Goal: Book appointment/travel/reservation

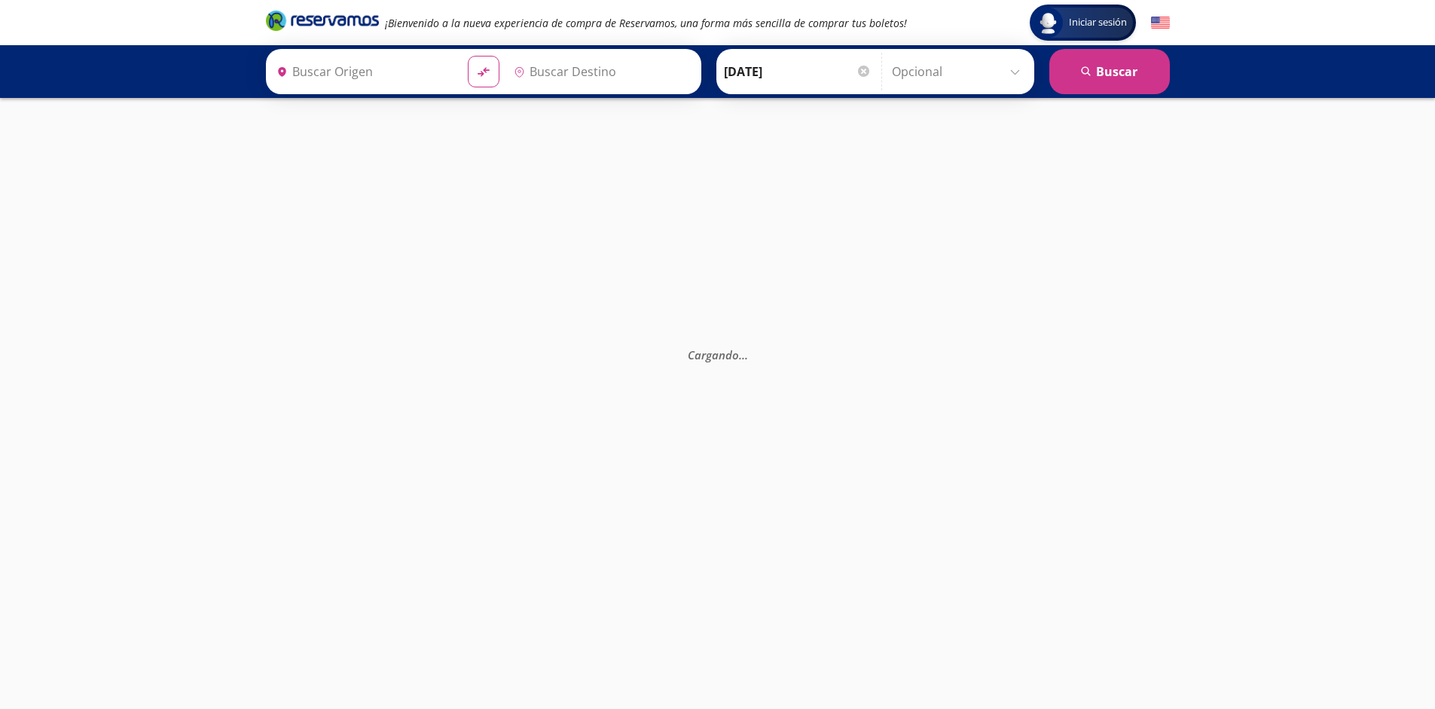
type input "[GEOGRAPHIC_DATA], [GEOGRAPHIC_DATA]"
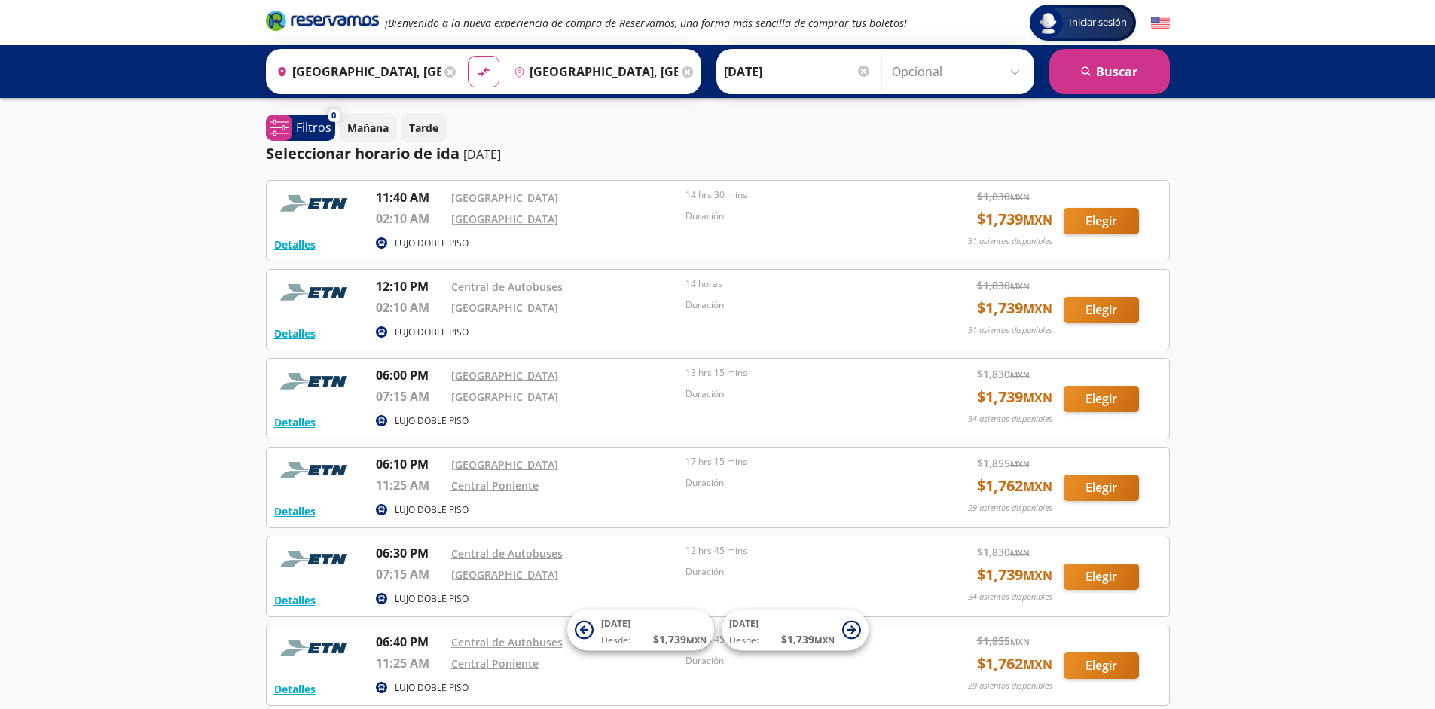
scroll to position [139, 0]
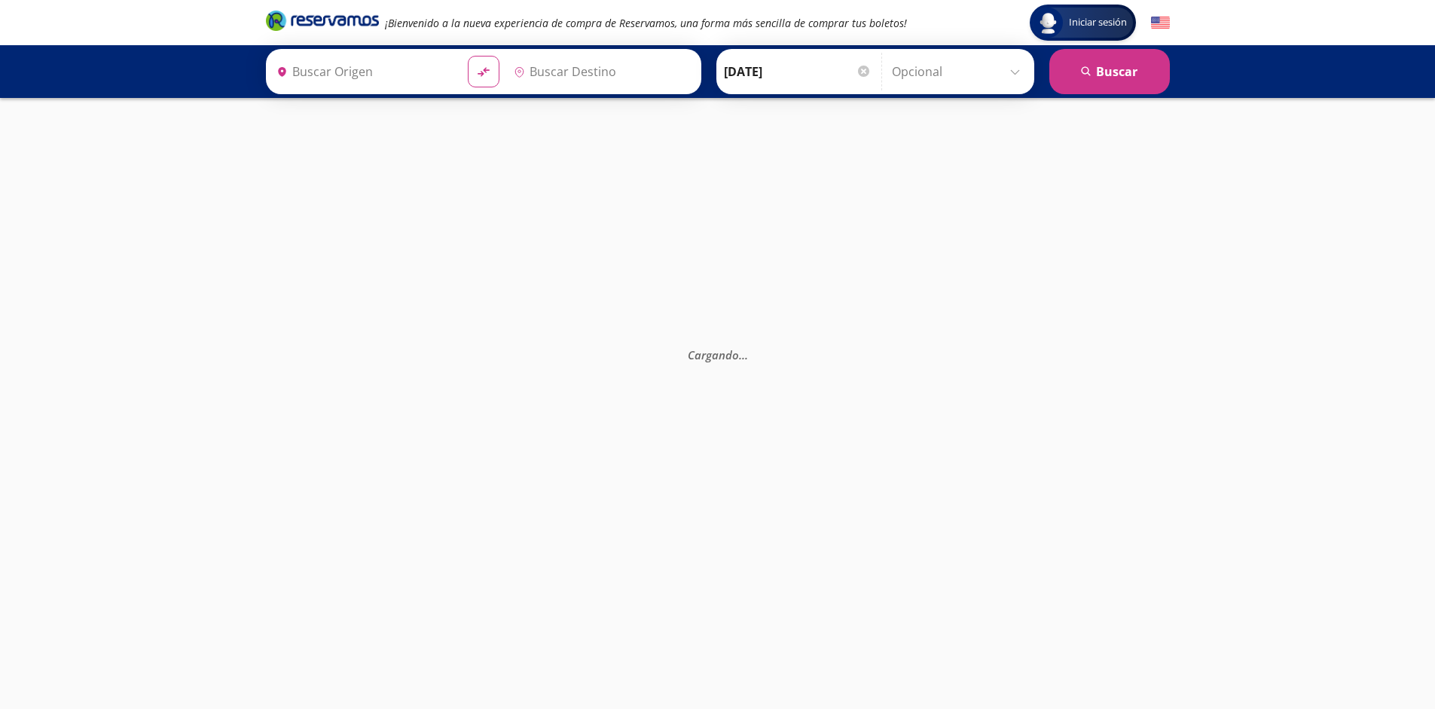
type input "Monterrey, Nuevo León"
type input "Ciudad de México, Distrito Federal"
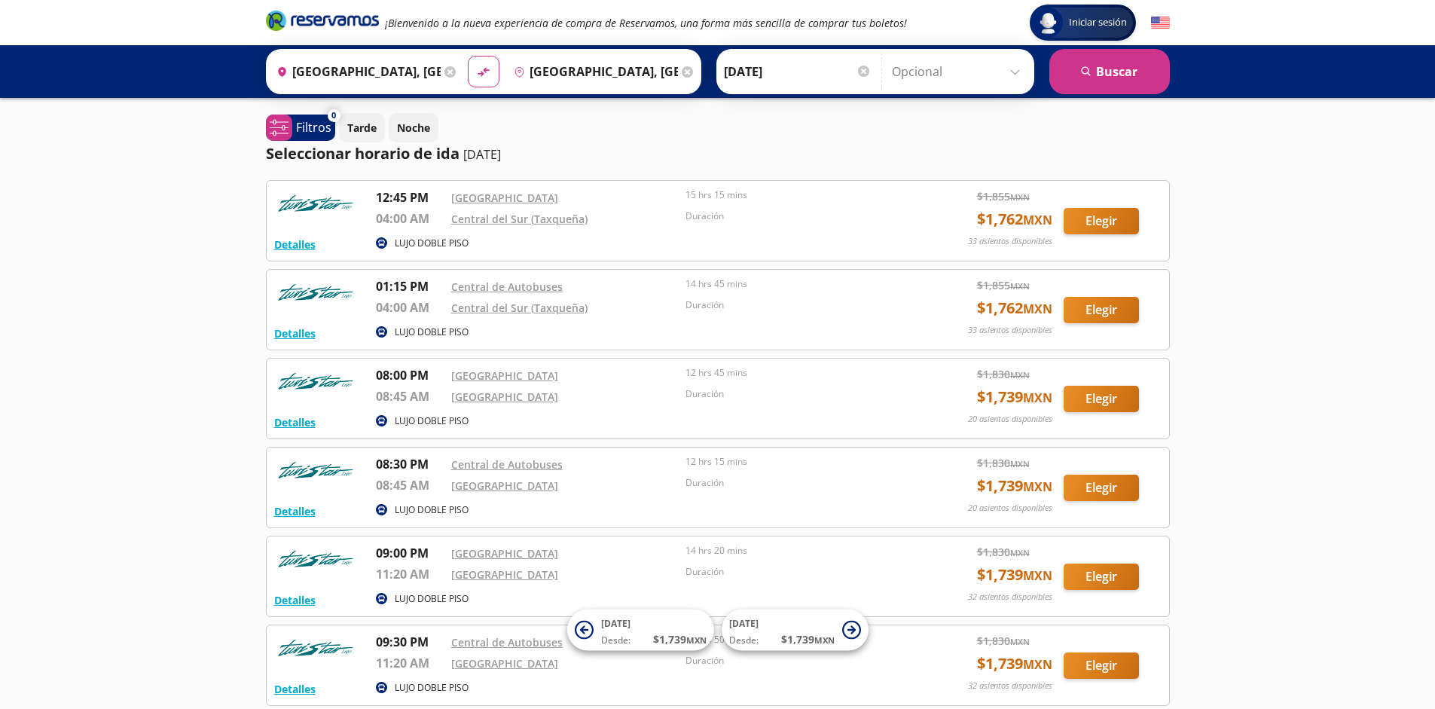
scroll to position [139, 0]
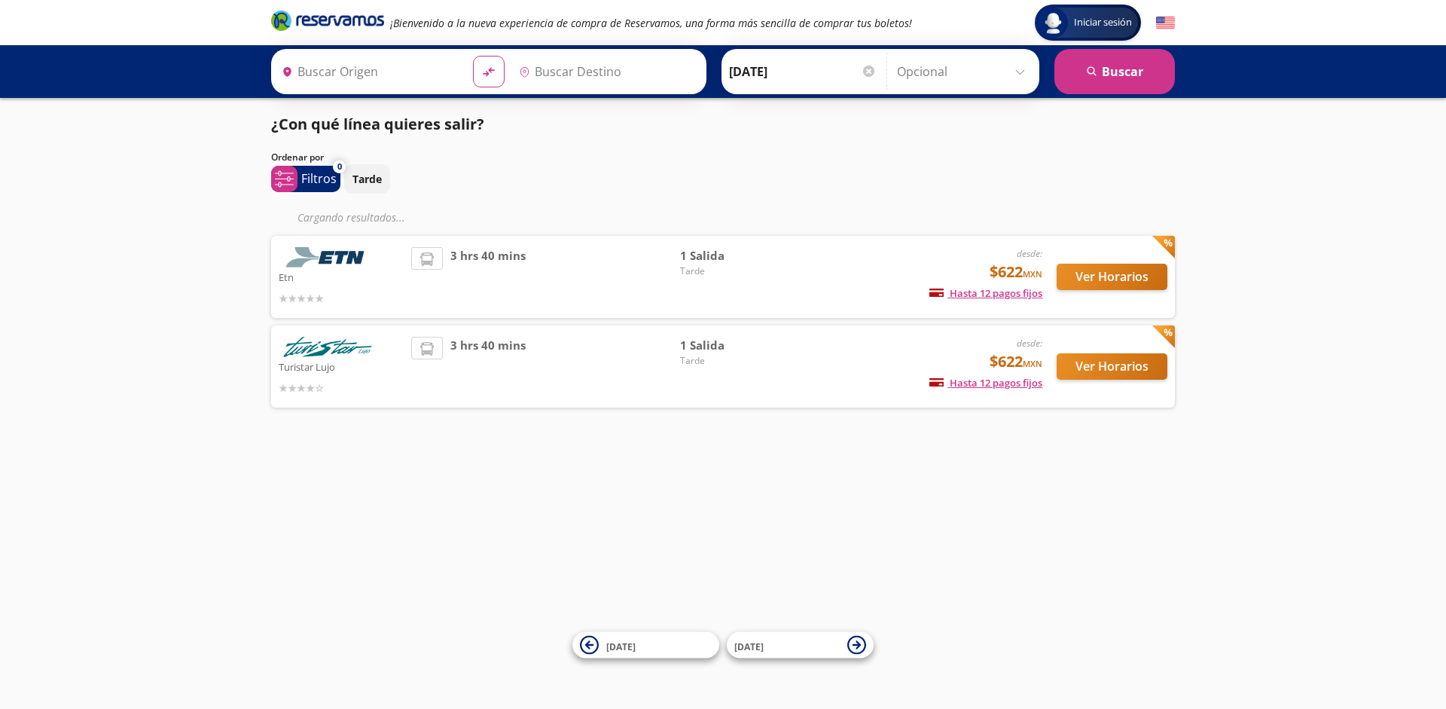
type input "[GEOGRAPHIC_DATA], [GEOGRAPHIC_DATA]"
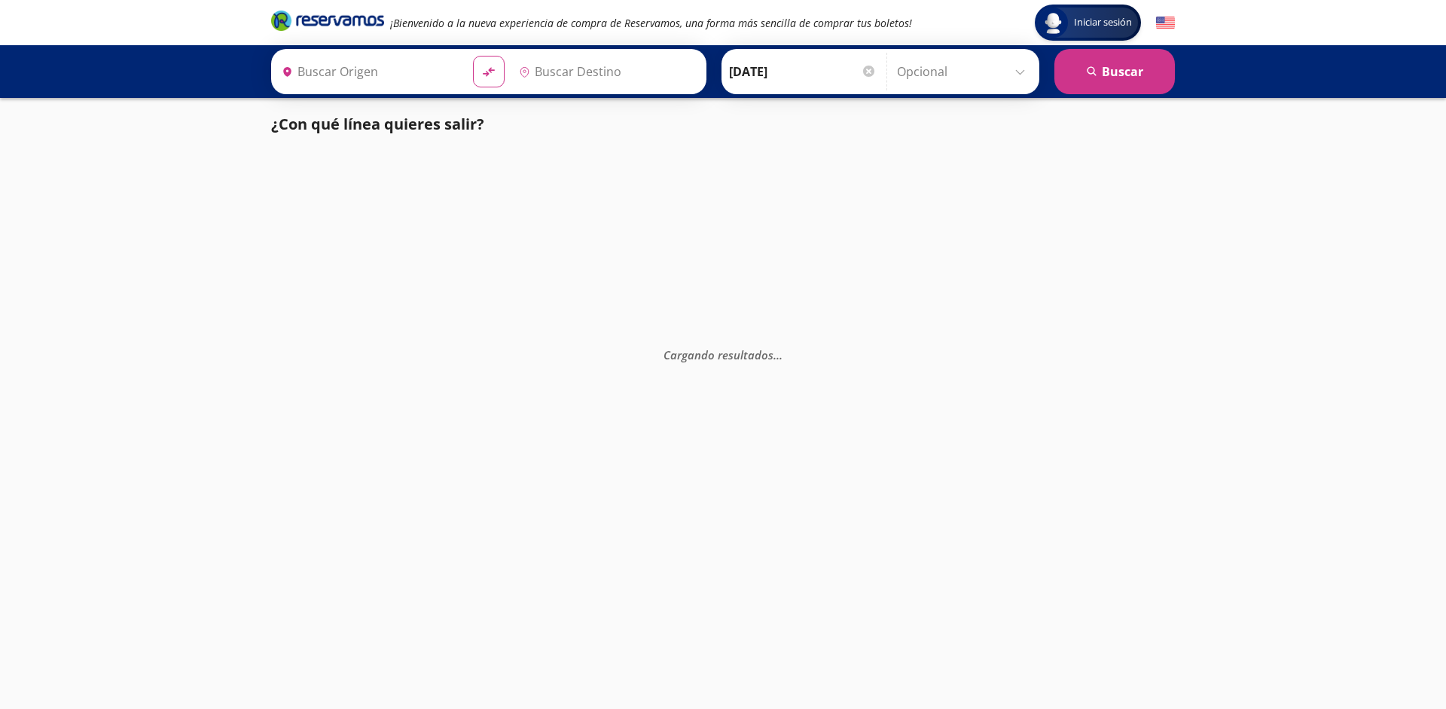
type input "[GEOGRAPHIC_DATA], [GEOGRAPHIC_DATA]"
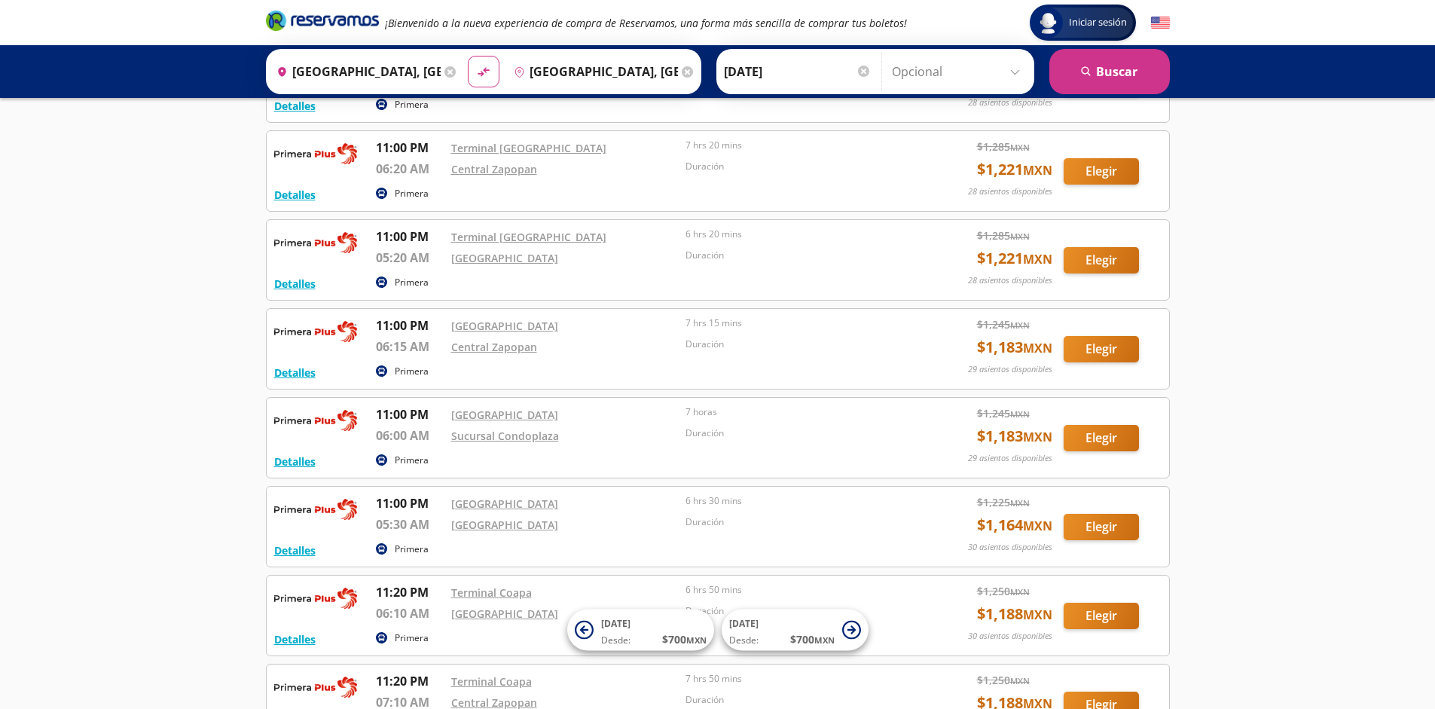
scroll to position [2805, 0]
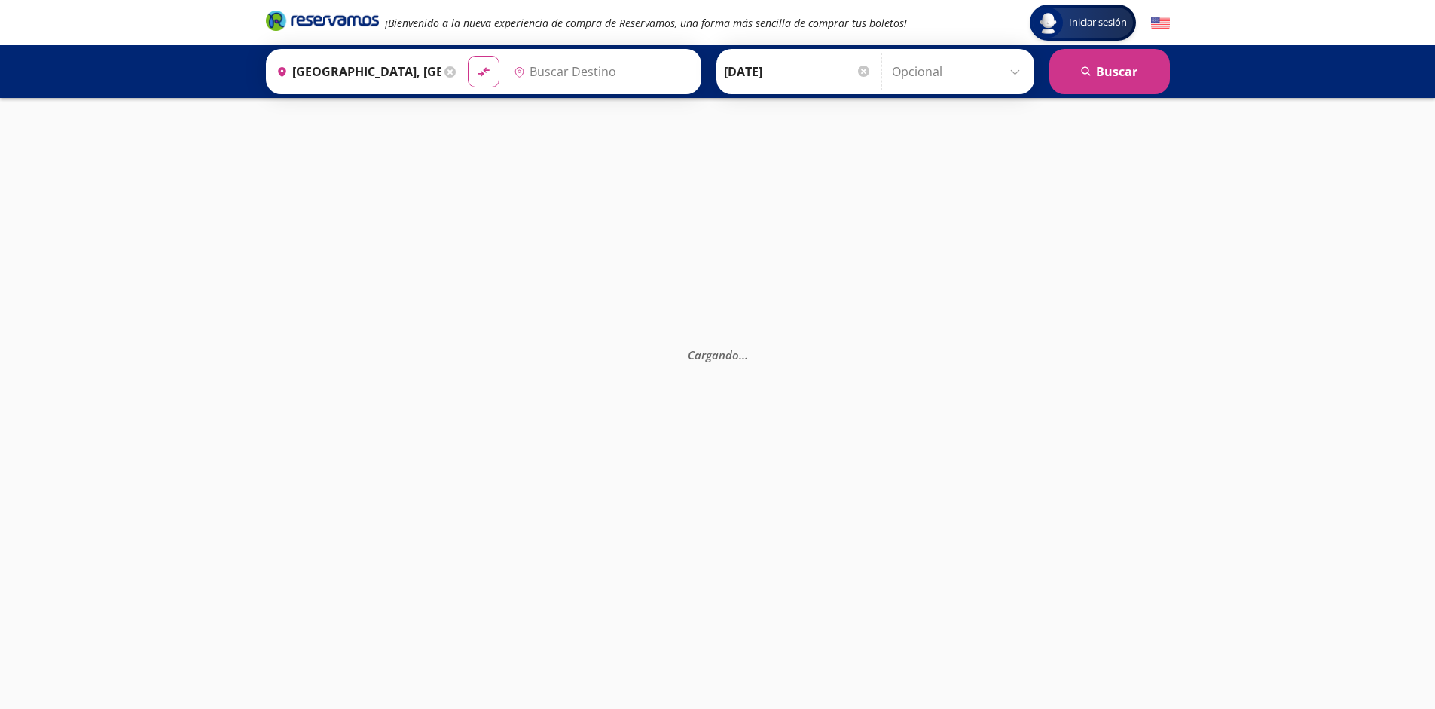
type input "[GEOGRAPHIC_DATA], [GEOGRAPHIC_DATA]"
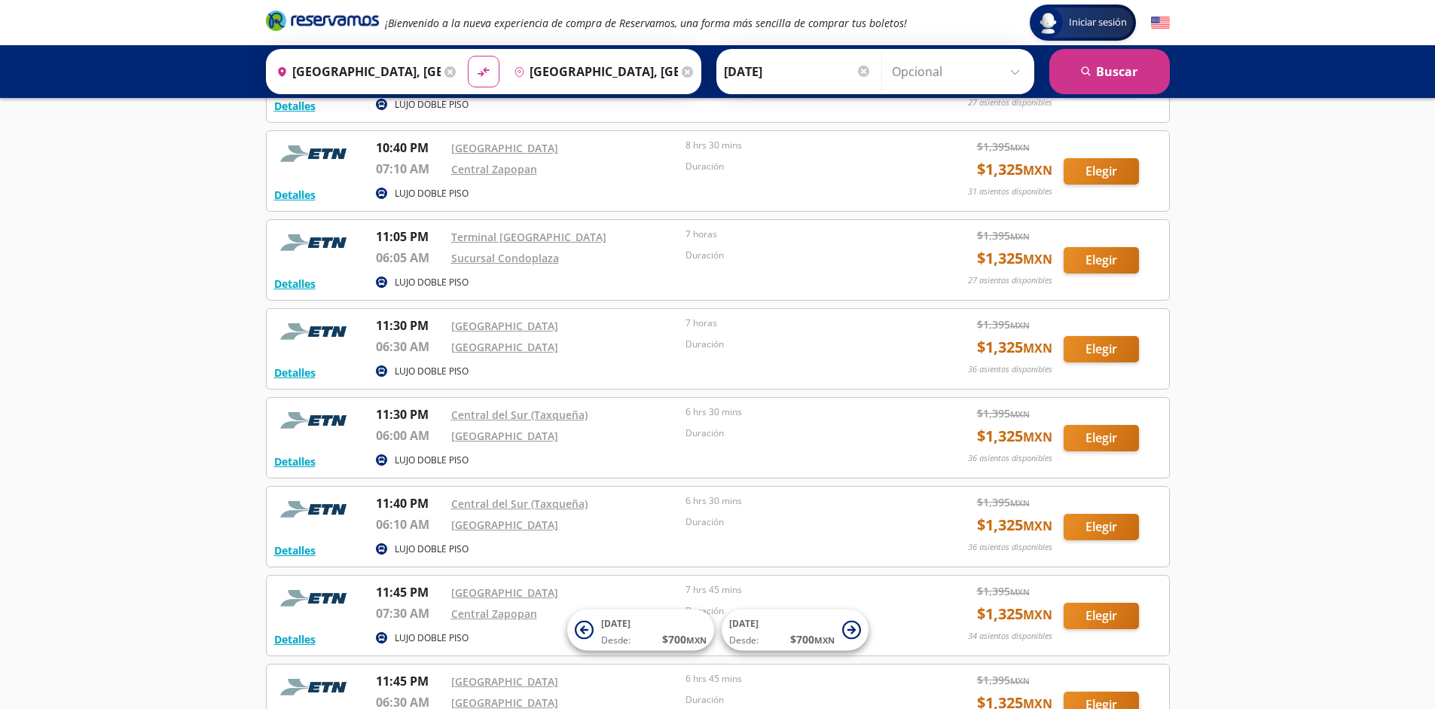
scroll to position [1650, 0]
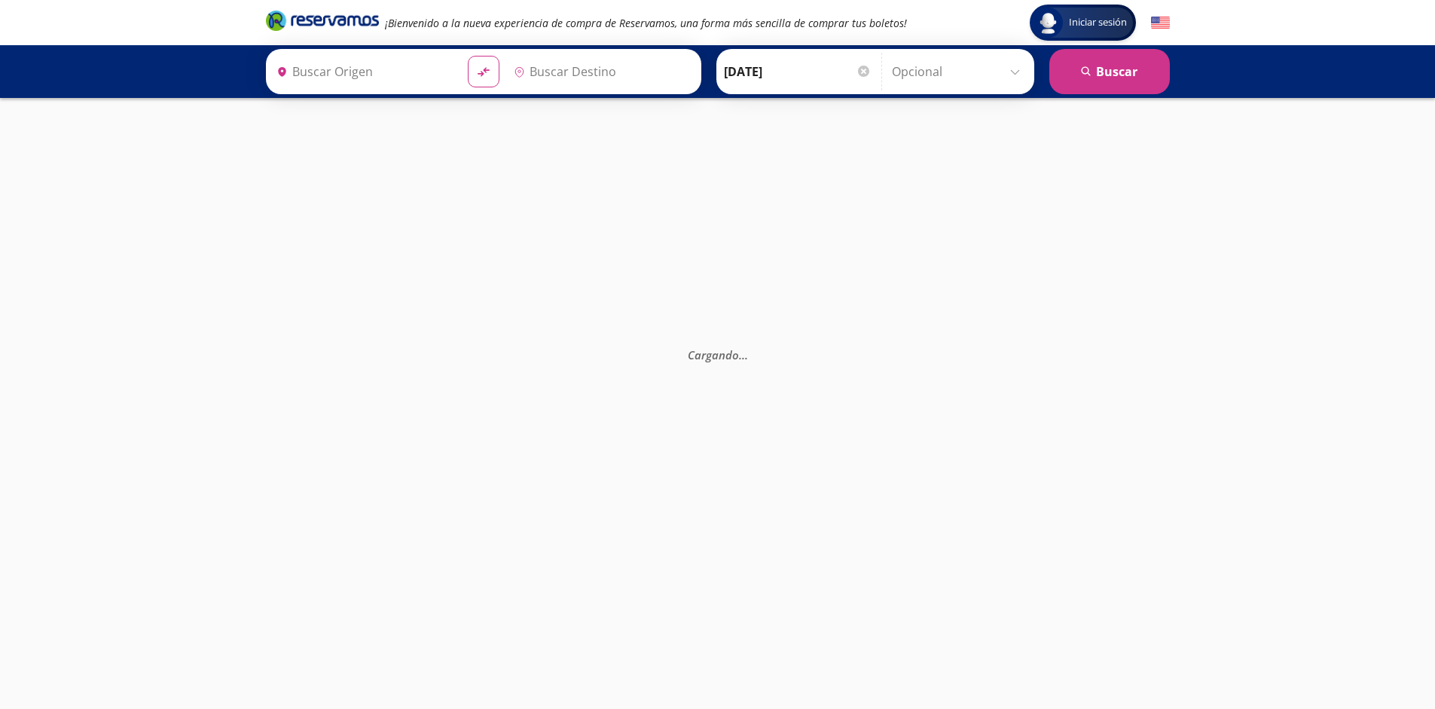
type input "[GEOGRAPHIC_DATA], [GEOGRAPHIC_DATA]"
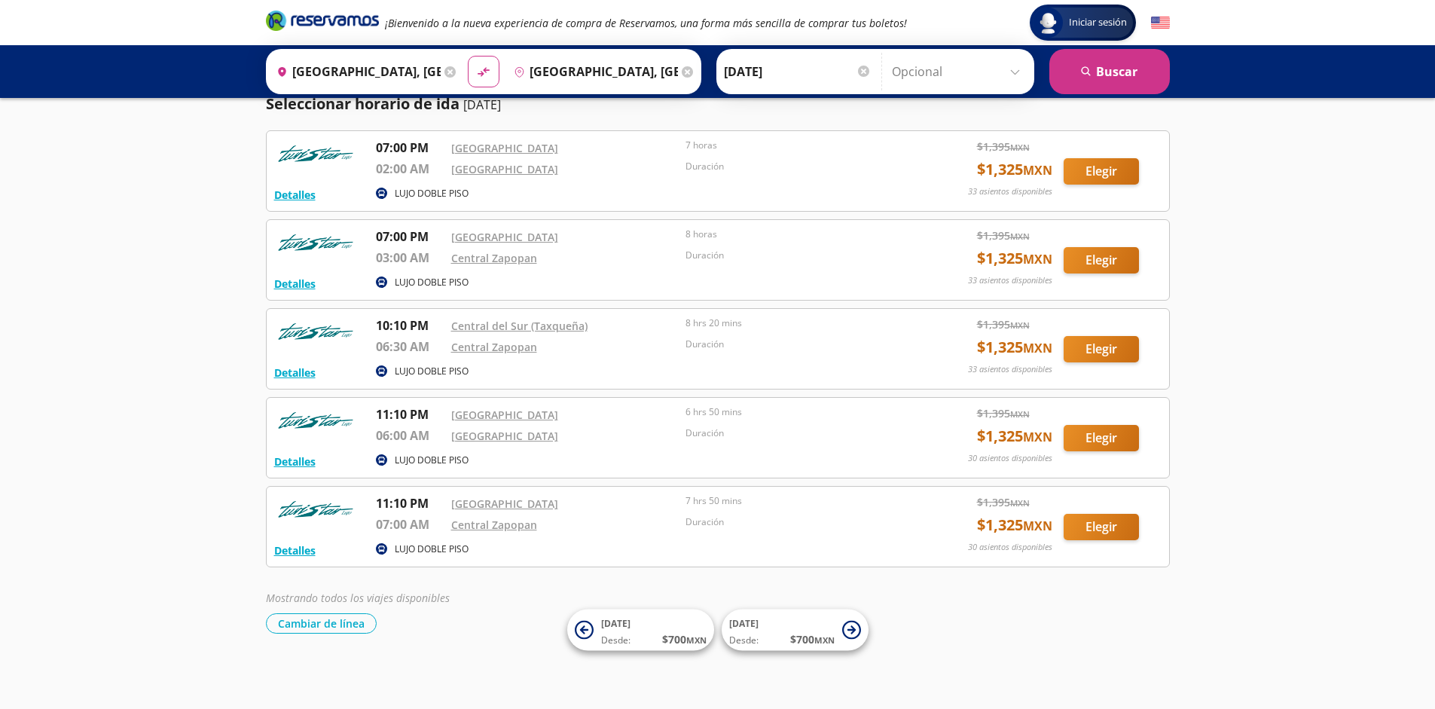
scroll to position [50, 0]
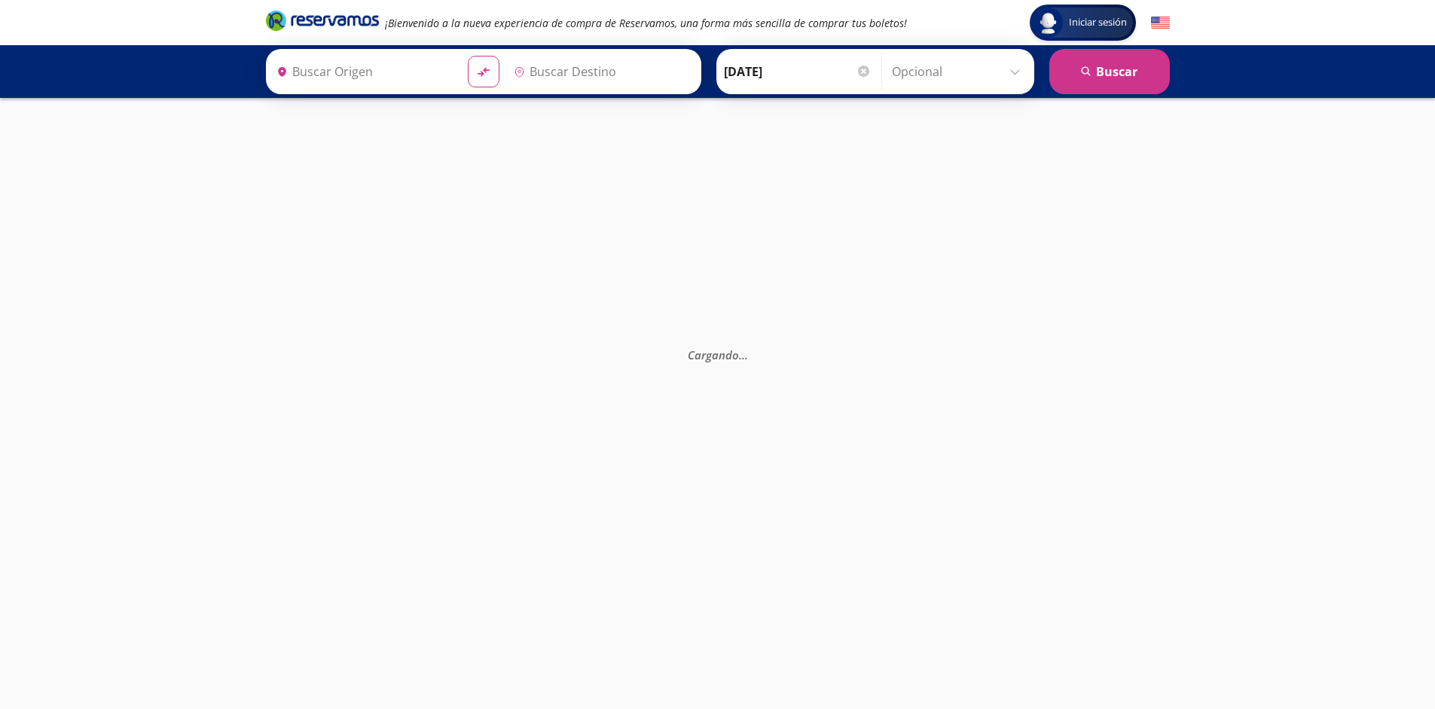
type input "[GEOGRAPHIC_DATA], [GEOGRAPHIC_DATA]"
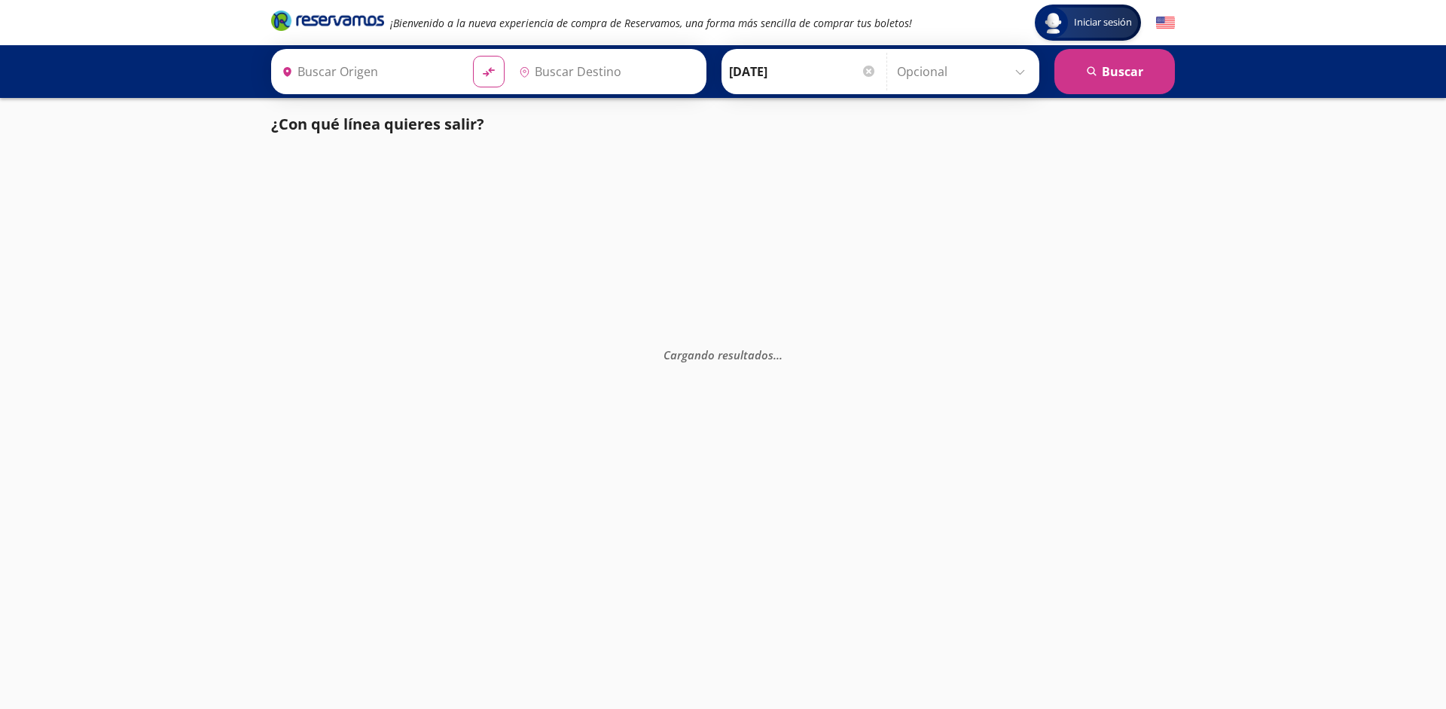
type input "[GEOGRAPHIC_DATA], [GEOGRAPHIC_DATA]"
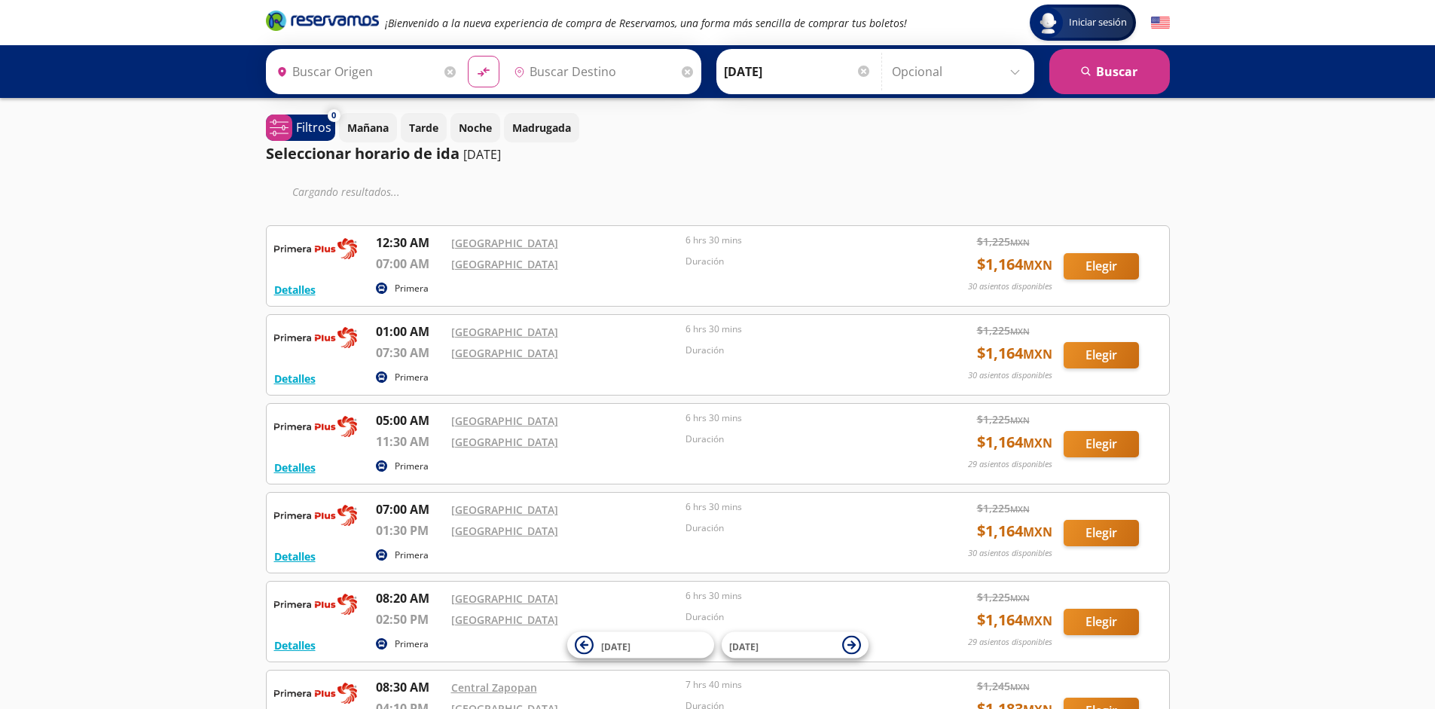
type input "[GEOGRAPHIC_DATA], [GEOGRAPHIC_DATA]"
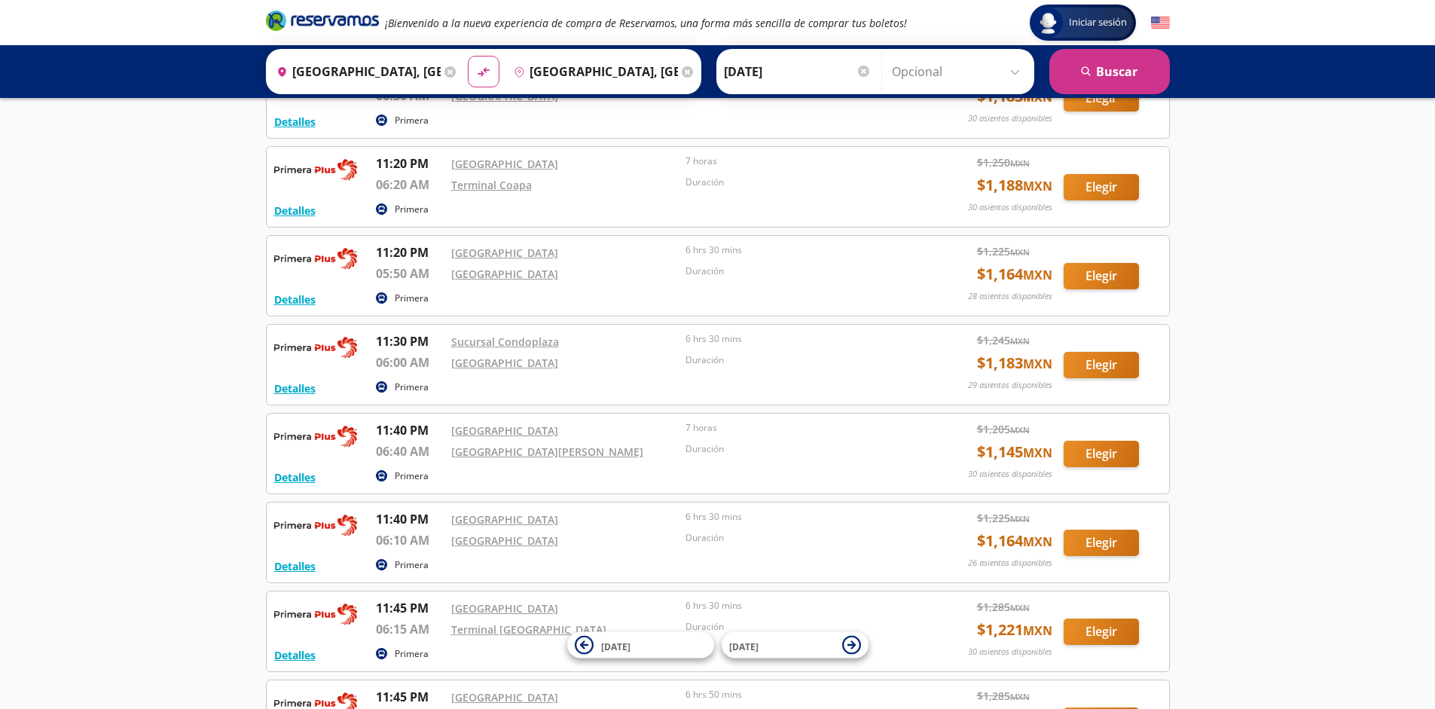
scroll to position [2745, 0]
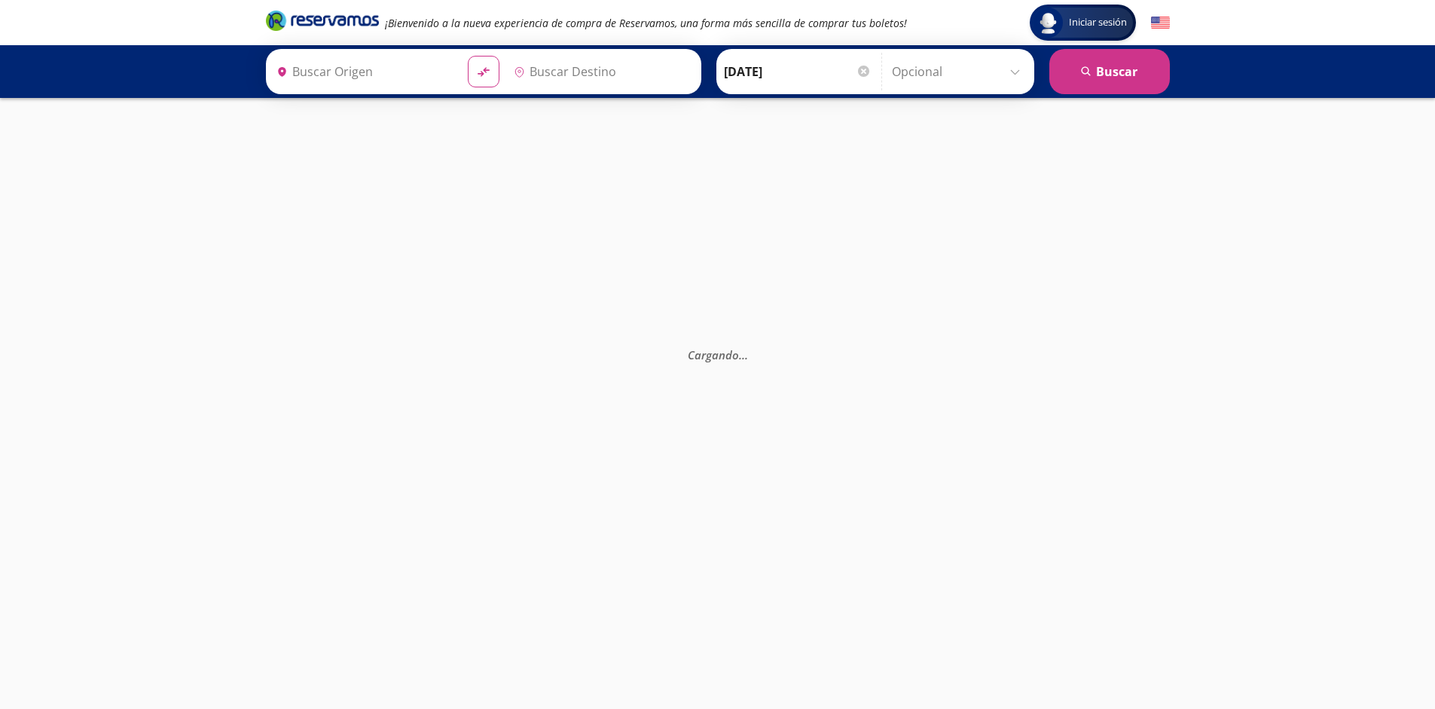
type input "[GEOGRAPHIC_DATA], [GEOGRAPHIC_DATA]"
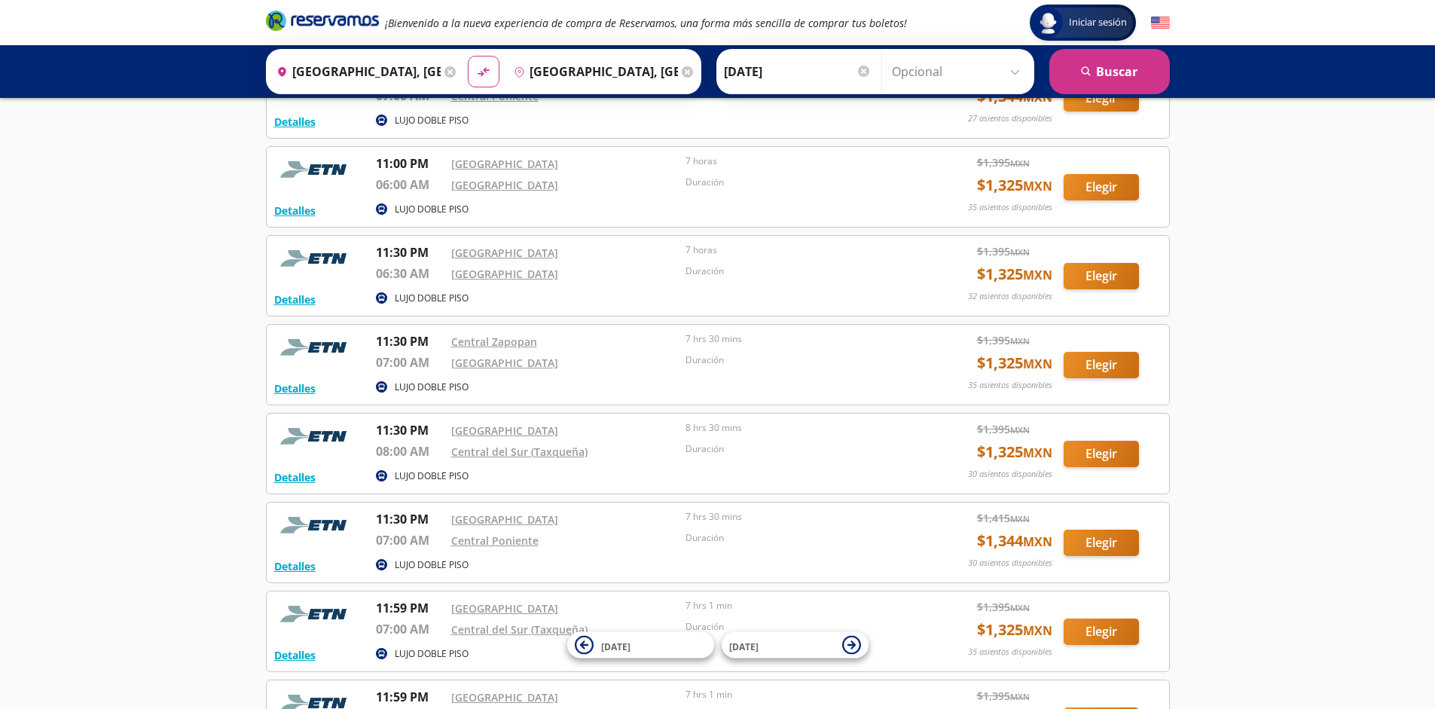
scroll to position [1590, 0]
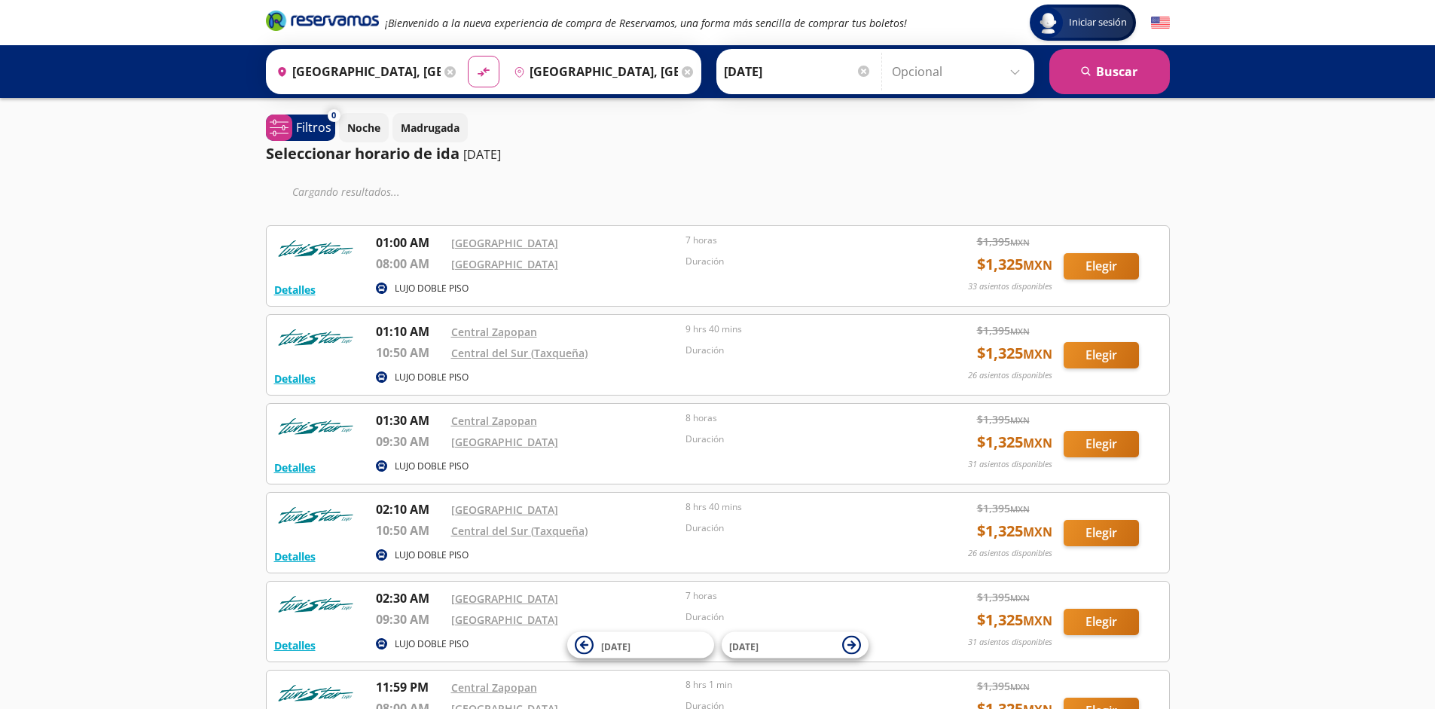
scroll to position [168, 0]
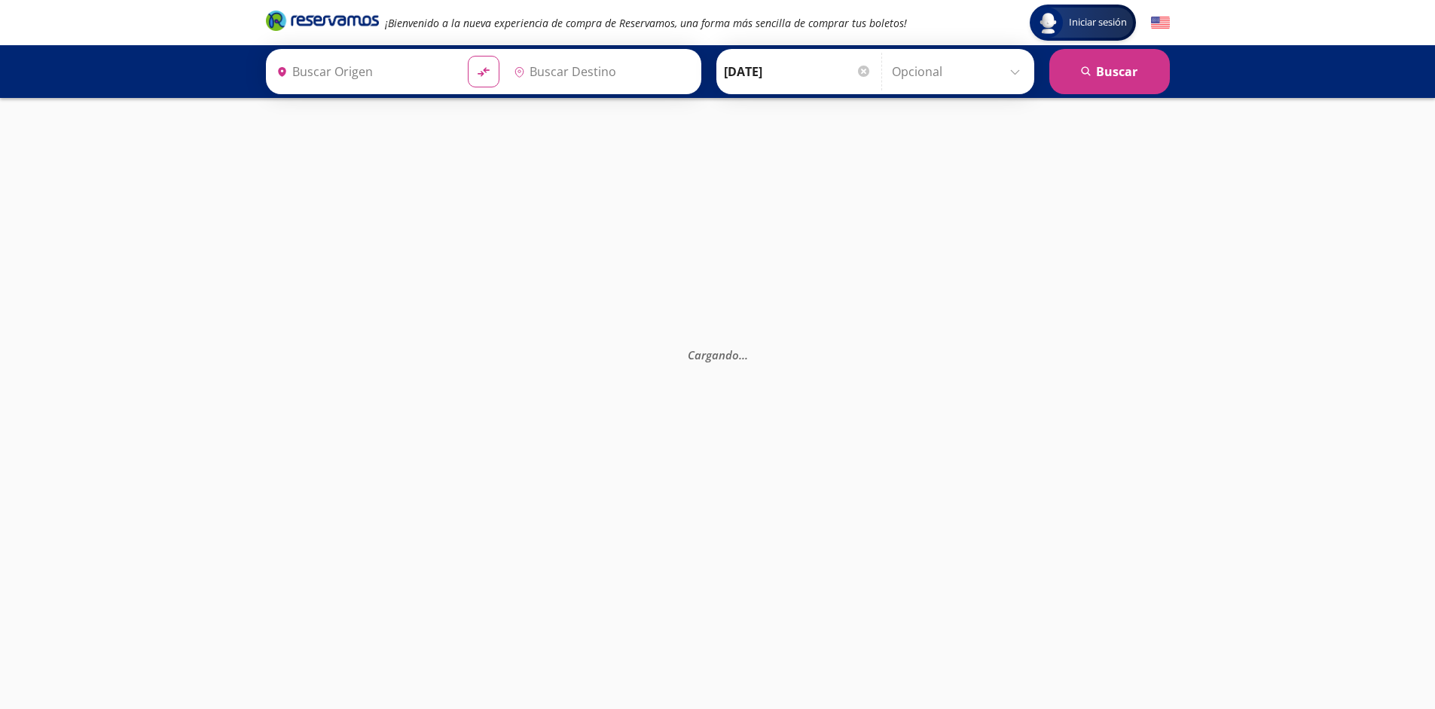
type input "[GEOGRAPHIC_DATA], [GEOGRAPHIC_DATA]"
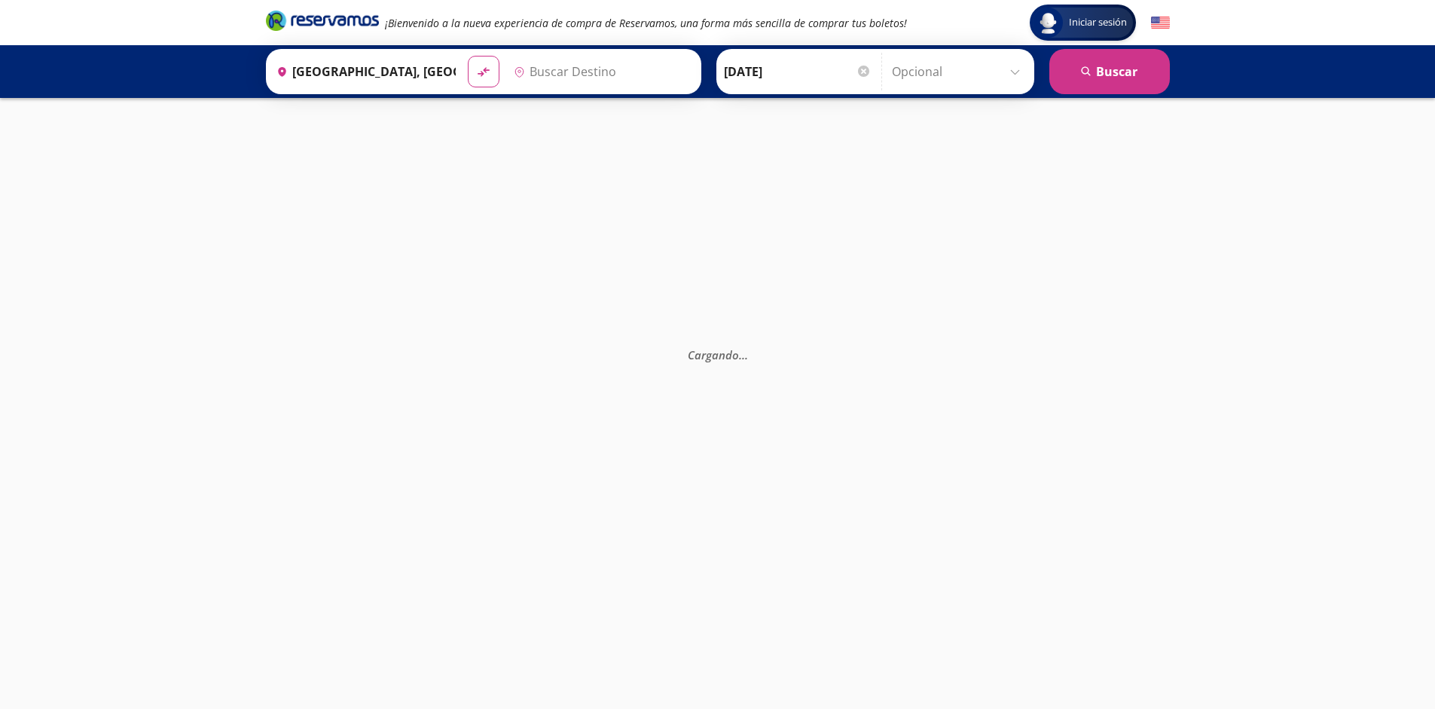
type input "[GEOGRAPHIC_DATA], [GEOGRAPHIC_DATA]"
type input "Tijuana, [GEOGRAPHIC_DATA][US_STATE]"
type input "Mexicali, [GEOGRAPHIC_DATA][US_STATE]"
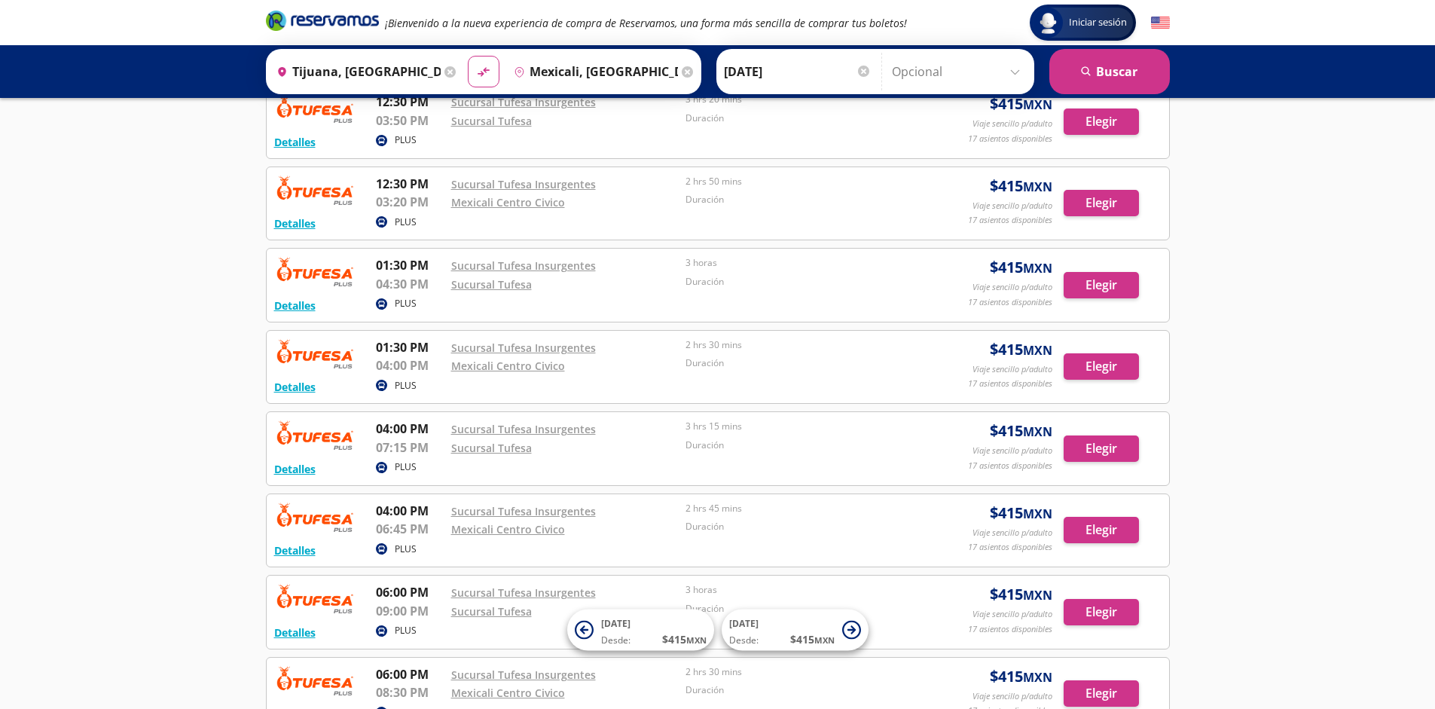
scroll to position [1076, 0]
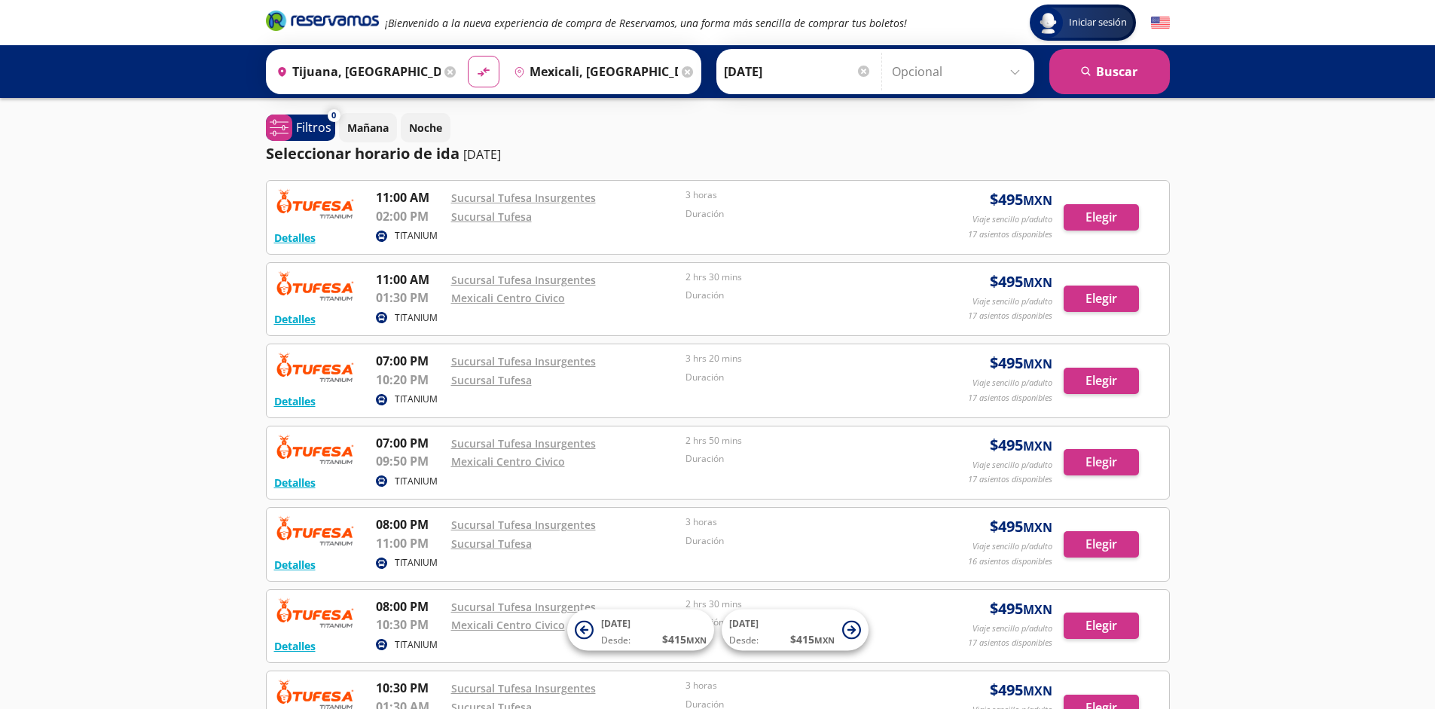
scroll to position [259, 0]
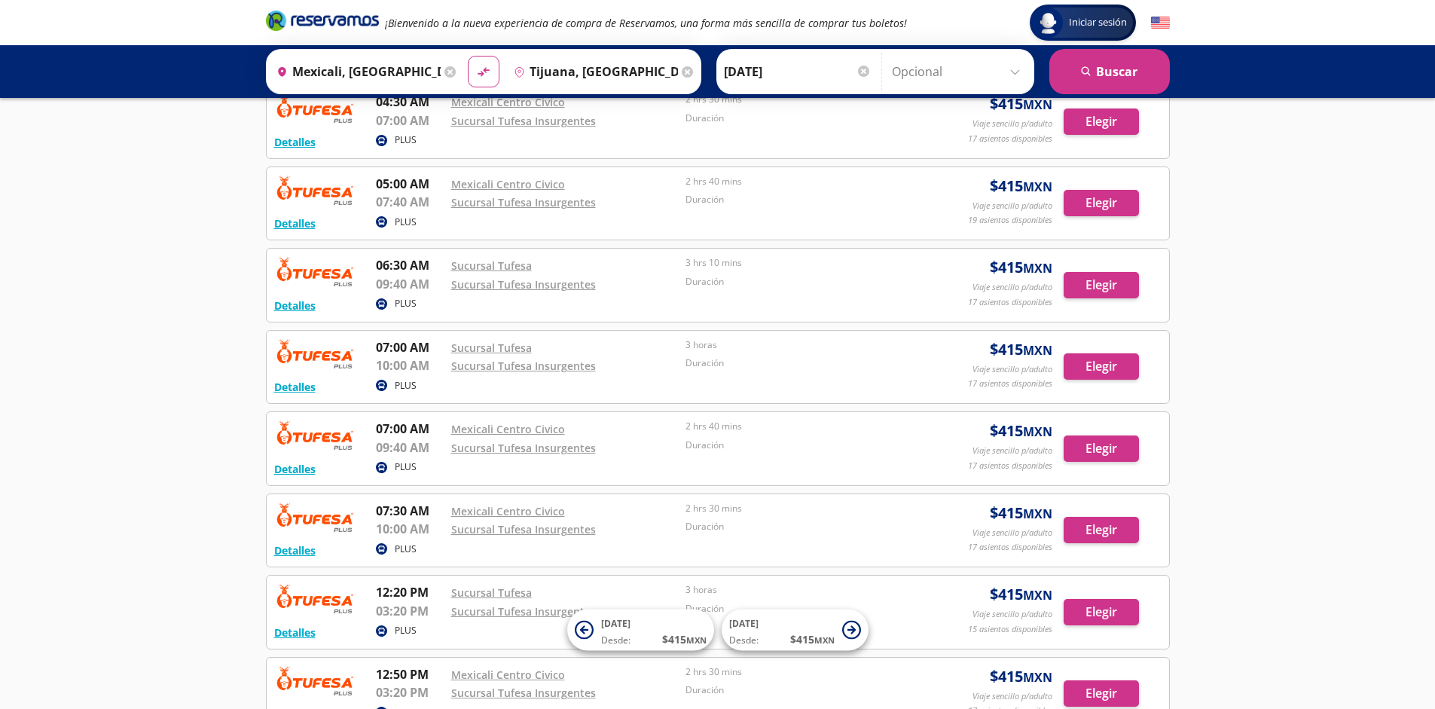
scroll to position [1076, 0]
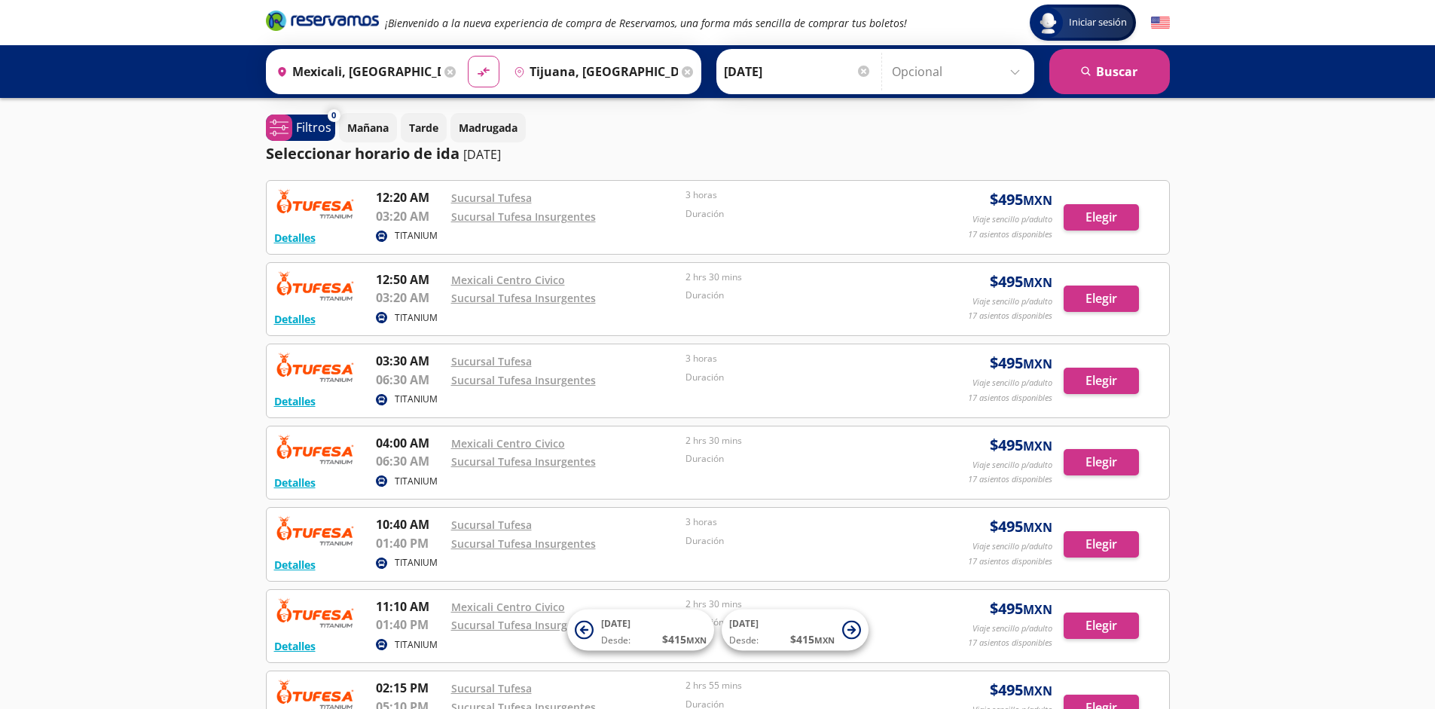
scroll to position [259, 0]
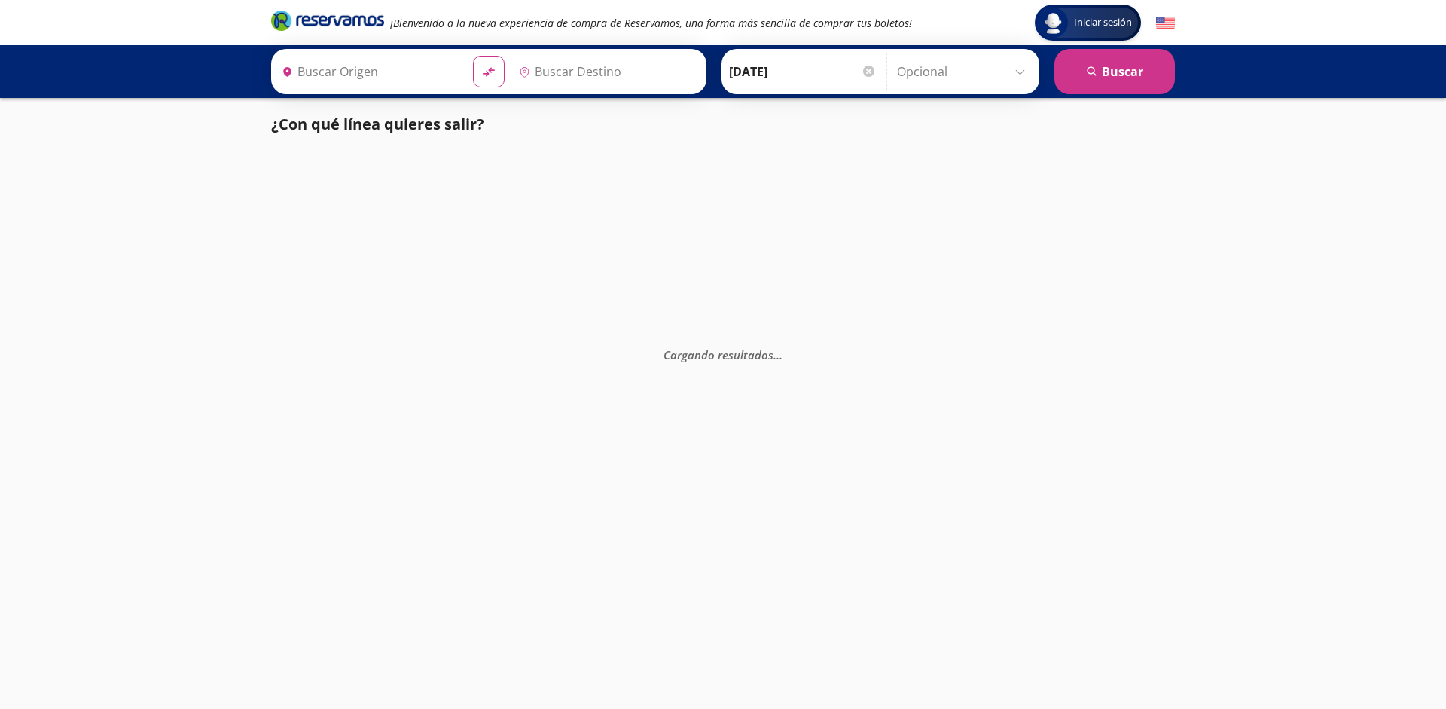
type input "[GEOGRAPHIC_DATA], [GEOGRAPHIC_DATA]"
type input "Santiago de Querétaro, [GEOGRAPHIC_DATA]"
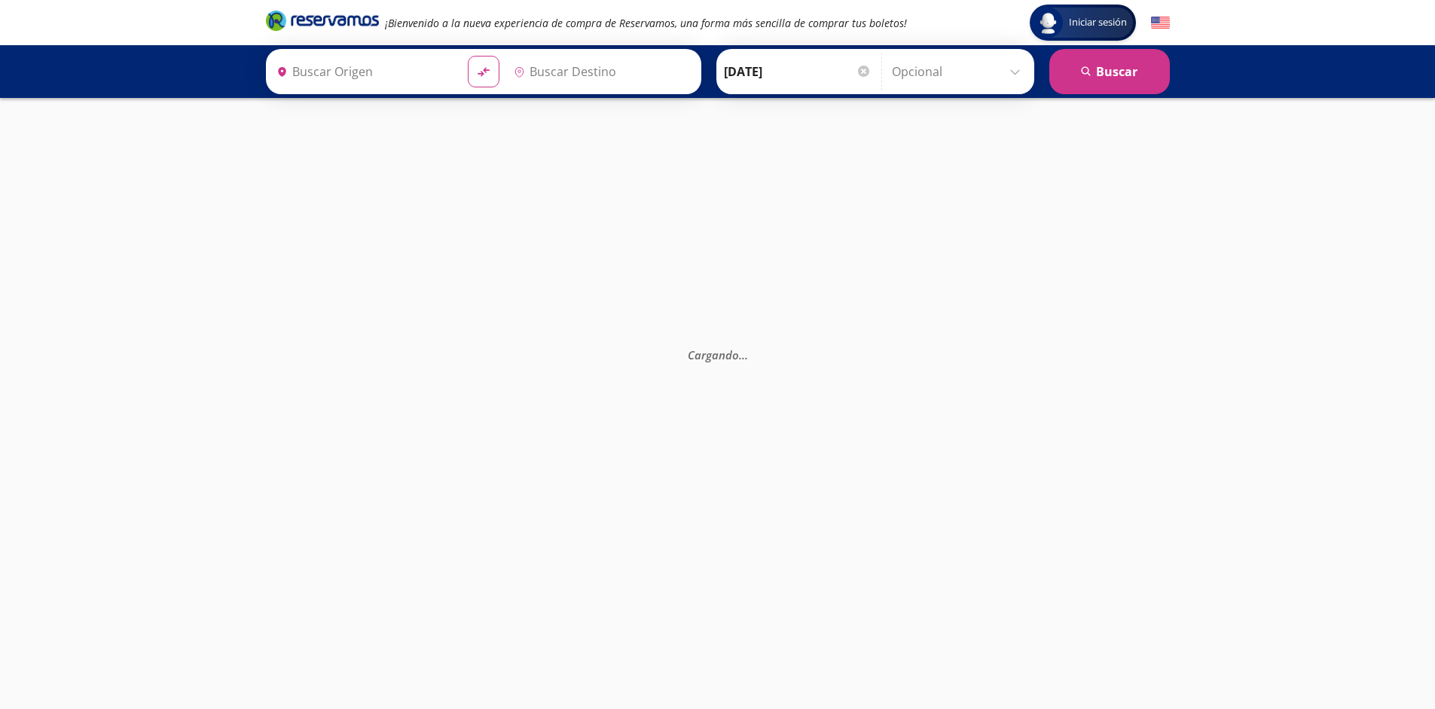
type input "Ciudad de México, Distrito Federal"
type input "Santiago de Querétaro, Querétaro"
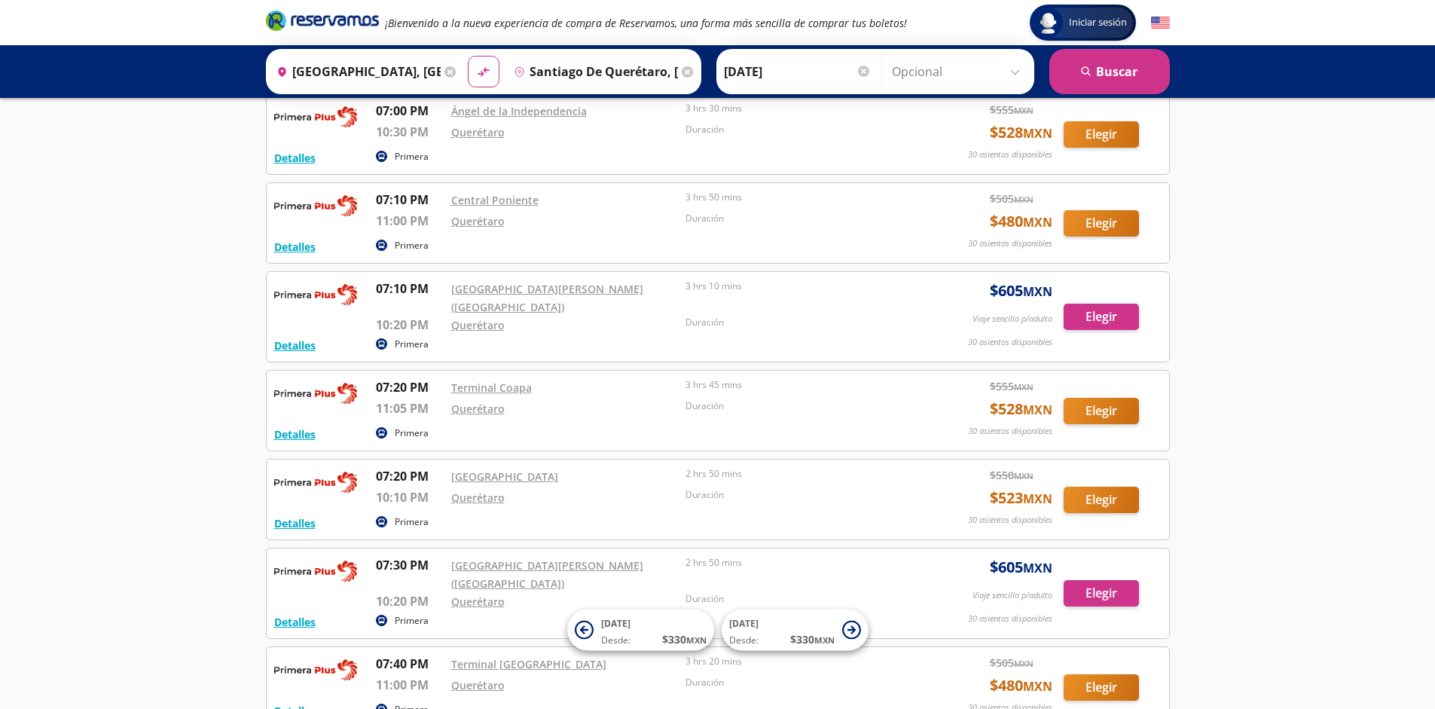
scroll to position [12376, 0]
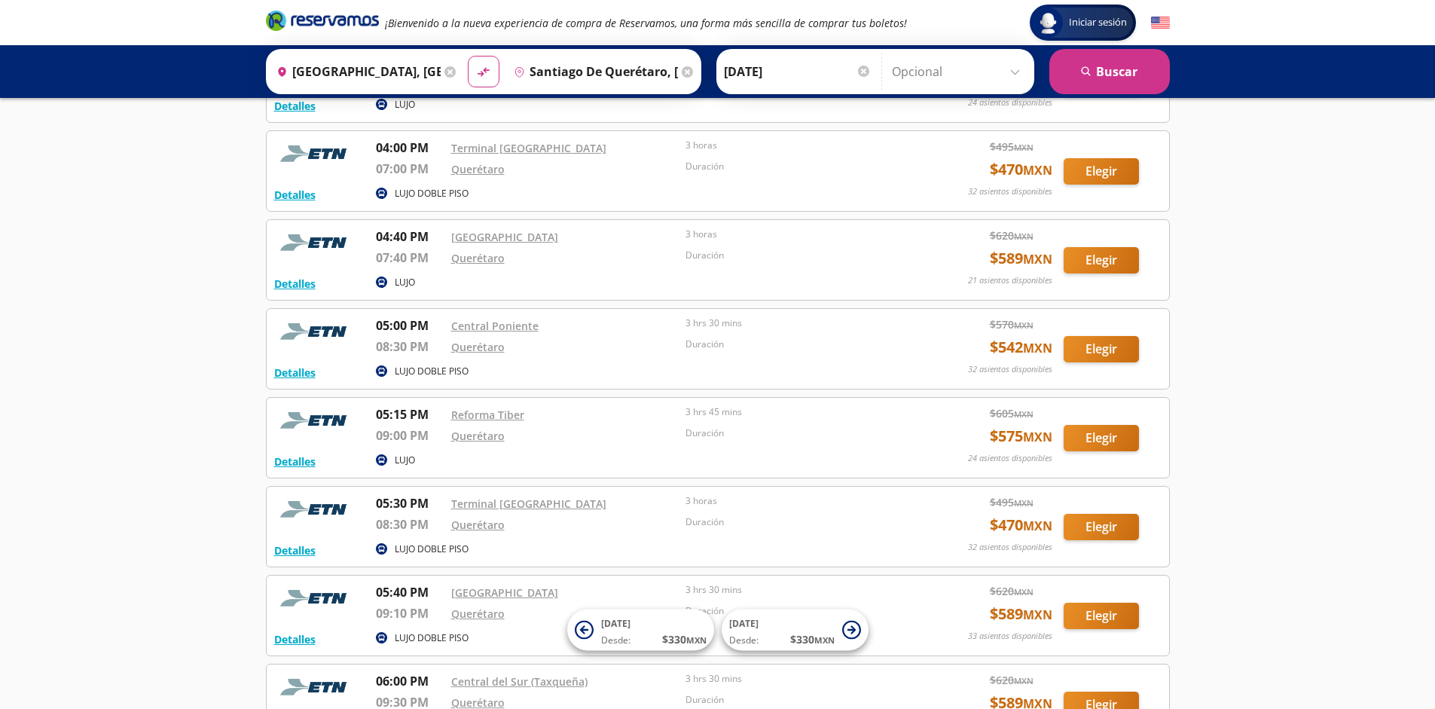
scroll to position [4079, 0]
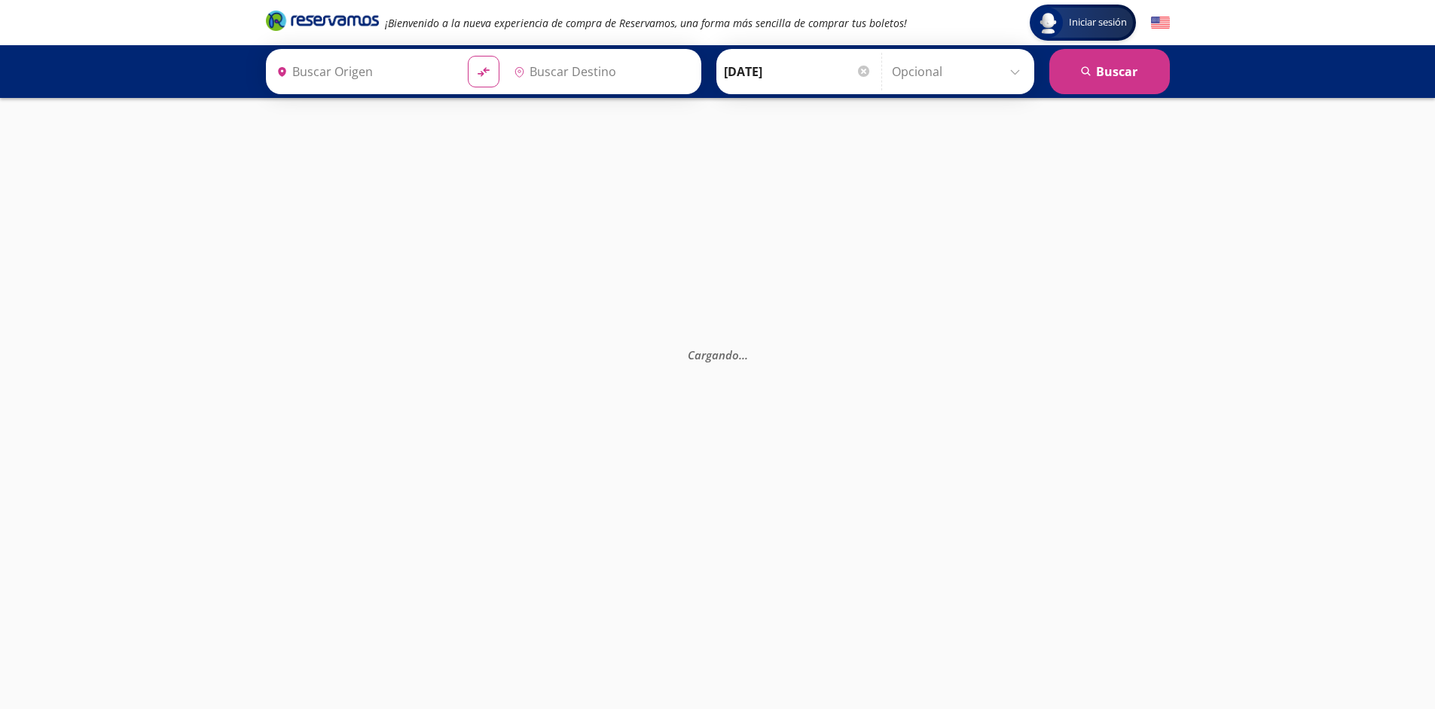
type input "[GEOGRAPHIC_DATA], [GEOGRAPHIC_DATA]"
type input "Santiago de Querétaro, [GEOGRAPHIC_DATA]"
type input "[GEOGRAPHIC_DATA], [GEOGRAPHIC_DATA]"
type input "Santiago de Querétaro, [GEOGRAPHIC_DATA]"
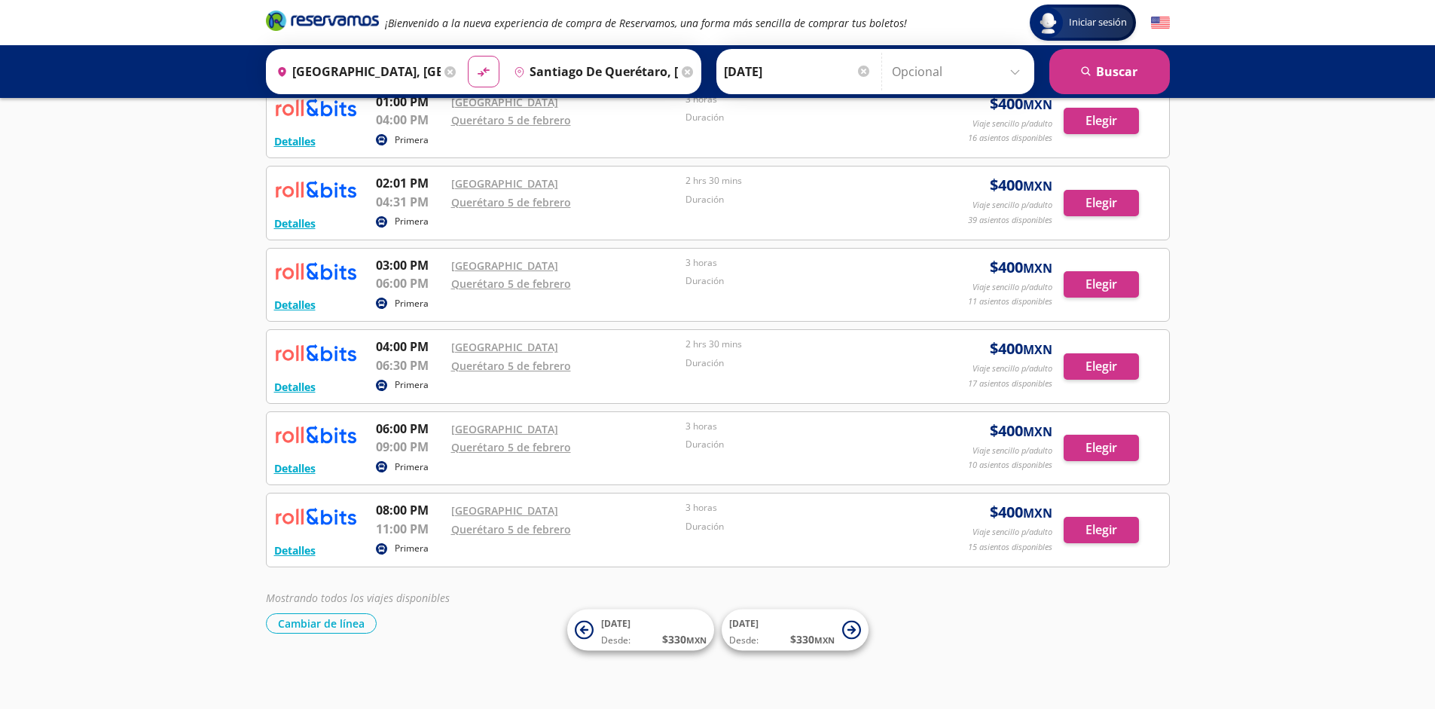
scroll to position [505, 0]
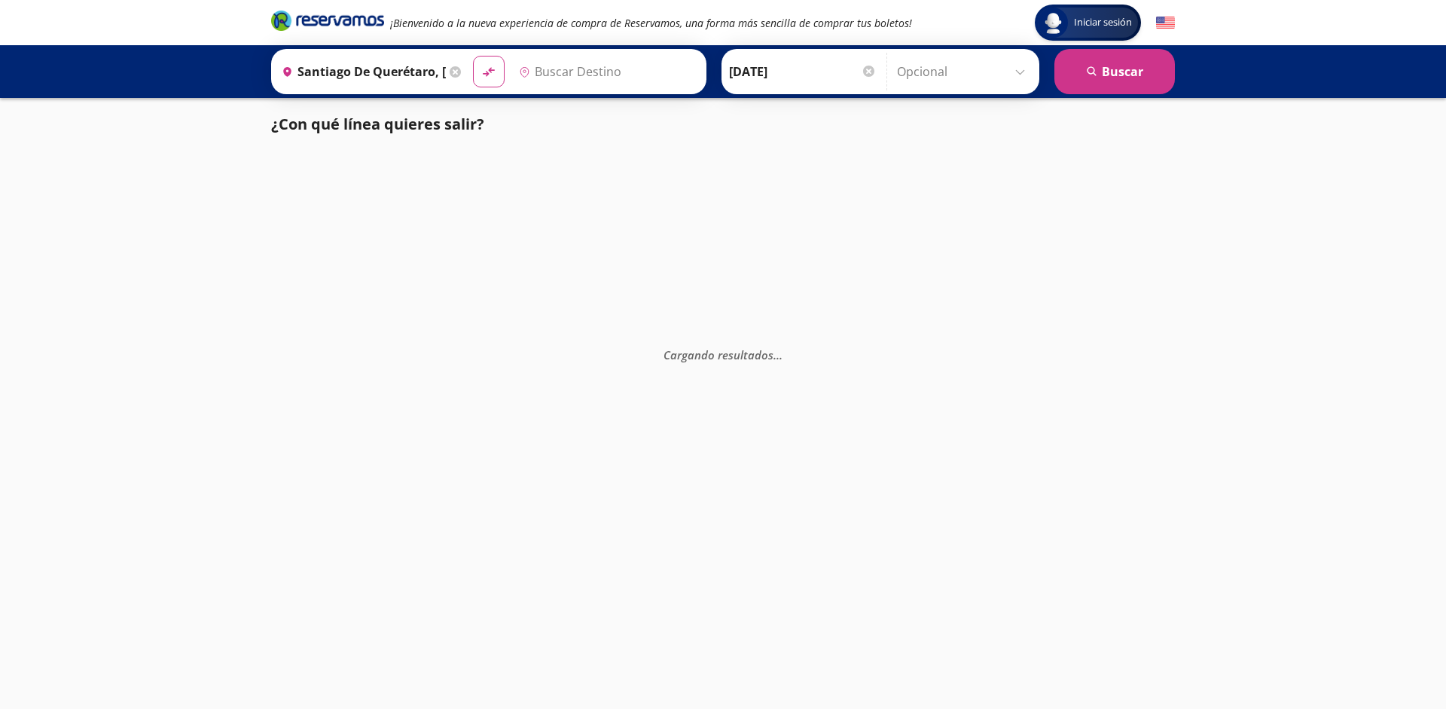
type input "[GEOGRAPHIC_DATA], [GEOGRAPHIC_DATA]"
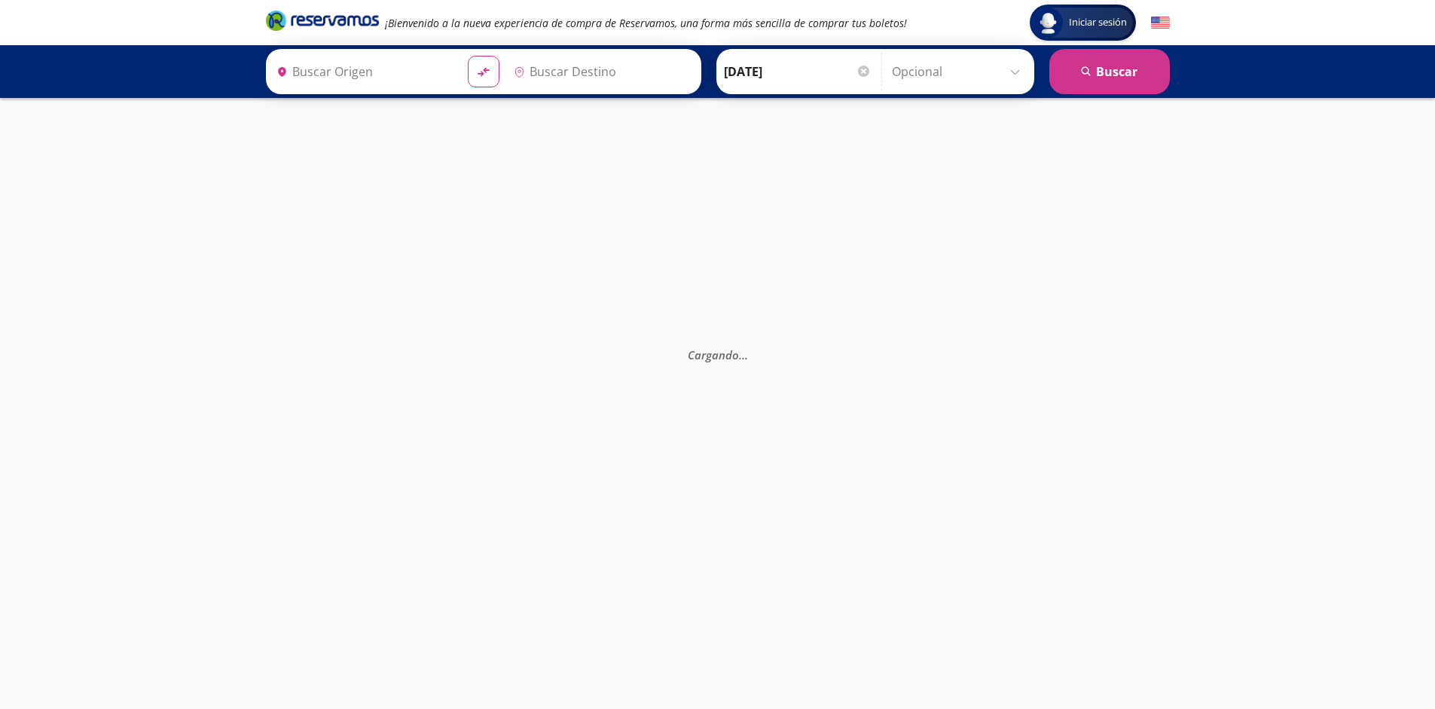
type input "Santiago de Querétaro, [GEOGRAPHIC_DATA]"
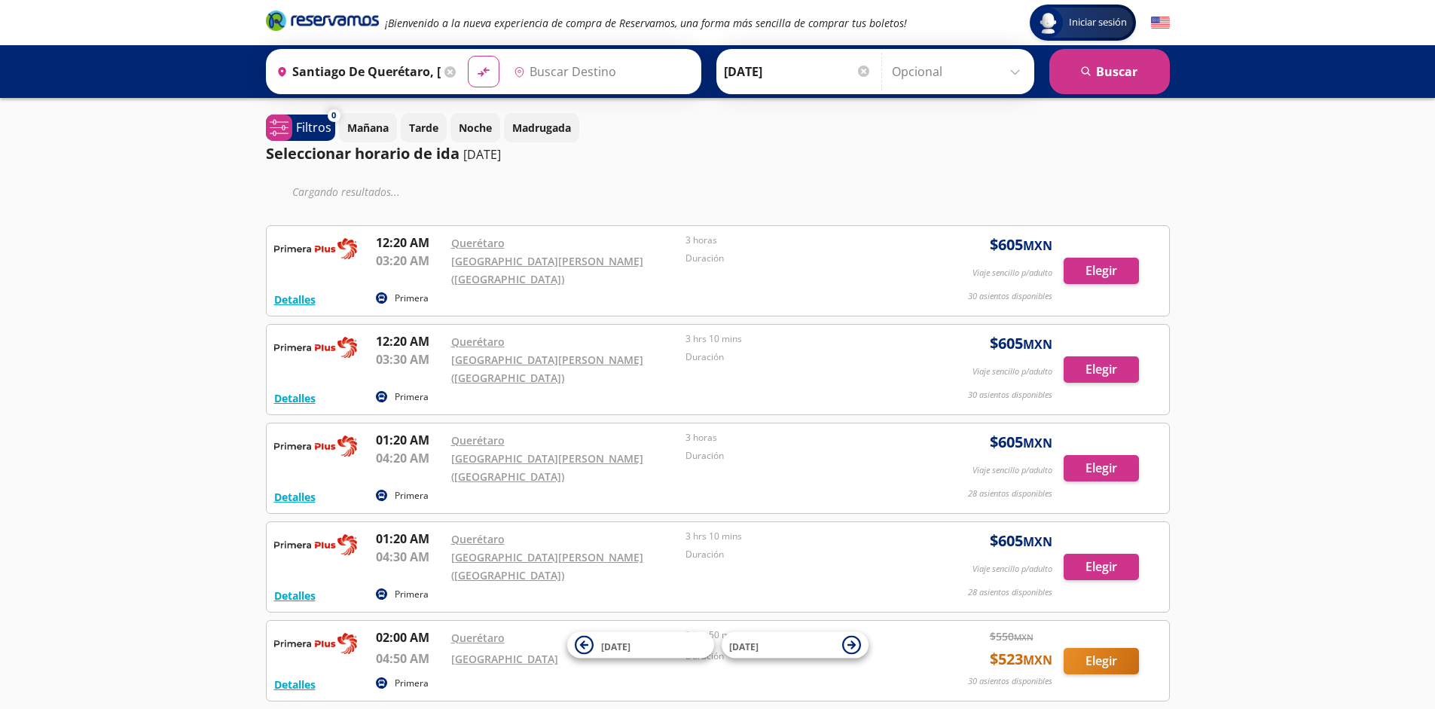
type input "[GEOGRAPHIC_DATA], [GEOGRAPHIC_DATA]"
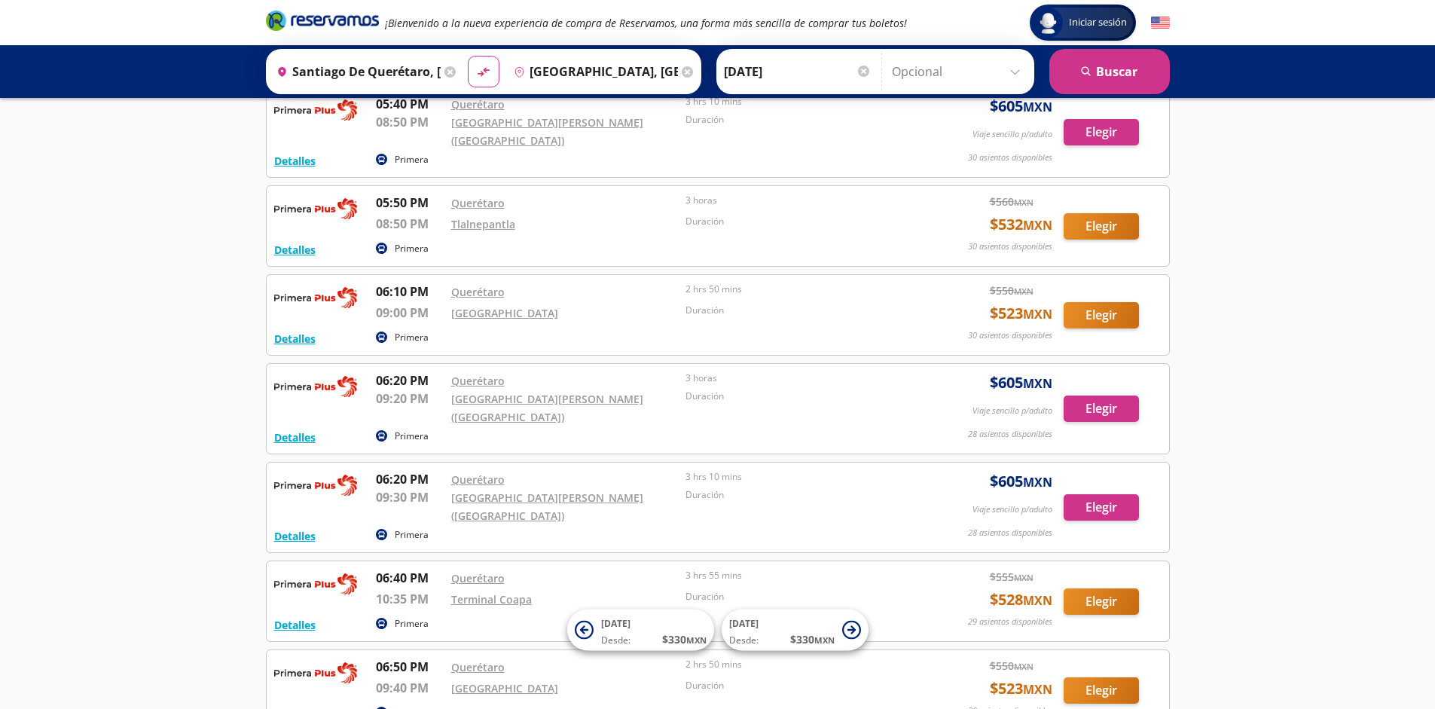
scroll to position [12212, 0]
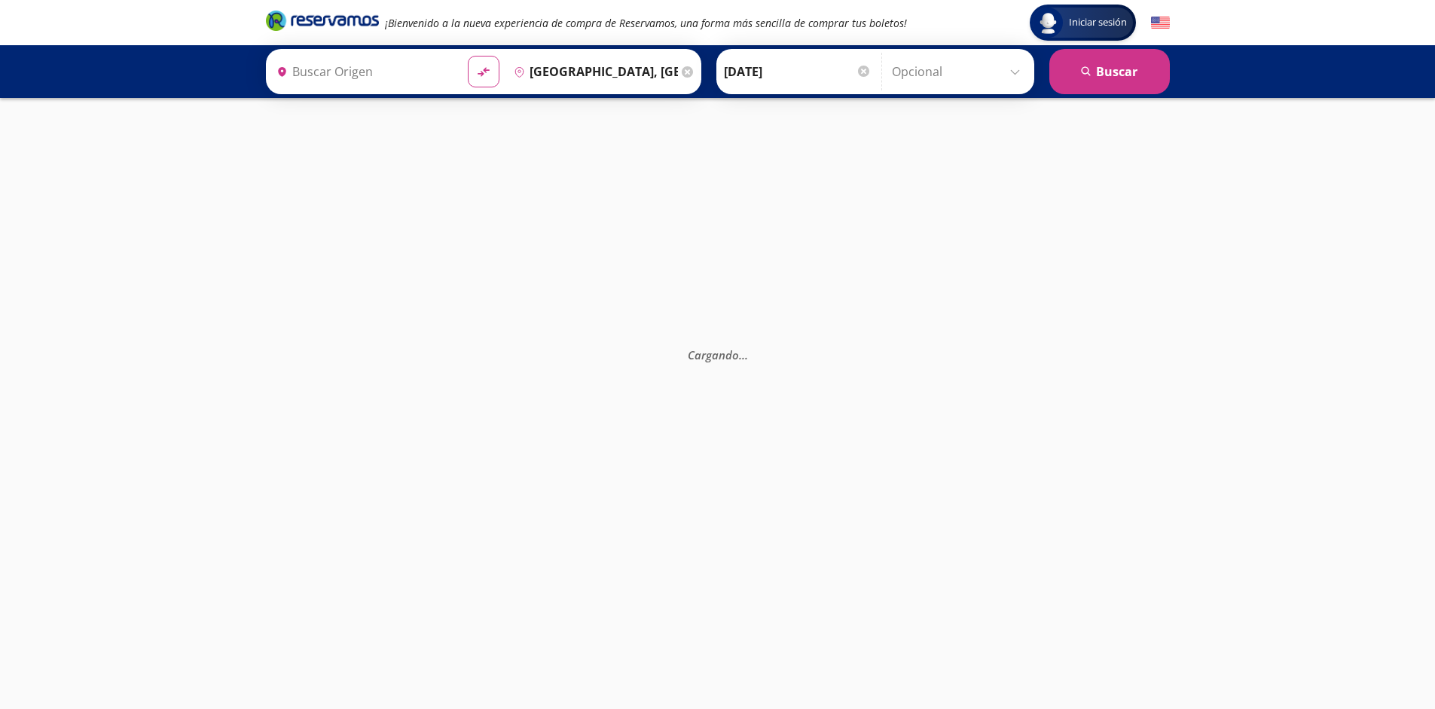
type input "Santiago de Querétaro, [GEOGRAPHIC_DATA]"
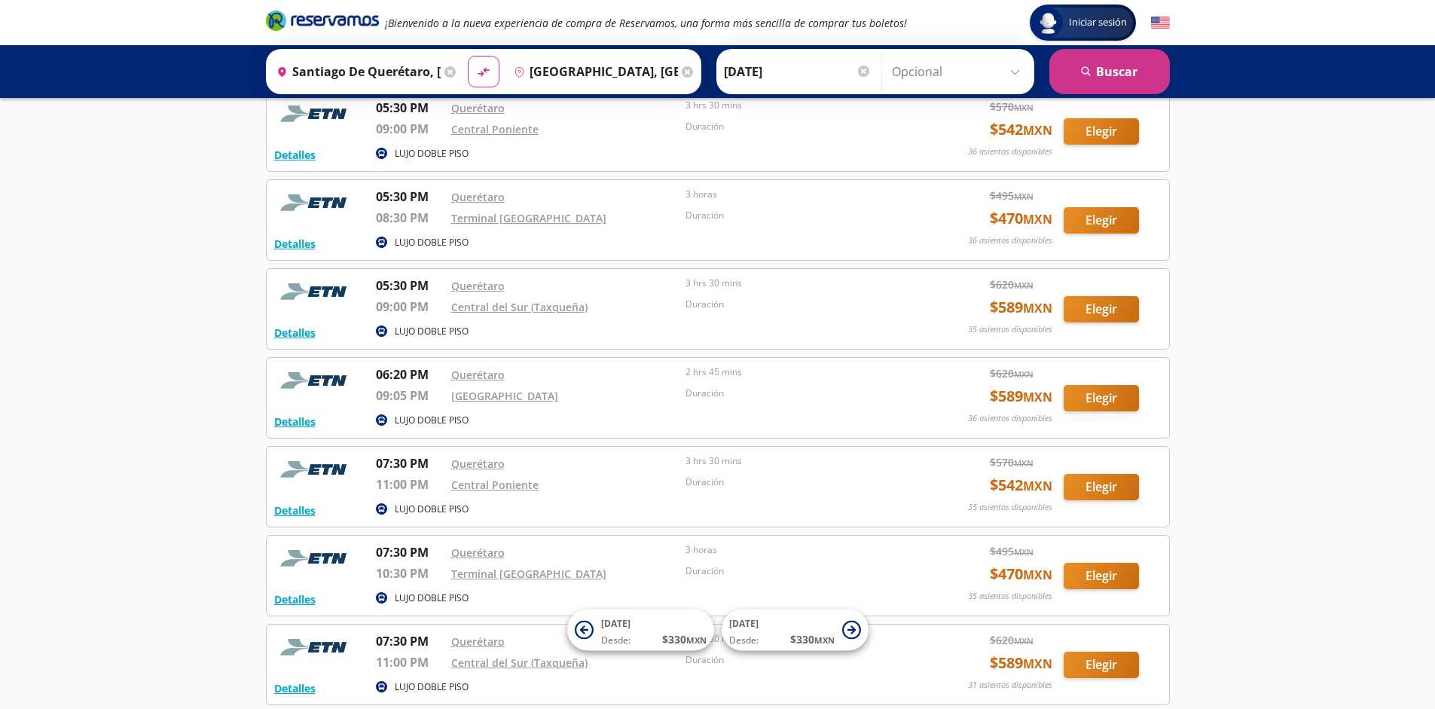
scroll to position [4434, 0]
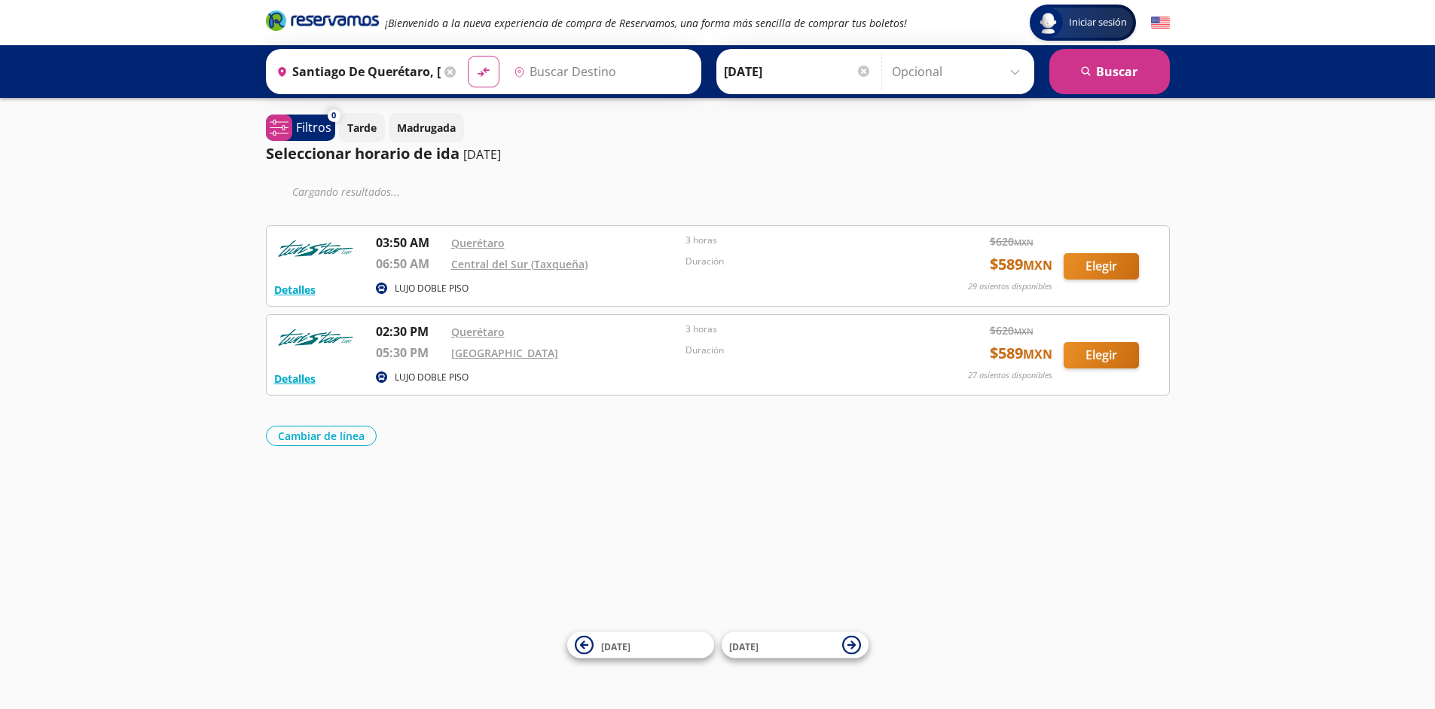
type input "[GEOGRAPHIC_DATA], [GEOGRAPHIC_DATA]"
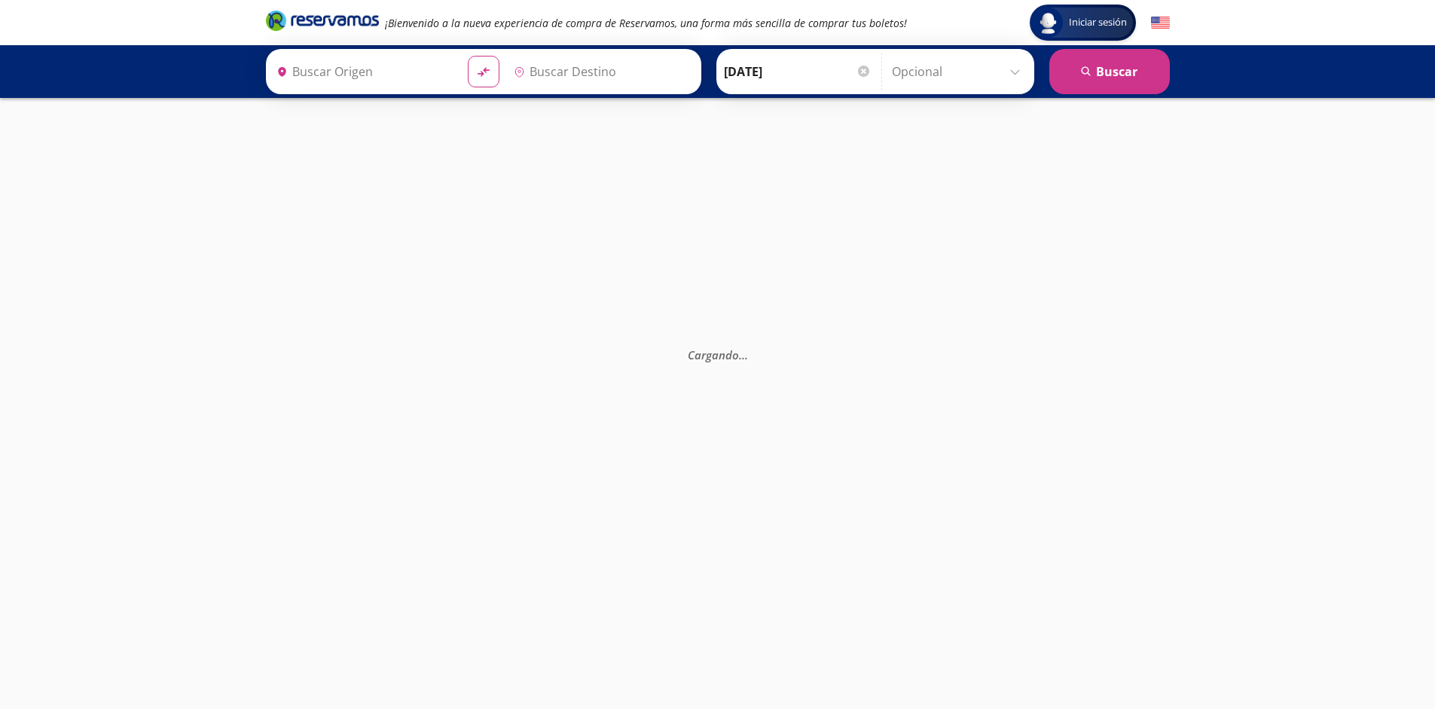
type input "Santiago de Querétaro, [GEOGRAPHIC_DATA]"
type input "[GEOGRAPHIC_DATA], [GEOGRAPHIC_DATA]"
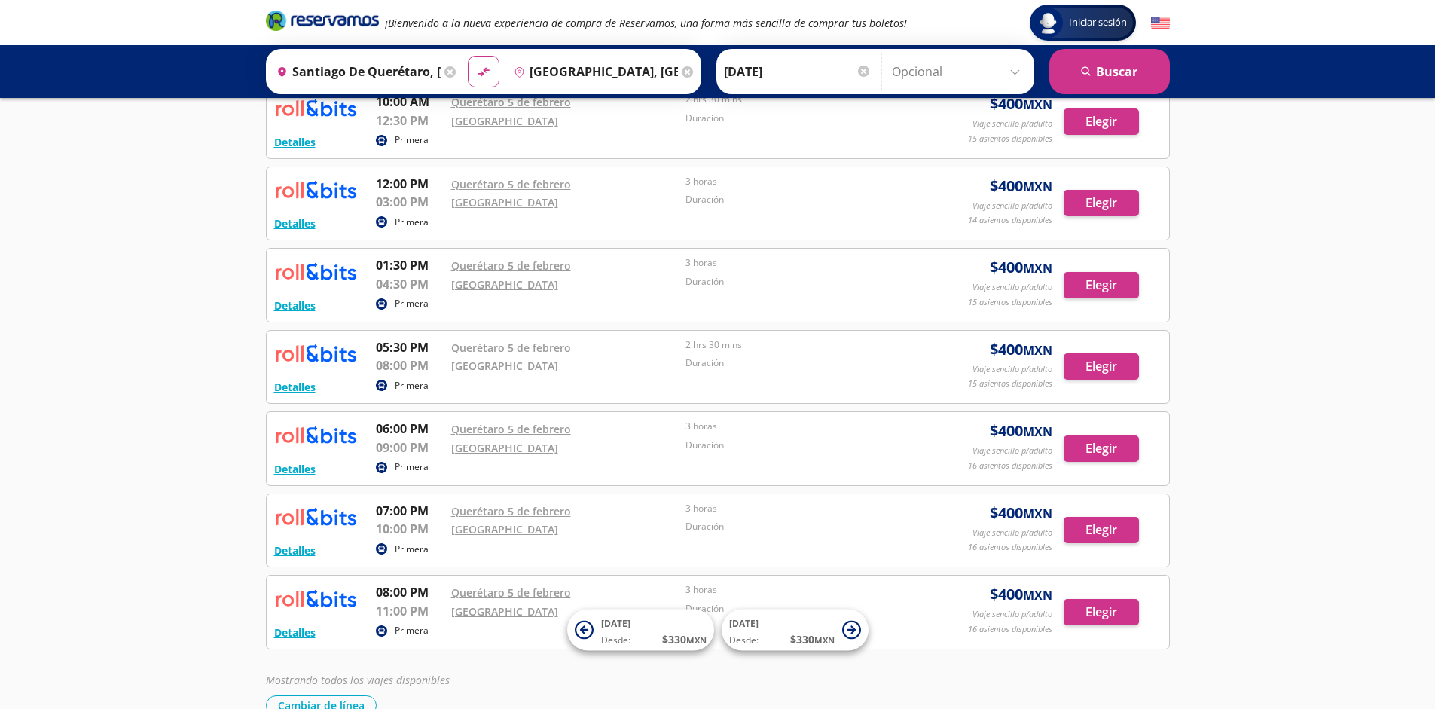
scroll to position [505, 0]
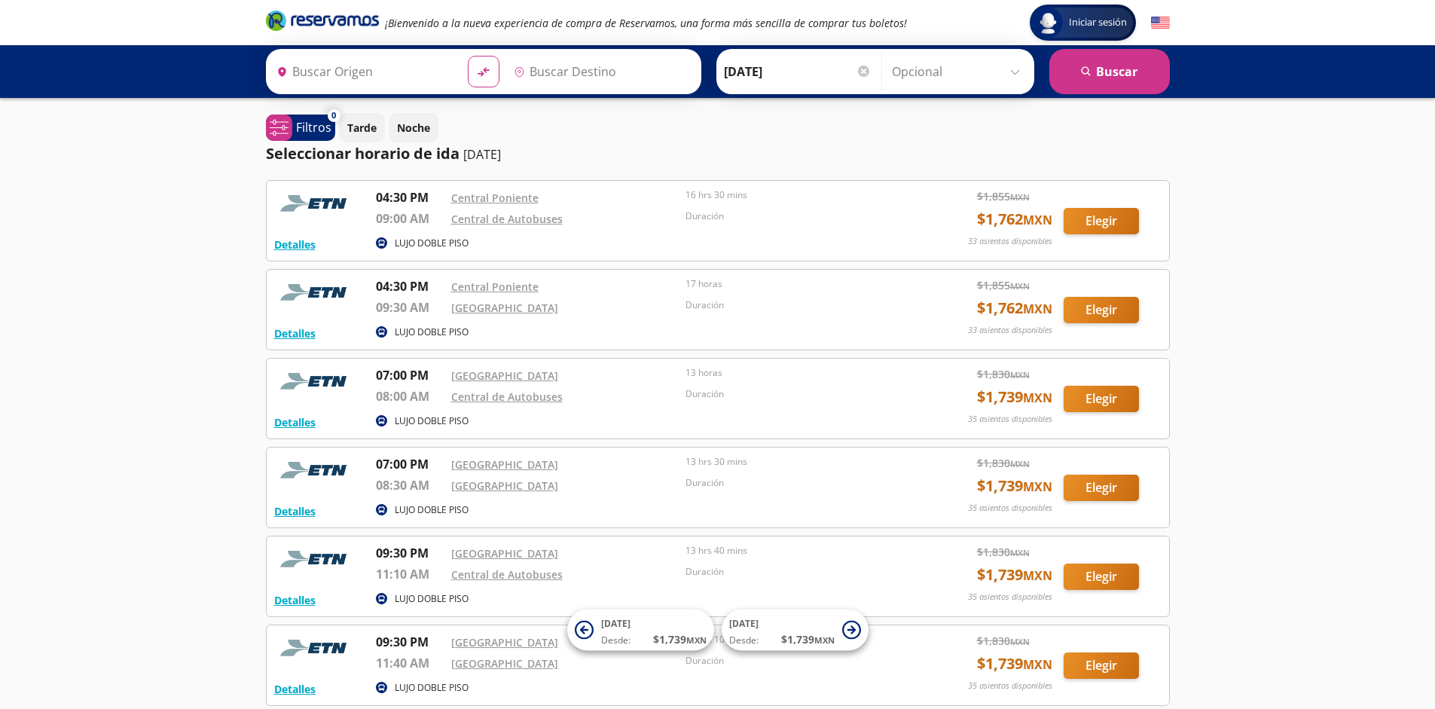
type input "[GEOGRAPHIC_DATA], [GEOGRAPHIC_DATA]"
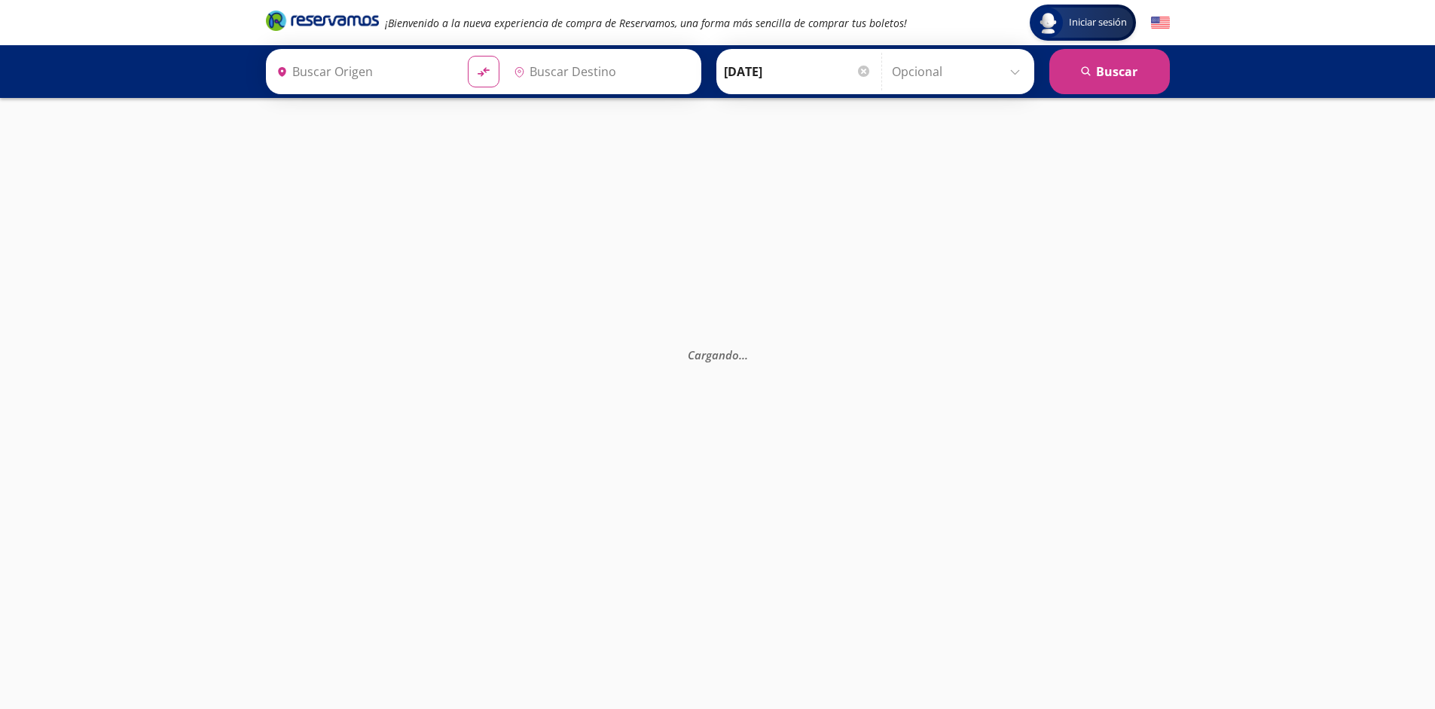
type input "[GEOGRAPHIC_DATA], [GEOGRAPHIC_DATA]"
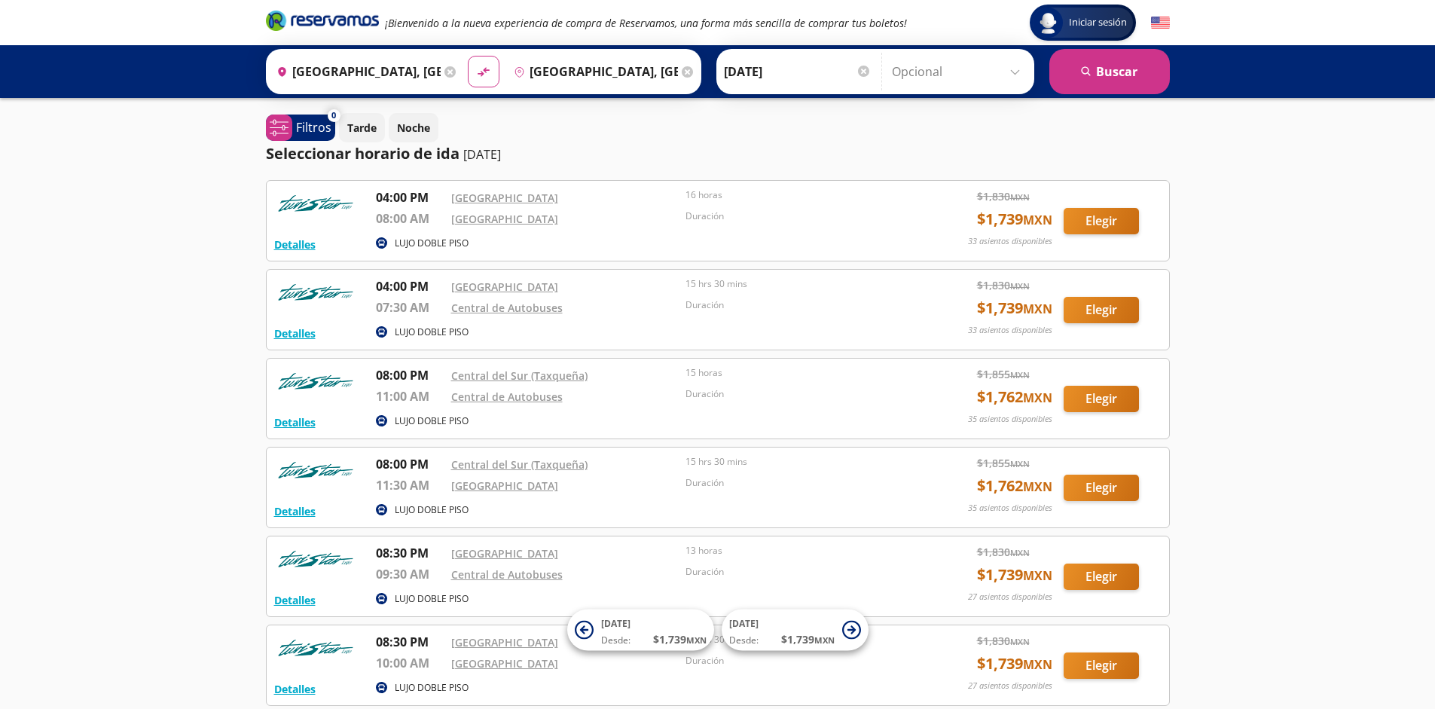
scroll to position [139, 0]
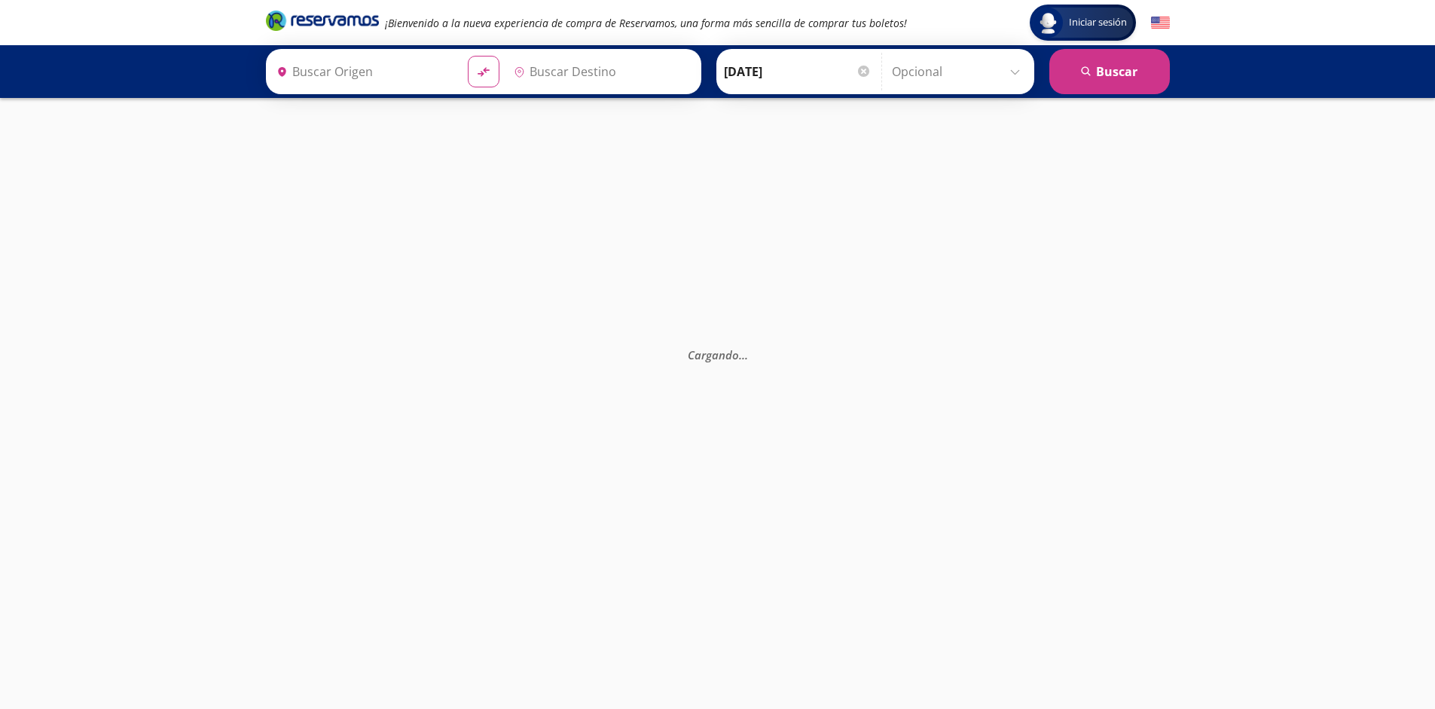
type input "[GEOGRAPHIC_DATA], [GEOGRAPHIC_DATA]"
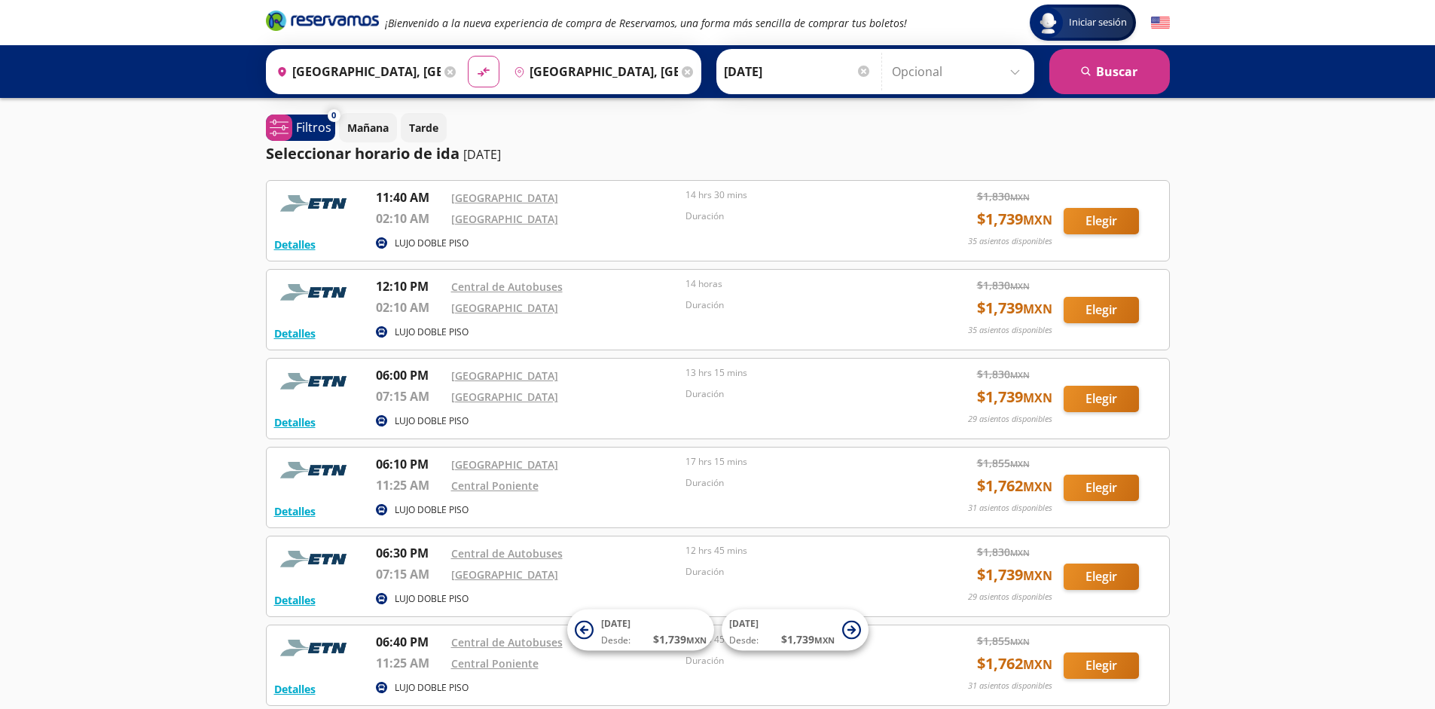
scroll to position [139, 0]
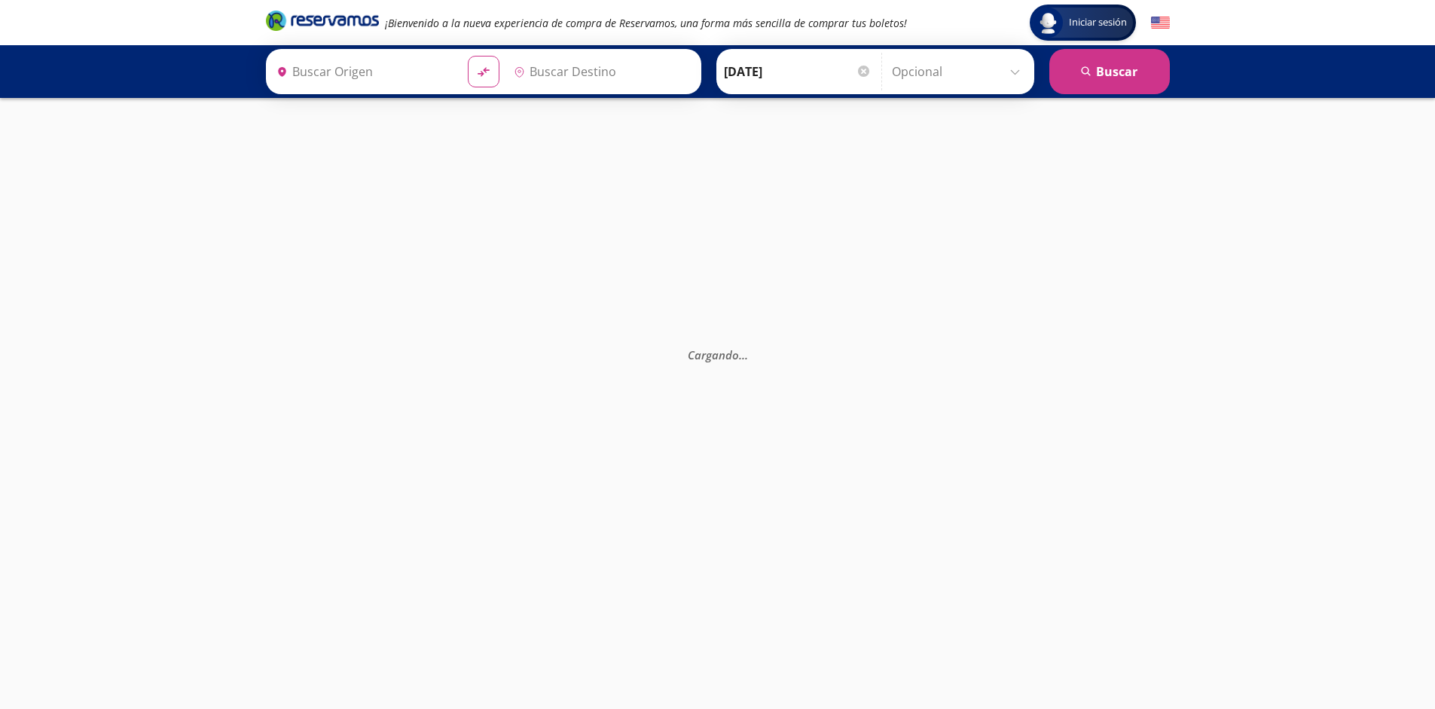
type input "[GEOGRAPHIC_DATA], [GEOGRAPHIC_DATA]"
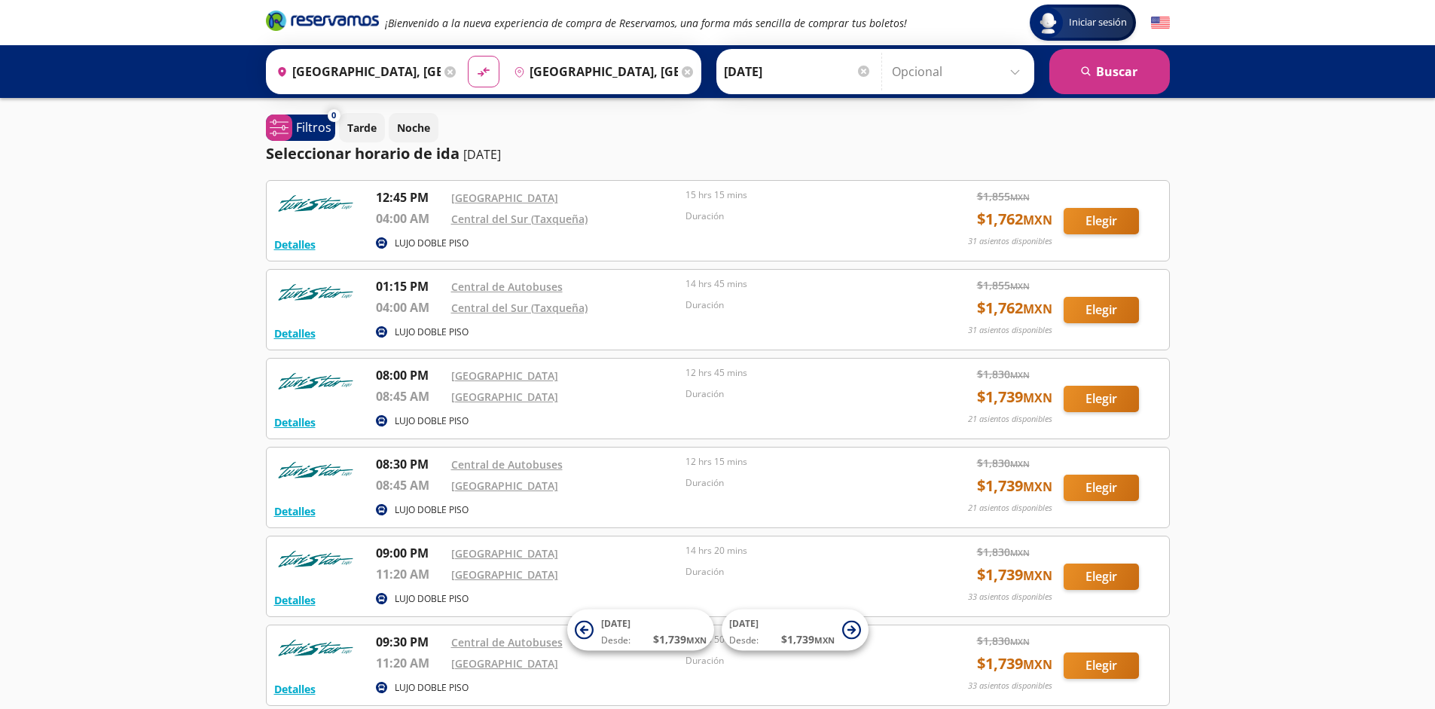
scroll to position [139, 0]
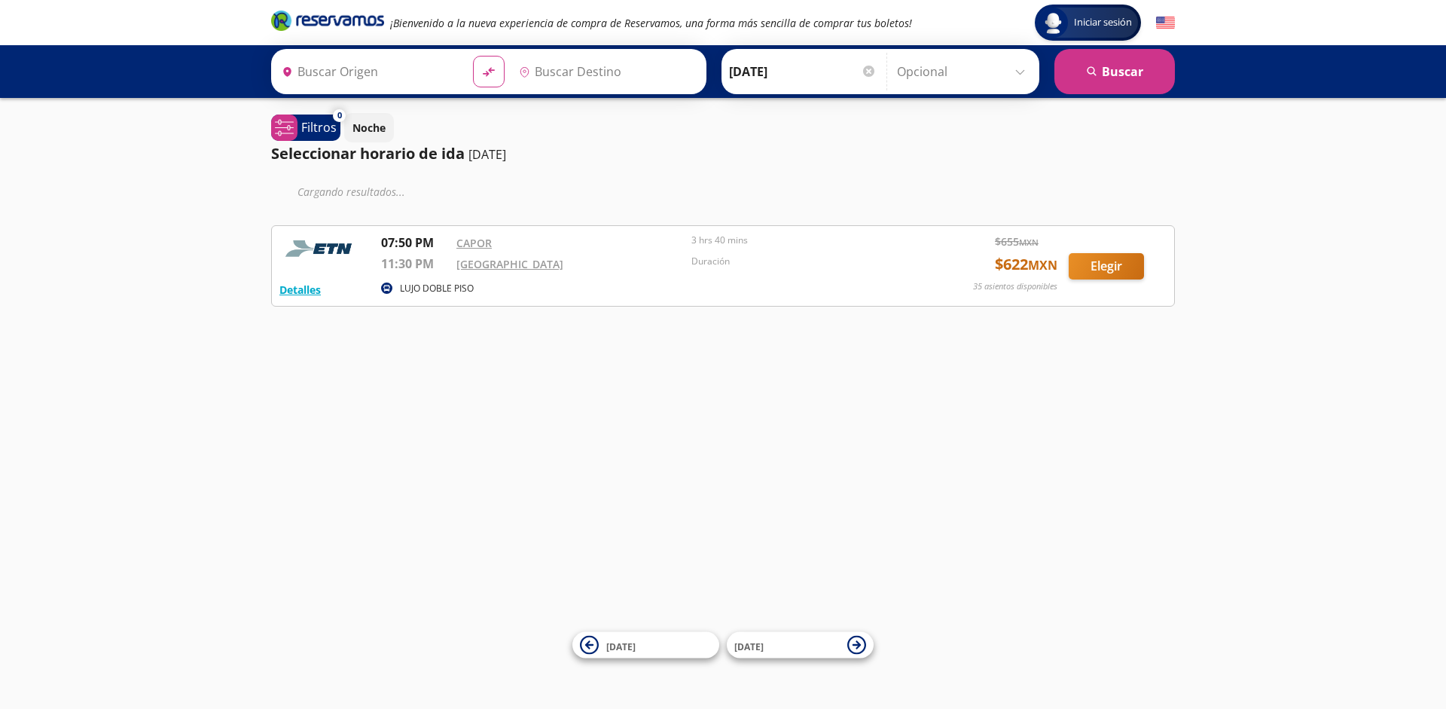
type input "[GEOGRAPHIC_DATA], [GEOGRAPHIC_DATA]"
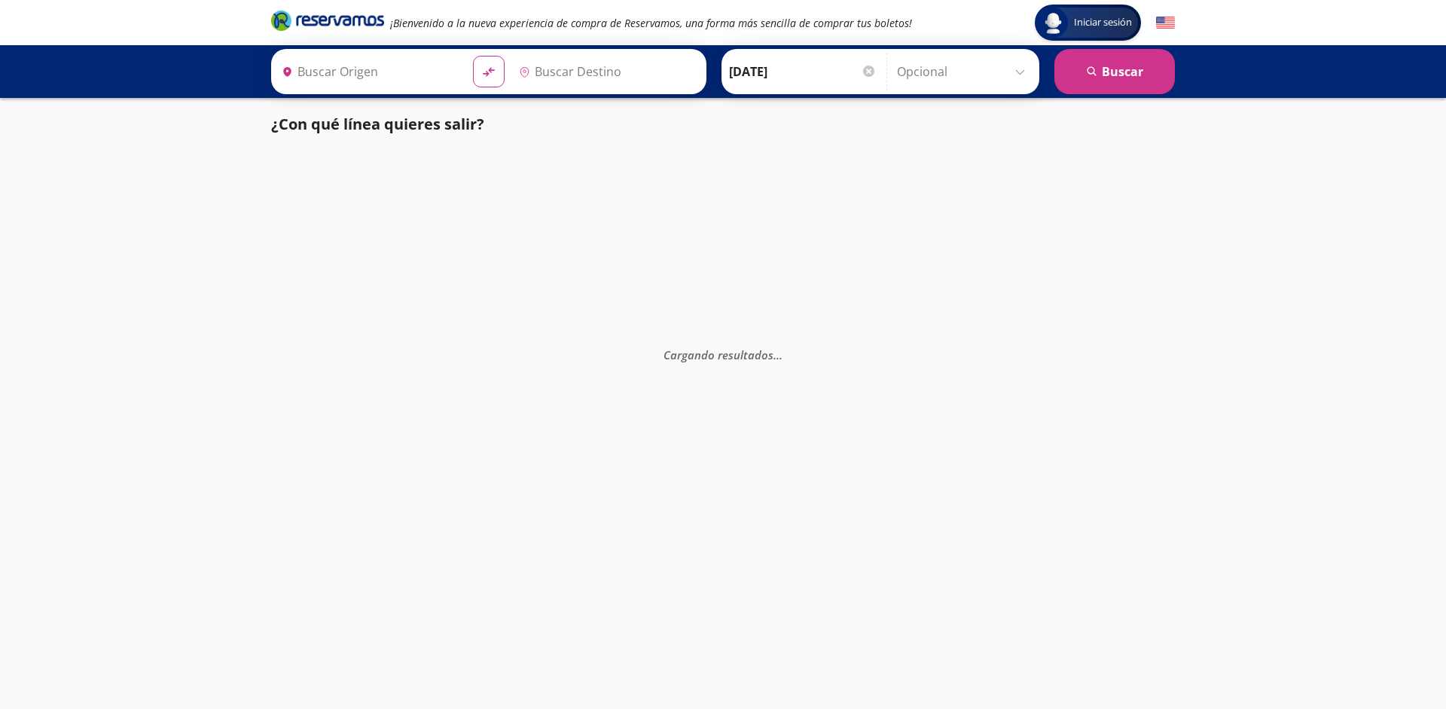
type input "[GEOGRAPHIC_DATA], [GEOGRAPHIC_DATA]"
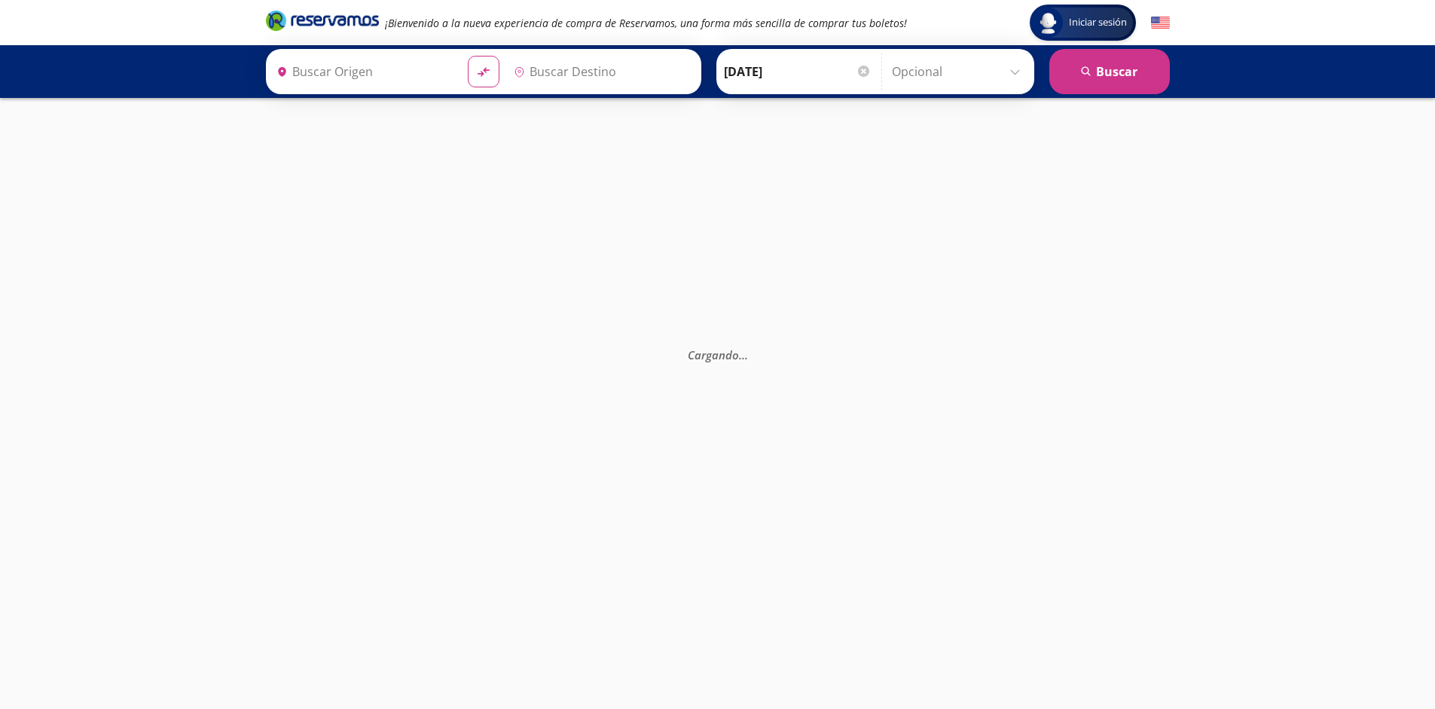
type input "[GEOGRAPHIC_DATA], [GEOGRAPHIC_DATA]"
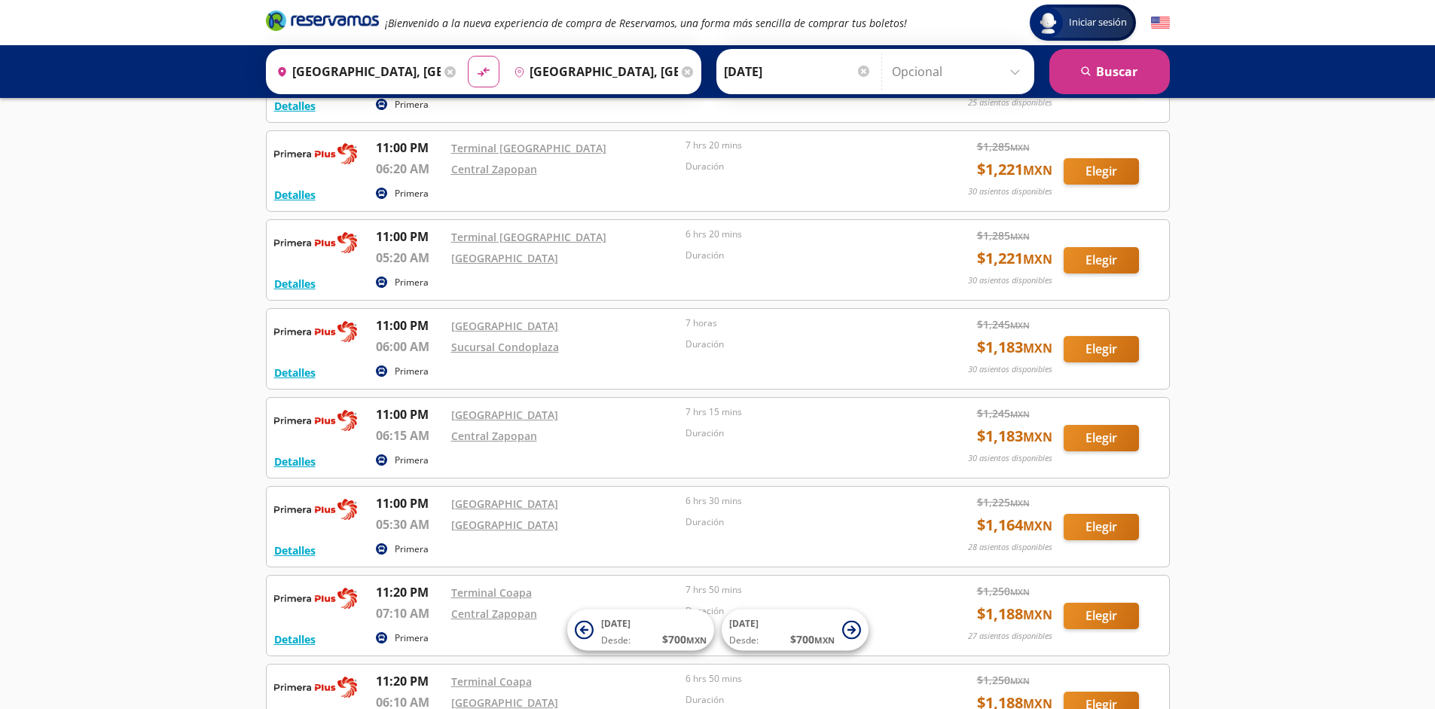
scroll to position [2805, 0]
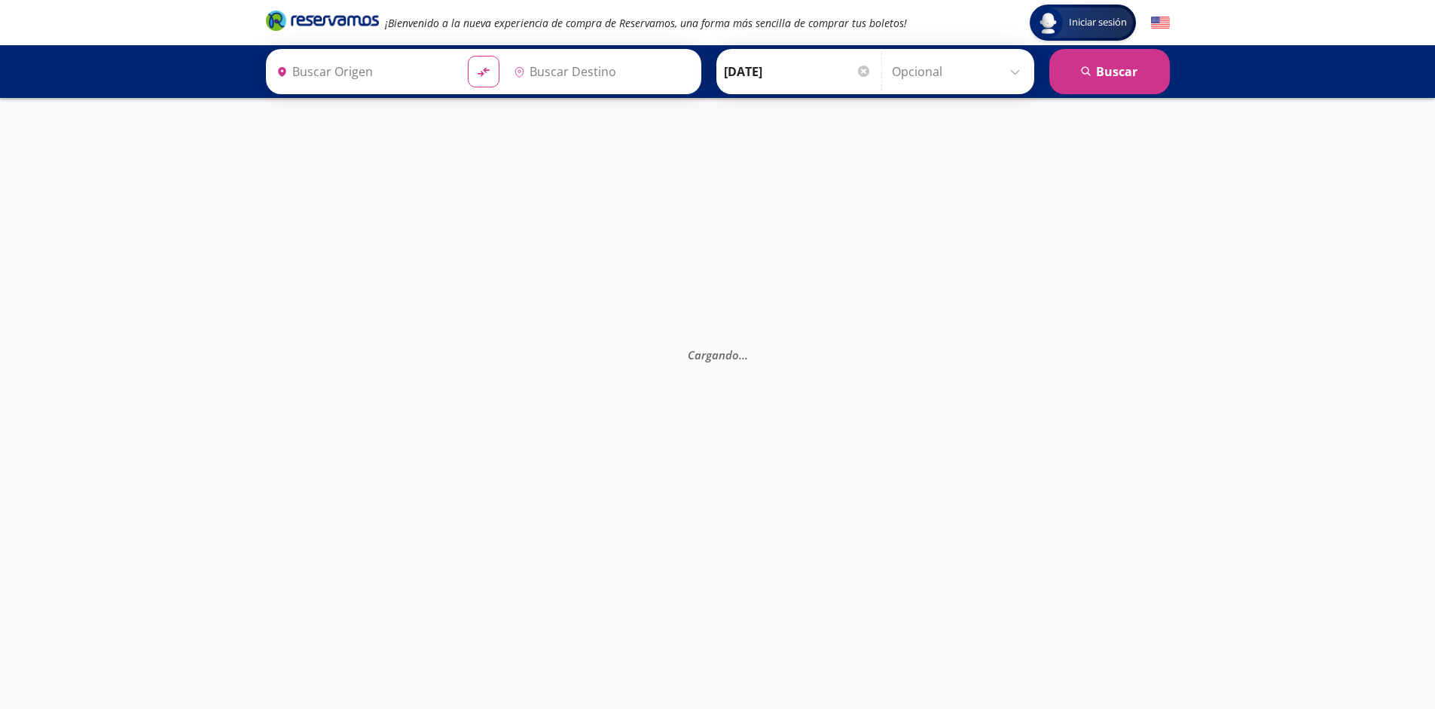
type input "[GEOGRAPHIC_DATA], [GEOGRAPHIC_DATA]"
type input "Ciudad de México, Distrito Federal"
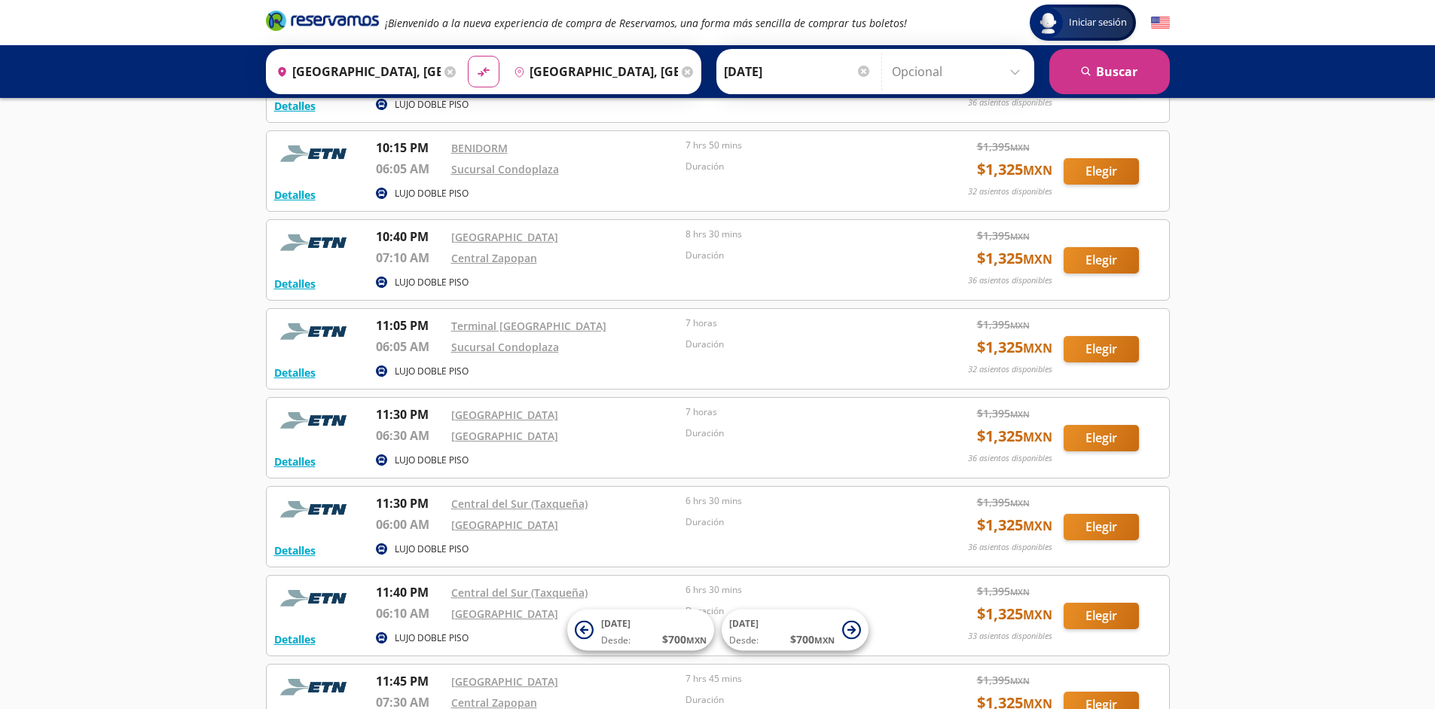
scroll to position [1738, 0]
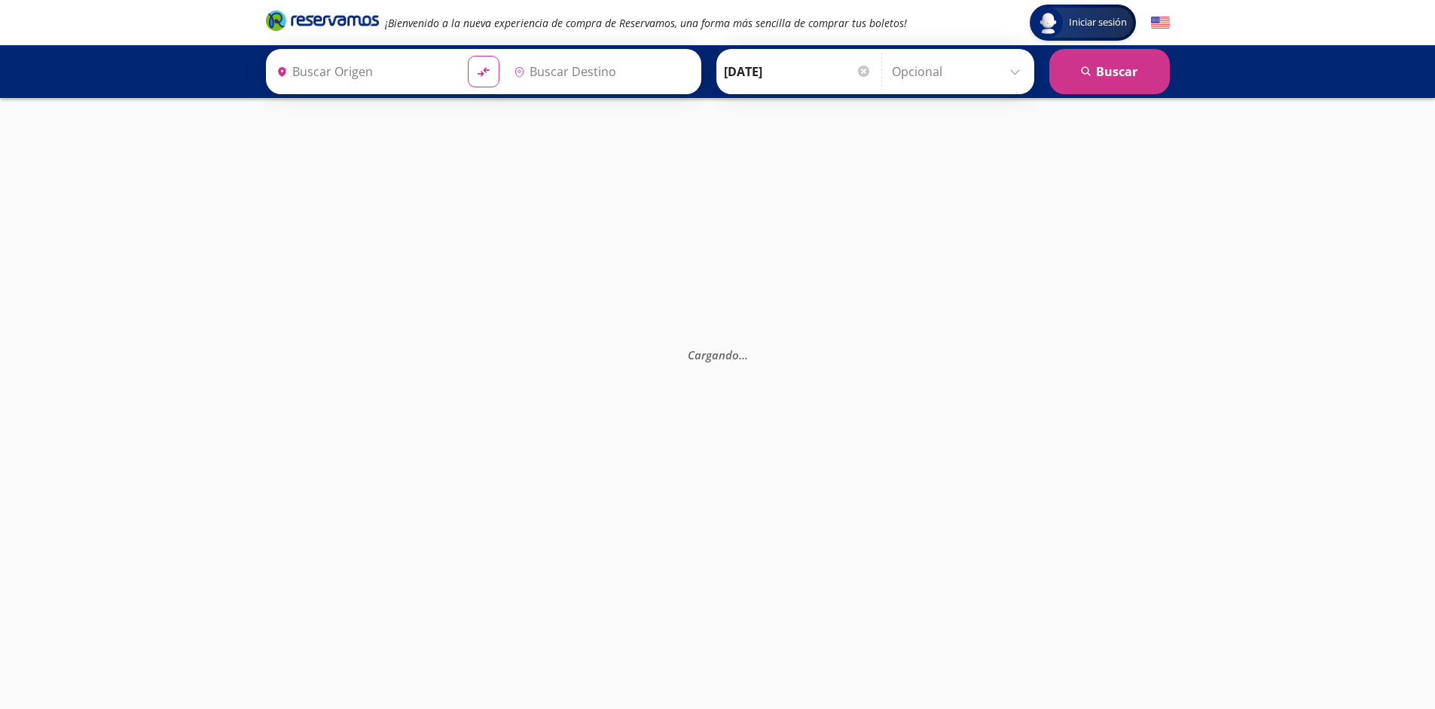
type input "[GEOGRAPHIC_DATA], [GEOGRAPHIC_DATA]"
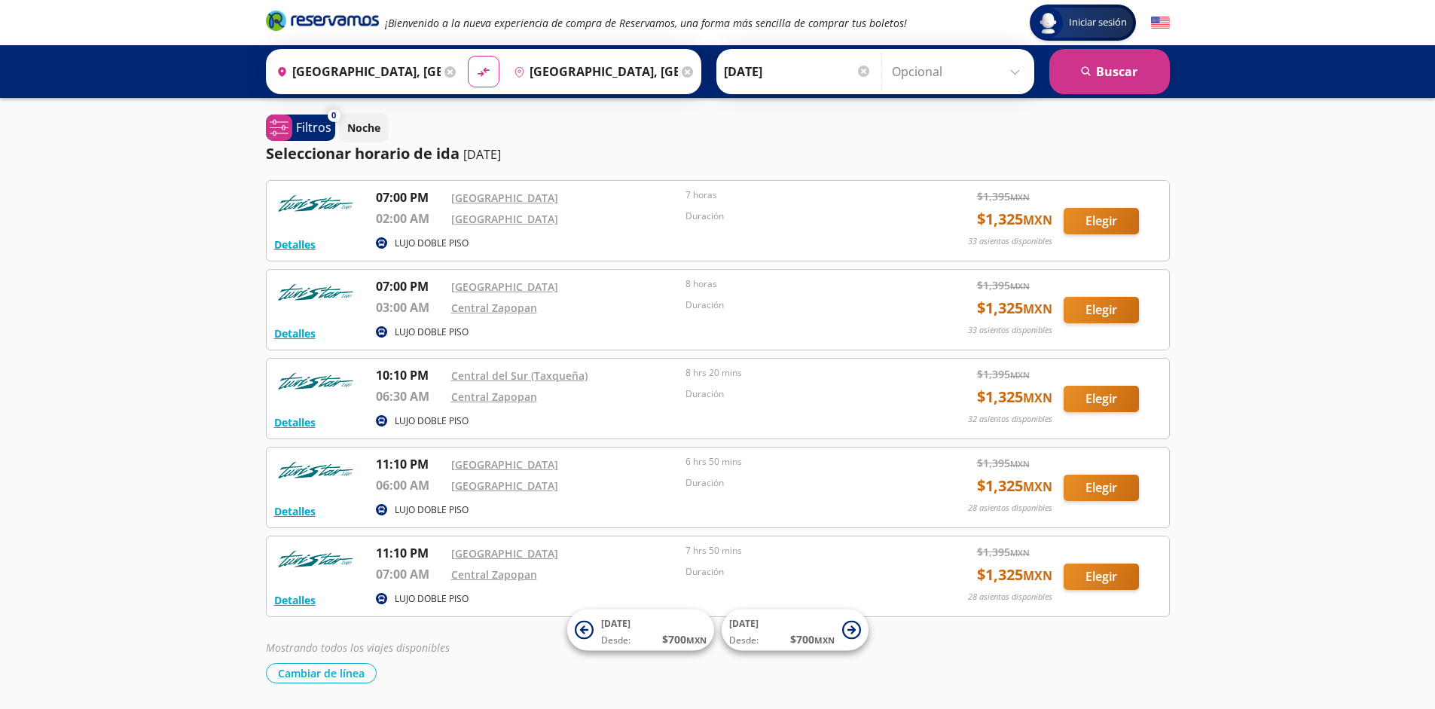
scroll to position [50, 0]
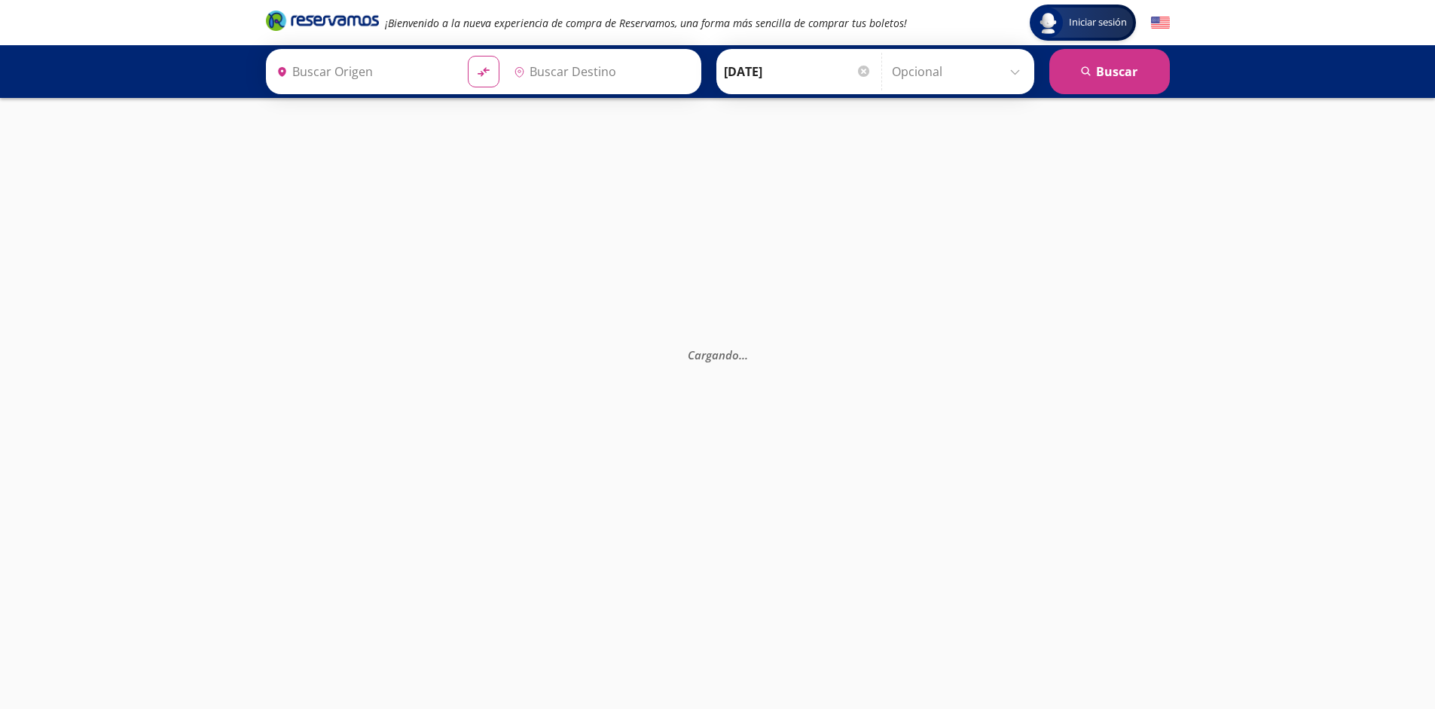
type input "[GEOGRAPHIC_DATA], [GEOGRAPHIC_DATA]"
type input "Guadalajara, Jalisco"
type input "[GEOGRAPHIC_DATA], [GEOGRAPHIC_DATA]"
type input "Guadalajara, Jalisco"
type input "[GEOGRAPHIC_DATA], [GEOGRAPHIC_DATA]"
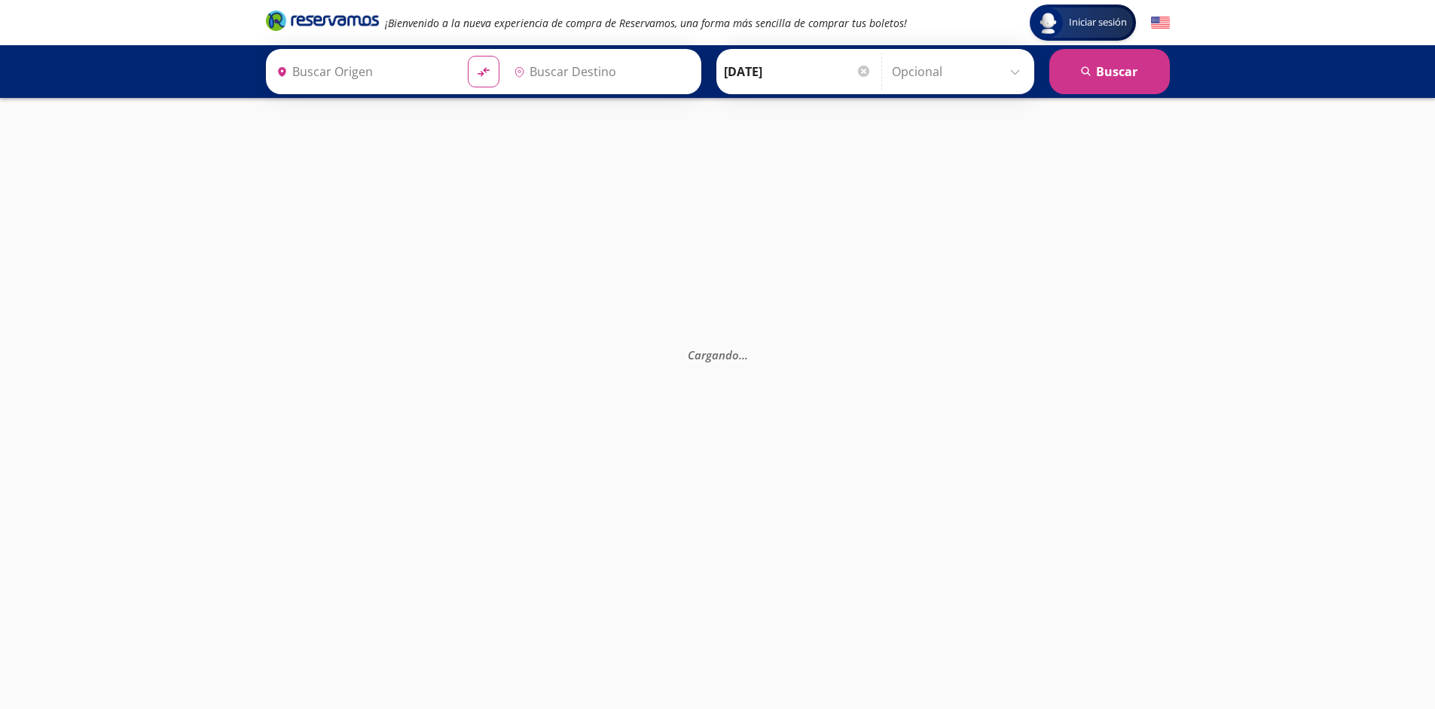
type input "[GEOGRAPHIC_DATA], [GEOGRAPHIC_DATA]"
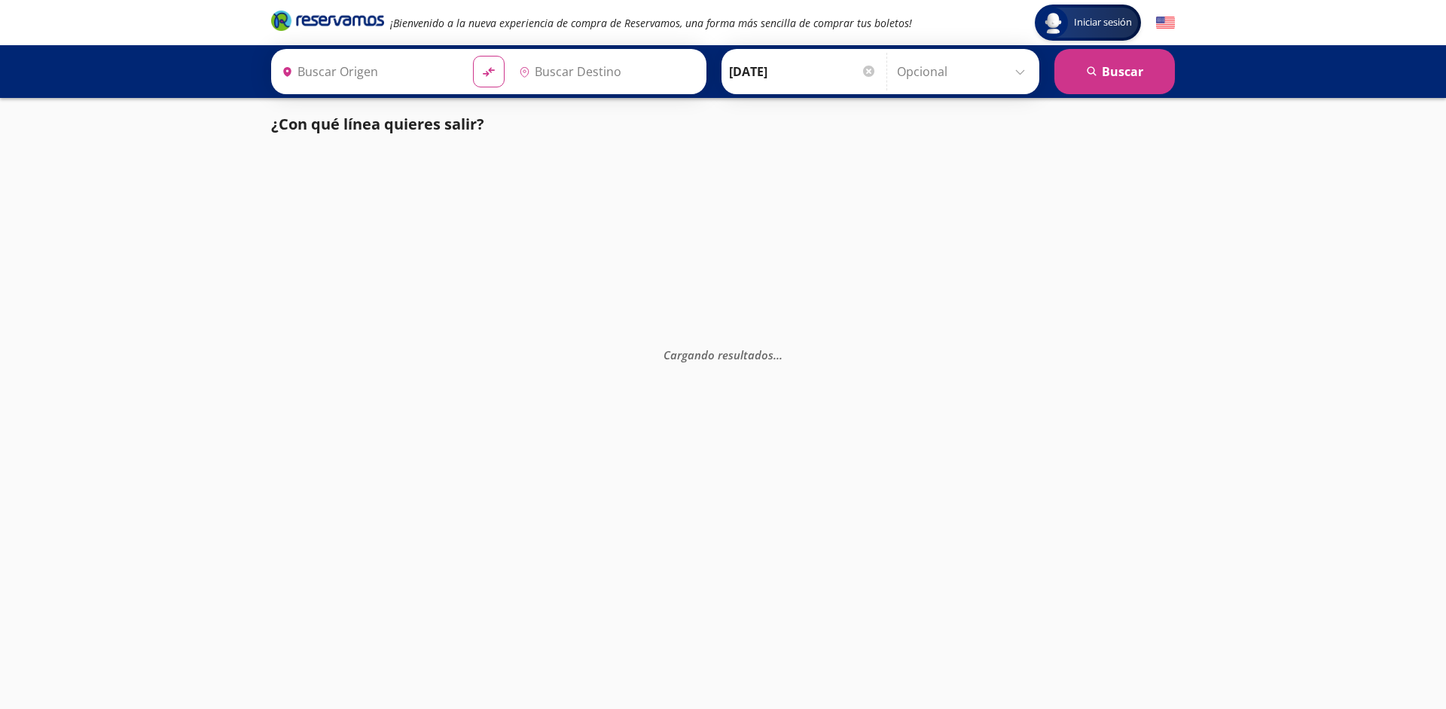
type input "[GEOGRAPHIC_DATA], [GEOGRAPHIC_DATA]"
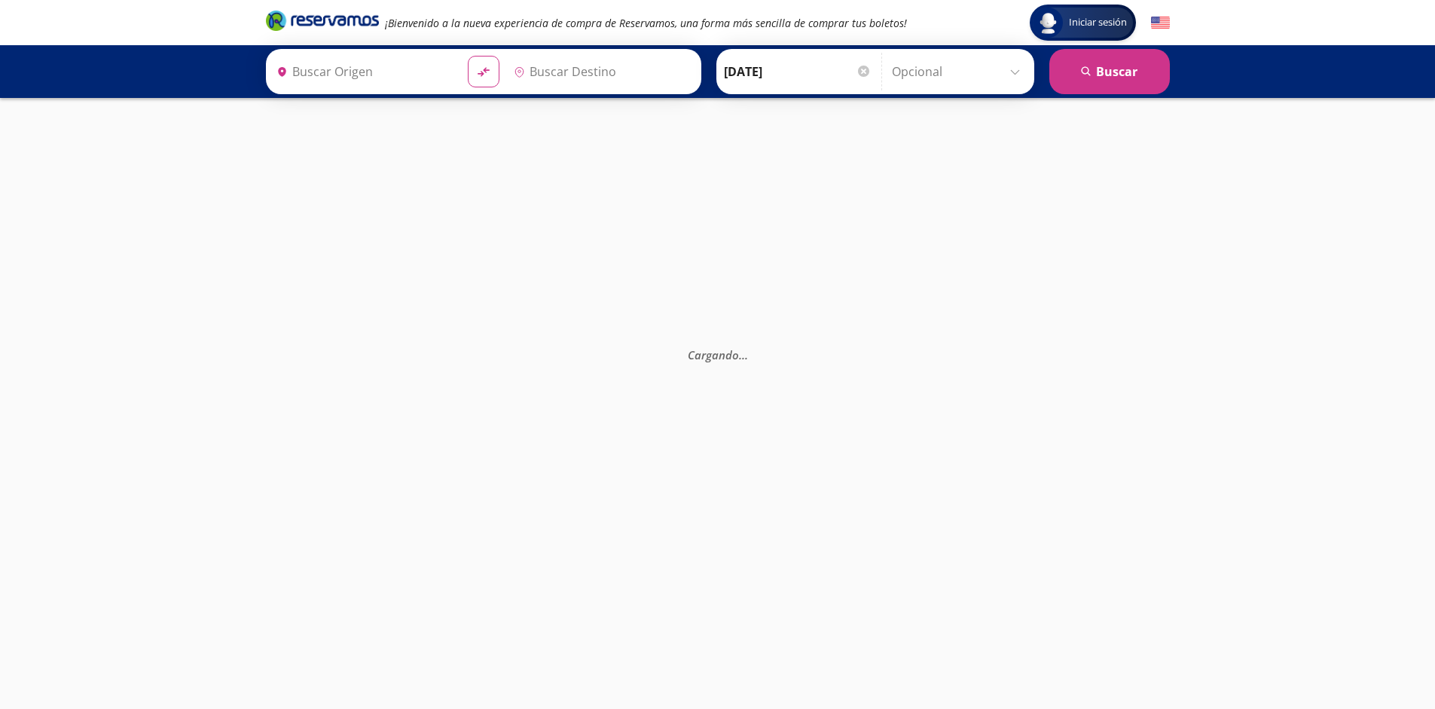
type input "[GEOGRAPHIC_DATA], [GEOGRAPHIC_DATA]"
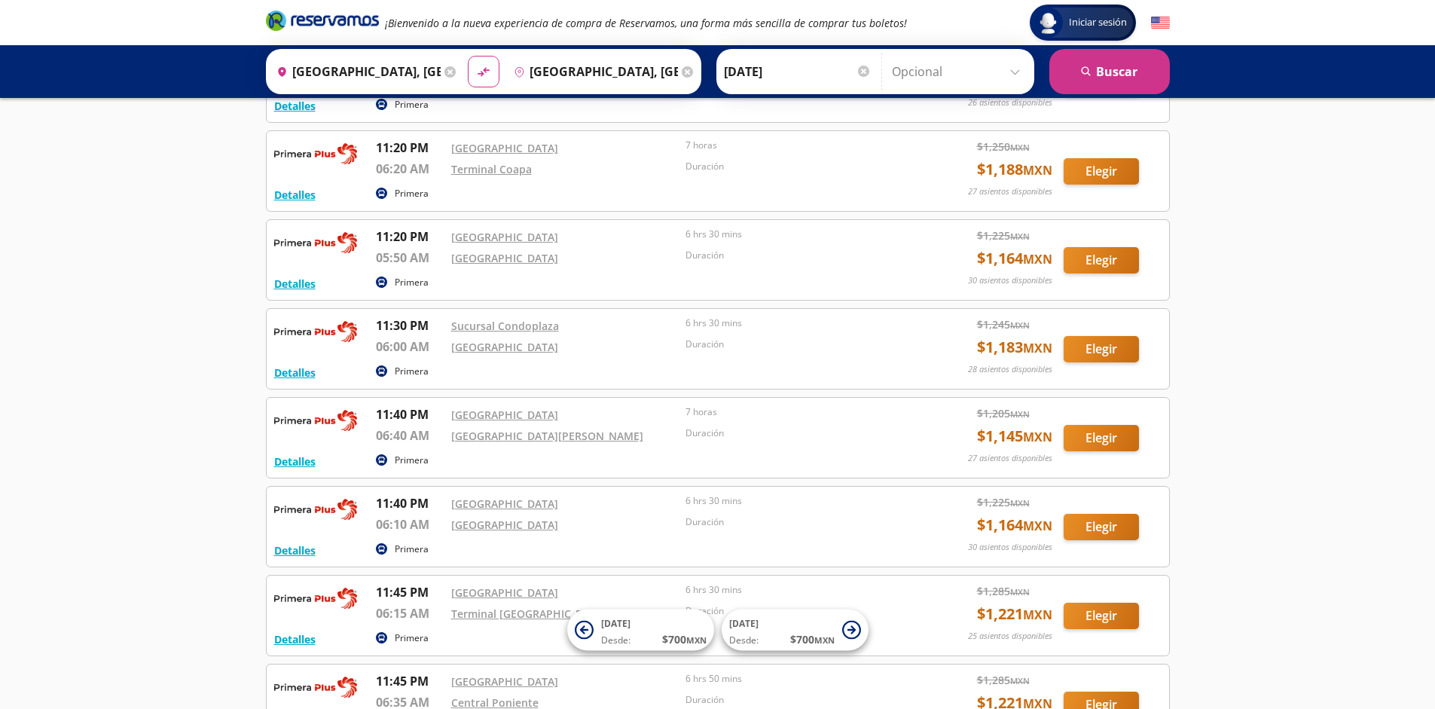
scroll to position [2716, 0]
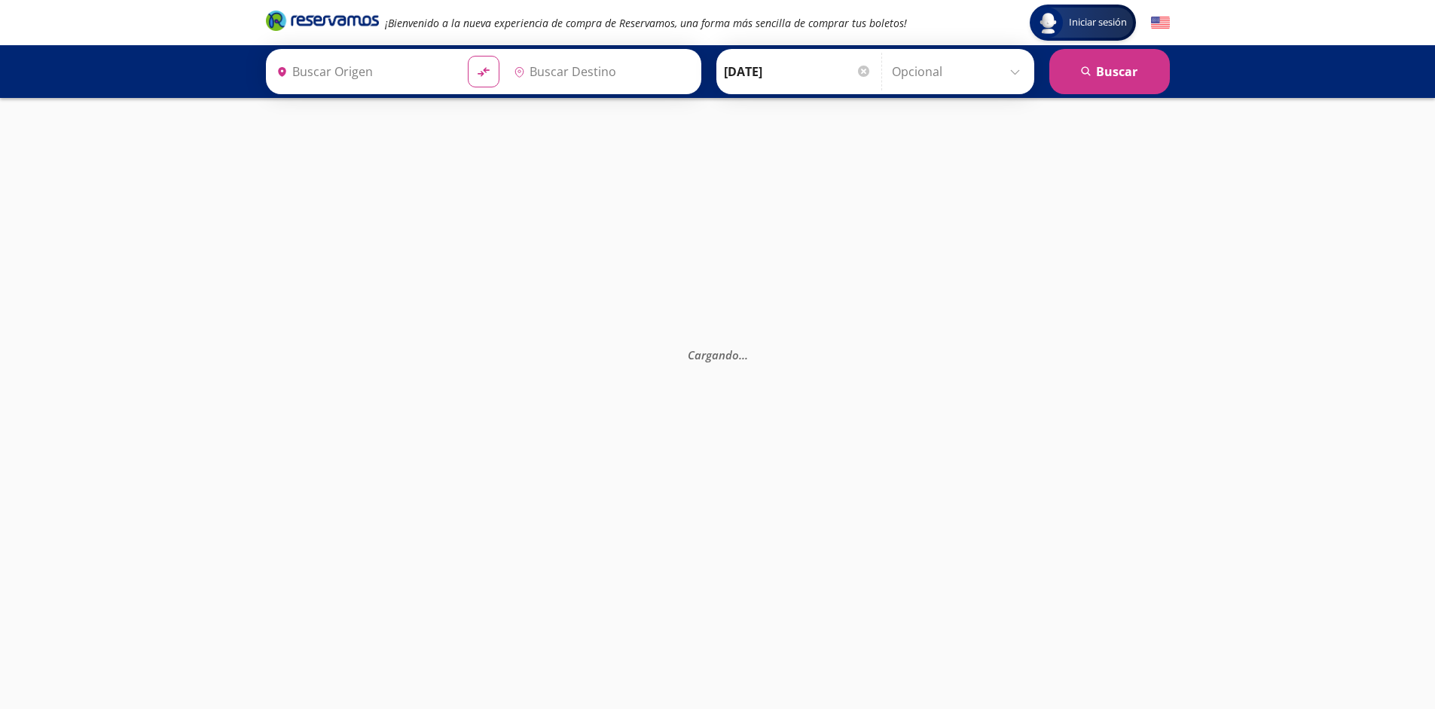
type input "[GEOGRAPHIC_DATA], [GEOGRAPHIC_DATA]"
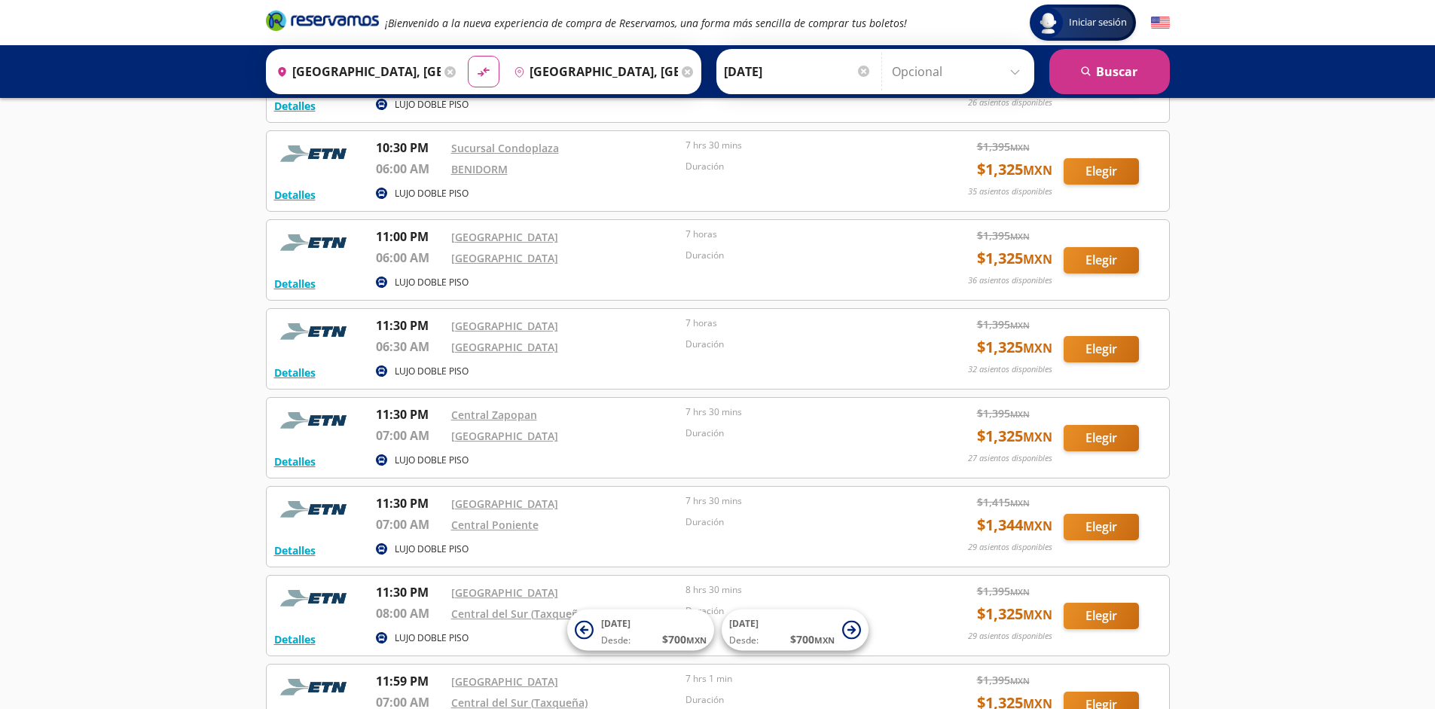
scroll to position [1650, 0]
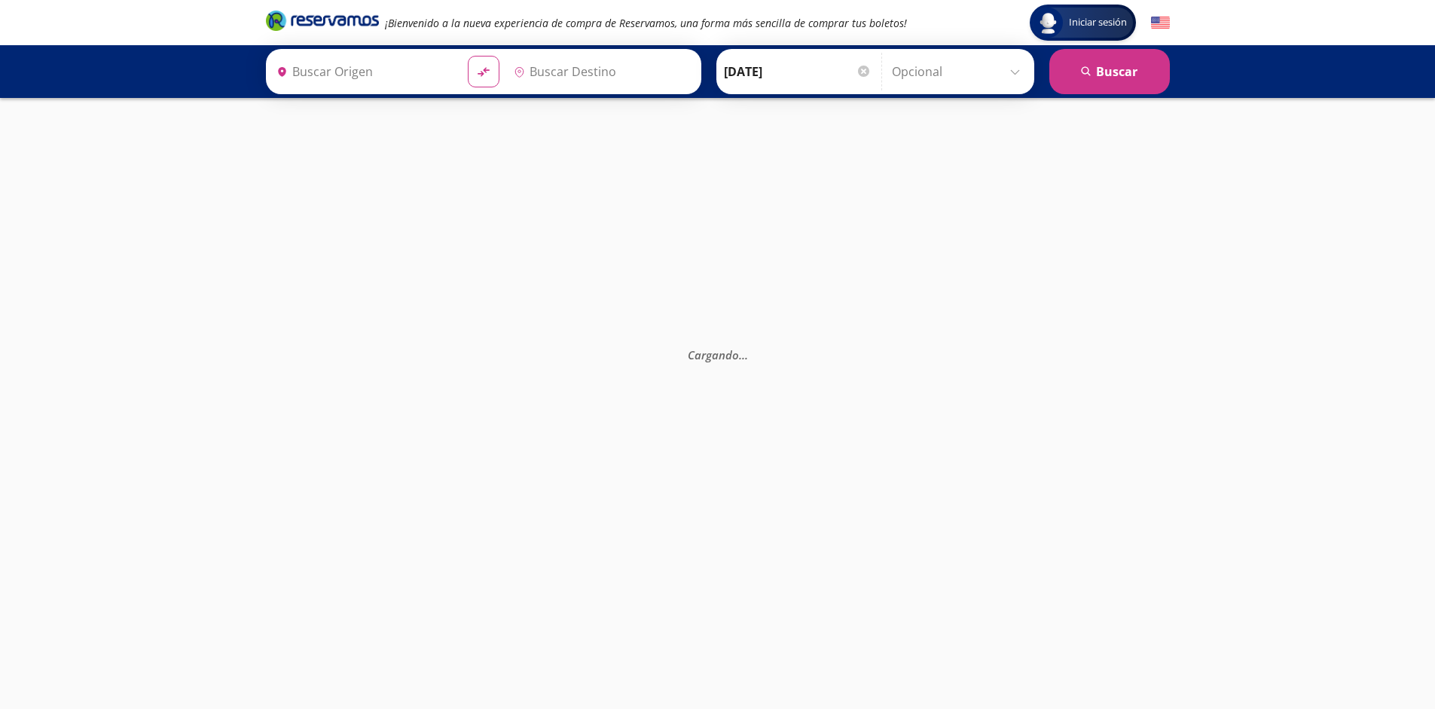
type input "[GEOGRAPHIC_DATA], [GEOGRAPHIC_DATA]"
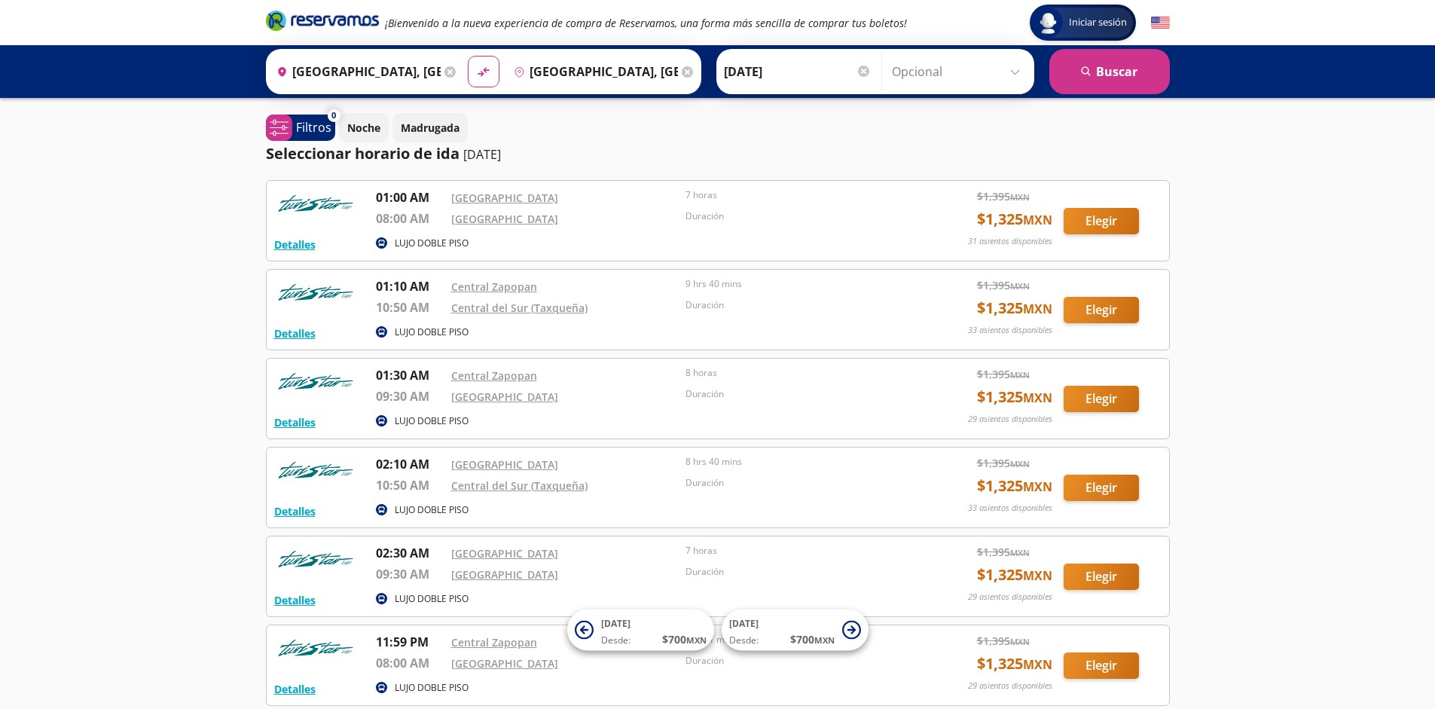
scroll to position [139, 0]
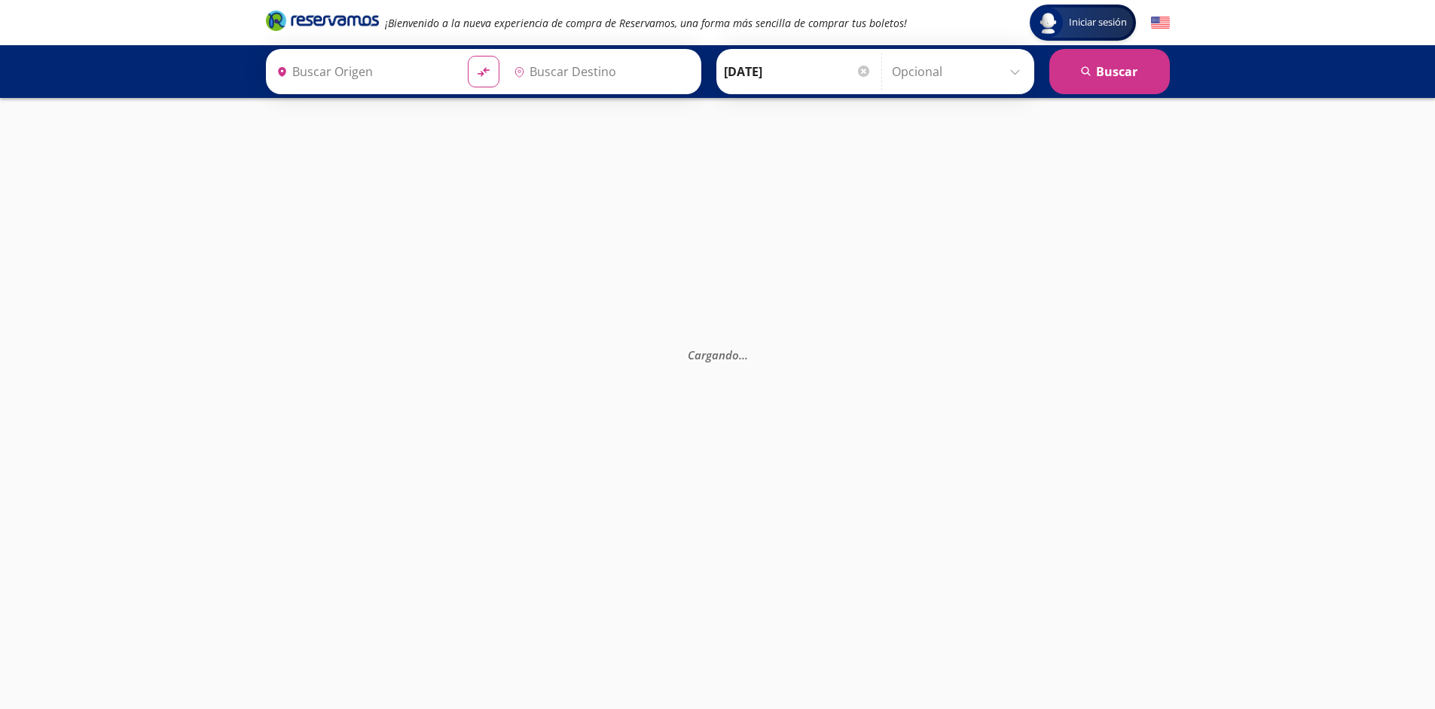
type input "[GEOGRAPHIC_DATA], [GEOGRAPHIC_DATA]"
type input "Guadalajara, Jalisco"
type input "[GEOGRAPHIC_DATA], [GEOGRAPHIC_DATA]"
type input "Guadalajara, Jalisco"
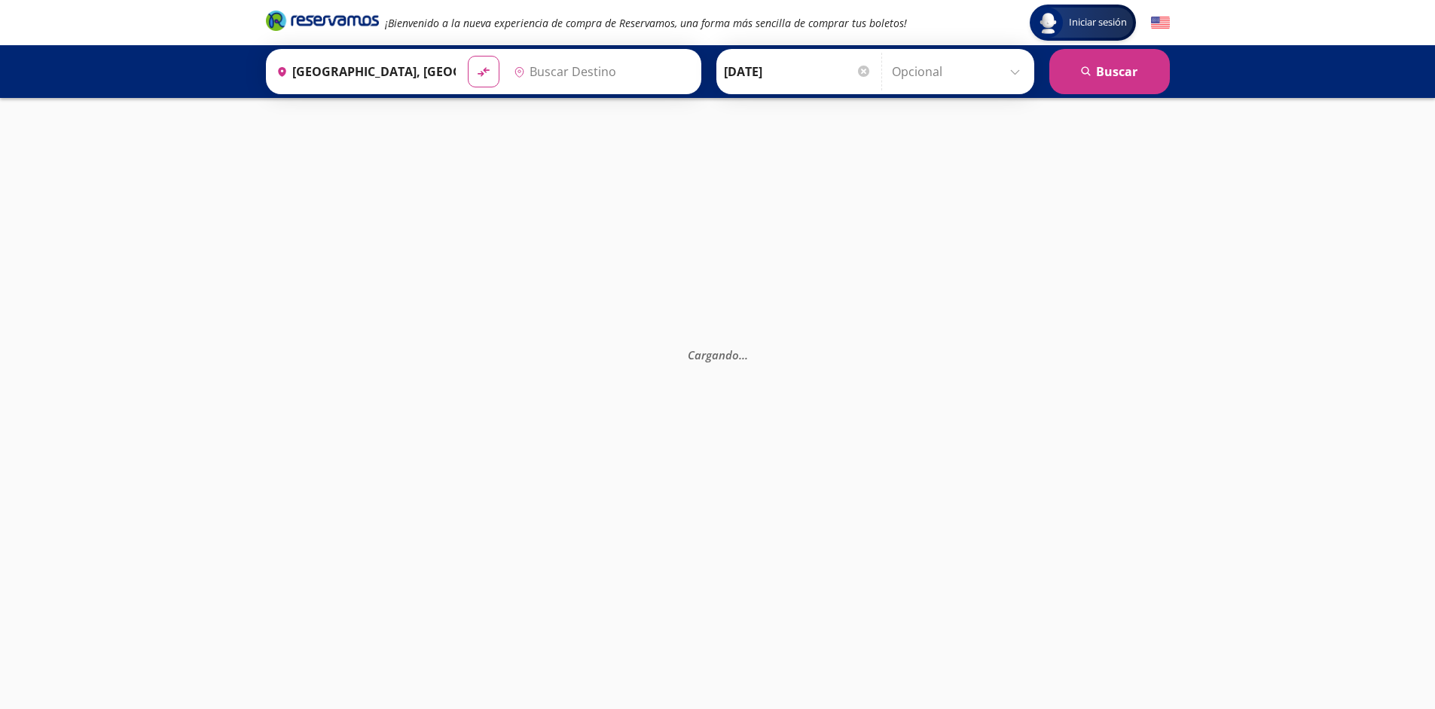
type input "Ciudad de México, Distrito Federal"
type input "[GEOGRAPHIC_DATA], [GEOGRAPHIC_DATA]"
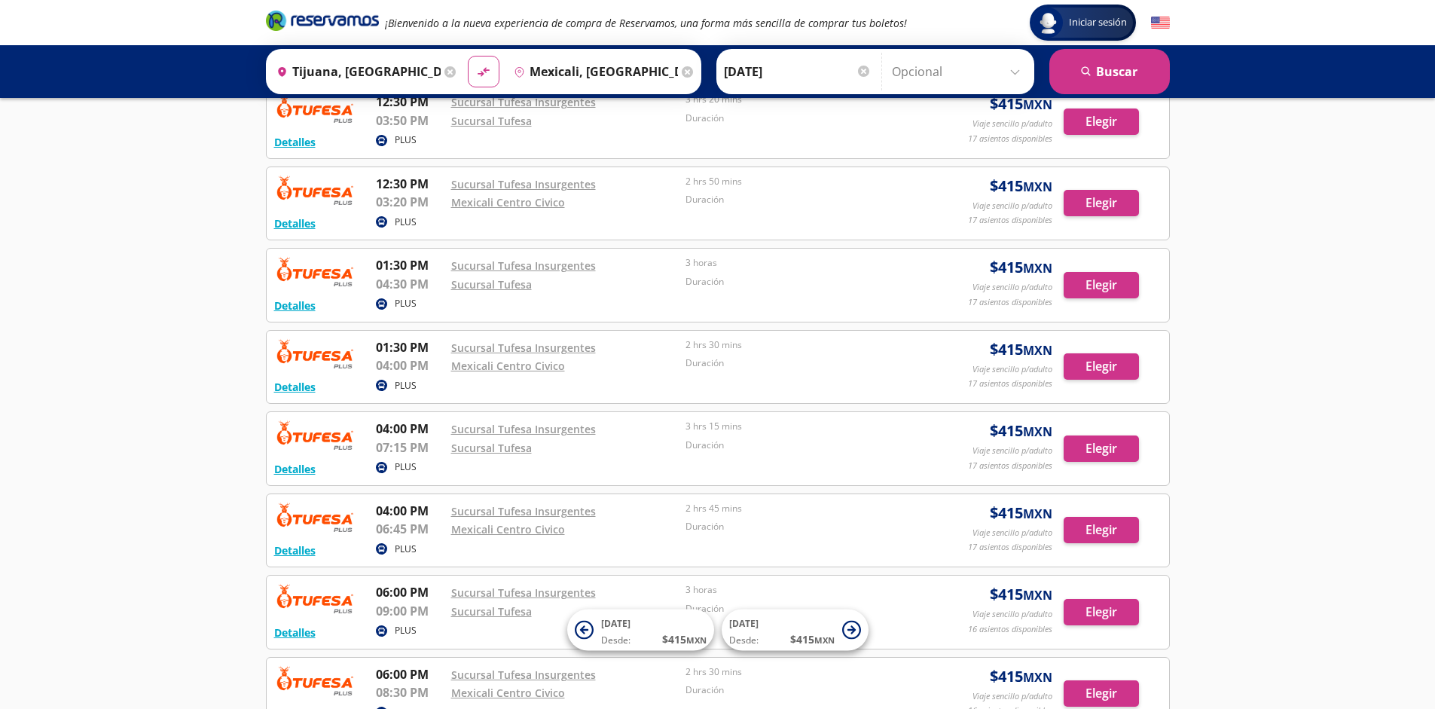
scroll to position [1076, 0]
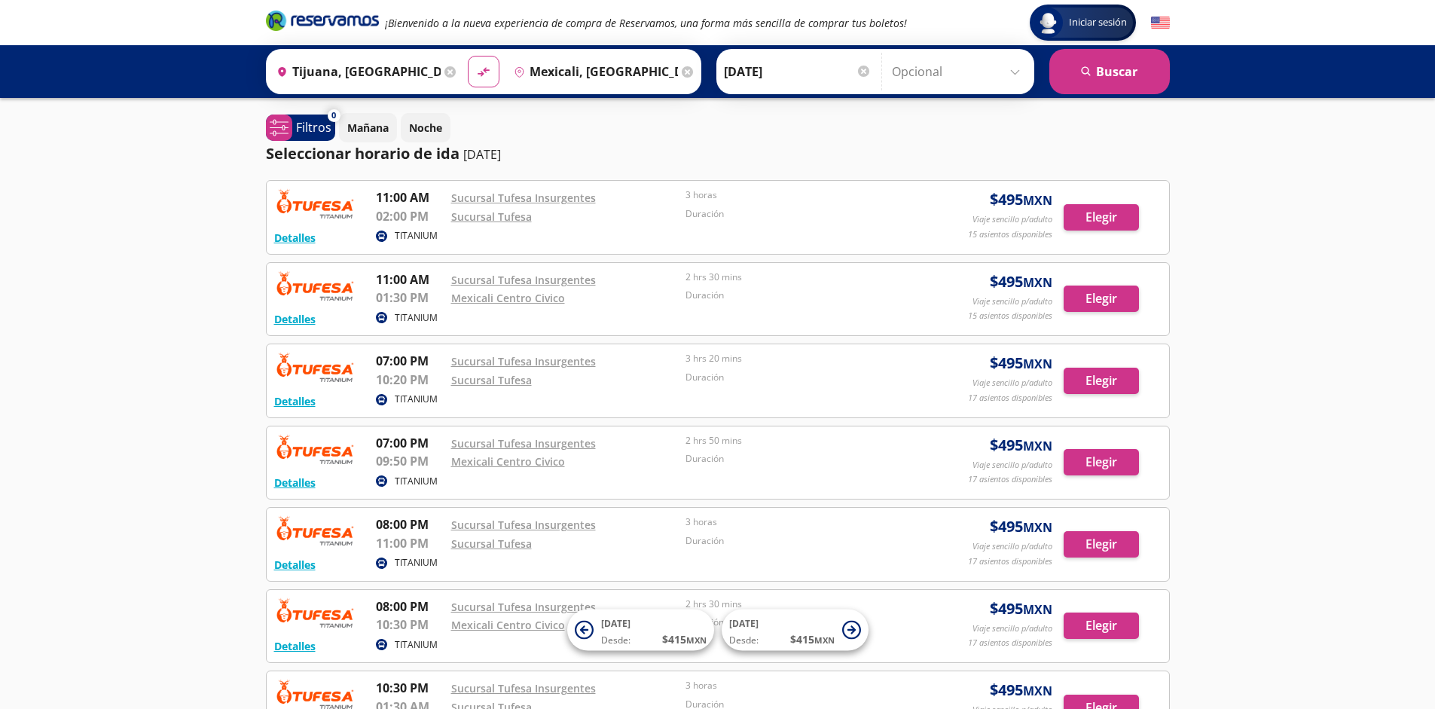
scroll to position [259, 0]
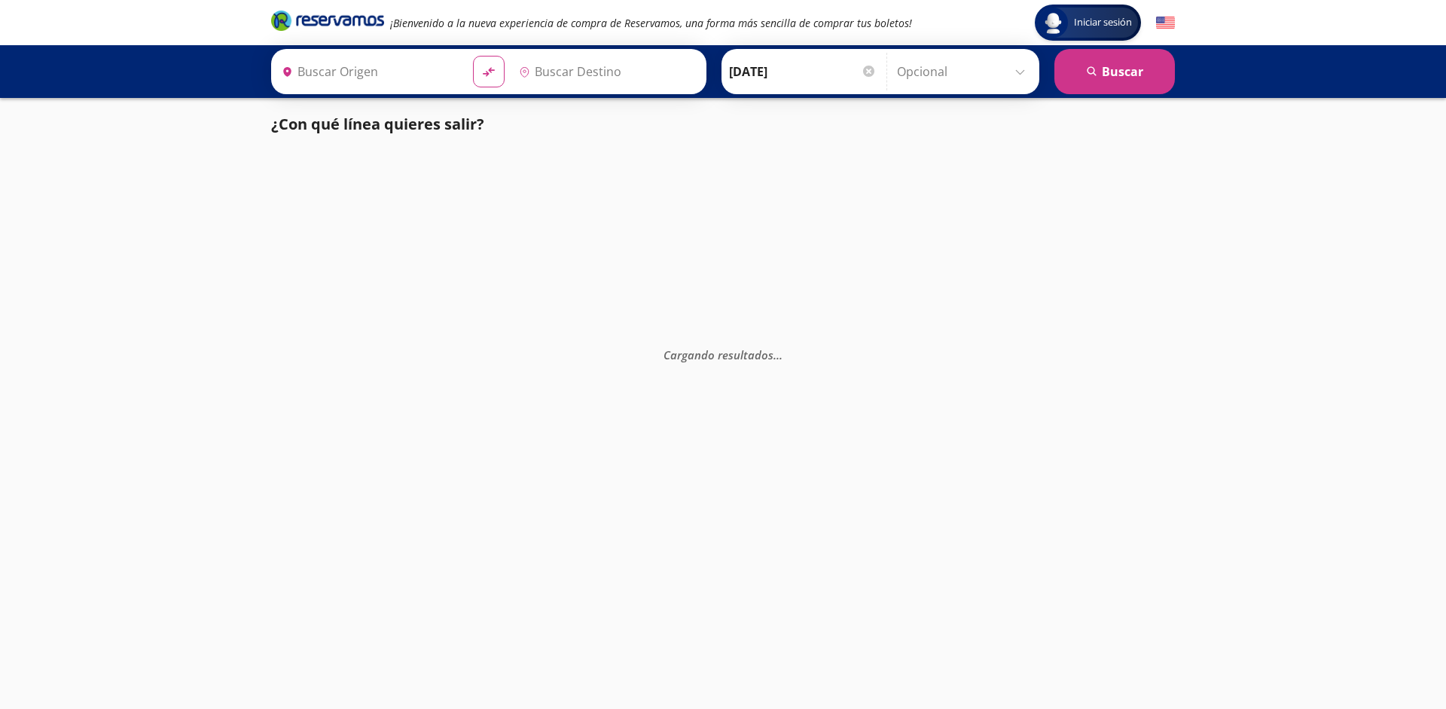
type input "Mexicali, [GEOGRAPHIC_DATA][US_STATE]"
type input "Tijuana, [GEOGRAPHIC_DATA][US_STATE]"
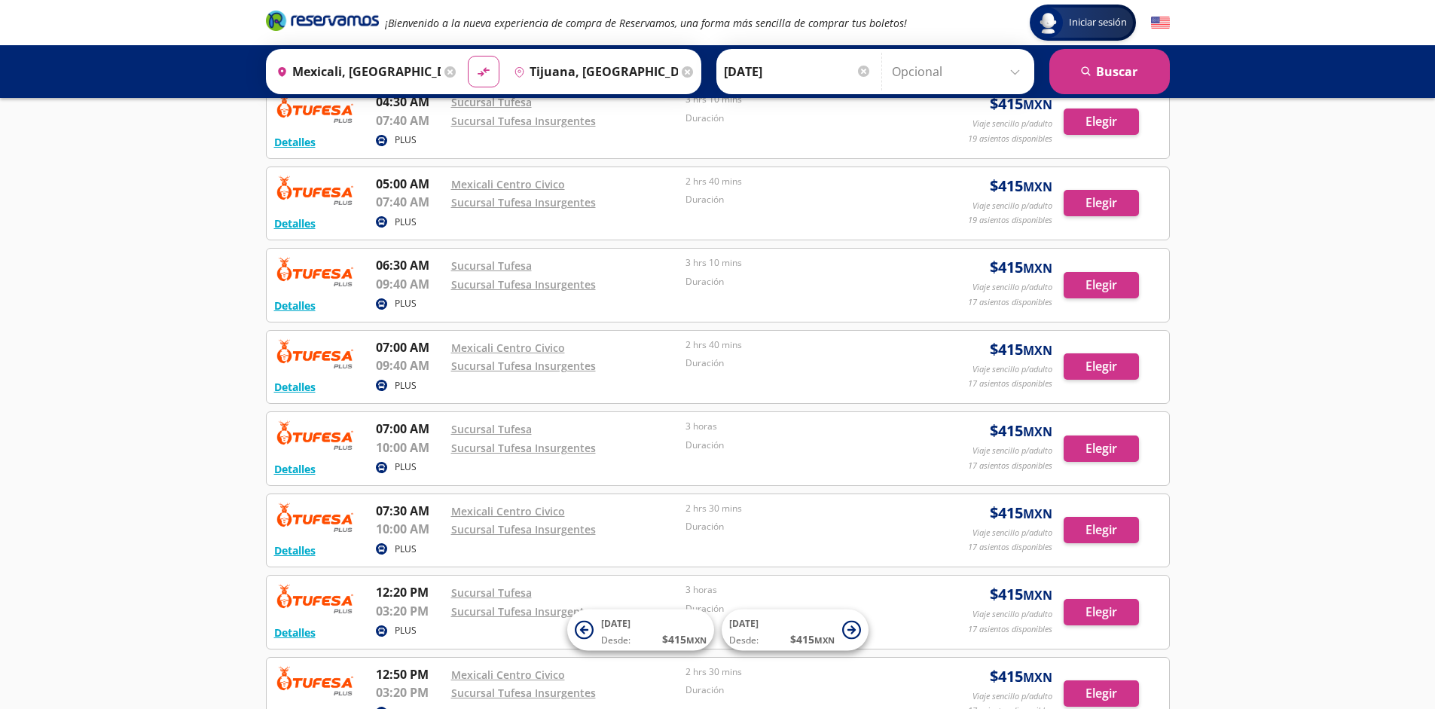
scroll to position [1076, 0]
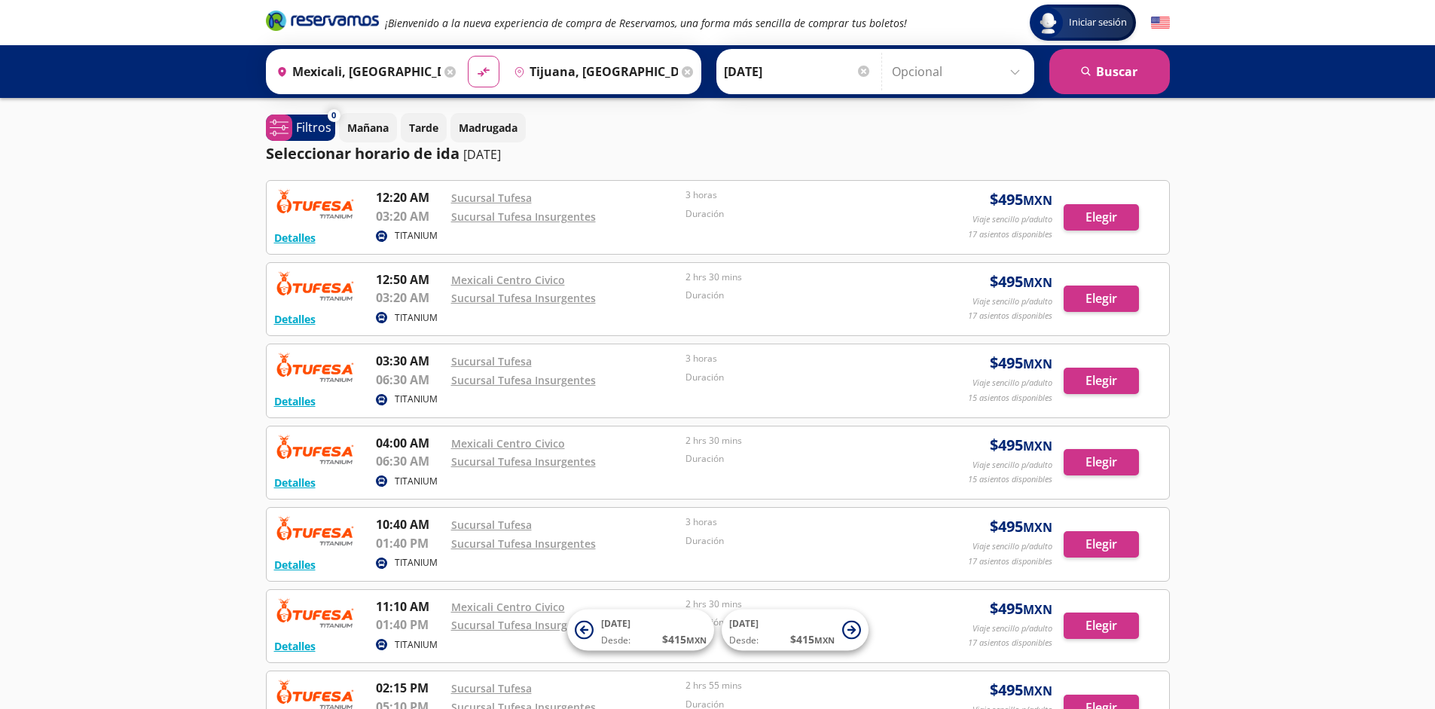
scroll to position [259, 0]
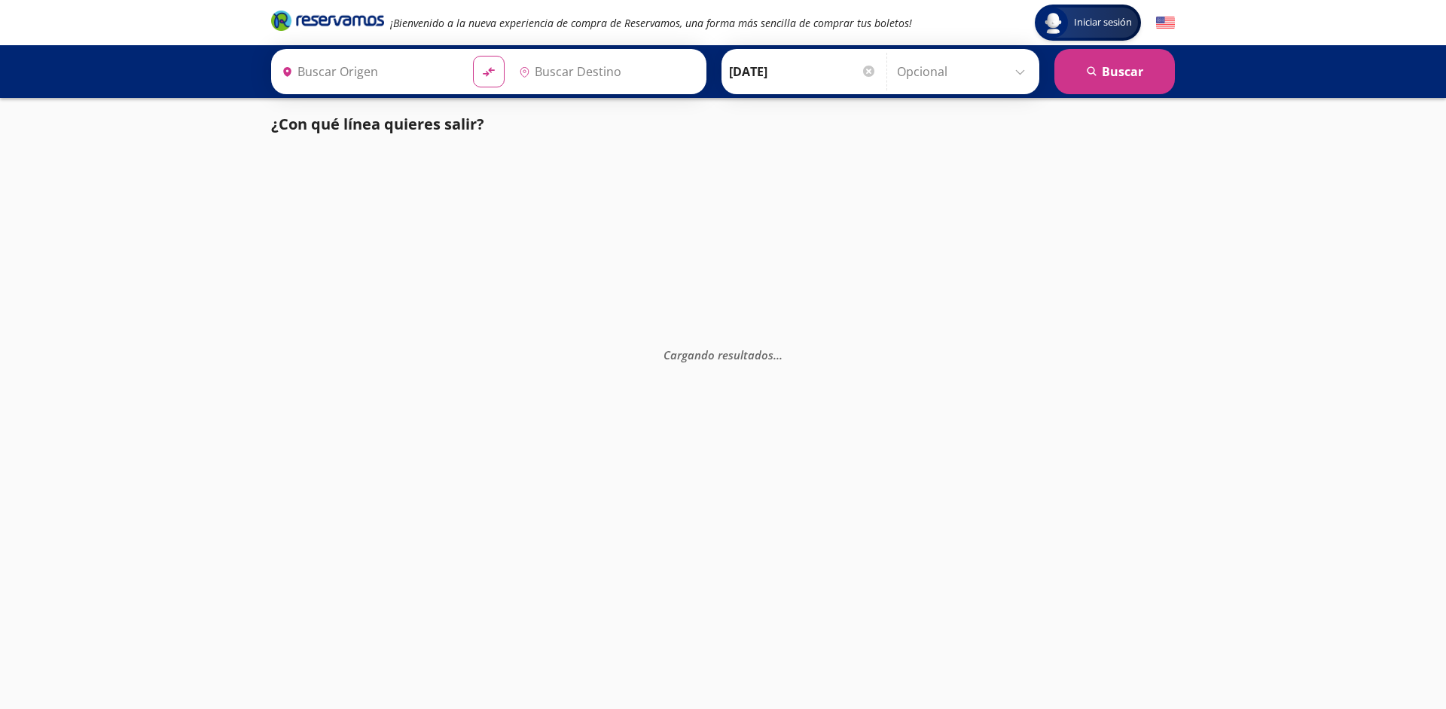
type input "[GEOGRAPHIC_DATA], [GEOGRAPHIC_DATA]"
type input "Santiago de Querétaro, [GEOGRAPHIC_DATA]"
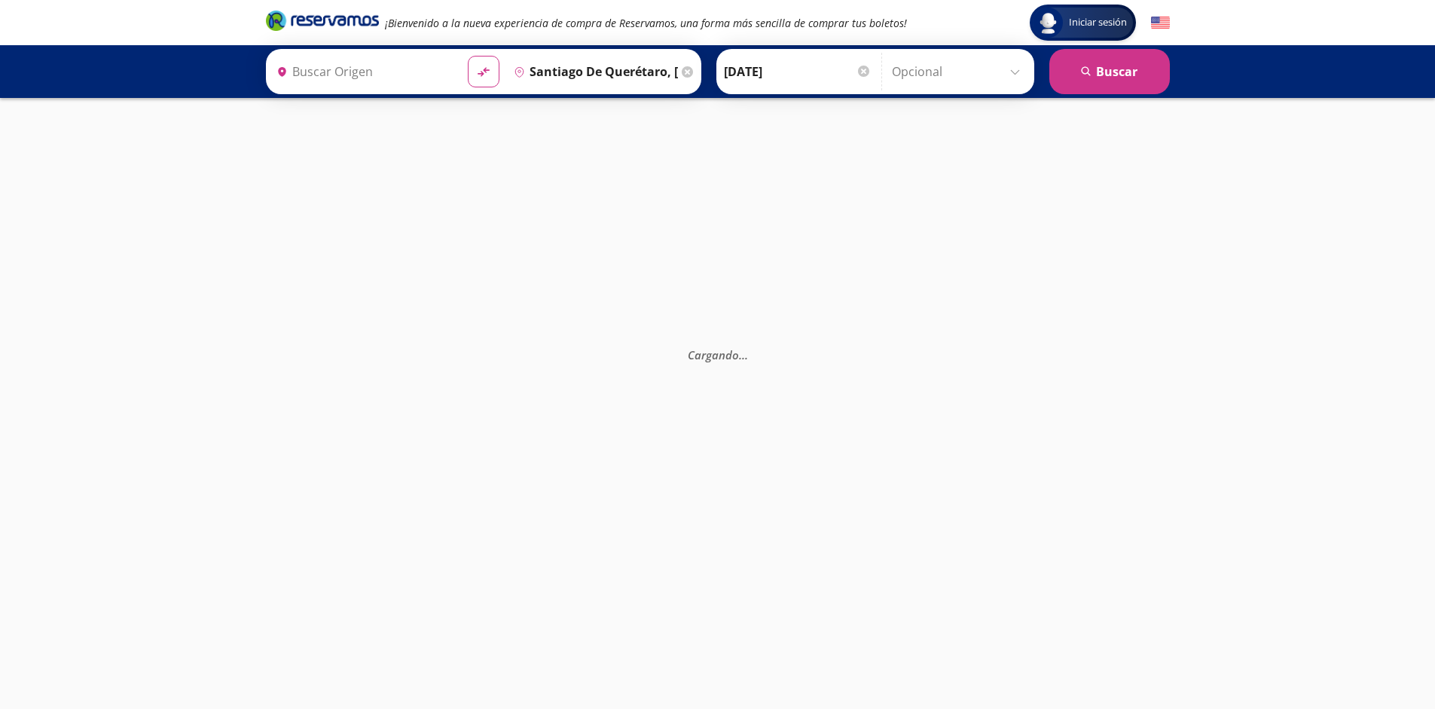
type input "[GEOGRAPHIC_DATA], [GEOGRAPHIC_DATA]"
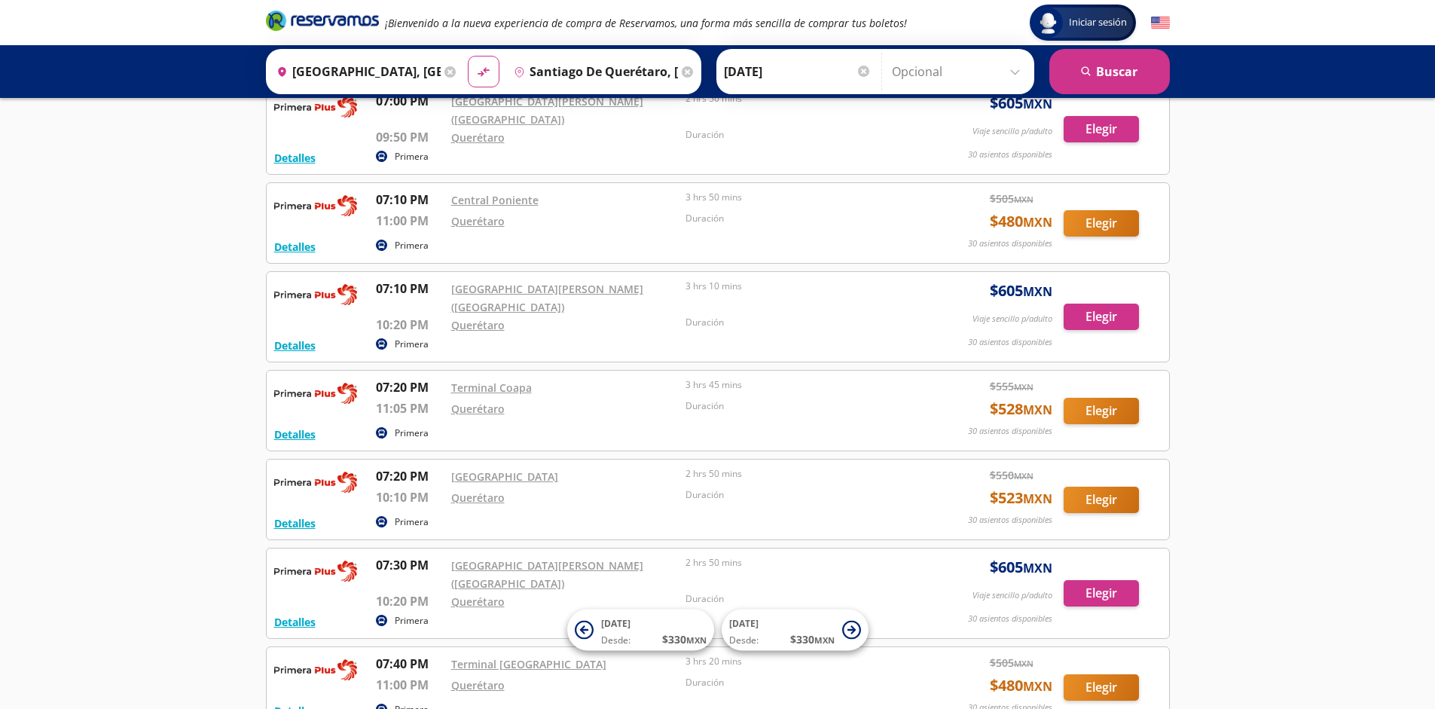
scroll to position [12376, 0]
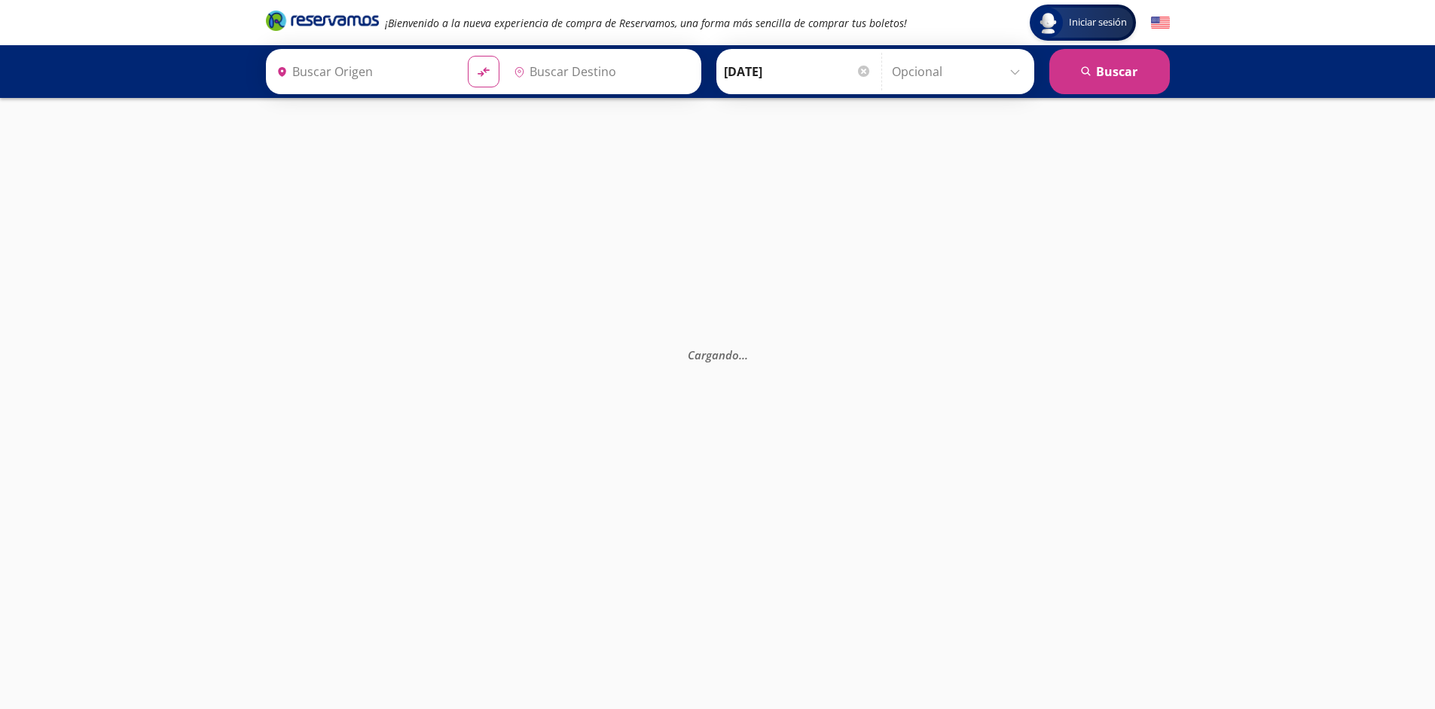
type input "[GEOGRAPHIC_DATA], [GEOGRAPHIC_DATA]"
type input "Santiago de Querétaro, [GEOGRAPHIC_DATA]"
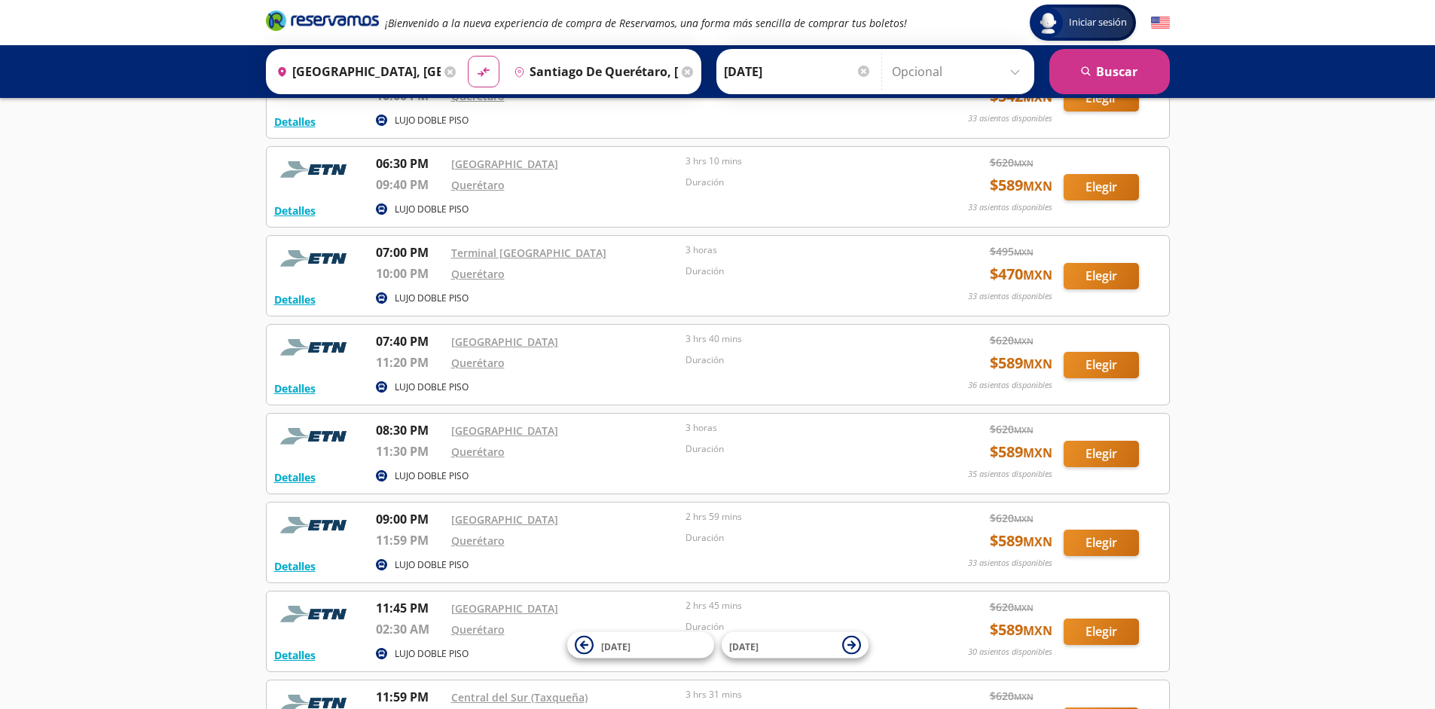
scroll to position [4286, 0]
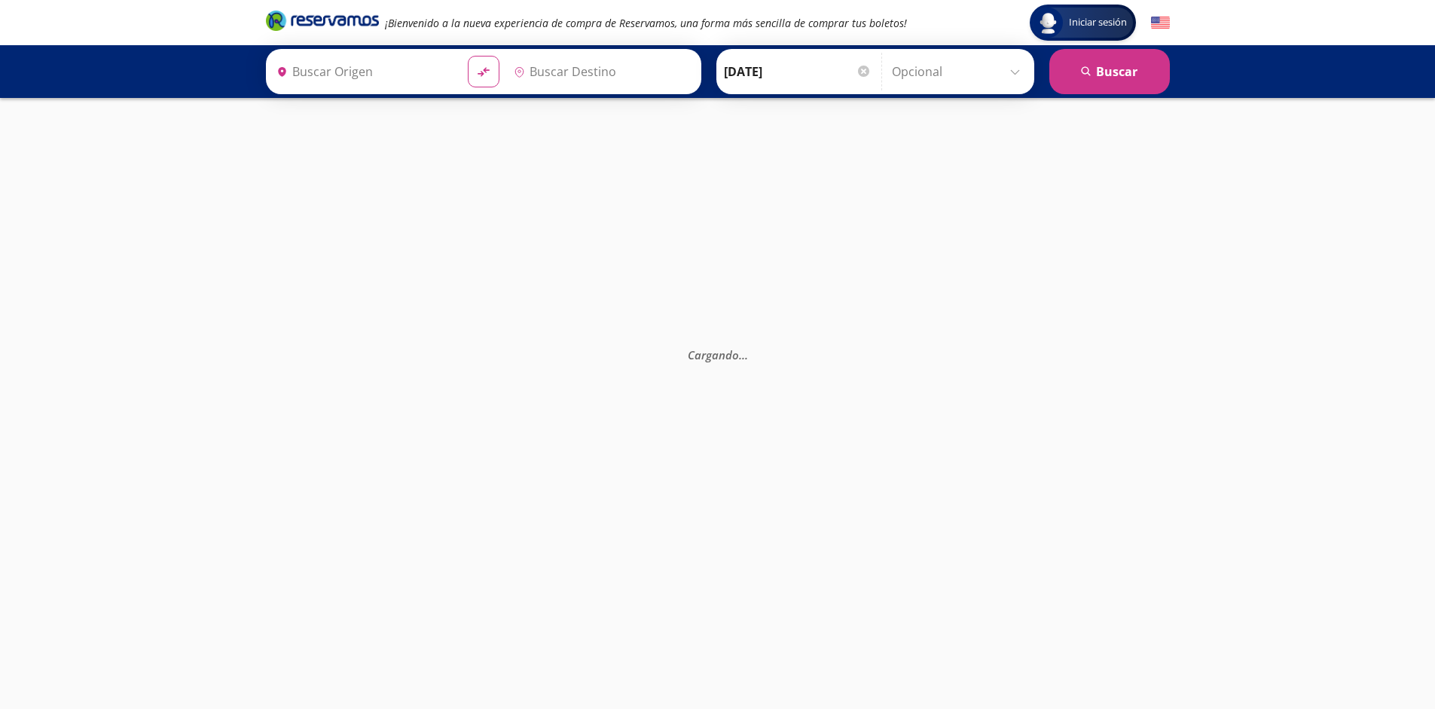
type input "[GEOGRAPHIC_DATA], [GEOGRAPHIC_DATA]"
type input "Santiago de Querétaro, [GEOGRAPHIC_DATA]"
type input "[GEOGRAPHIC_DATA], [GEOGRAPHIC_DATA]"
type input "Santiago de Querétaro, [GEOGRAPHIC_DATA]"
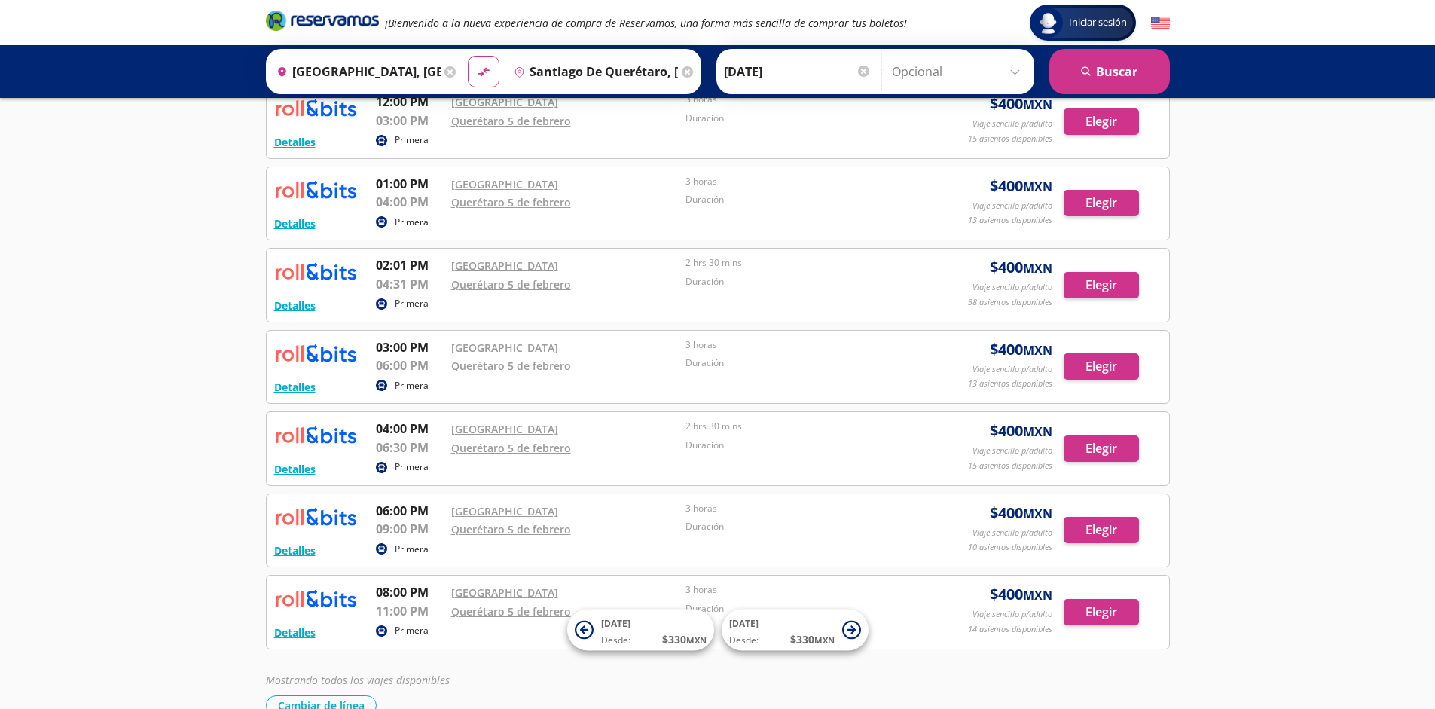
scroll to position [505, 0]
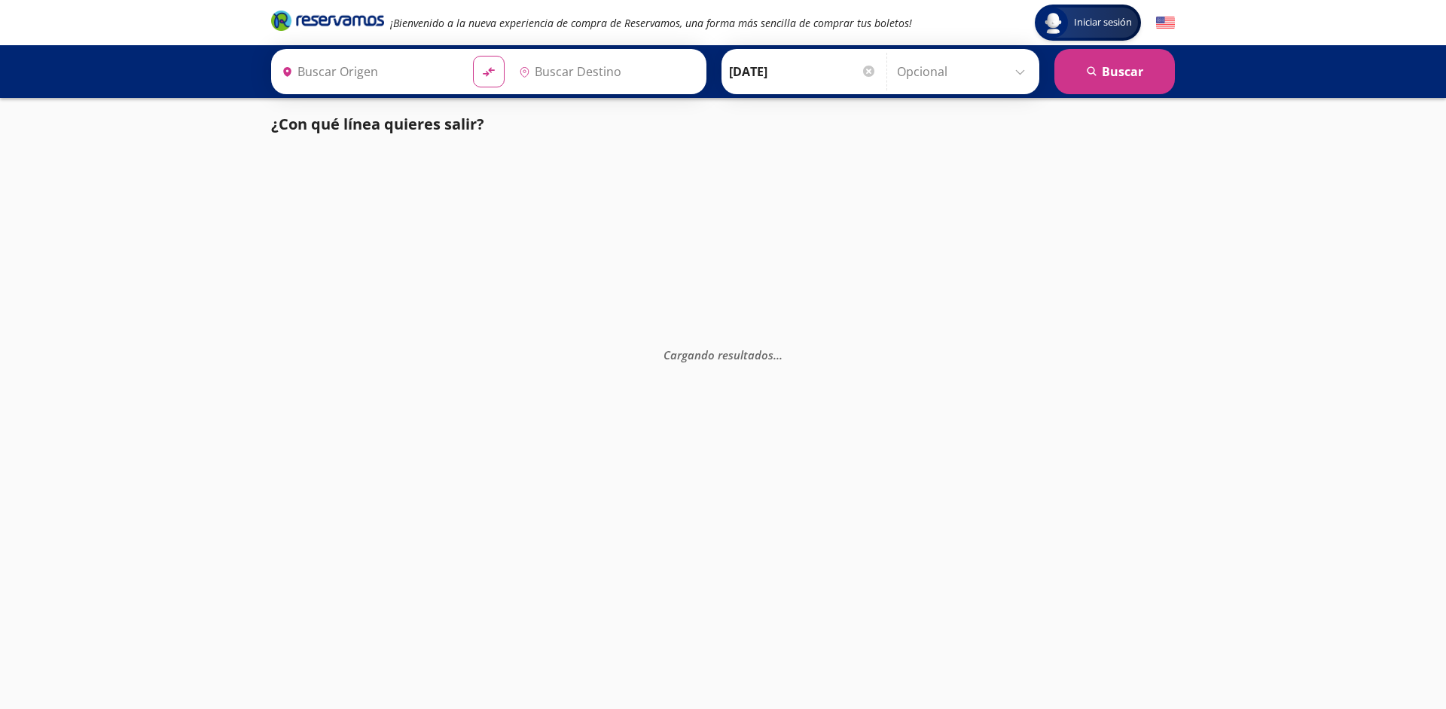
type input "Santiago de Querétaro, Querétaro"
type input "[GEOGRAPHIC_DATA], [GEOGRAPHIC_DATA]"
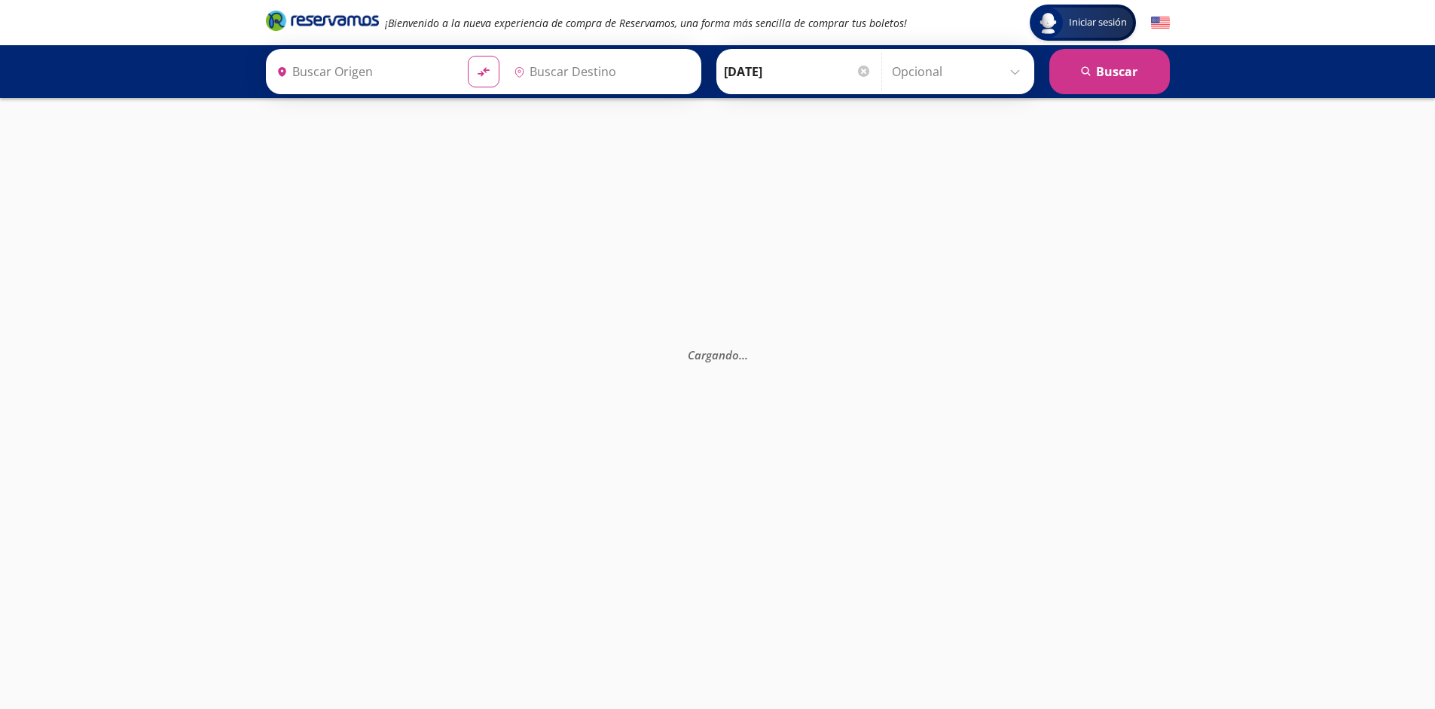
type input "Santiago de Querétaro, [GEOGRAPHIC_DATA]"
type input "[GEOGRAPHIC_DATA], [GEOGRAPHIC_DATA]"
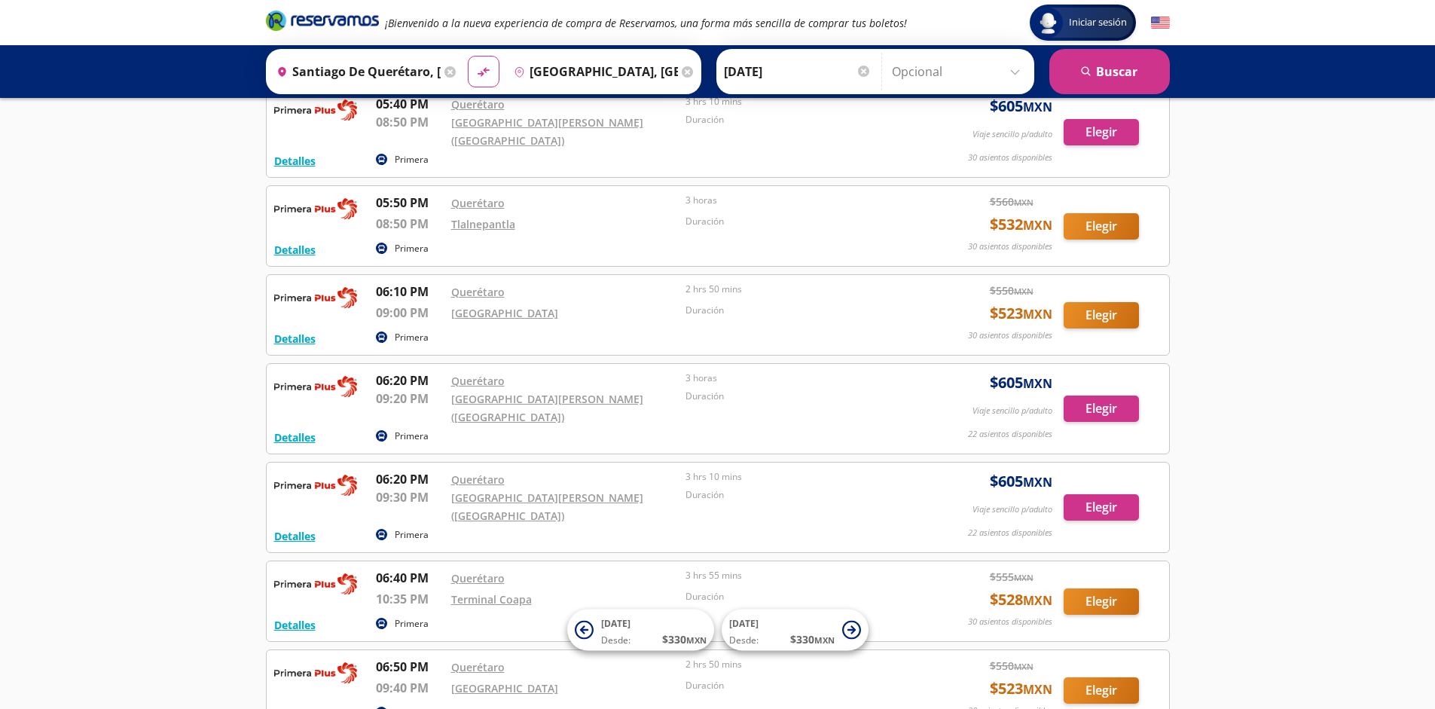
scroll to position [12212, 0]
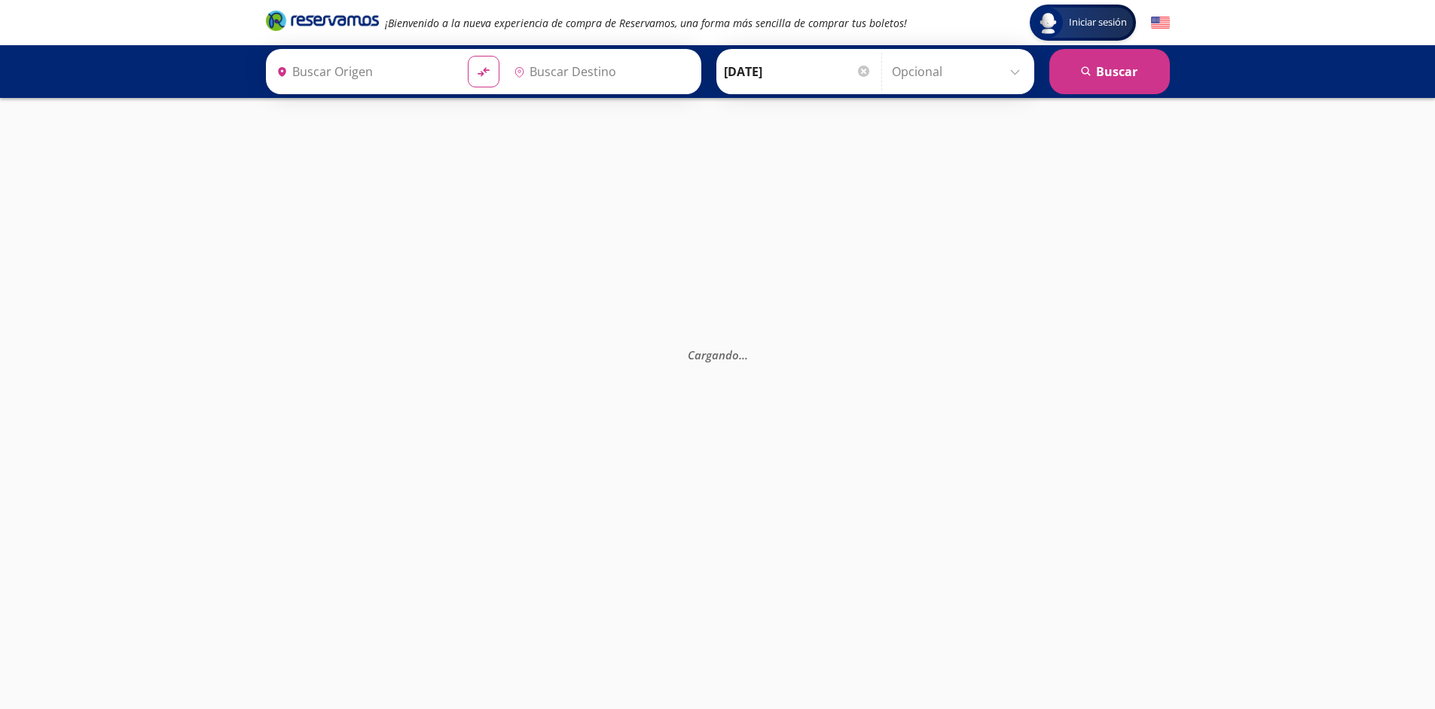
type input "Santiago de Querétaro, [GEOGRAPHIC_DATA]"
type input "[GEOGRAPHIC_DATA], [GEOGRAPHIC_DATA]"
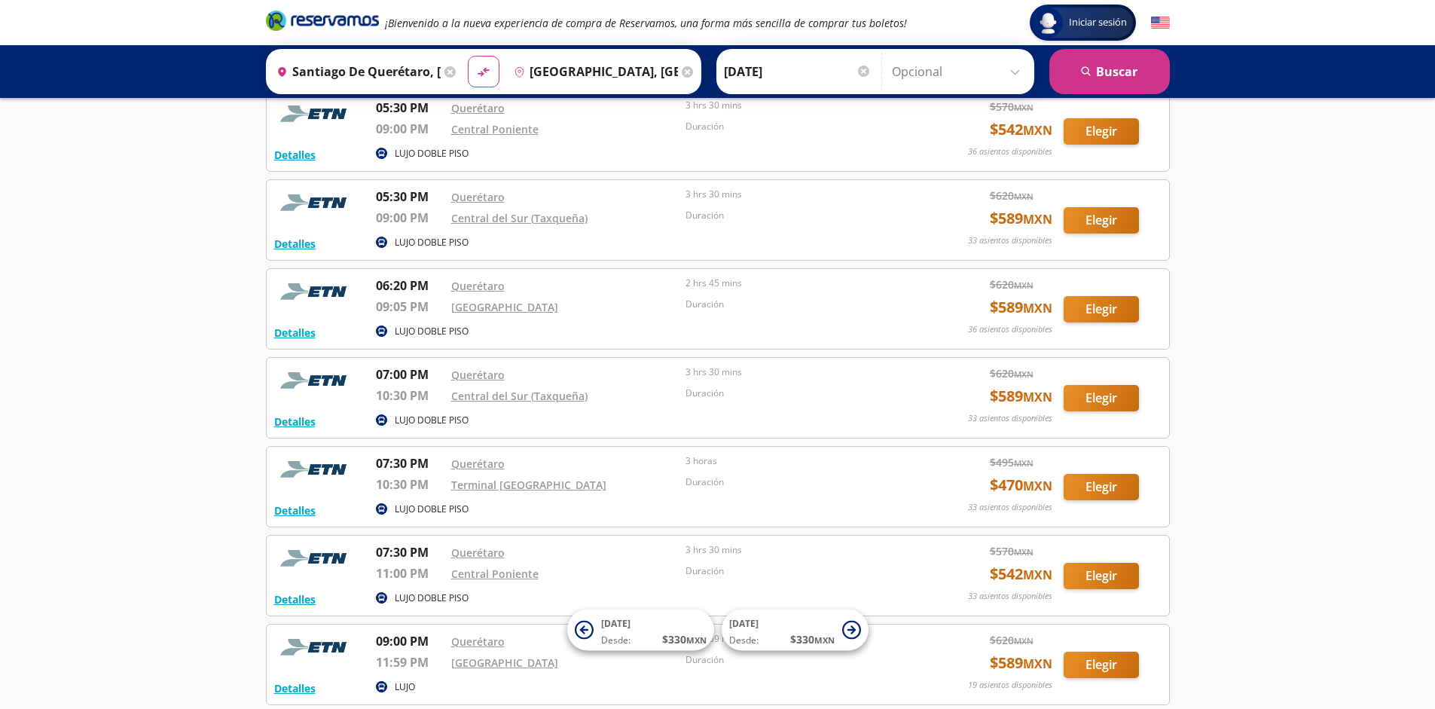
scroll to position [4444, 0]
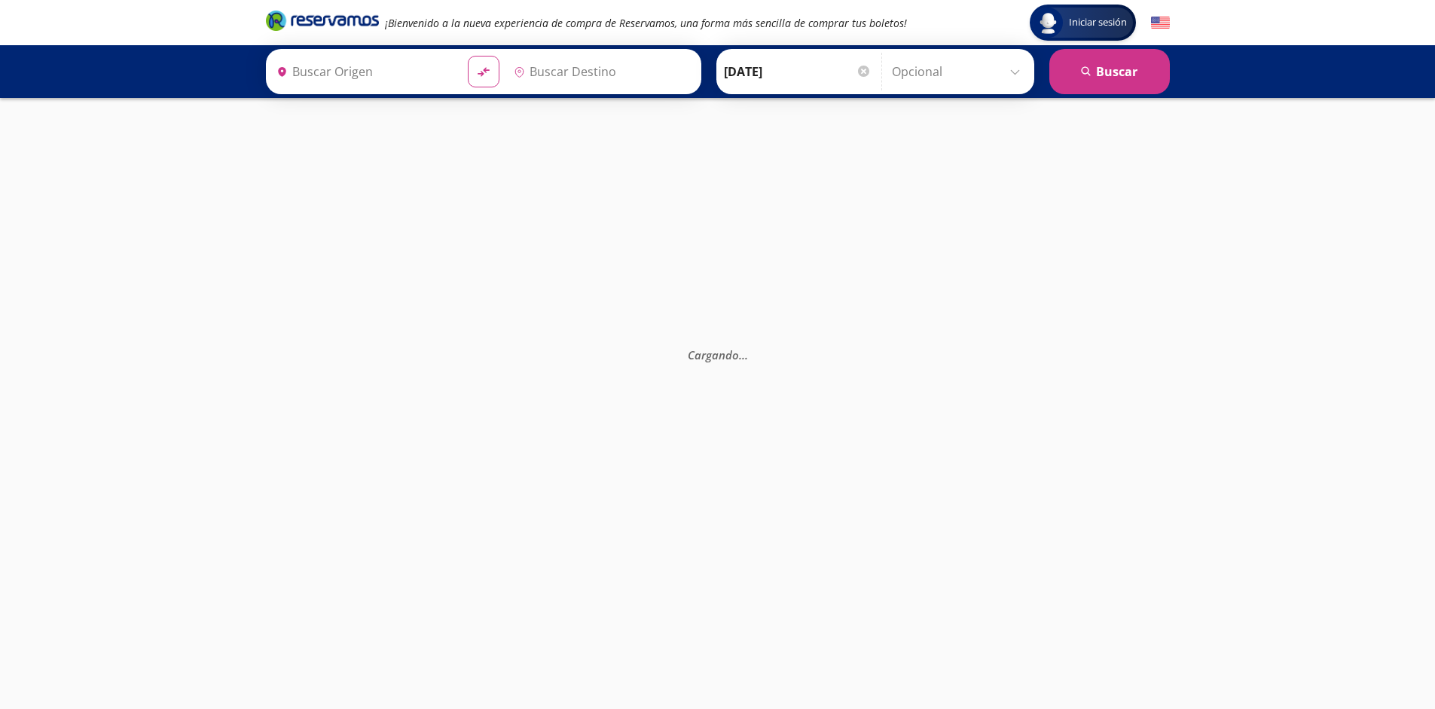
type input "Santiago de Querétaro, [GEOGRAPHIC_DATA]"
type input "[GEOGRAPHIC_DATA], [GEOGRAPHIC_DATA]"
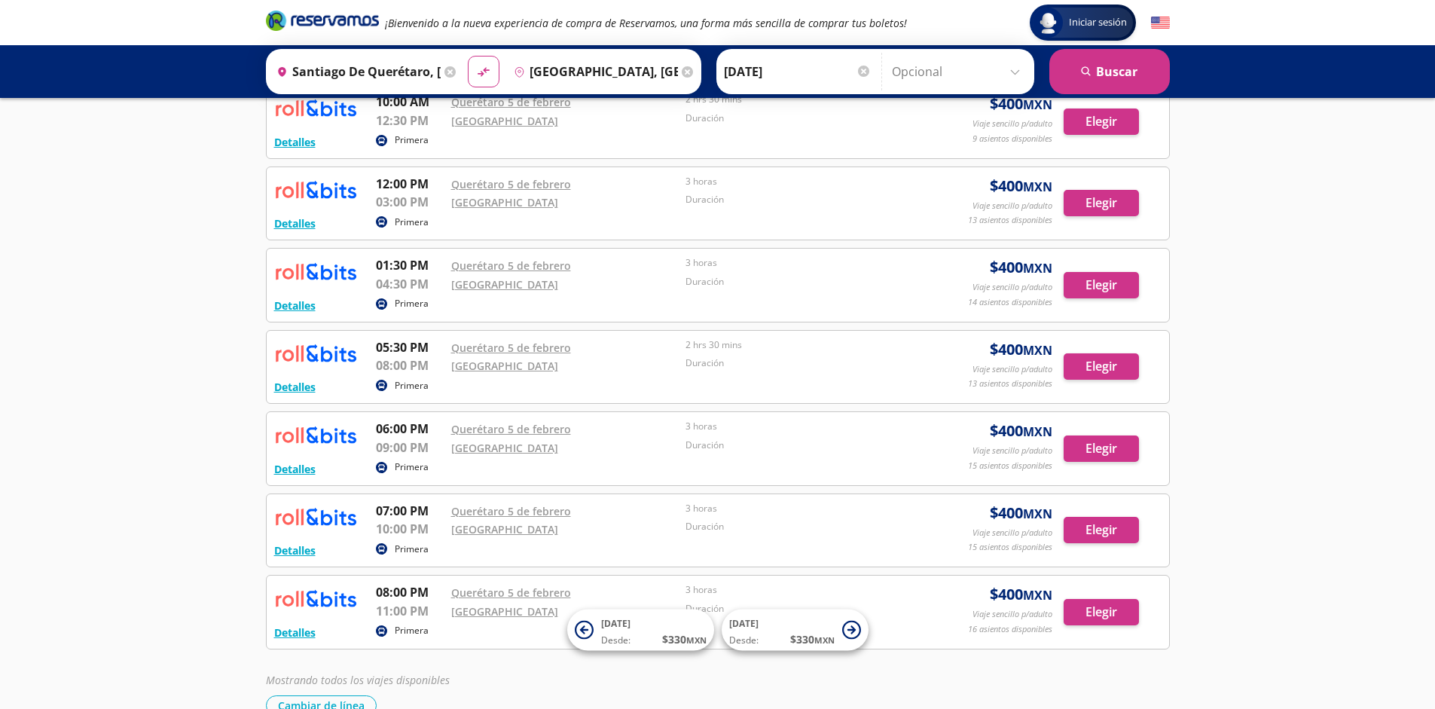
scroll to position [505, 0]
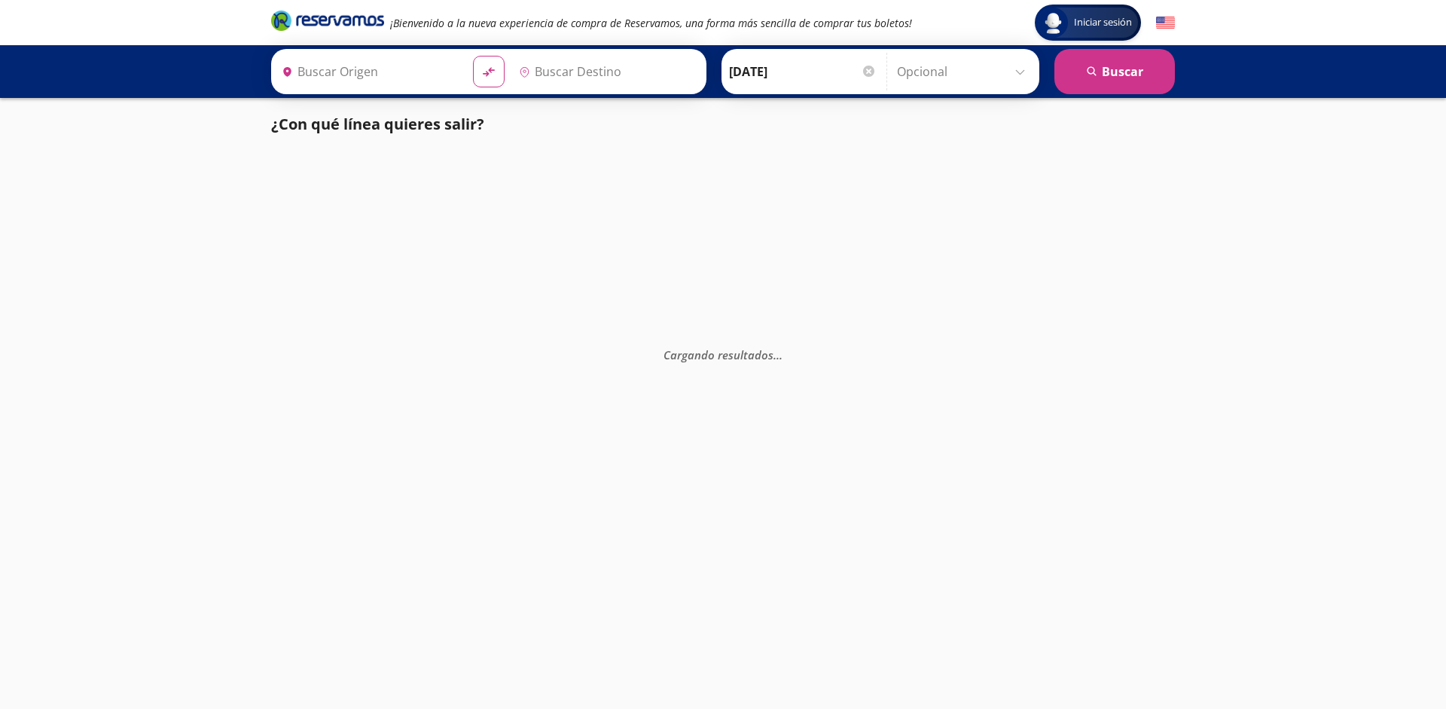
type input "[GEOGRAPHIC_DATA], [GEOGRAPHIC_DATA]"
type input "Monterrey, Nuevo León"
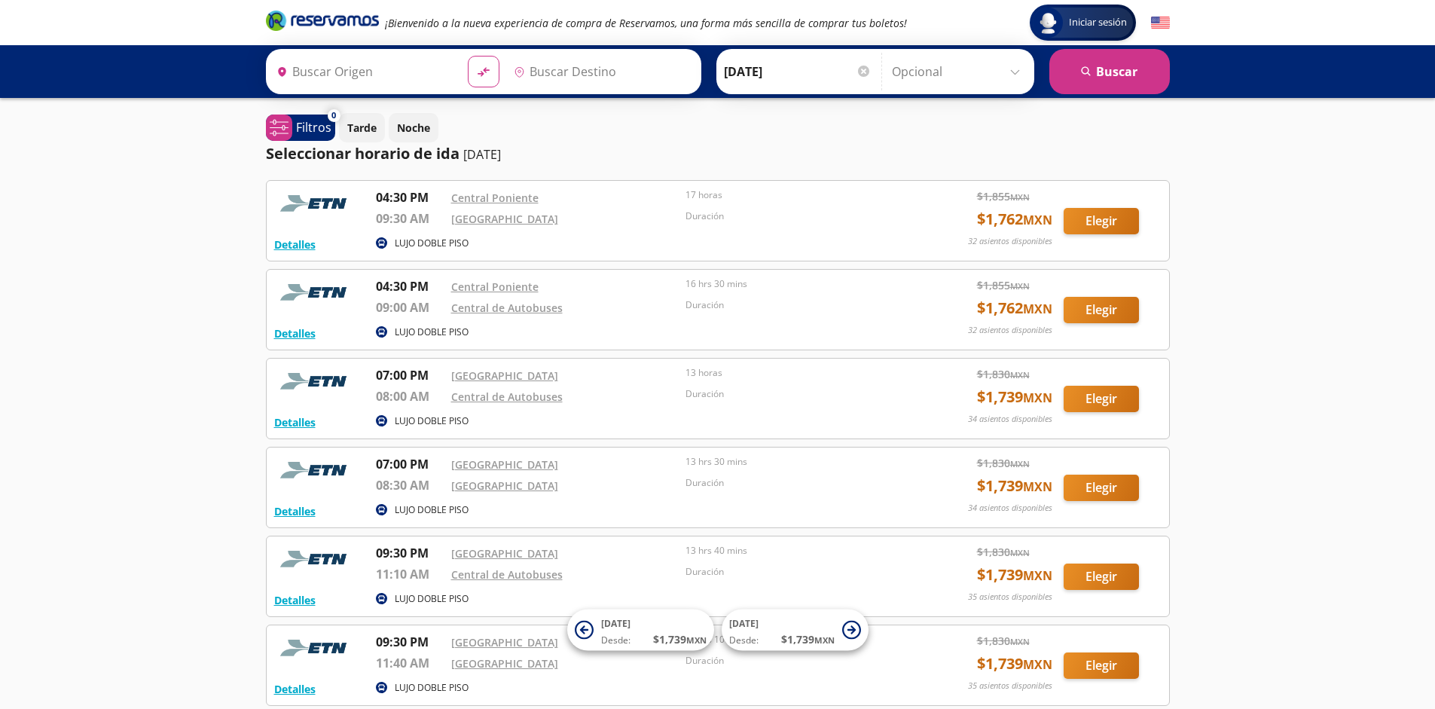
type input "[GEOGRAPHIC_DATA], [GEOGRAPHIC_DATA]"
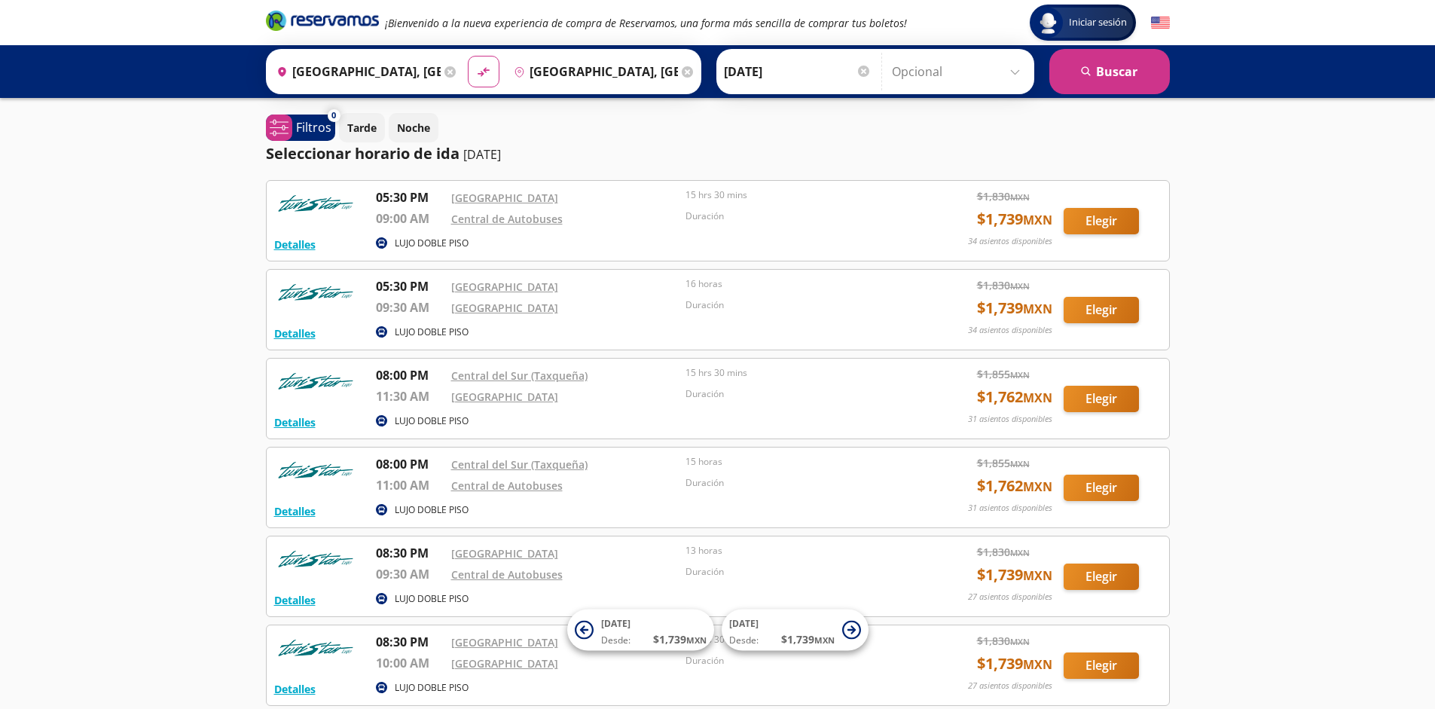
scroll to position [139, 0]
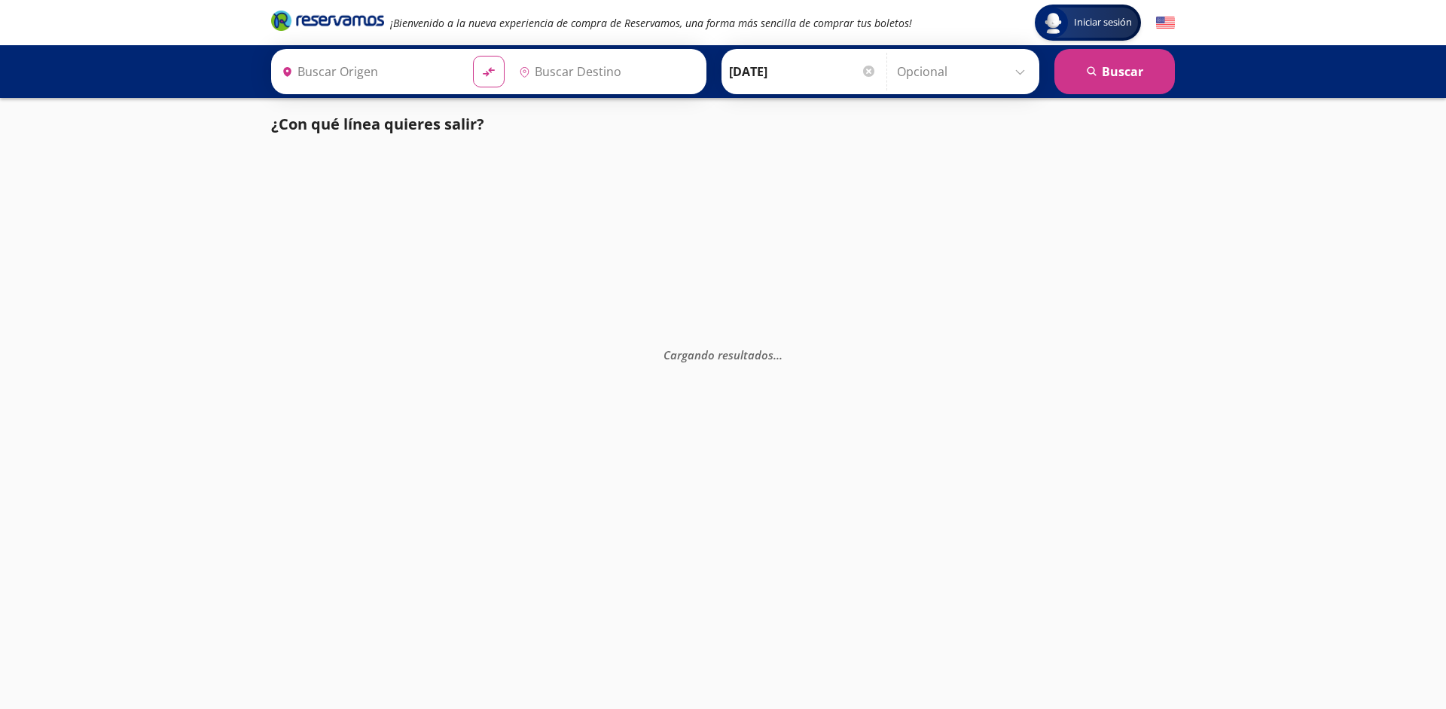
type input "[GEOGRAPHIC_DATA], [GEOGRAPHIC_DATA]"
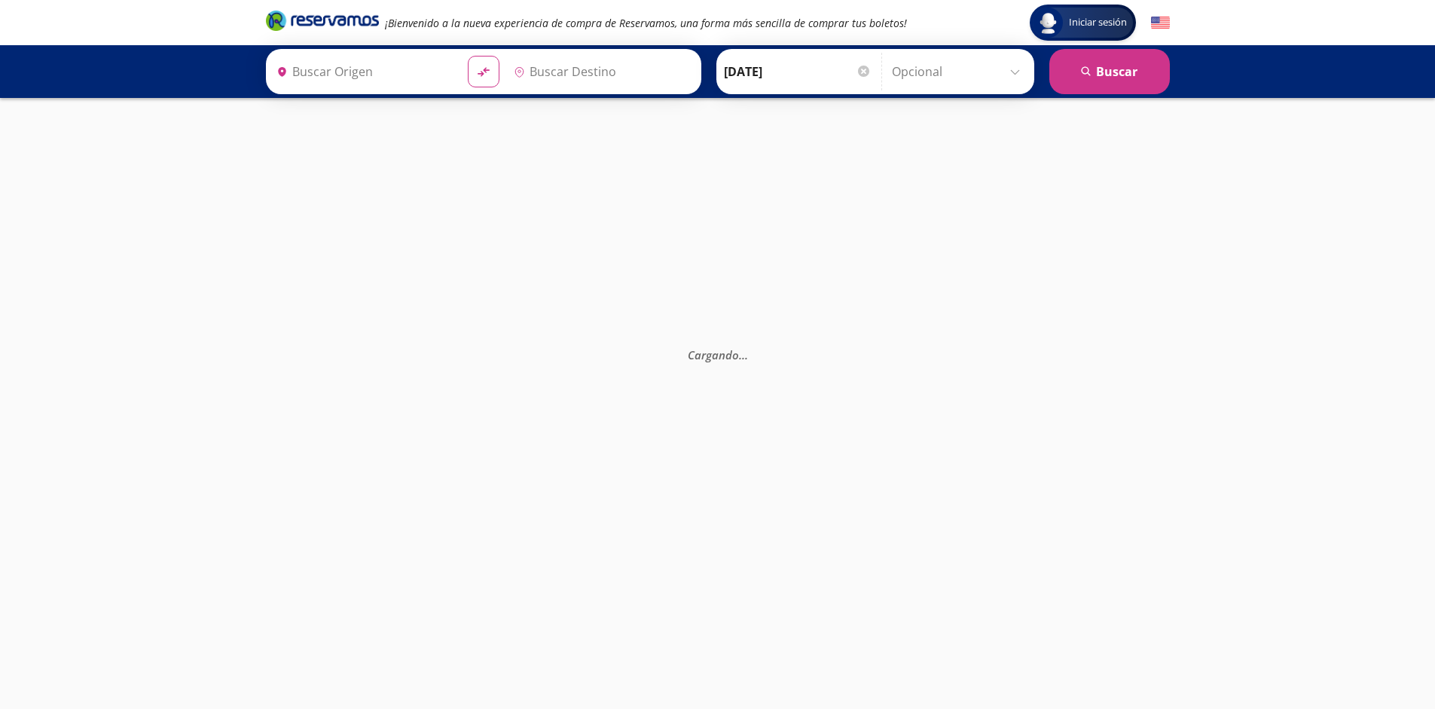
type input "[GEOGRAPHIC_DATA], [GEOGRAPHIC_DATA]"
type input "Monterrey, Nuevo León"
type input "[GEOGRAPHIC_DATA], [GEOGRAPHIC_DATA]"
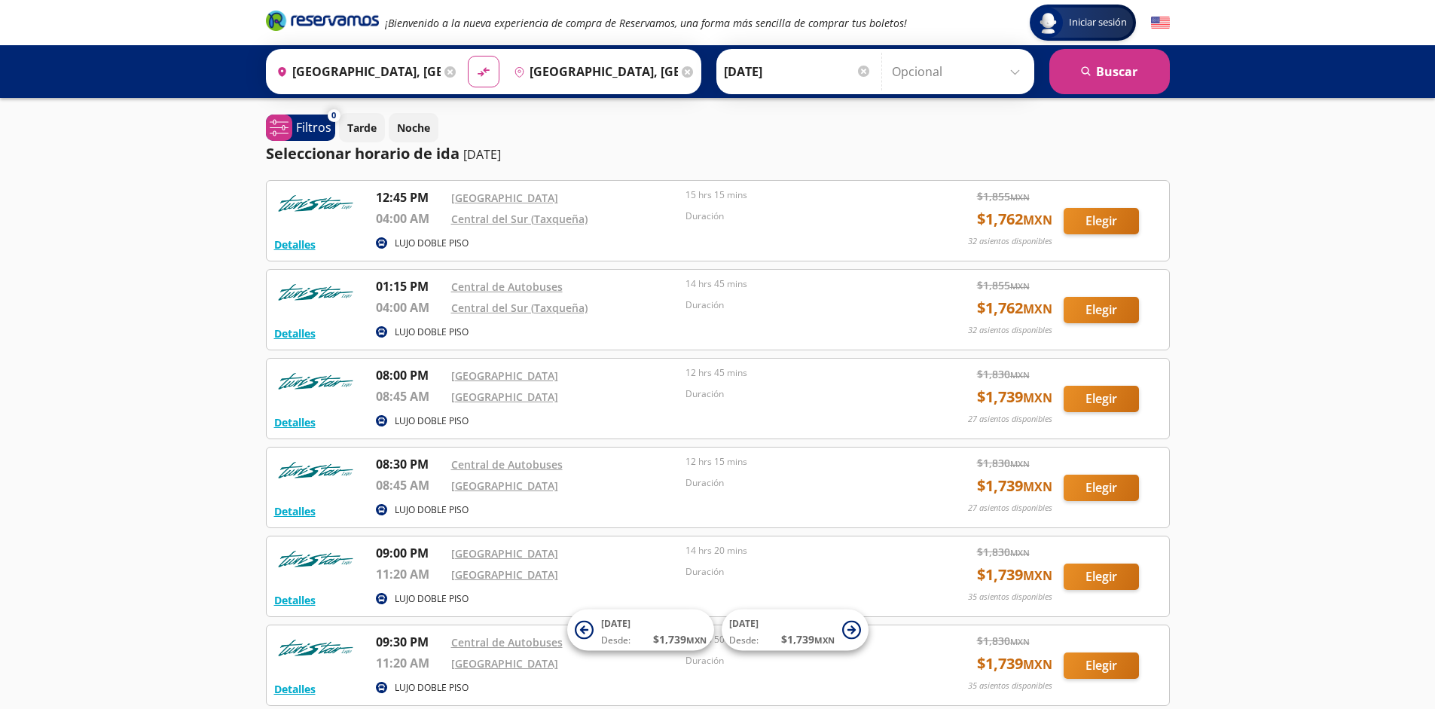
scroll to position [139, 0]
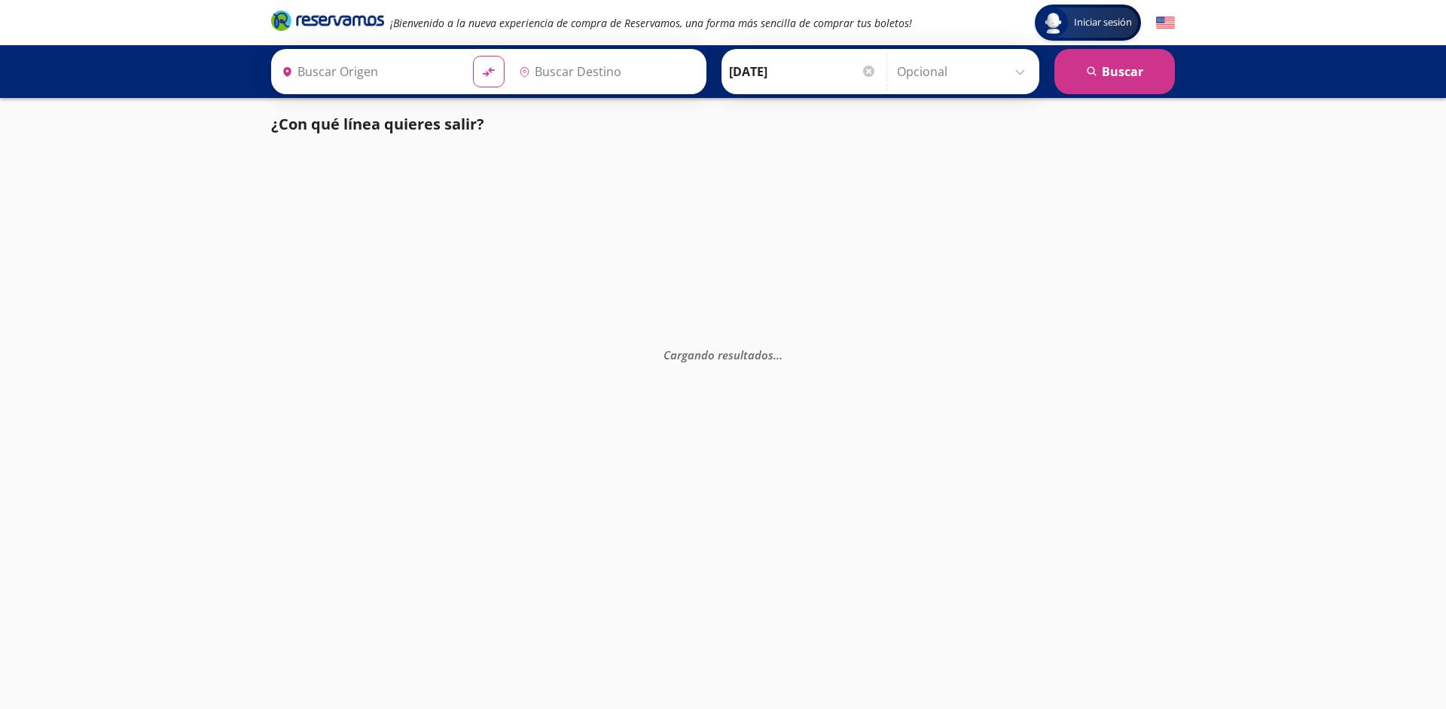
type input "[GEOGRAPHIC_DATA], [GEOGRAPHIC_DATA]"
type input "Poza Rica, Veracruz"
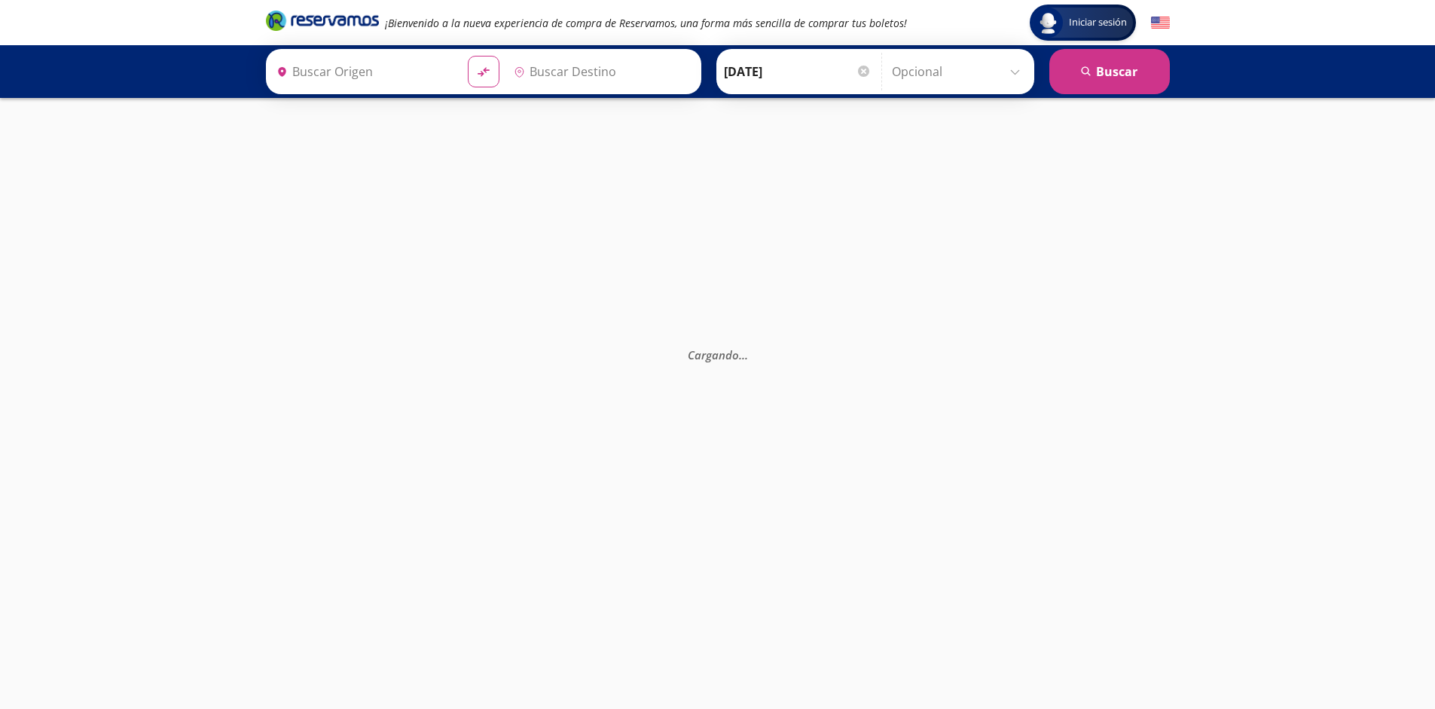
type input "[GEOGRAPHIC_DATA], [GEOGRAPHIC_DATA]"
type input "Poza Rica, Veracruz"
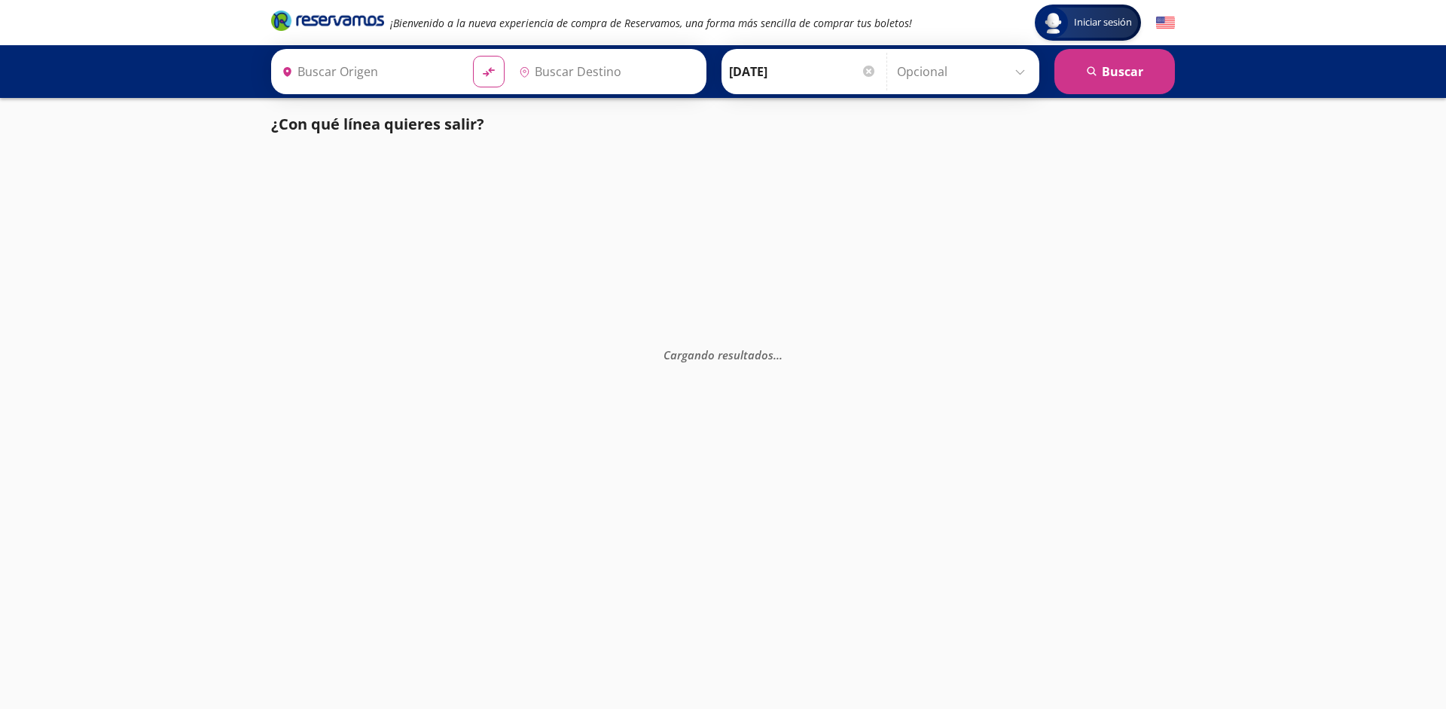
type input "[GEOGRAPHIC_DATA], [GEOGRAPHIC_DATA]"
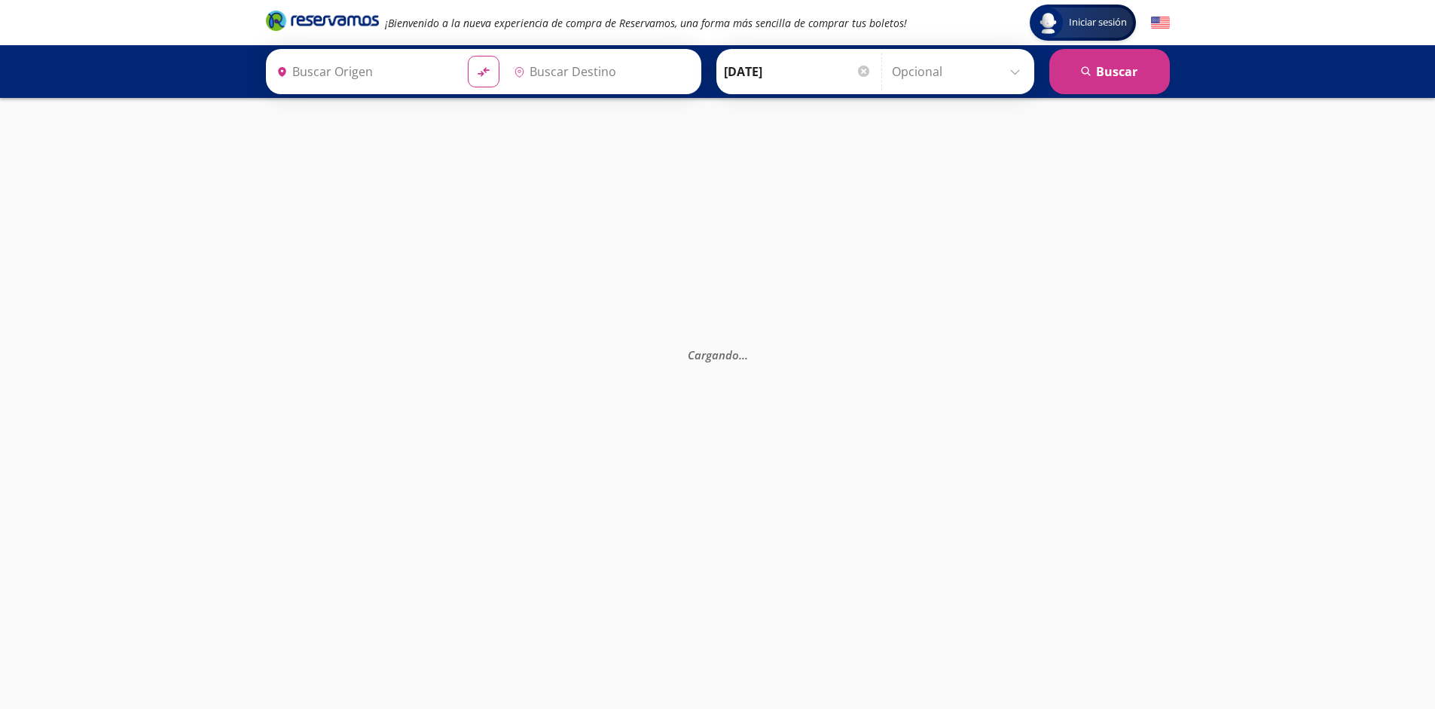
type input "[GEOGRAPHIC_DATA], [GEOGRAPHIC_DATA]"
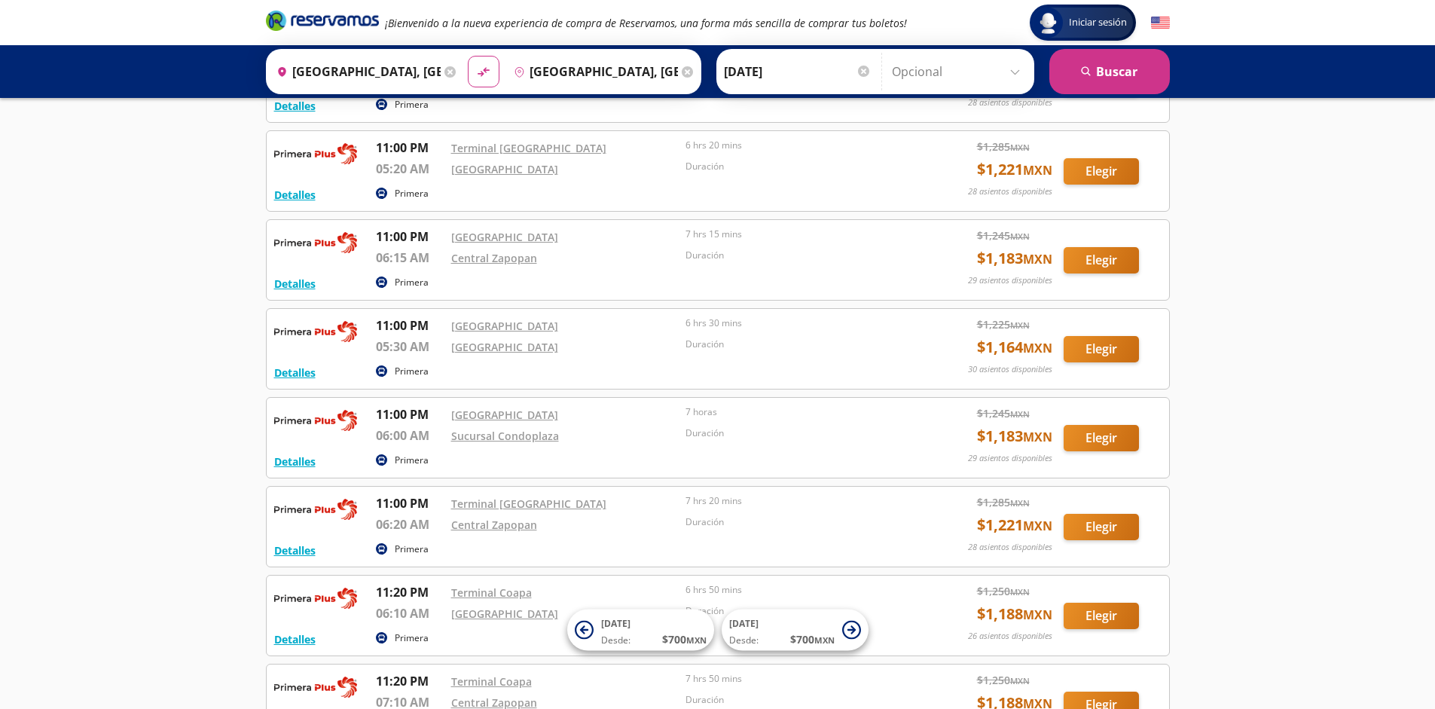
scroll to position [2805, 0]
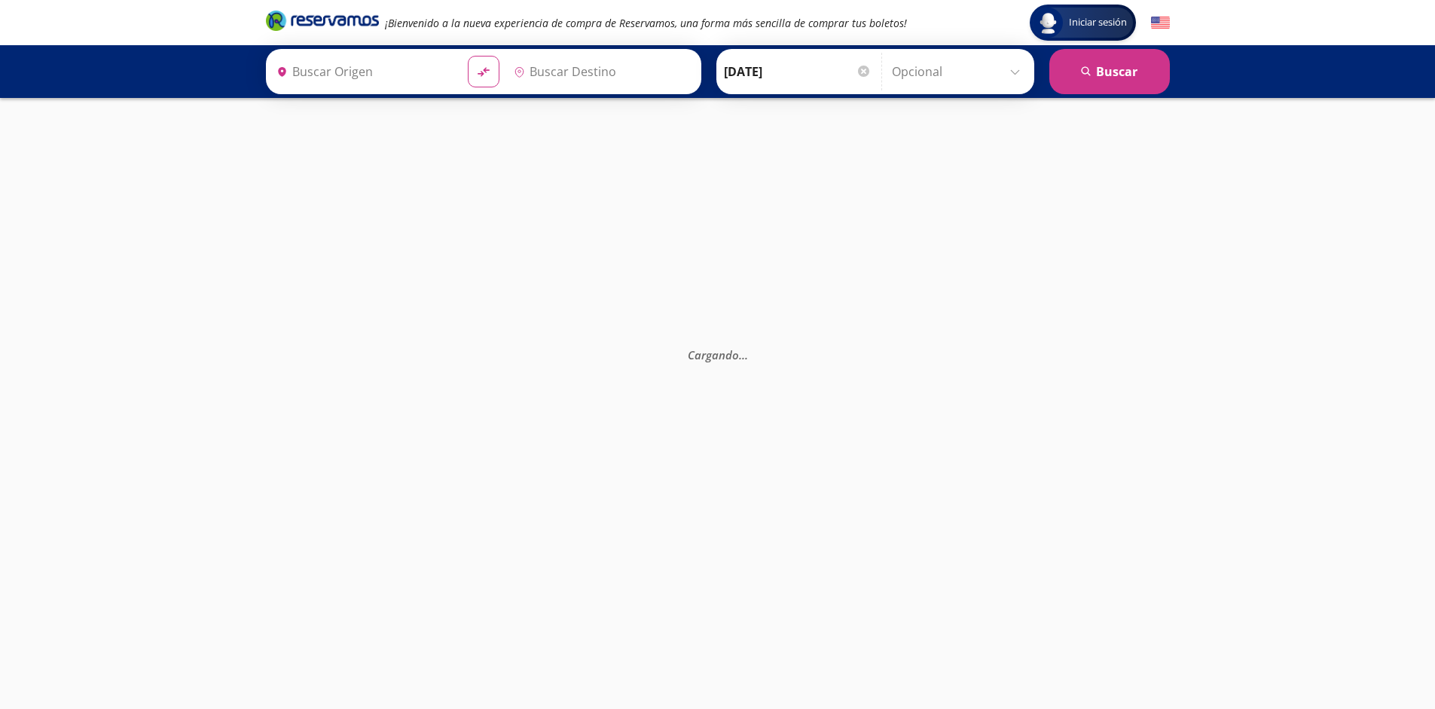
type input "[GEOGRAPHIC_DATA], [GEOGRAPHIC_DATA]"
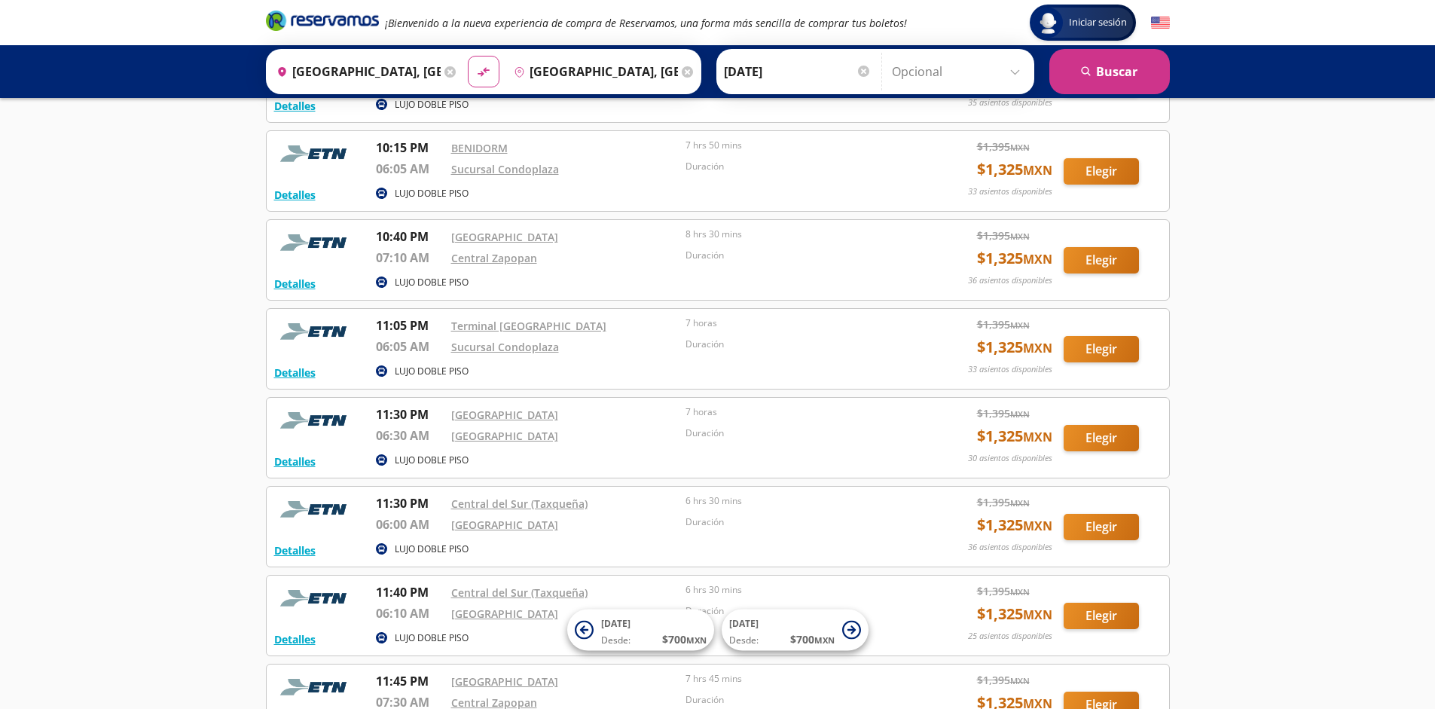
scroll to position [1738, 0]
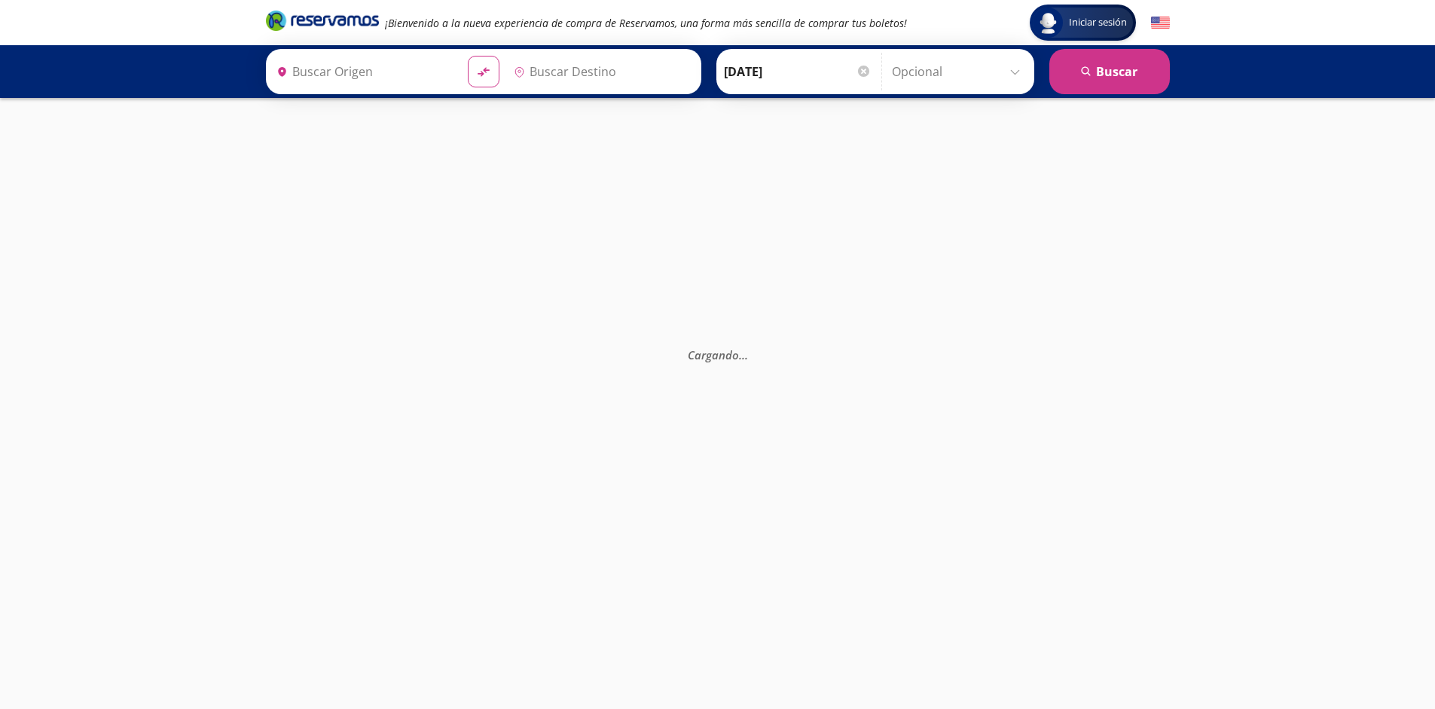
type input "[GEOGRAPHIC_DATA], [GEOGRAPHIC_DATA]"
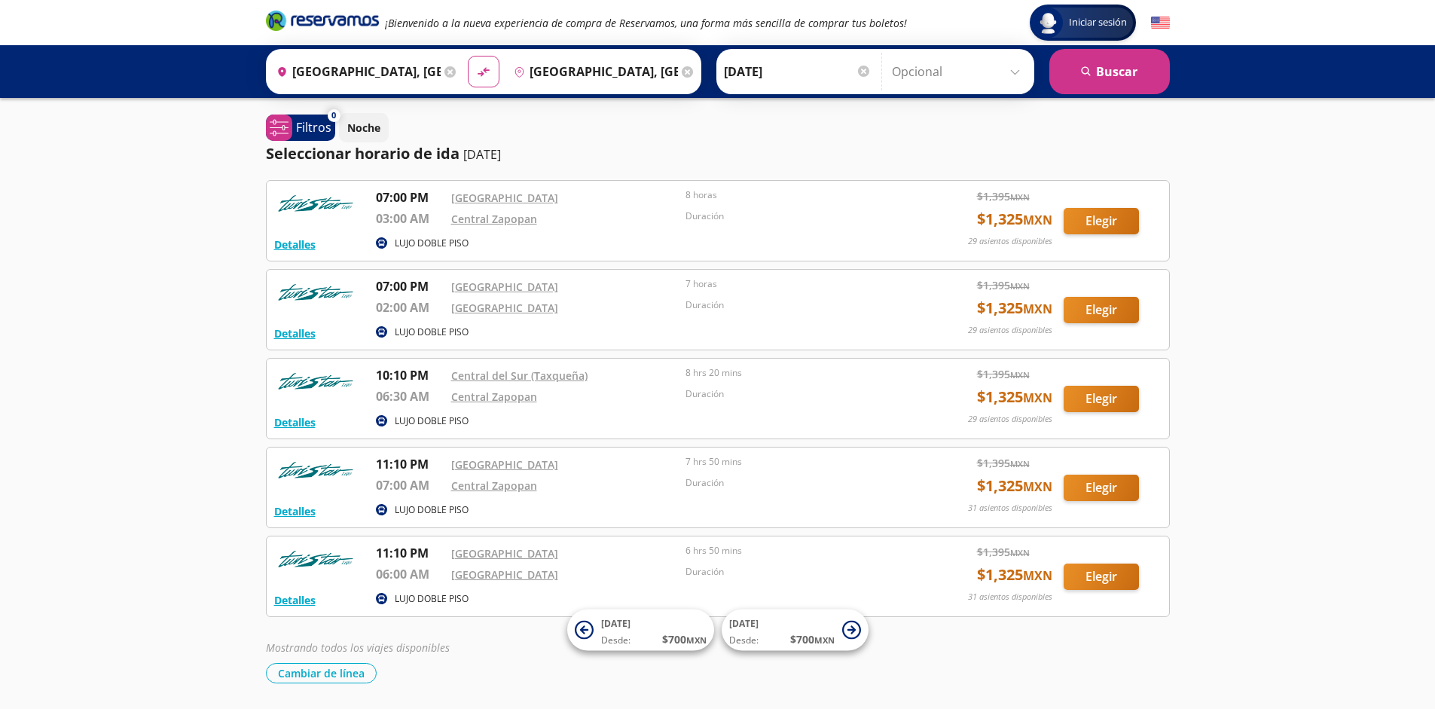
scroll to position [50, 0]
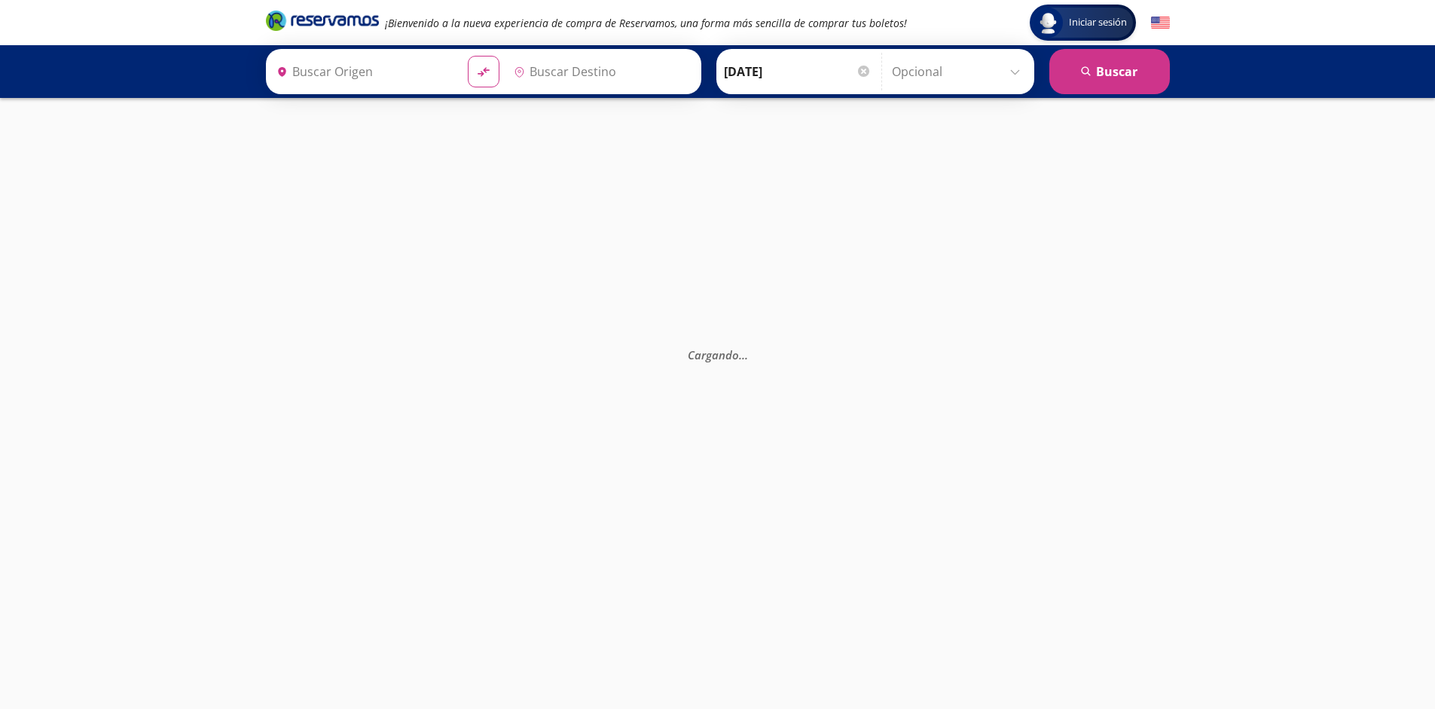
type input "[GEOGRAPHIC_DATA], [GEOGRAPHIC_DATA]"
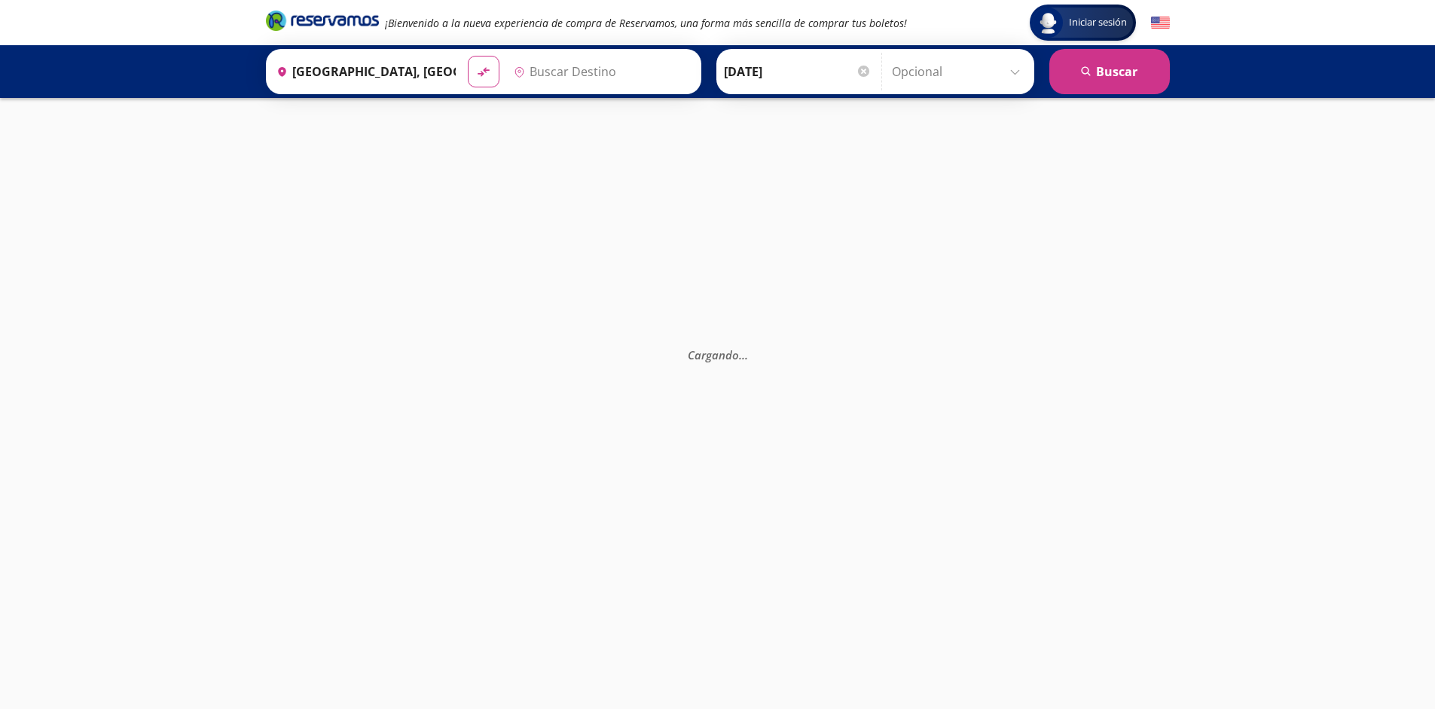
type input "[GEOGRAPHIC_DATA], [GEOGRAPHIC_DATA]"
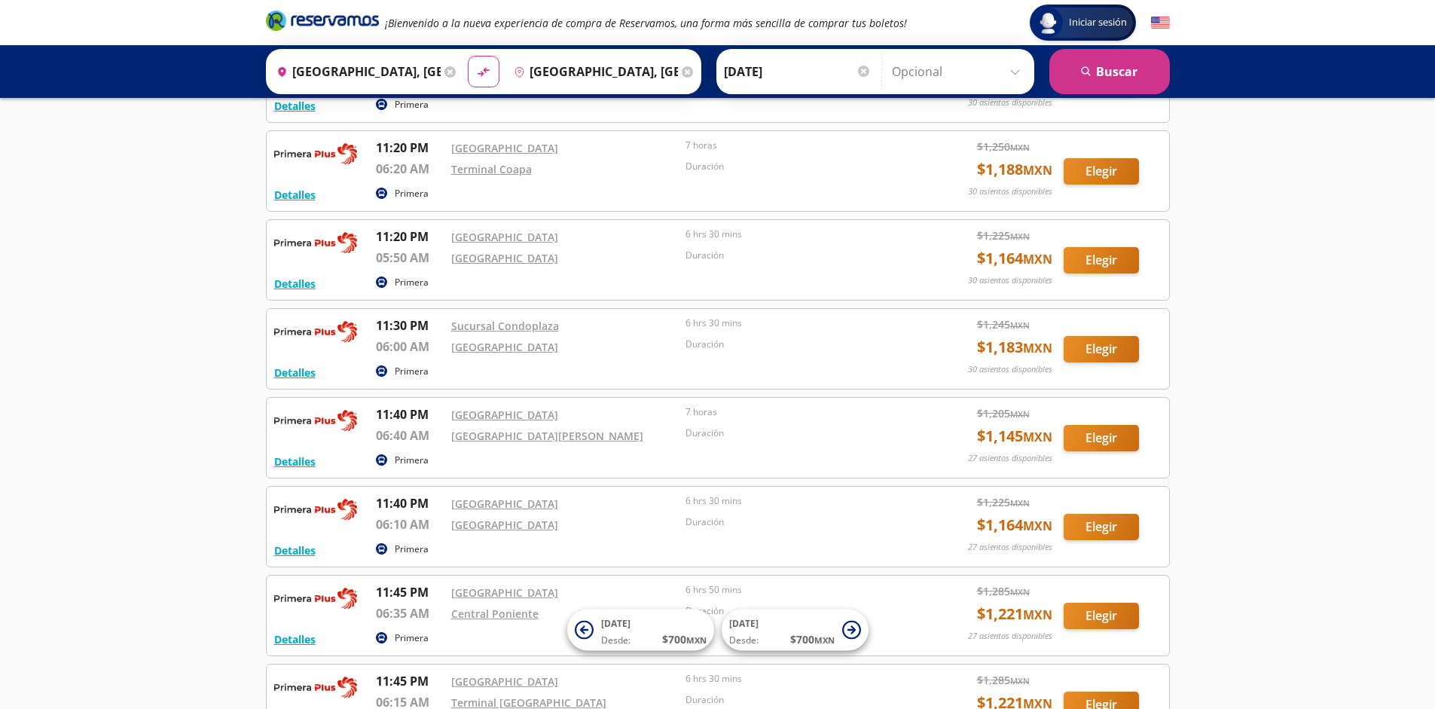
scroll to position [2716, 0]
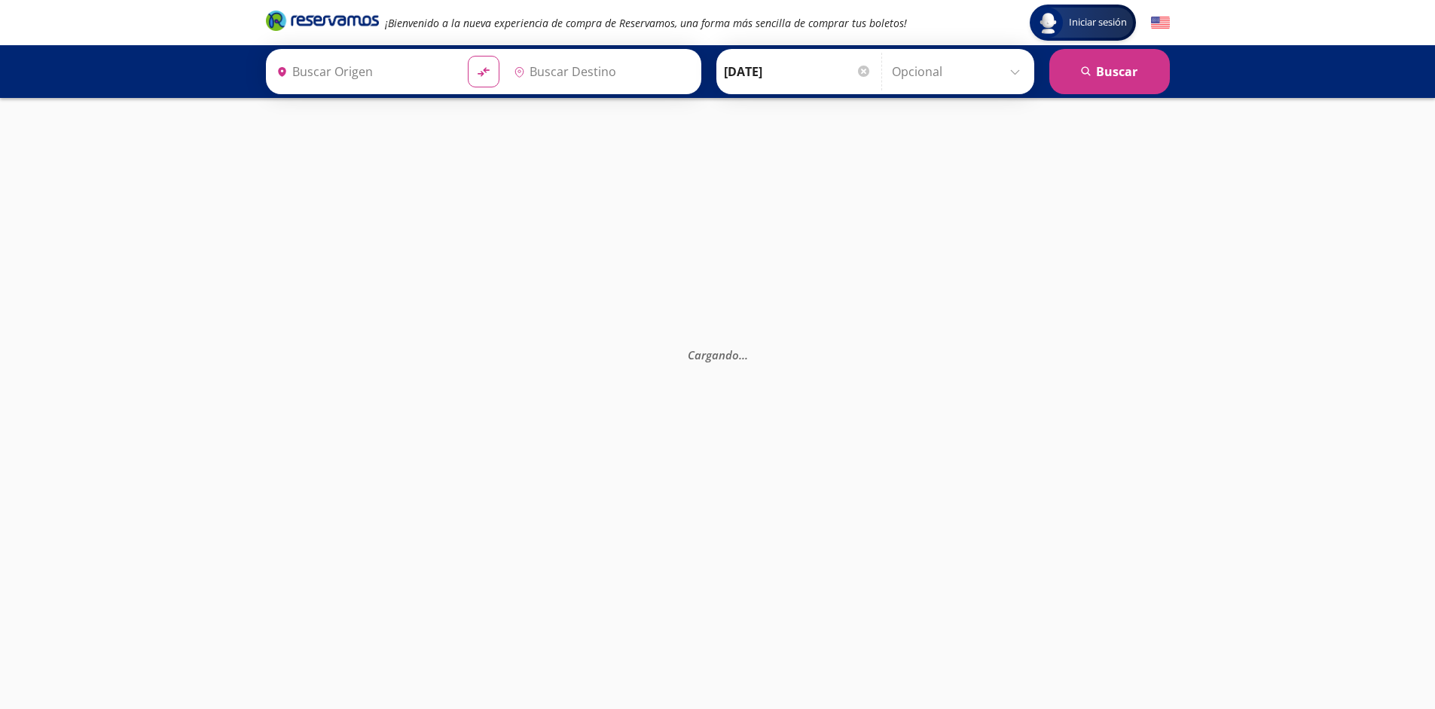
type input "[GEOGRAPHIC_DATA], [GEOGRAPHIC_DATA]"
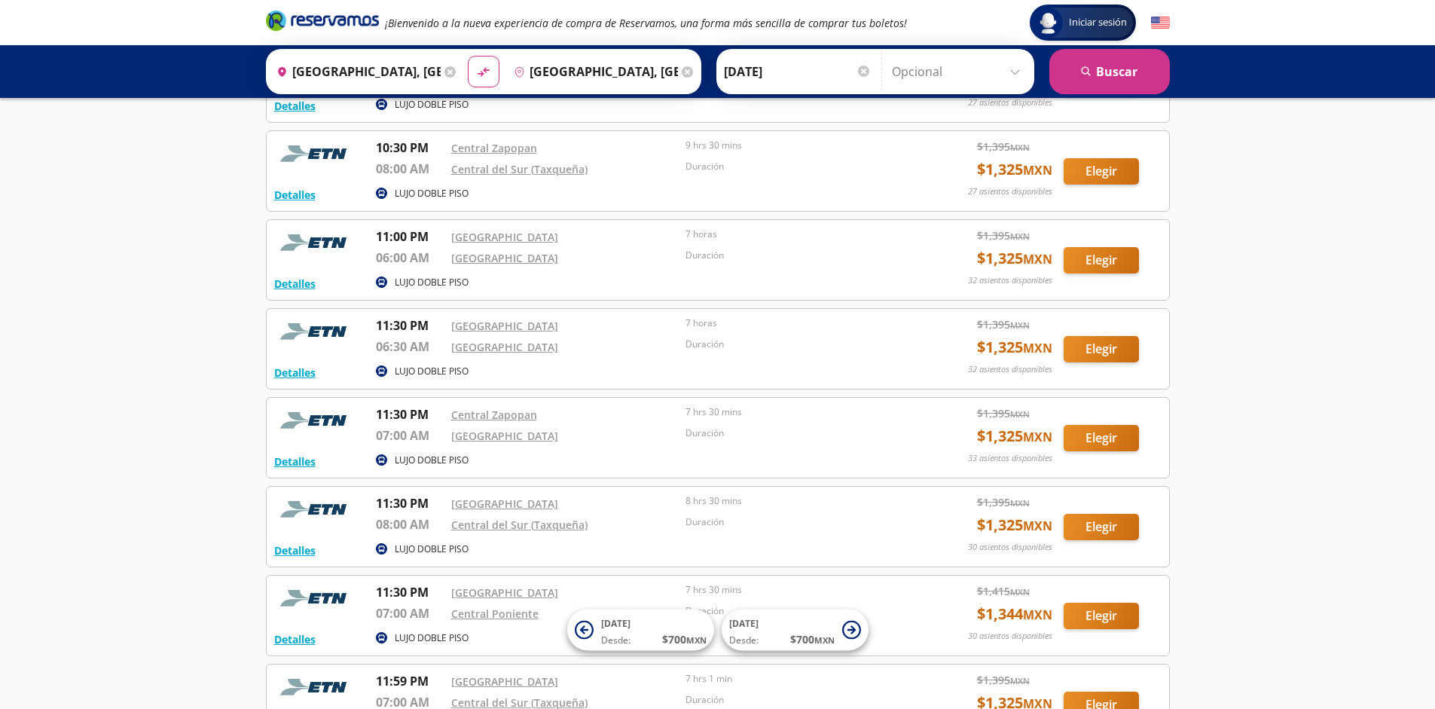
scroll to position [1650, 0]
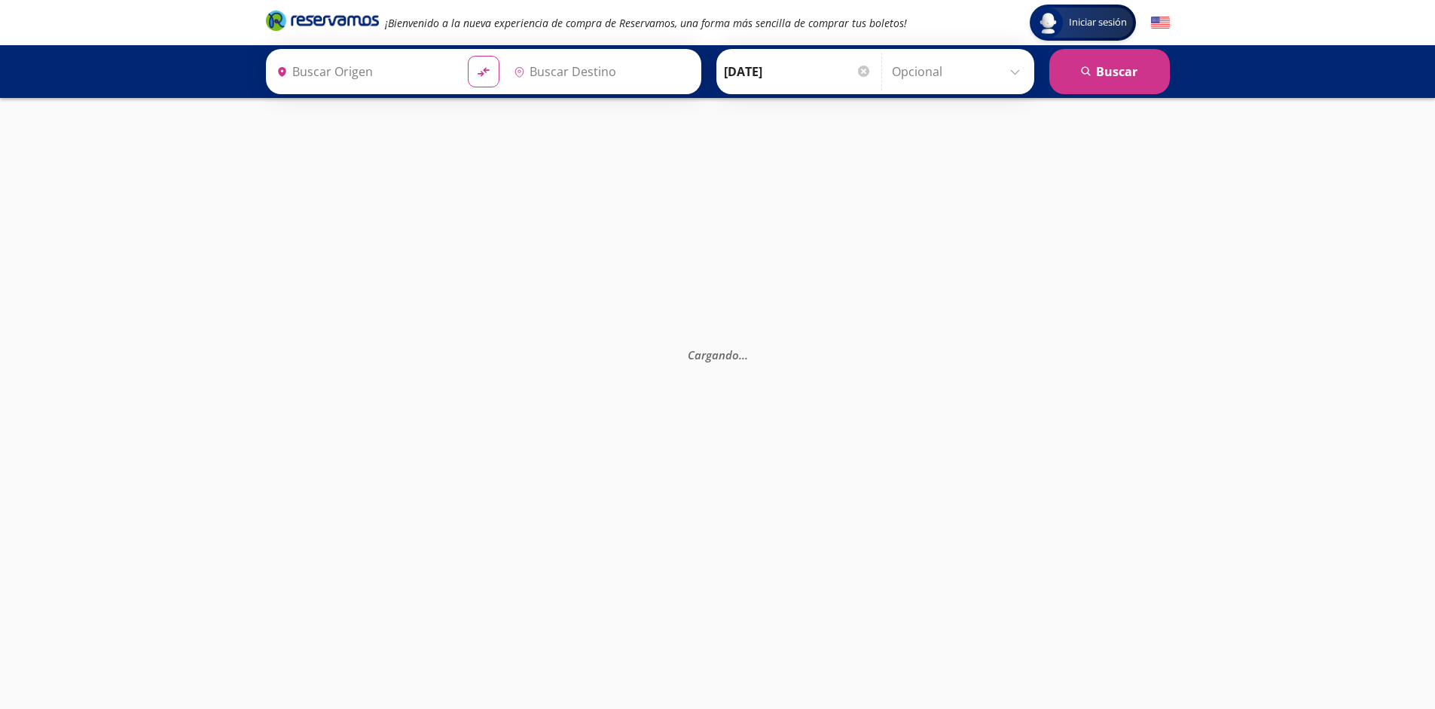
type input "[GEOGRAPHIC_DATA], [GEOGRAPHIC_DATA]"
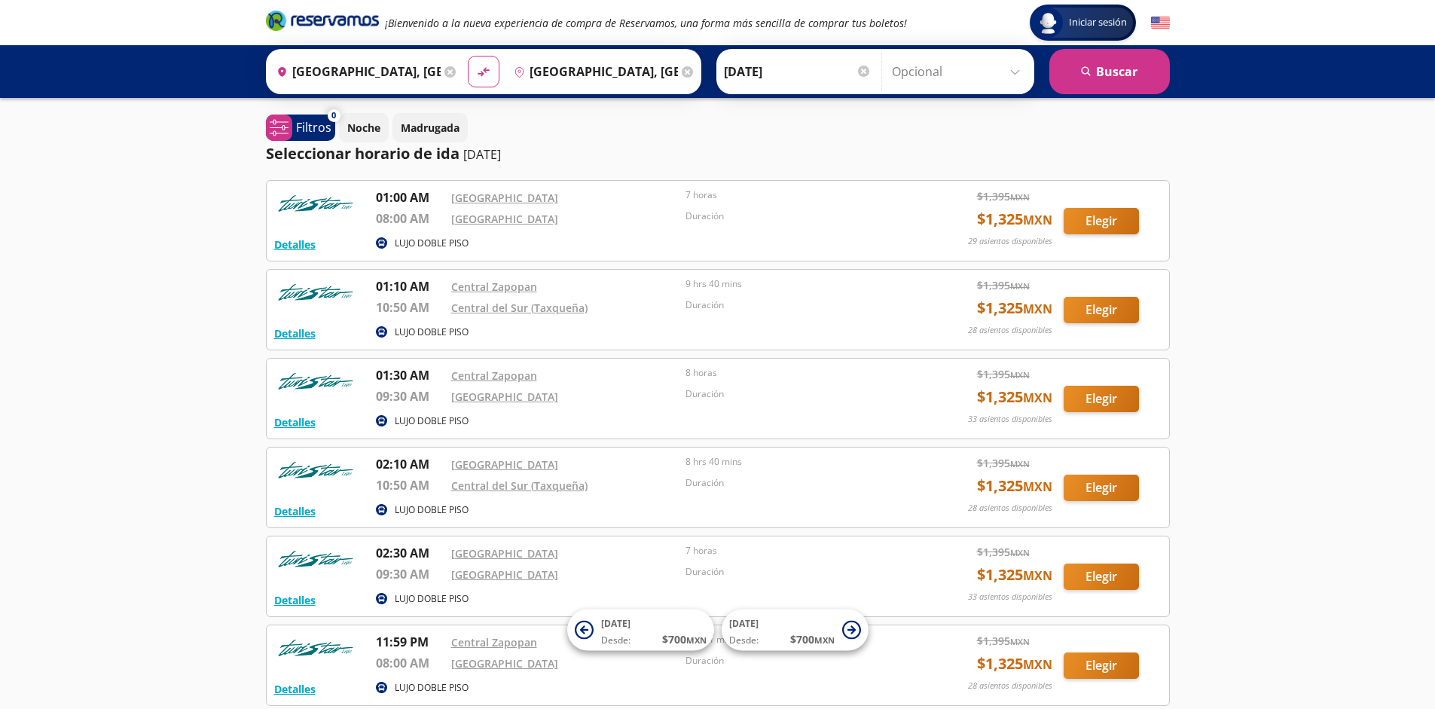
scroll to position [139, 0]
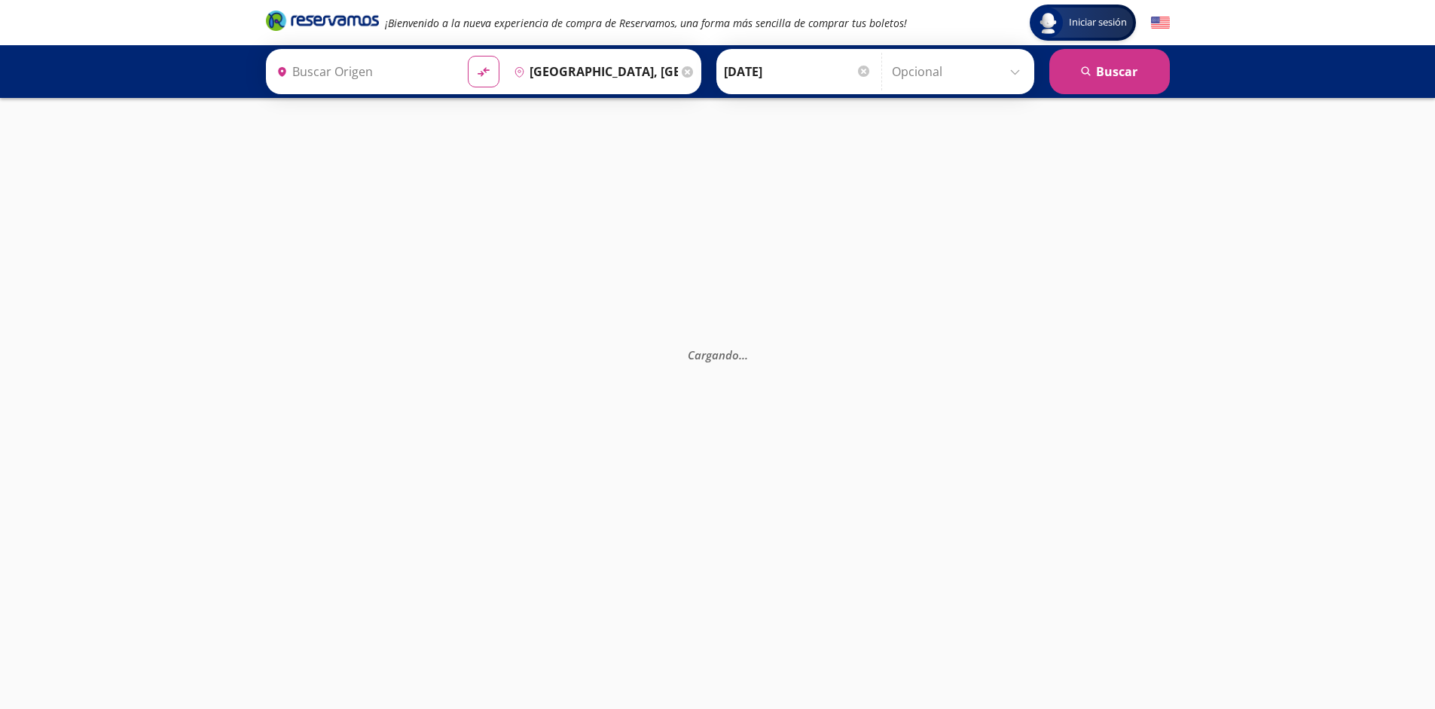
type input "[GEOGRAPHIC_DATA], [GEOGRAPHIC_DATA]"
type input "Ciudad de México, Distrito Federal"
type input "Guadalajara, Jalisco"
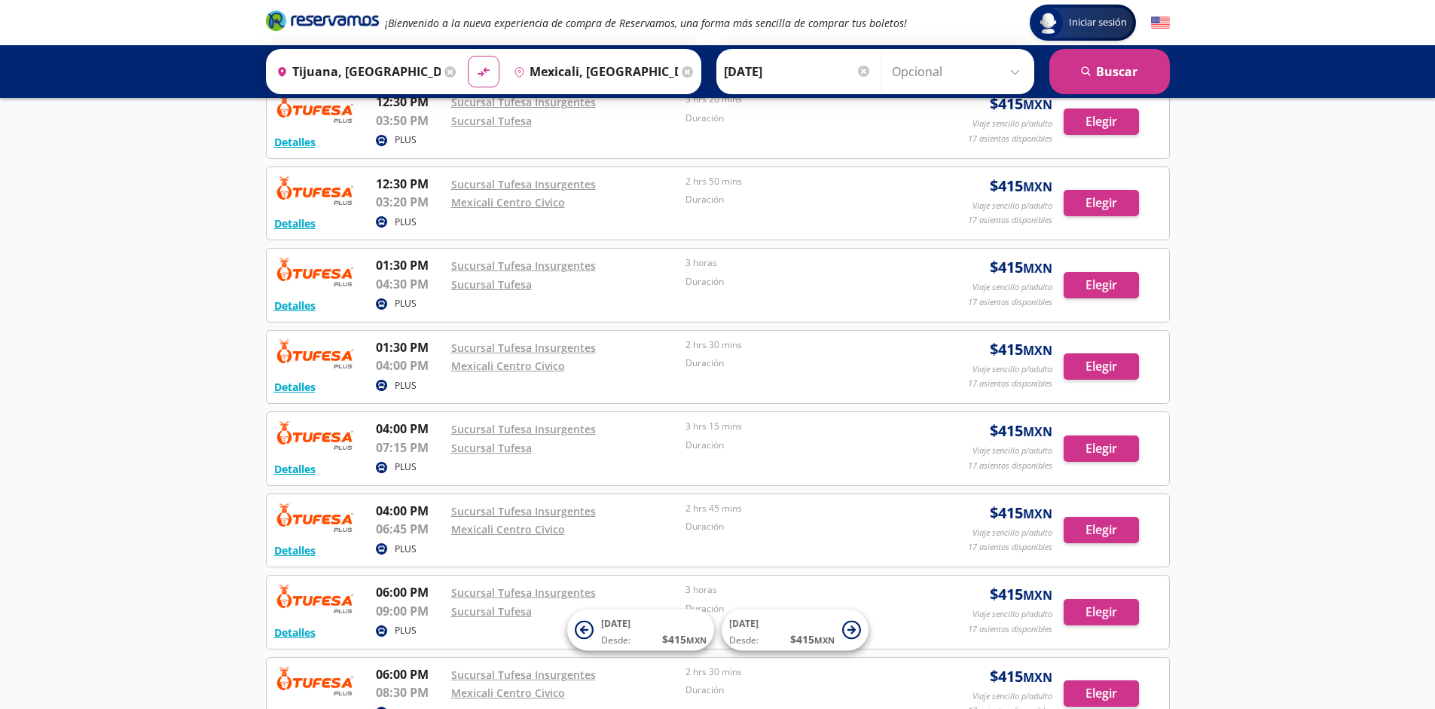
scroll to position [1076, 0]
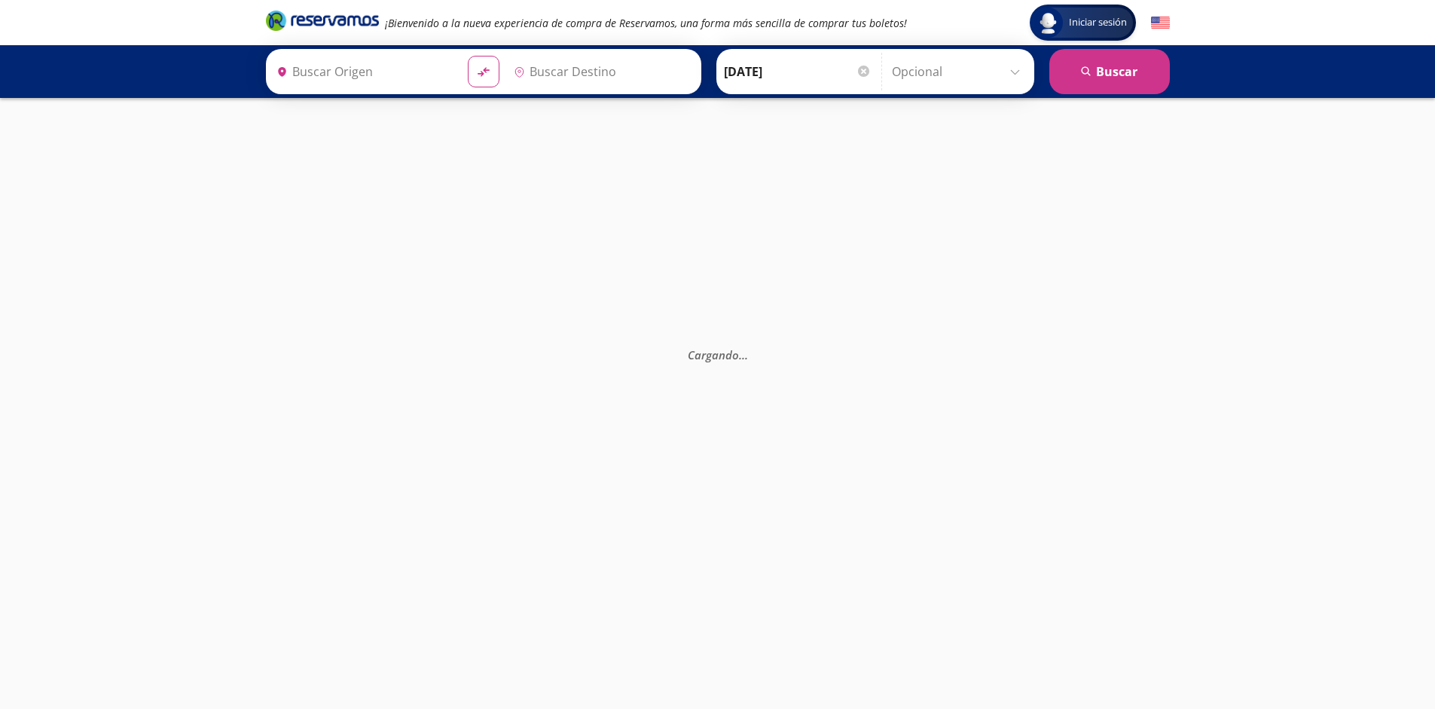
type input "Tijuana, [GEOGRAPHIC_DATA][US_STATE]"
type input "Mexicali, [GEOGRAPHIC_DATA][US_STATE]"
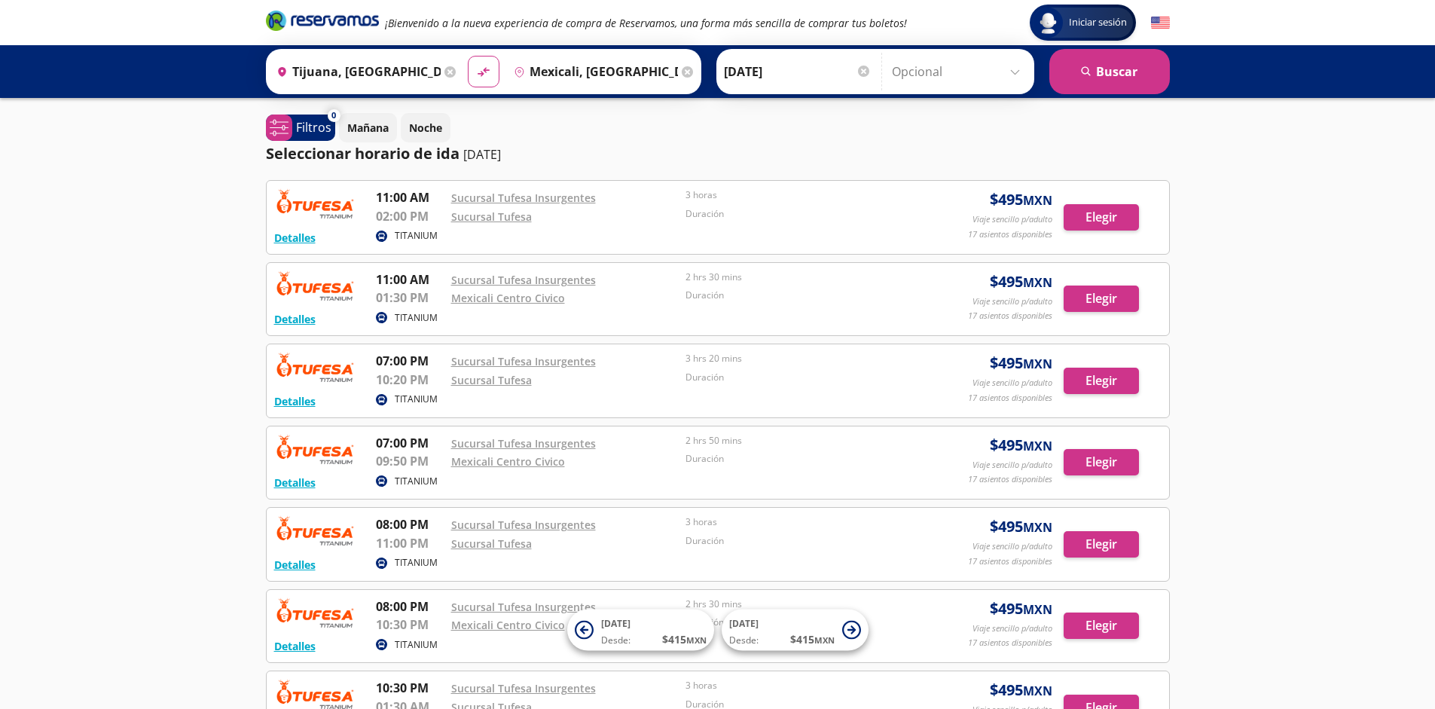
scroll to position [259, 0]
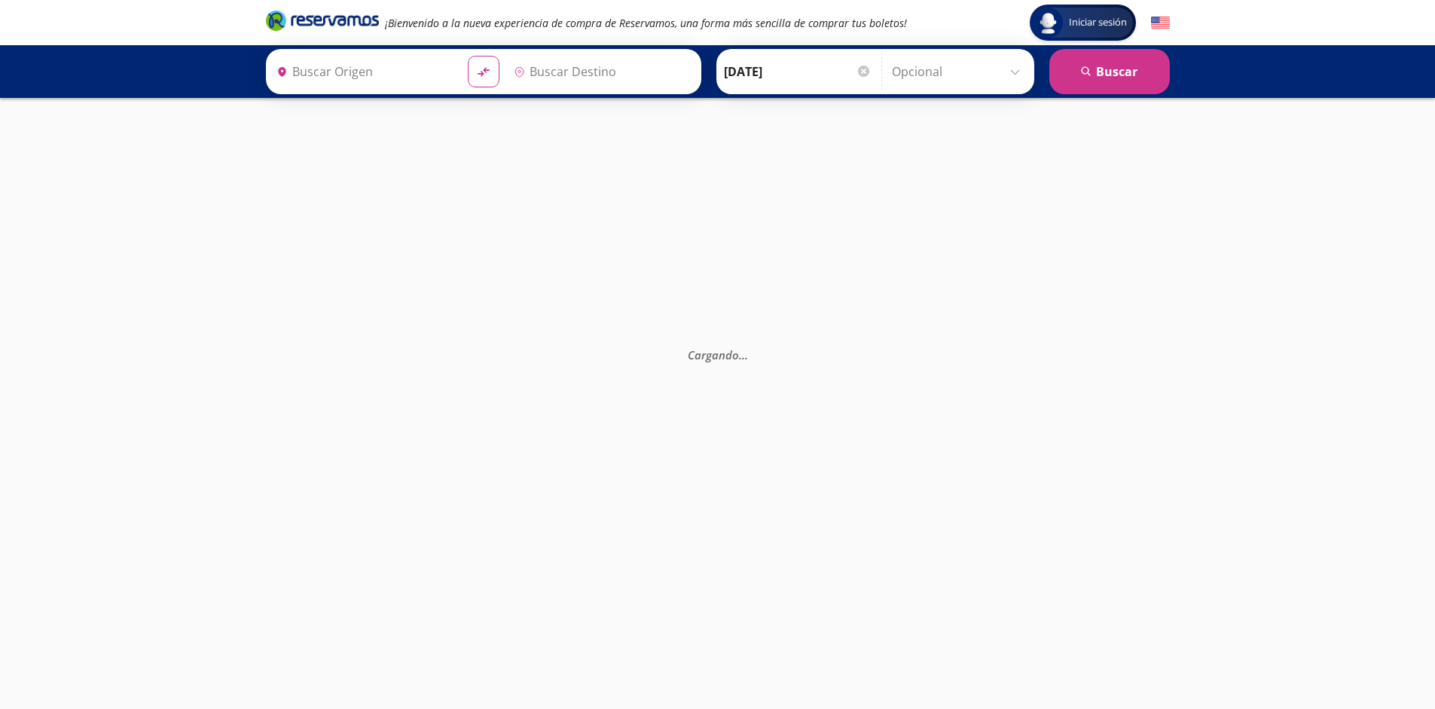
type input "Mexicali, Baja California"
type input "Tijuana, Baja California"
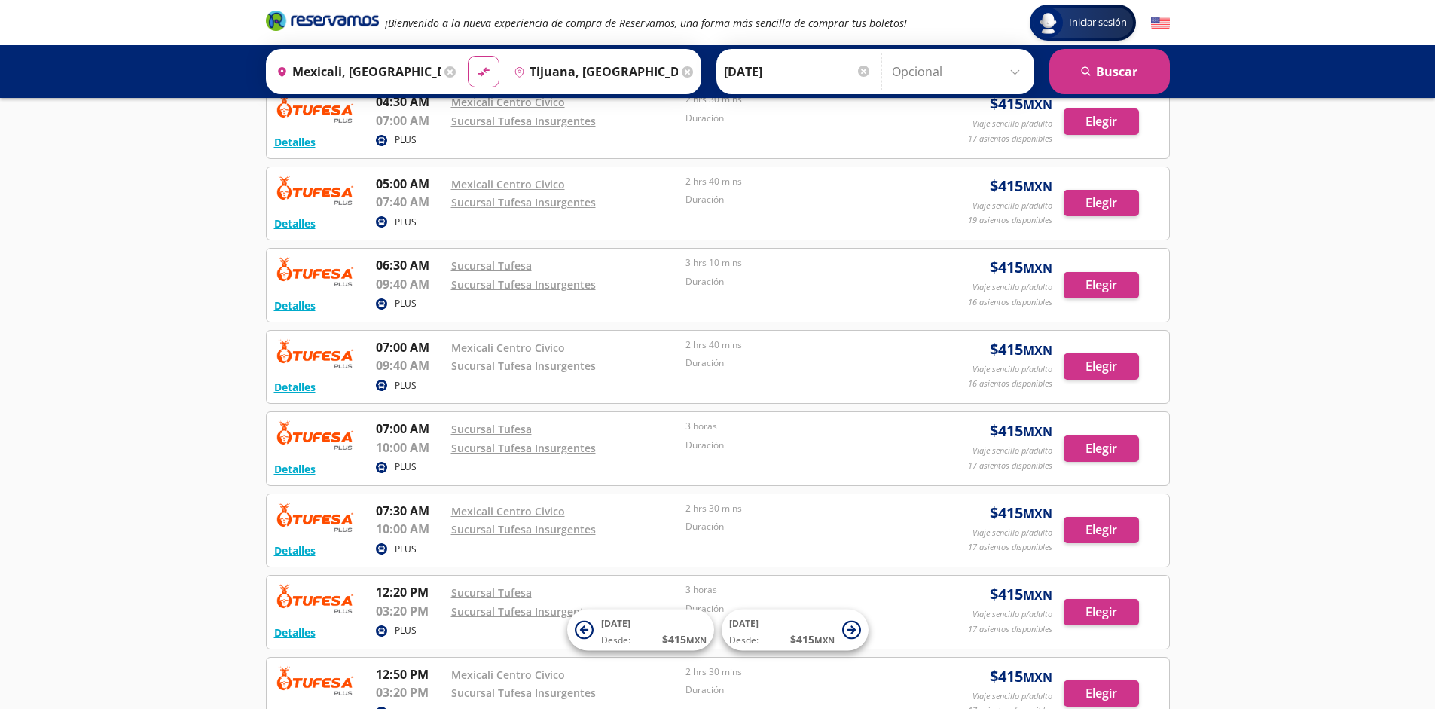
scroll to position [1076, 0]
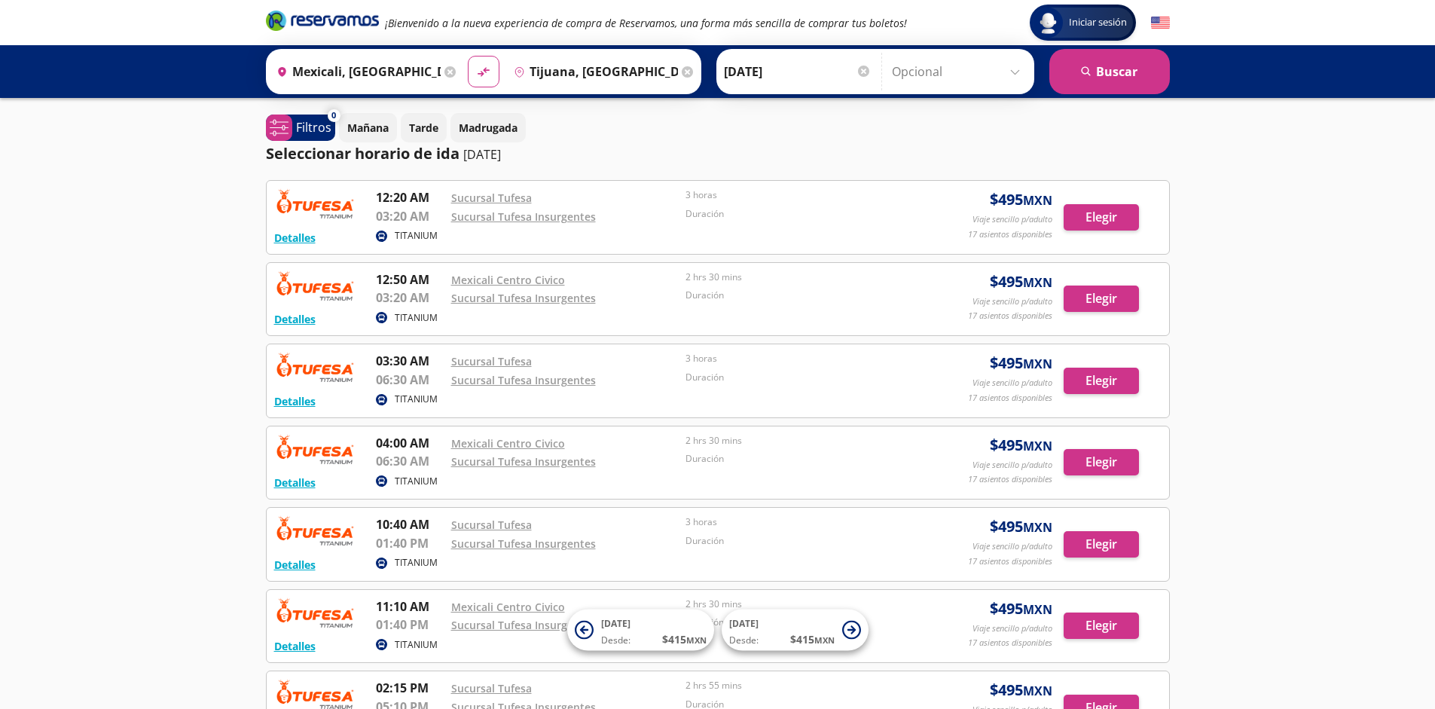
scroll to position [259, 0]
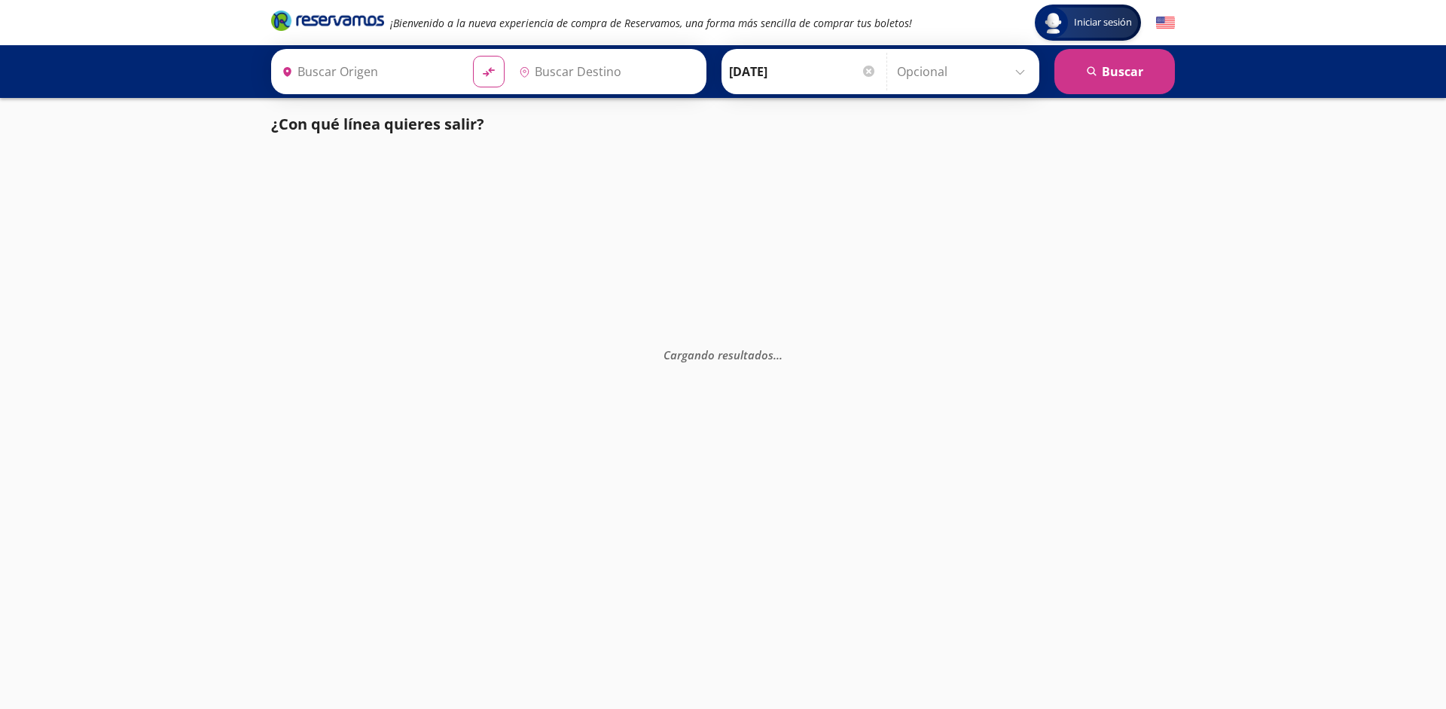
type input "[GEOGRAPHIC_DATA], [GEOGRAPHIC_DATA]"
type input "Santiago de Querétaro, [GEOGRAPHIC_DATA]"
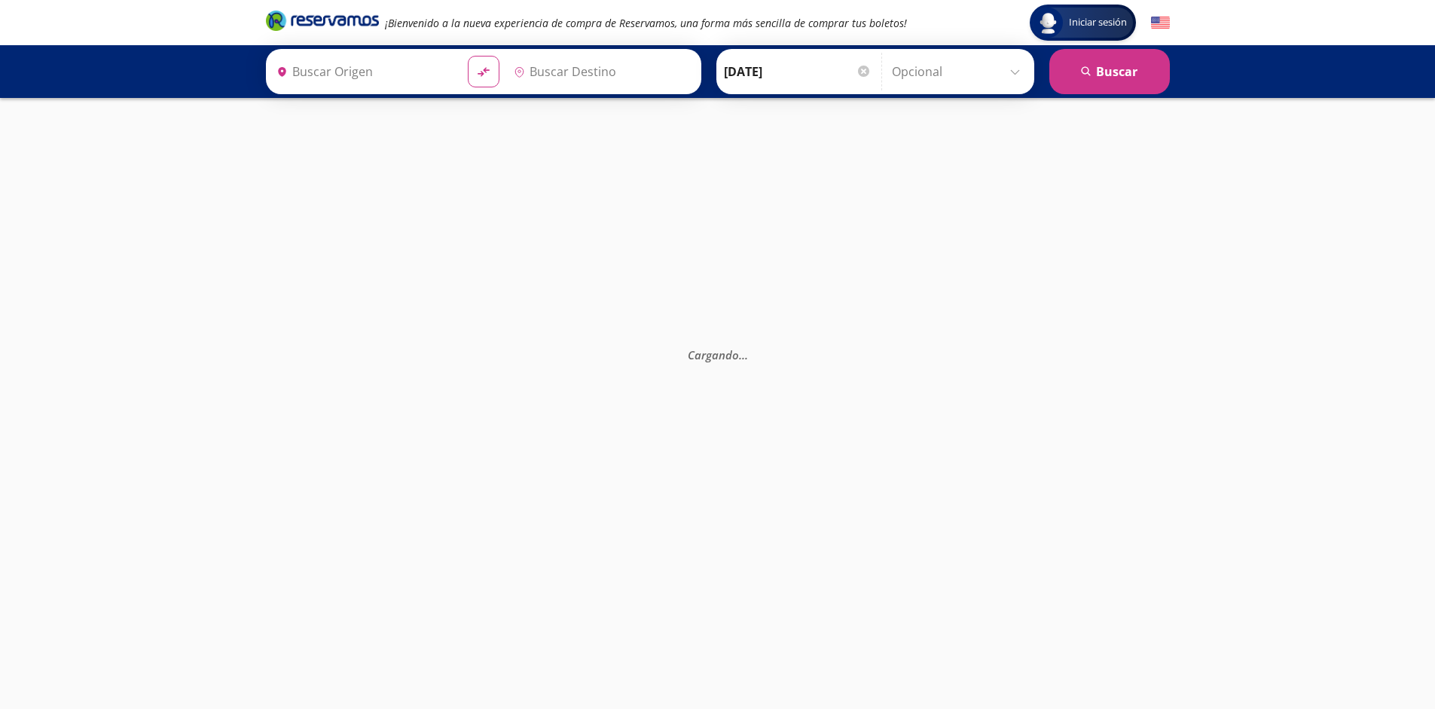
type input "[GEOGRAPHIC_DATA], [GEOGRAPHIC_DATA]"
type input "Santiago de Querétaro, [GEOGRAPHIC_DATA]"
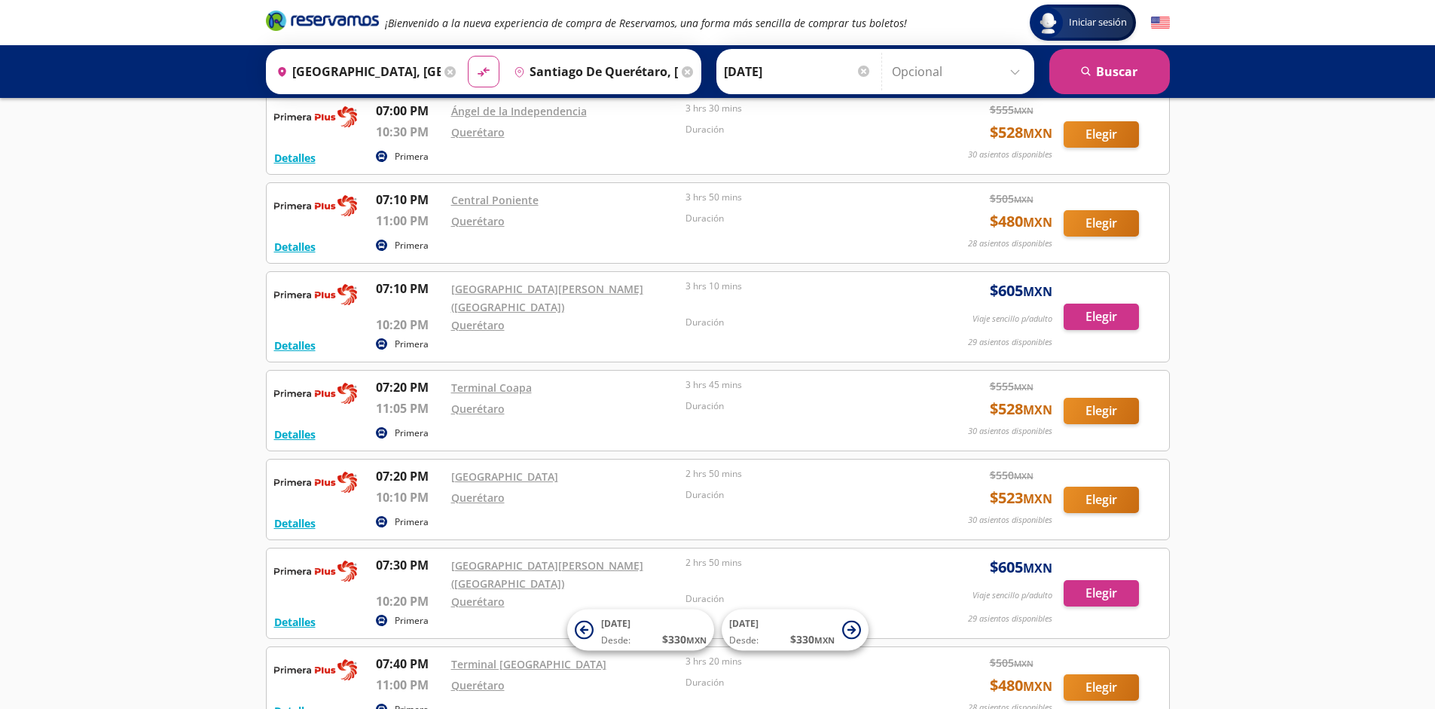
scroll to position [12376, 0]
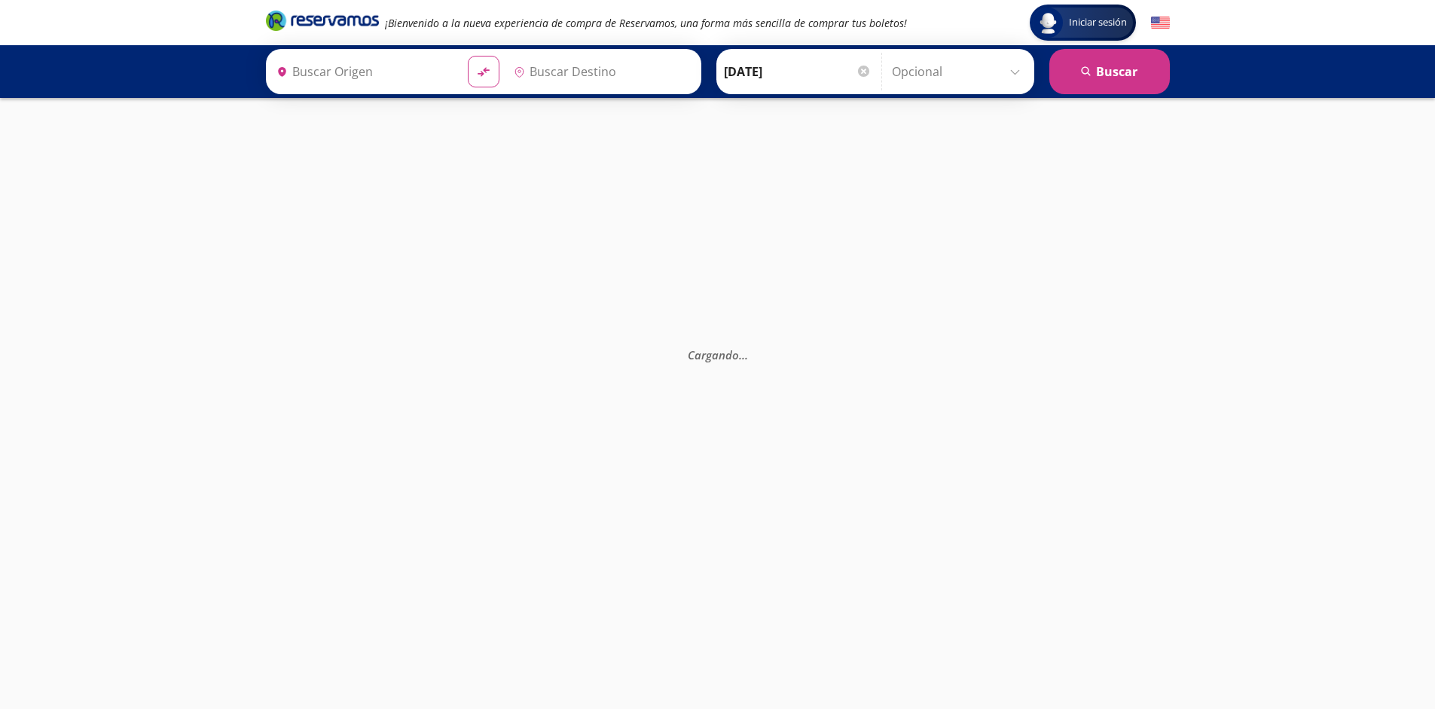
type input "[GEOGRAPHIC_DATA], [GEOGRAPHIC_DATA]"
type input "Santiago de Querétaro, [GEOGRAPHIC_DATA]"
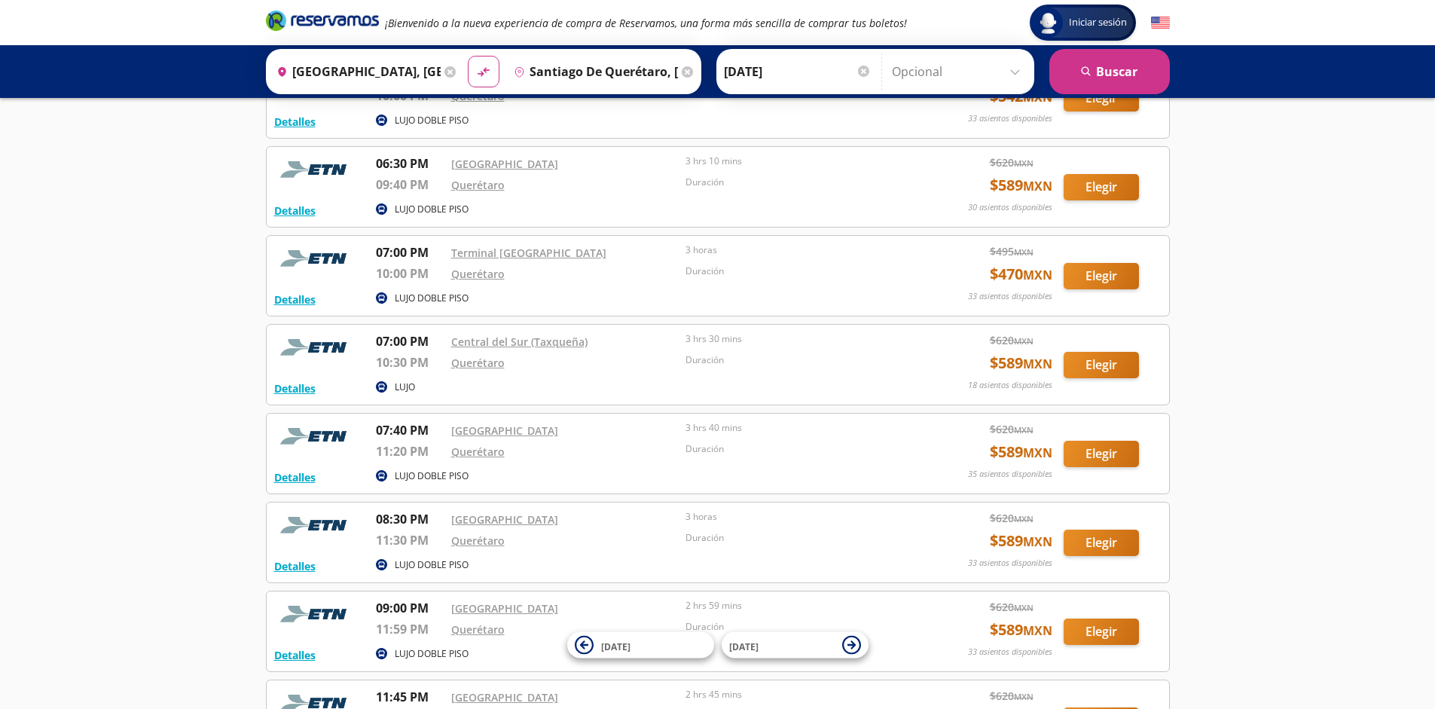
scroll to position [4375, 0]
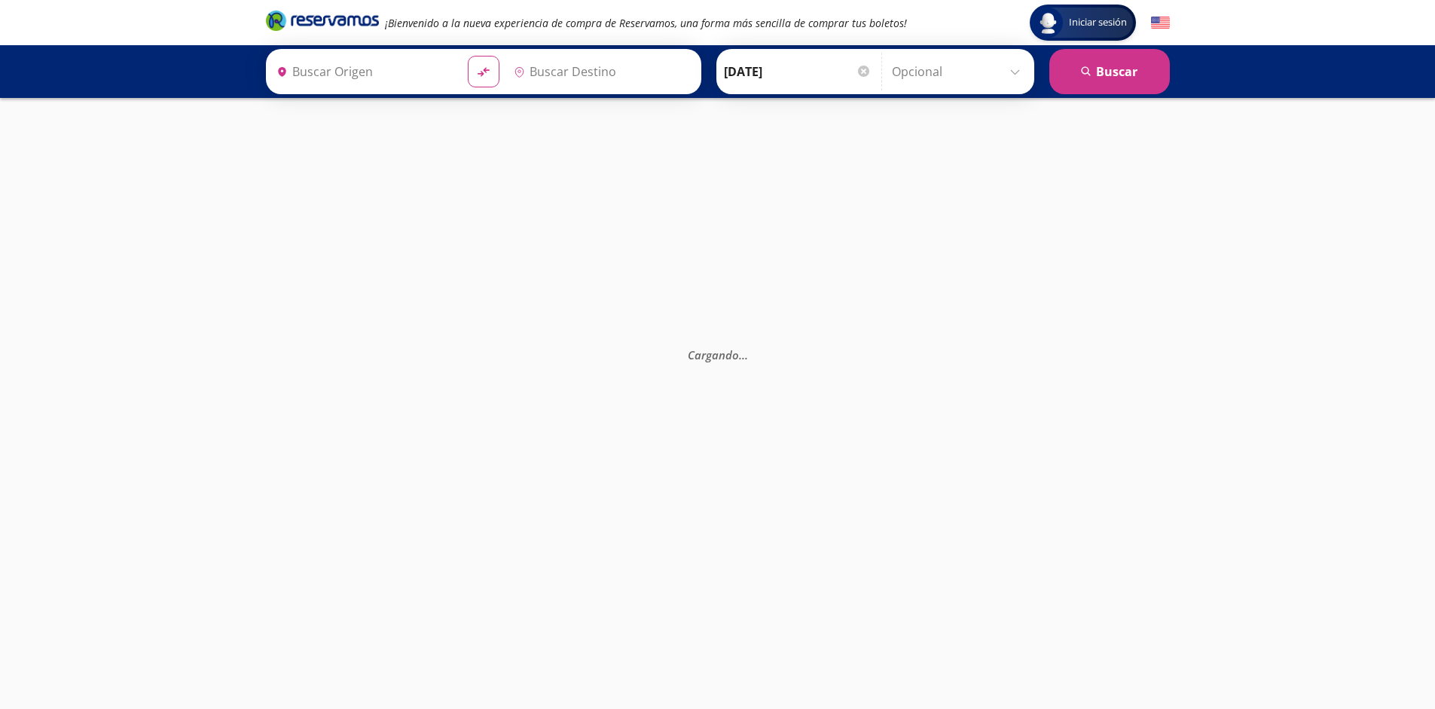
type input "[GEOGRAPHIC_DATA], [GEOGRAPHIC_DATA]"
type input "Santiago de Querétaro, [GEOGRAPHIC_DATA]"
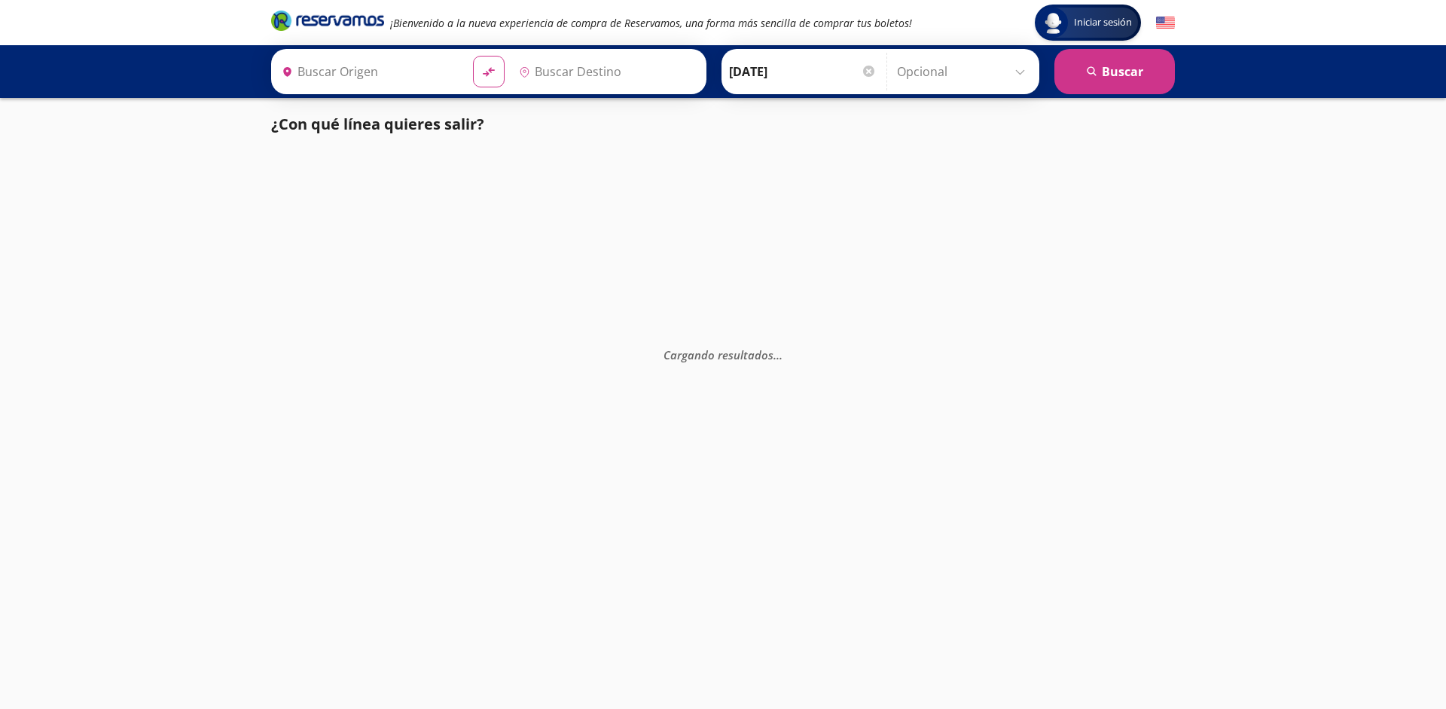
type input "Santiago de Querétaro, [GEOGRAPHIC_DATA]"
type input "[GEOGRAPHIC_DATA], [GEOGRAPHIC_DATA]"
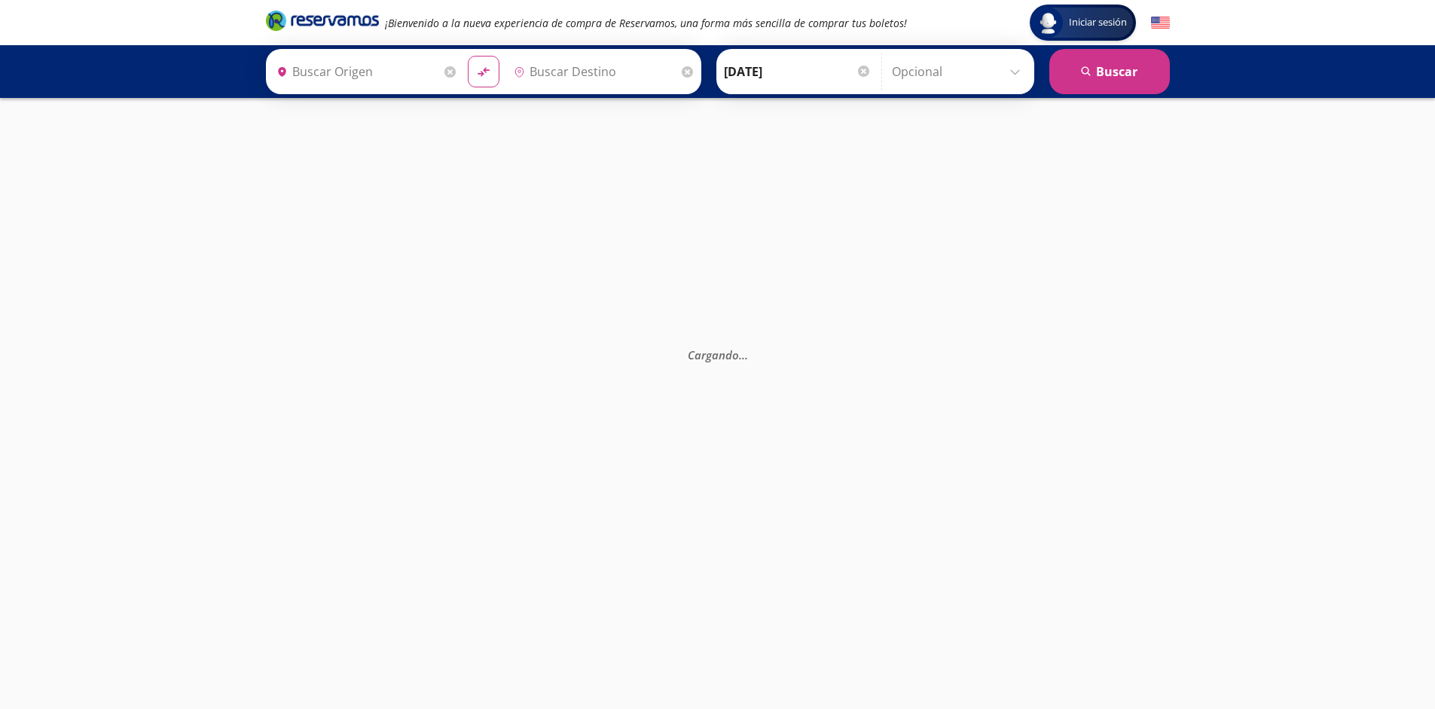
type input "Santiago de Querétaro, Querétaro"
type input "Ciudad de México, Distrito Federal"
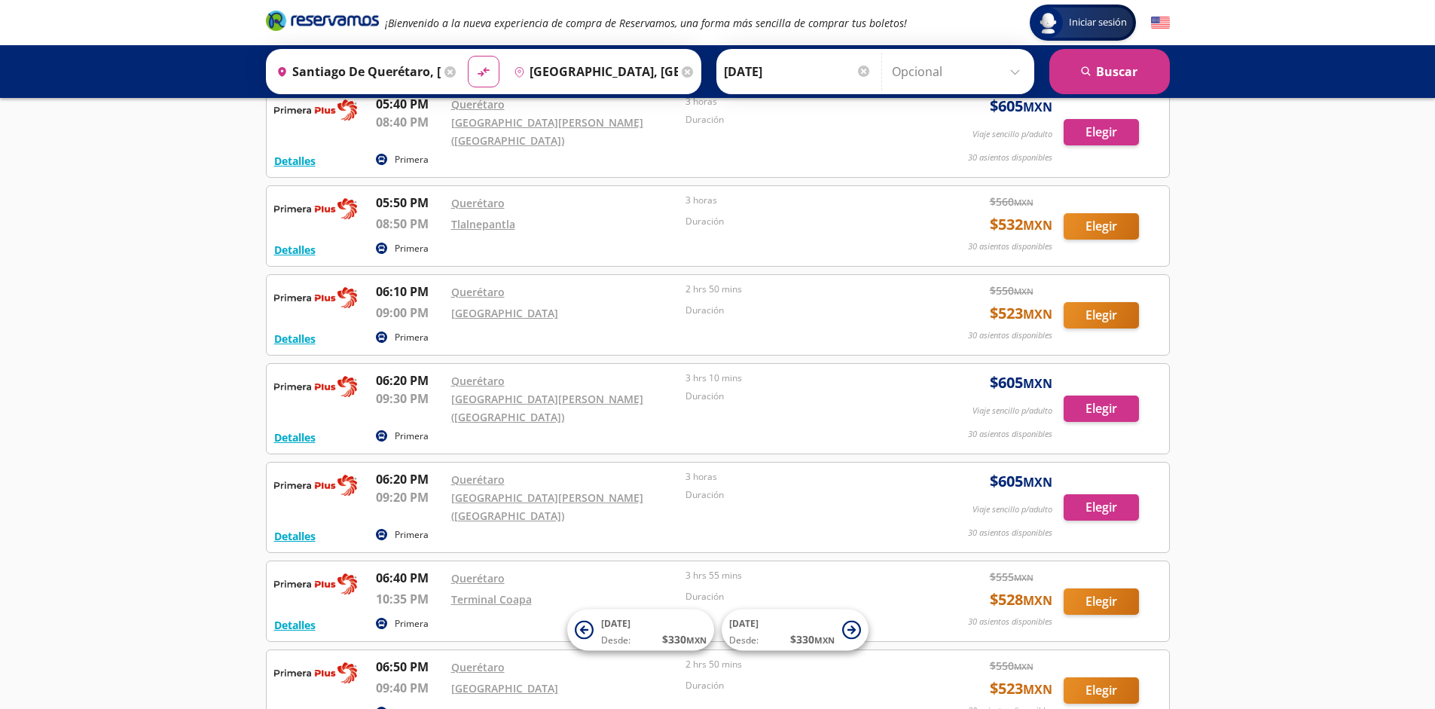
scroll to position [12212, 0]
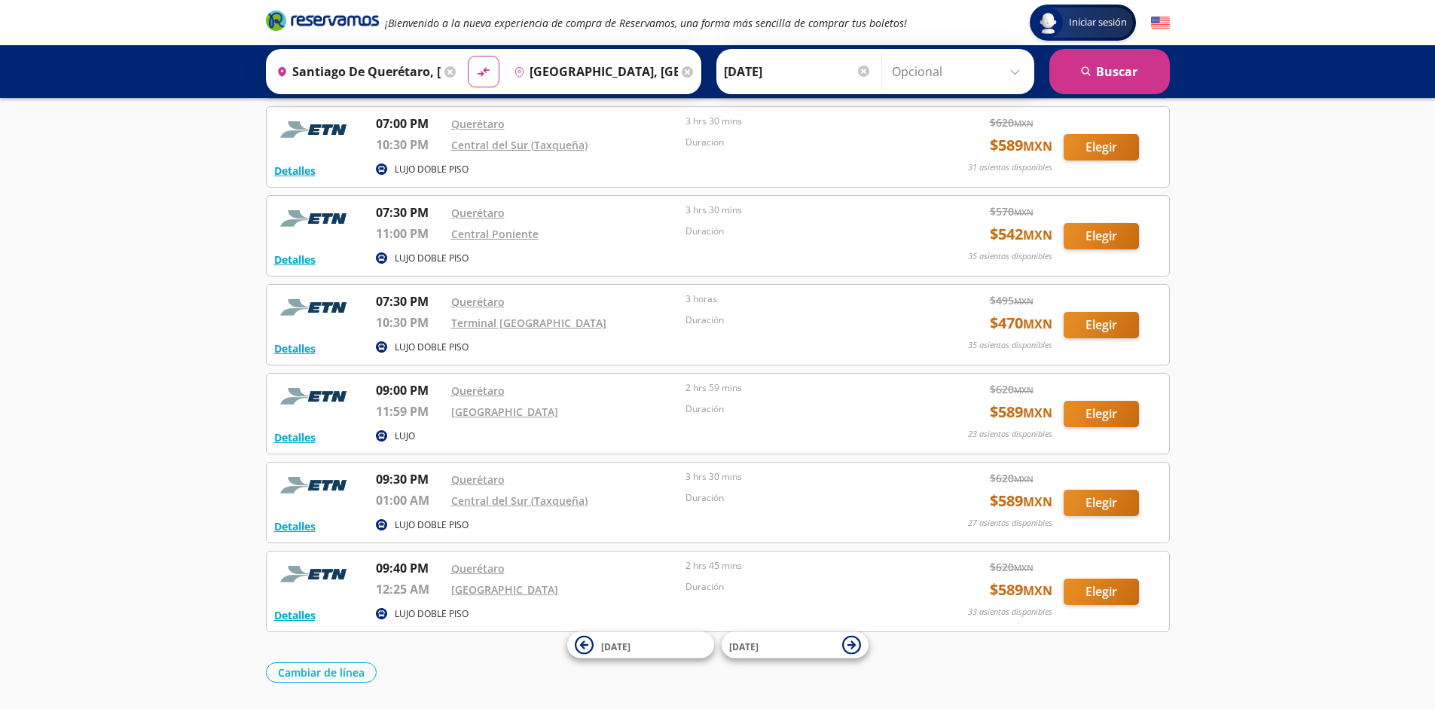
scroll to position [4434, 0]
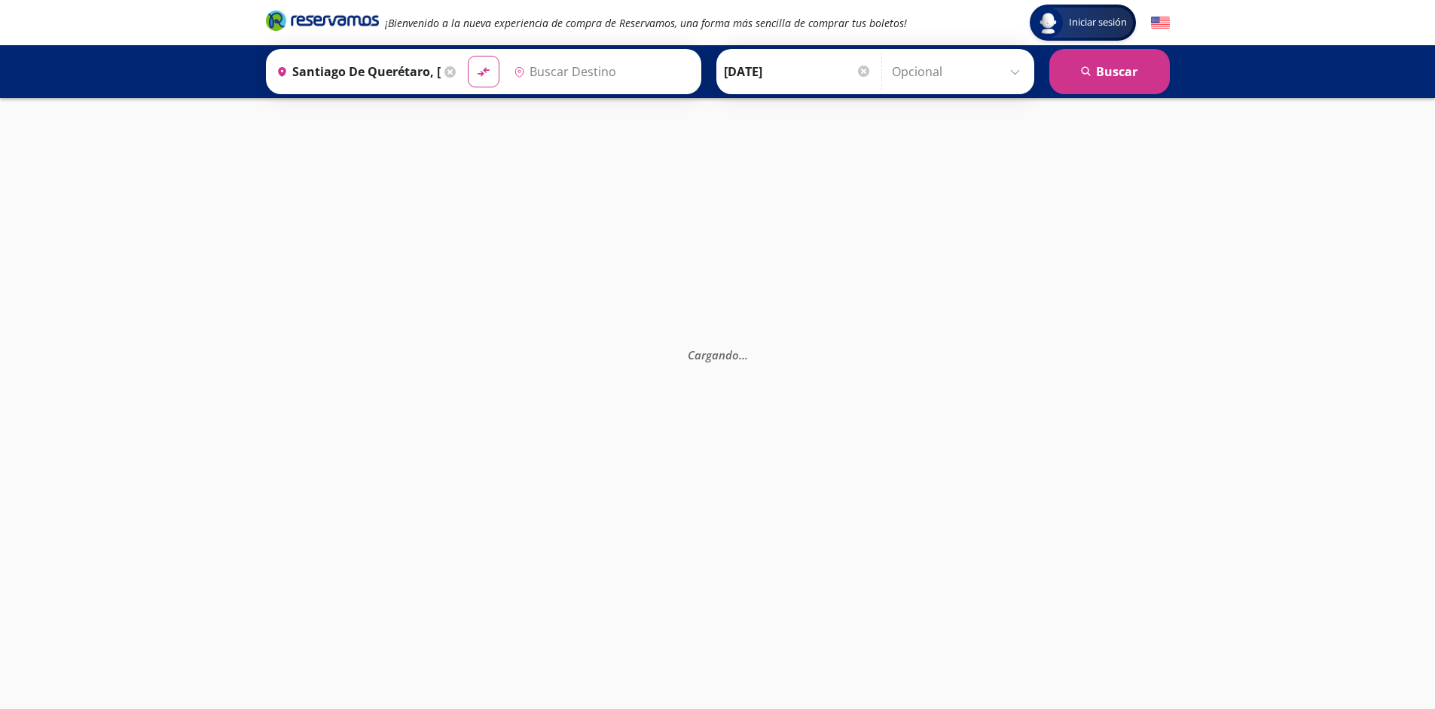
type input "[GEOGRAPHIC_DATA], [GEOGRAPHIC_DATA]"
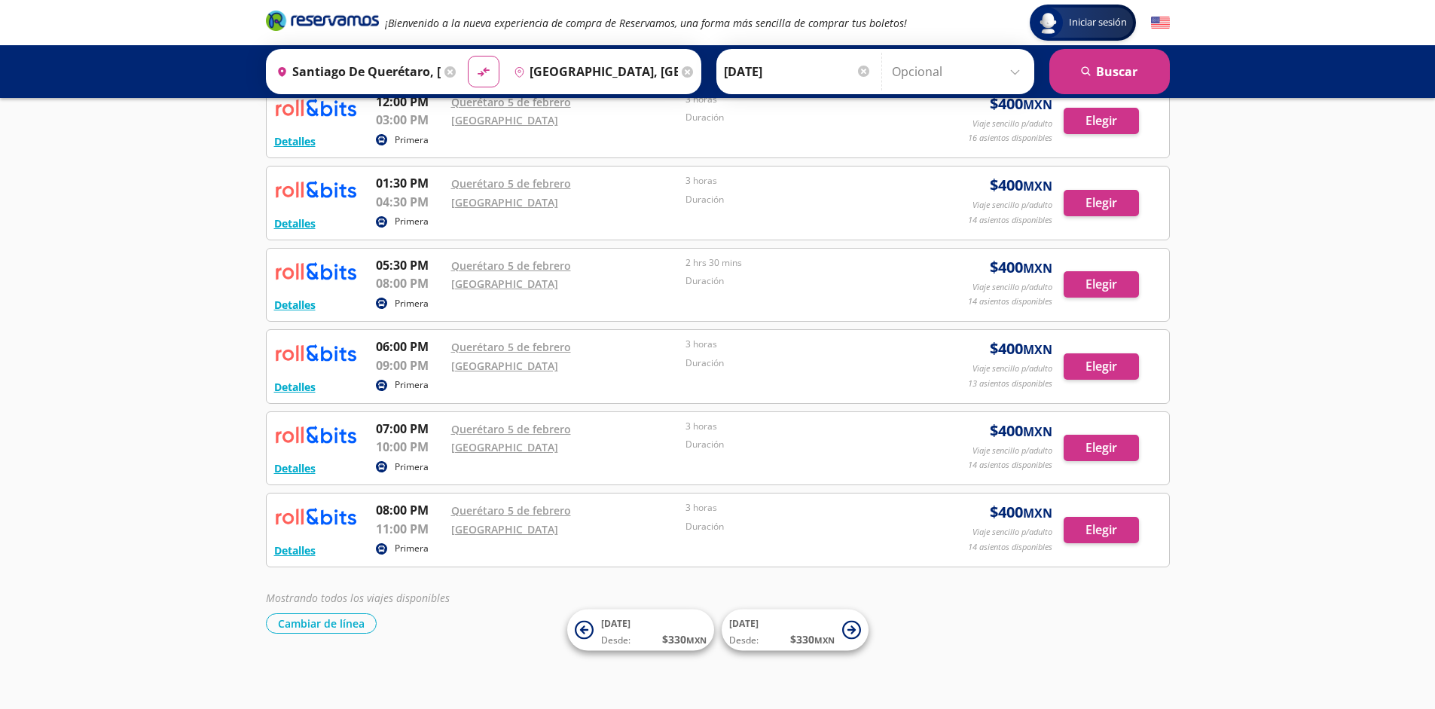
scroll to position [505, 0]
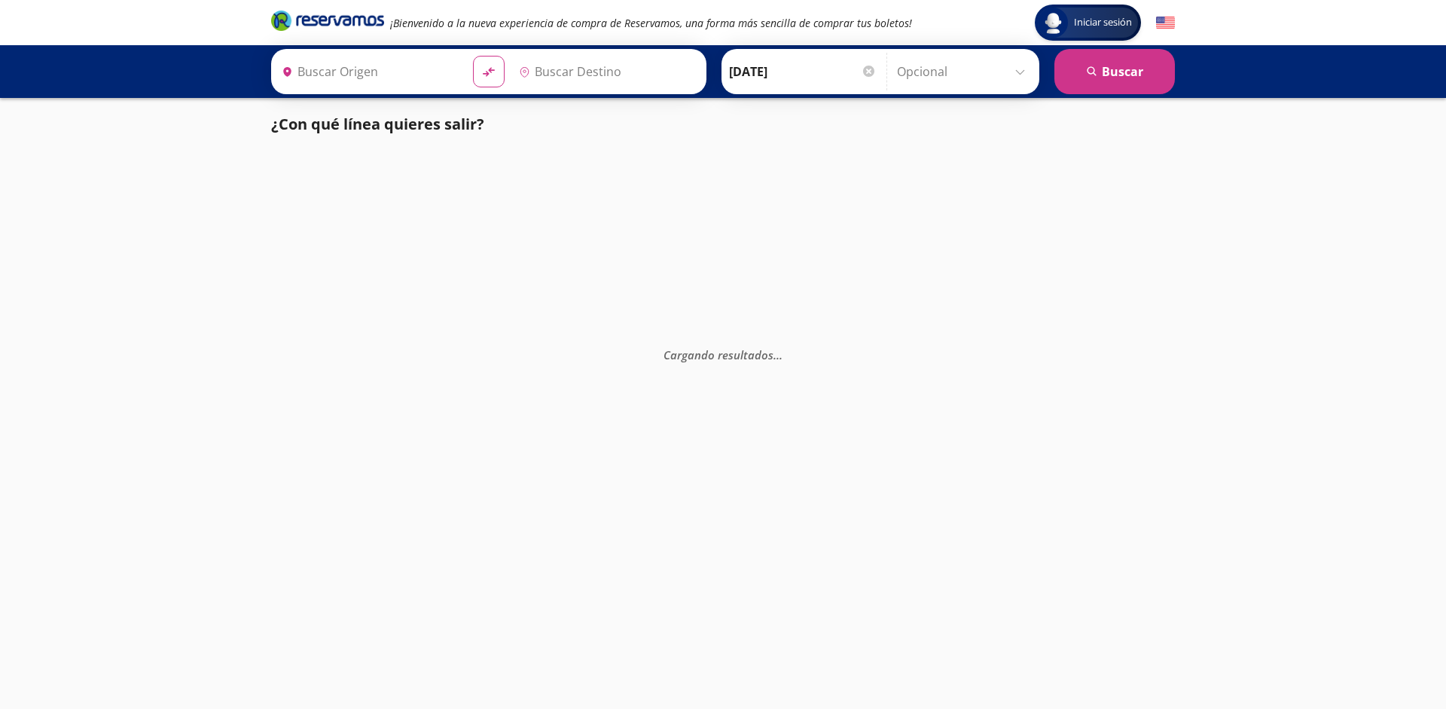
type input "[GEOGRAPHIC_DATA], [GEOGRAPHIC_DATA]"
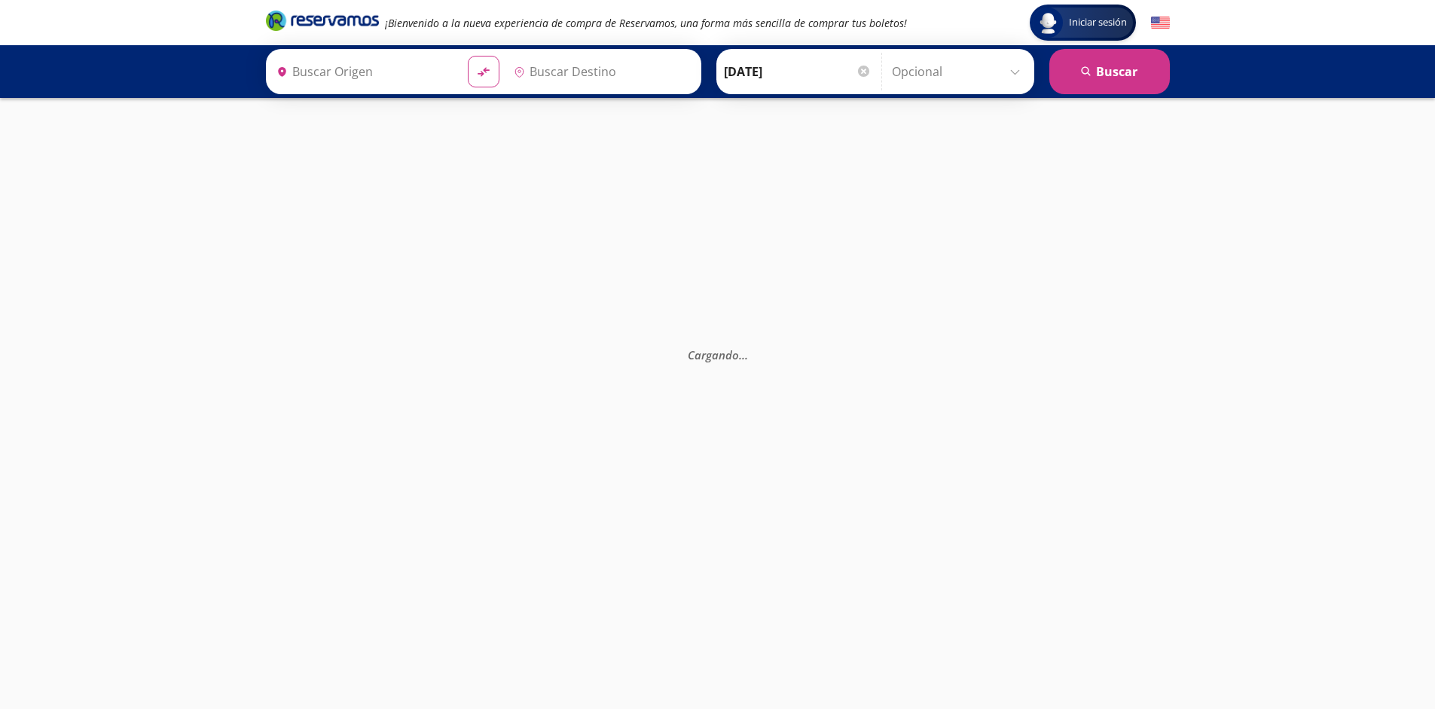
type input "Santiago de Querétaro, [GEOGRAPHIC_DATA]"
type input "[GEOGRAPHIC_DATA], [GEOGRAPHIC_DATA]"
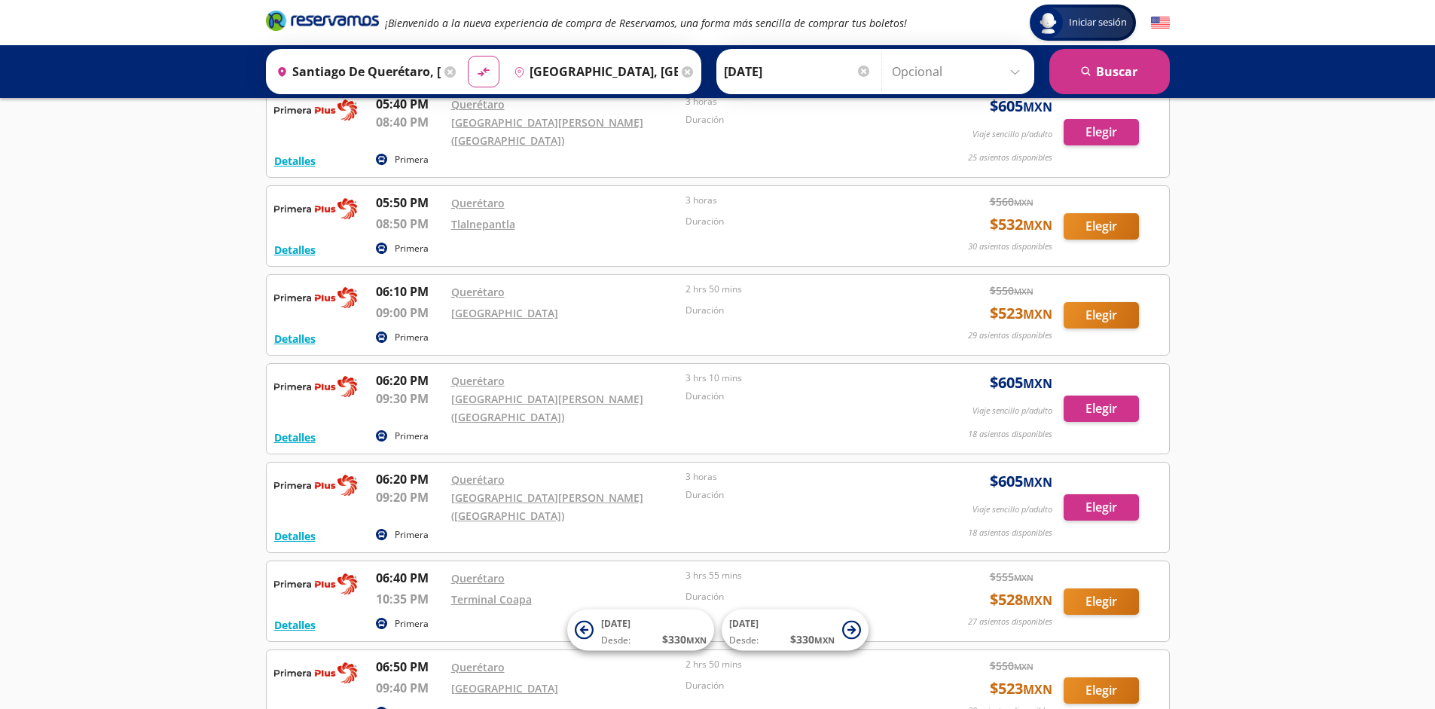
scroll to position [12212, 0]
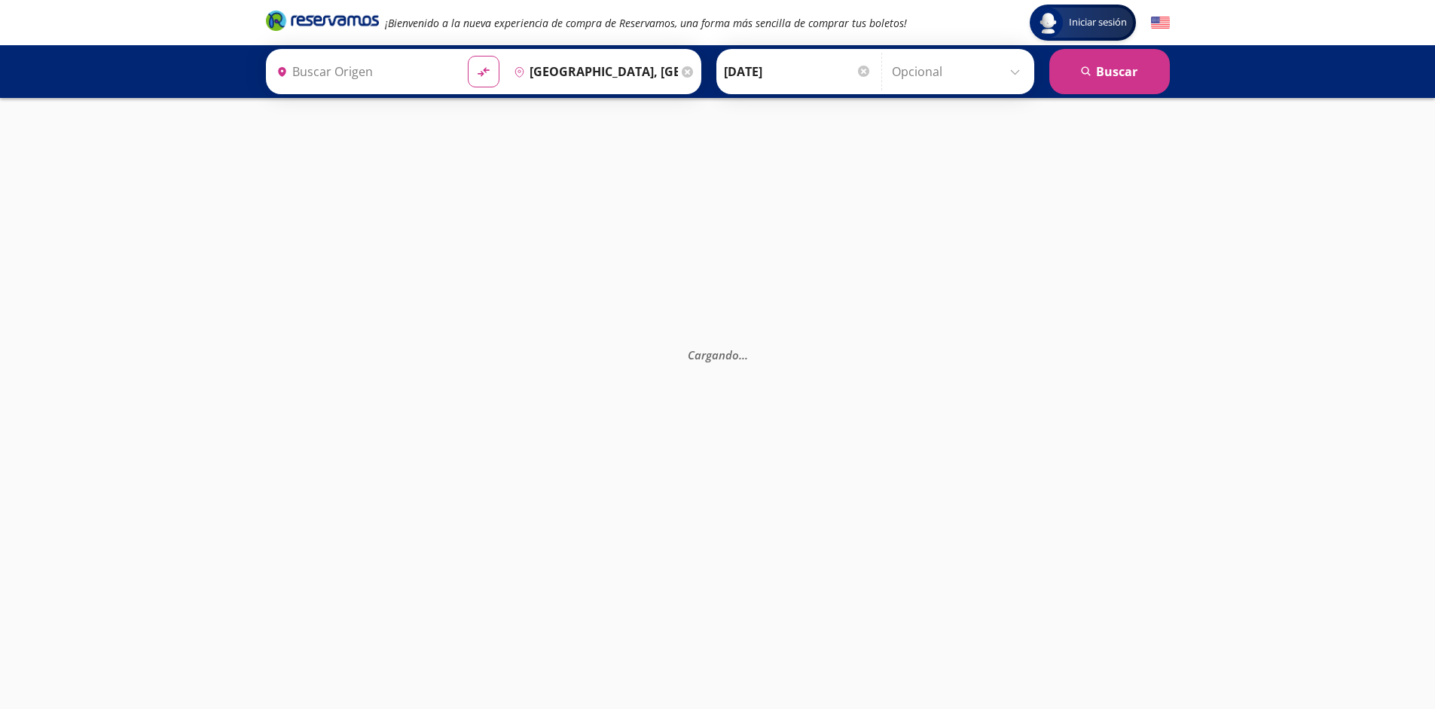
type input "Santiago de Querétaro, [GEOGRAPHIC_DATA]"
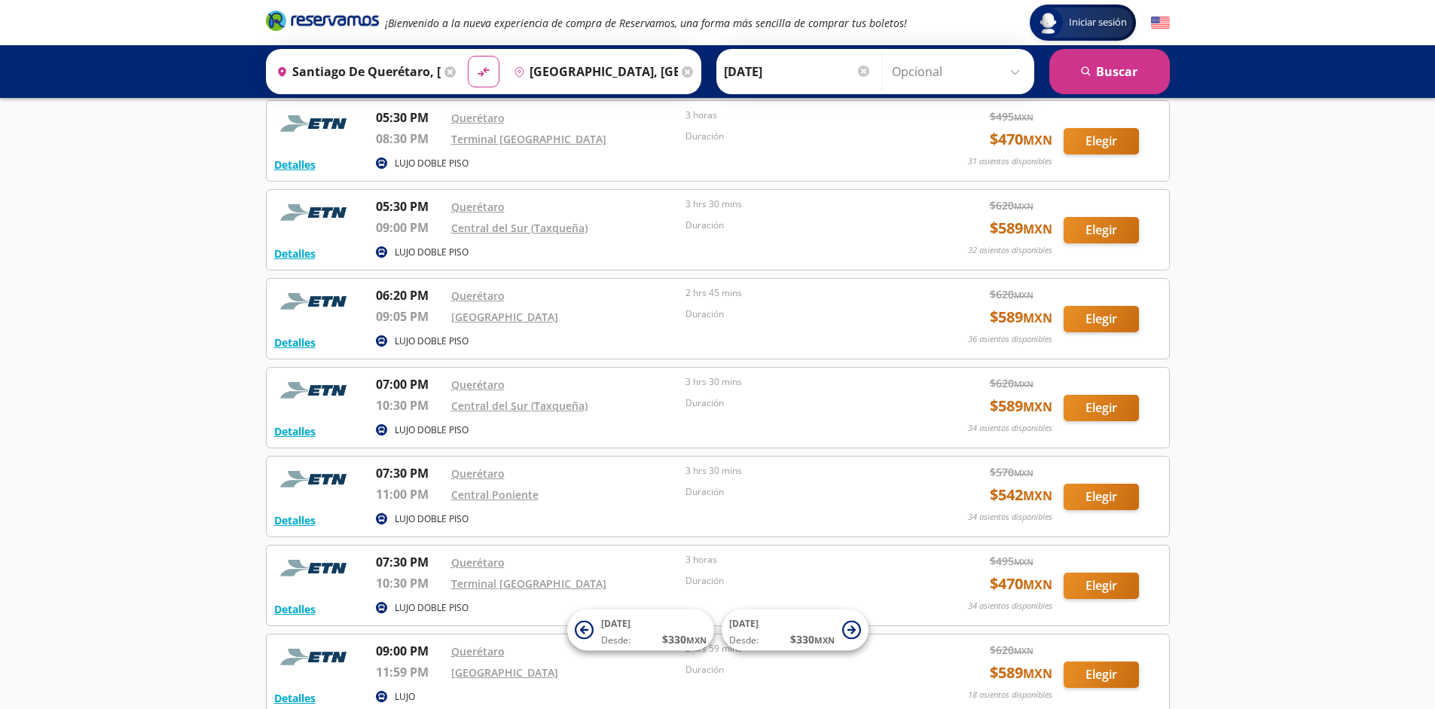
scroll to position [4345, 0]
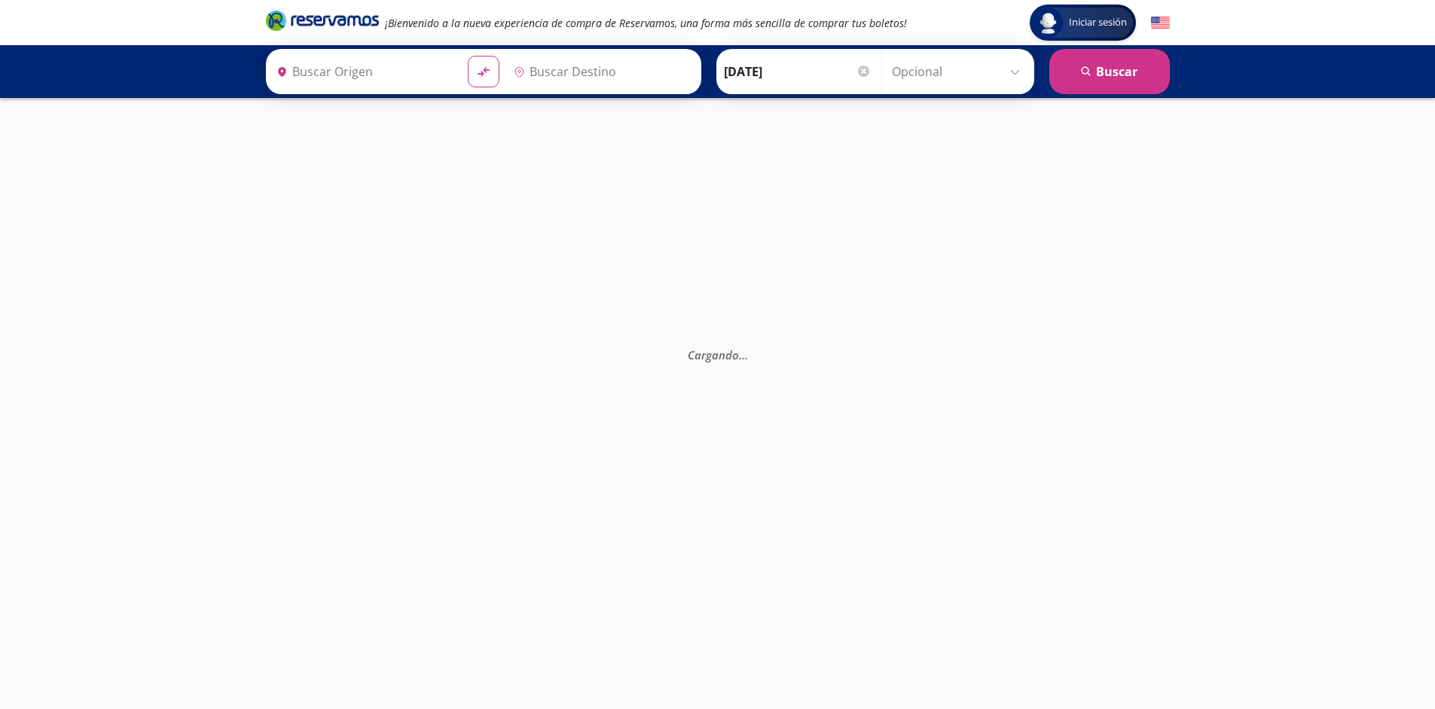
type input "Santiago de Querétaro, [GEOGRAPHIC_DATA]"
type input "[GEOGRAPHIC_DATA], [GEOGRAPHIC_DATA]"
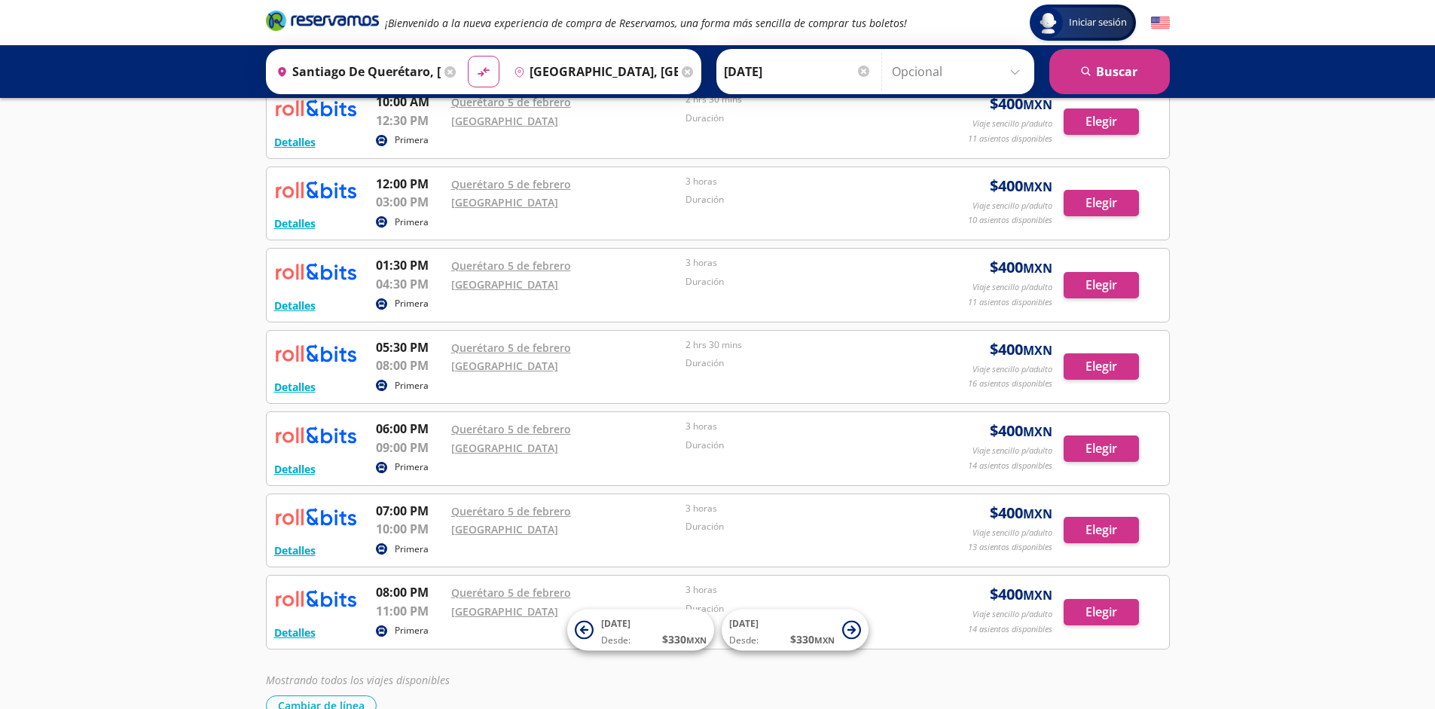
scroll to position [505, 0]
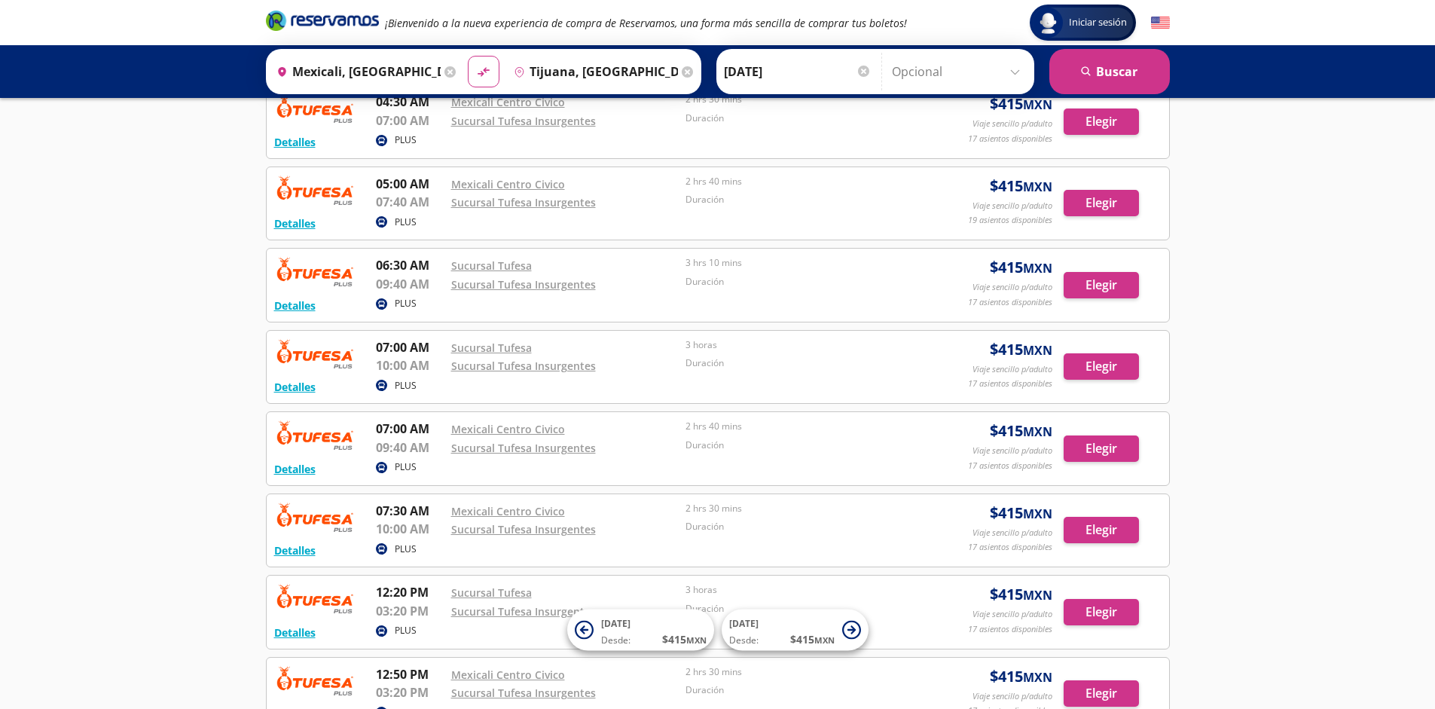
scroll to position [1076, 0]
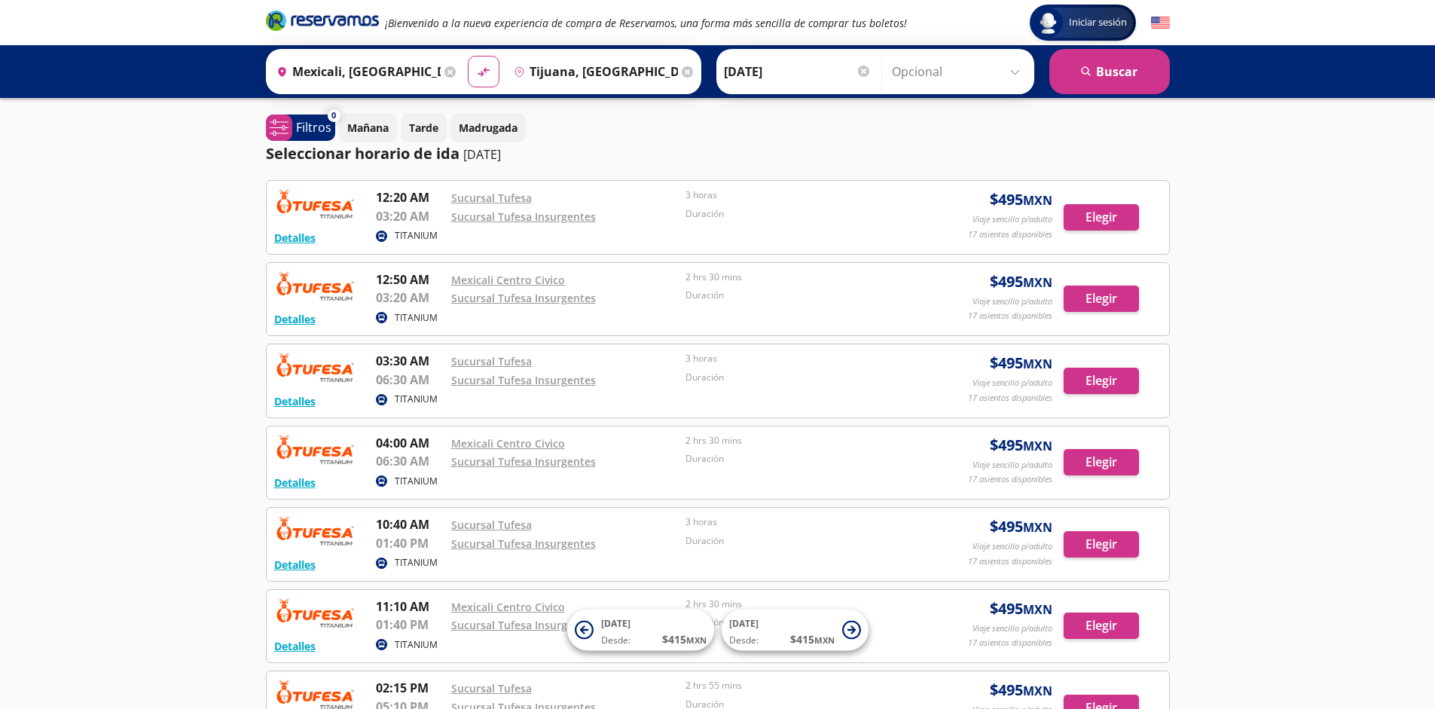
scroll to position [259, 0]
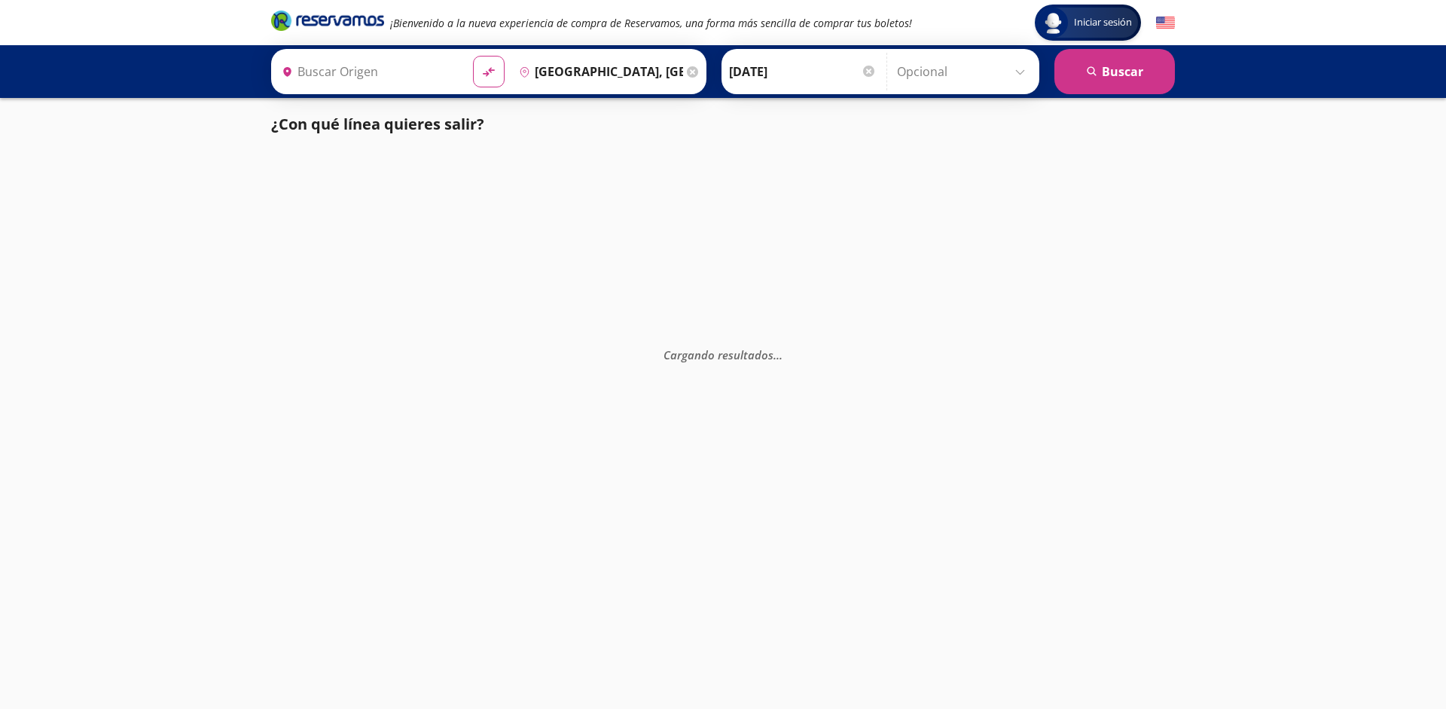
type input "[GEOGRAPHIC_DATA], [GEOGRAPHIC_DATA]"
